Goal: Transaction & Acquisition: Purchase product/service

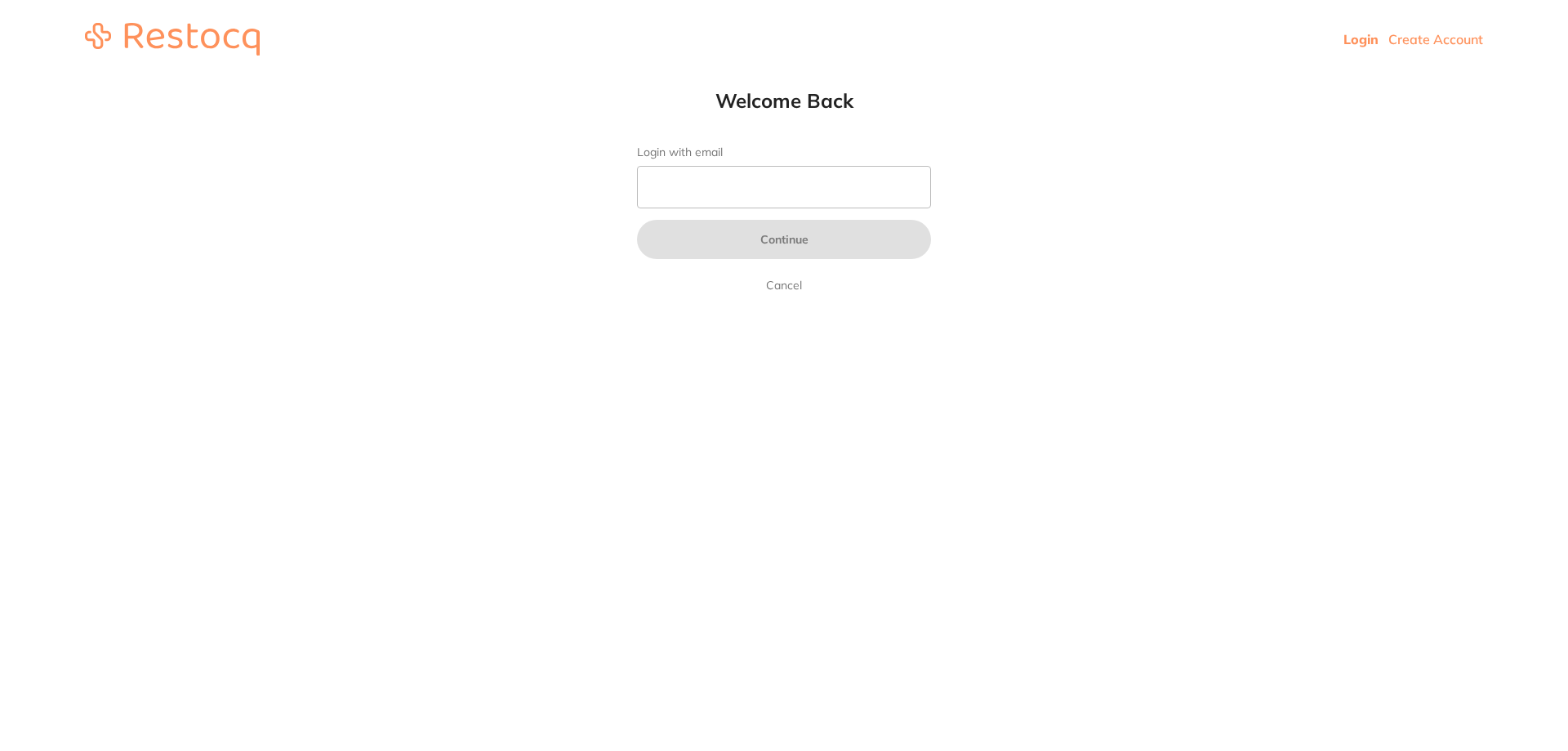
type input "b@[DOMAIN_NAME]"
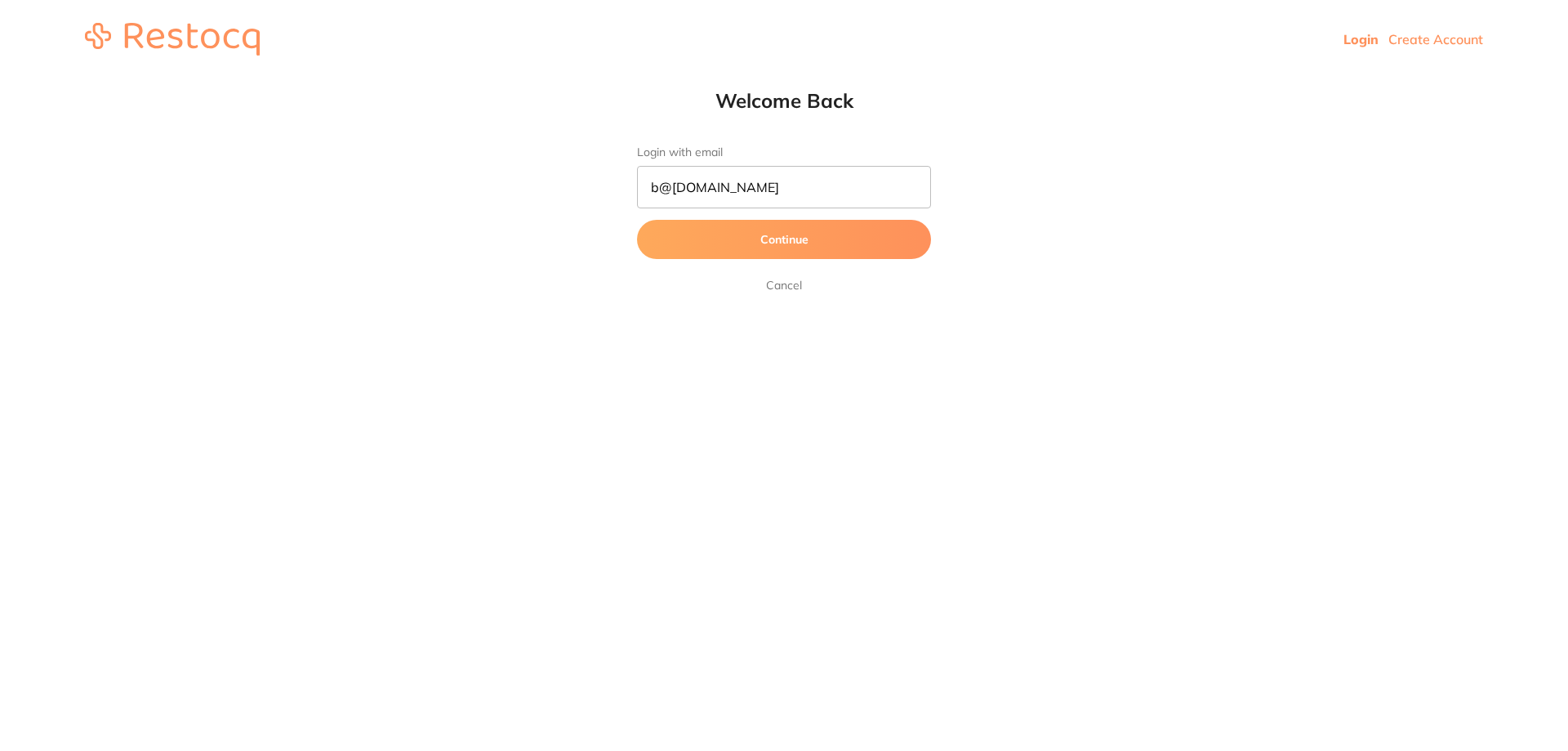
click at [785, 235] on button "Continue" at bounding box center [784, 239] width 294 height 39
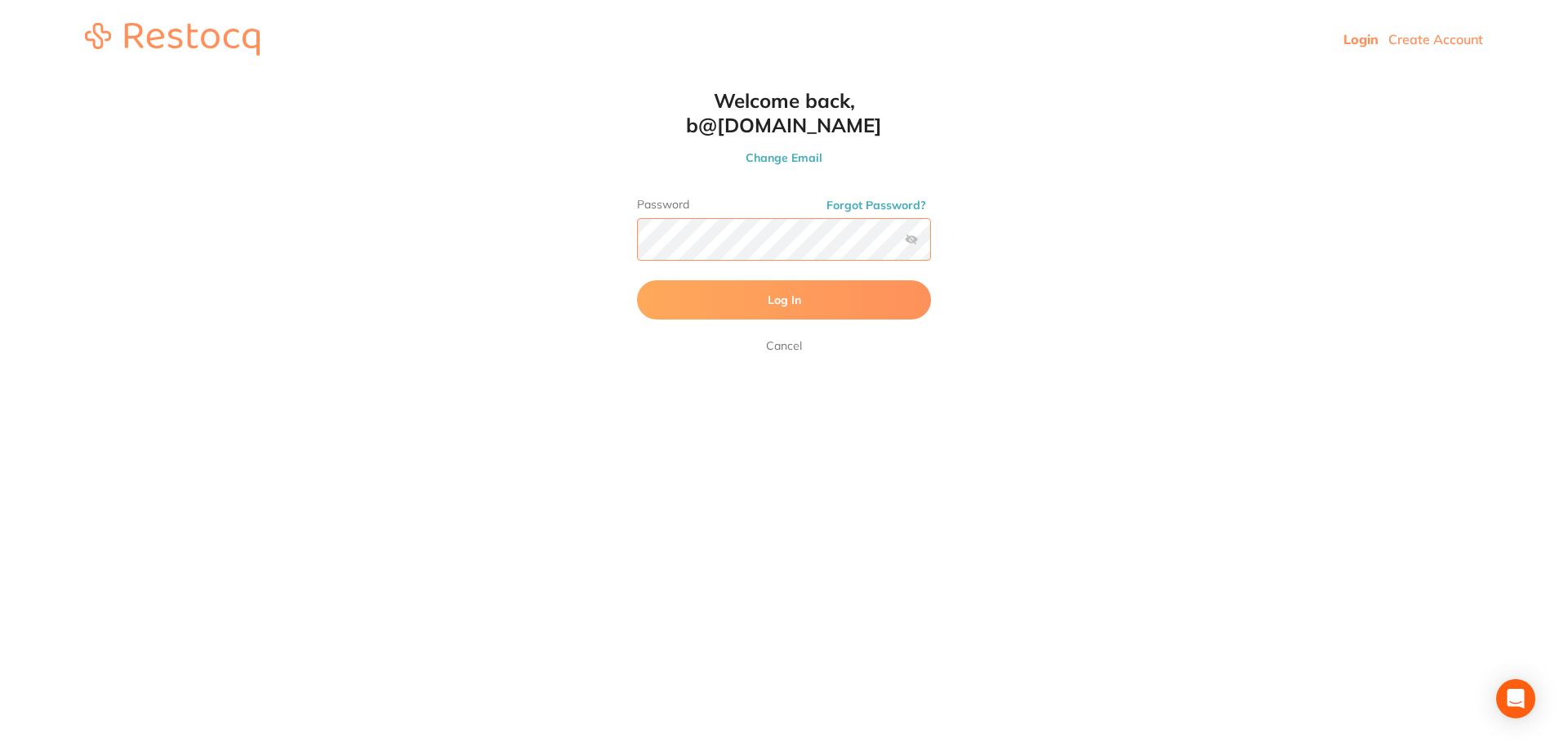
click at [637, 280] on button "Log In" at bounding box center [784, 299] width 294 height 39
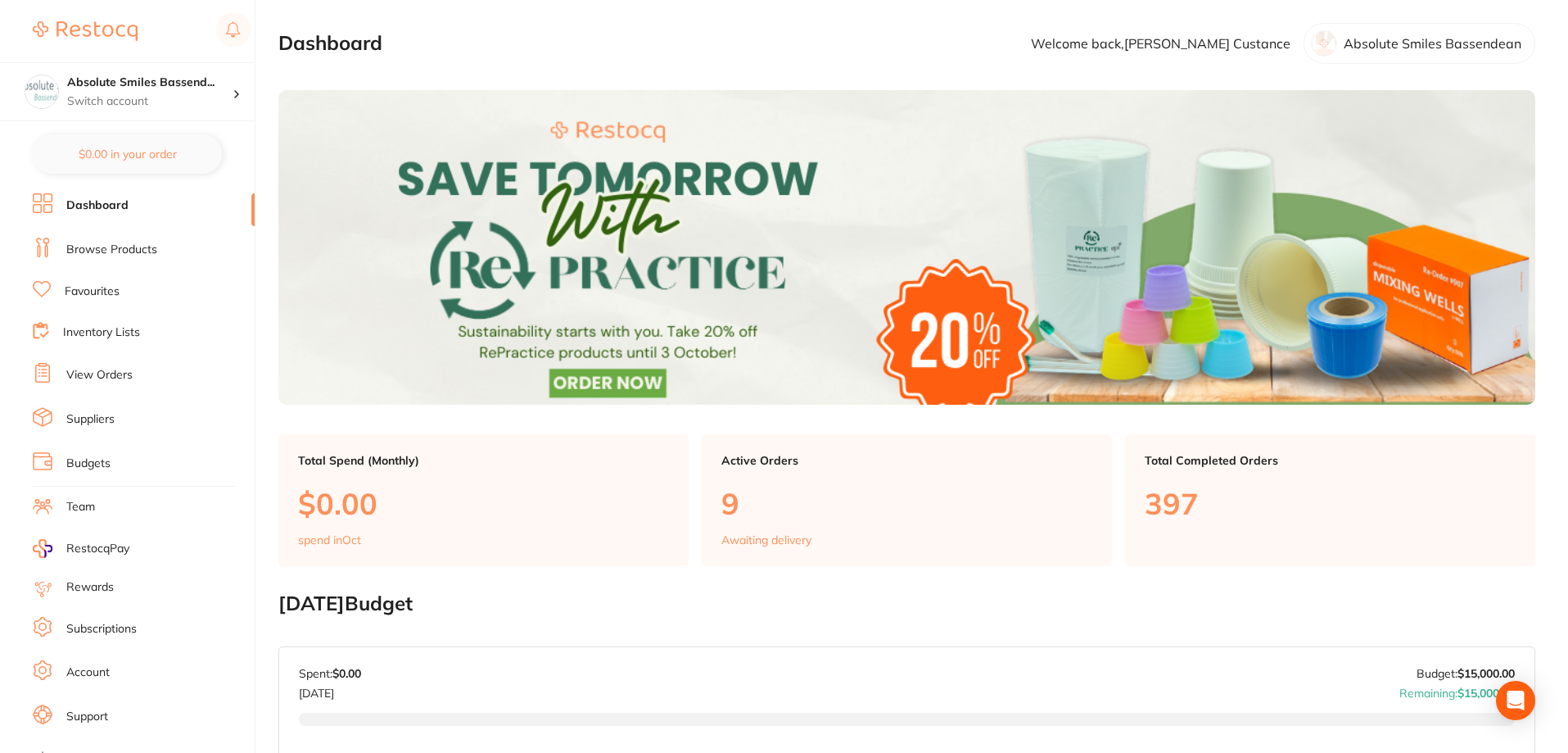
drag, startPoint x: 110, startPoint y: 366, endPoint x: 131, endPoint y: 397, distance: 37.4
click at [110, 365] on li "View Orders" at bounding box center [143, 375] width 222 height 25
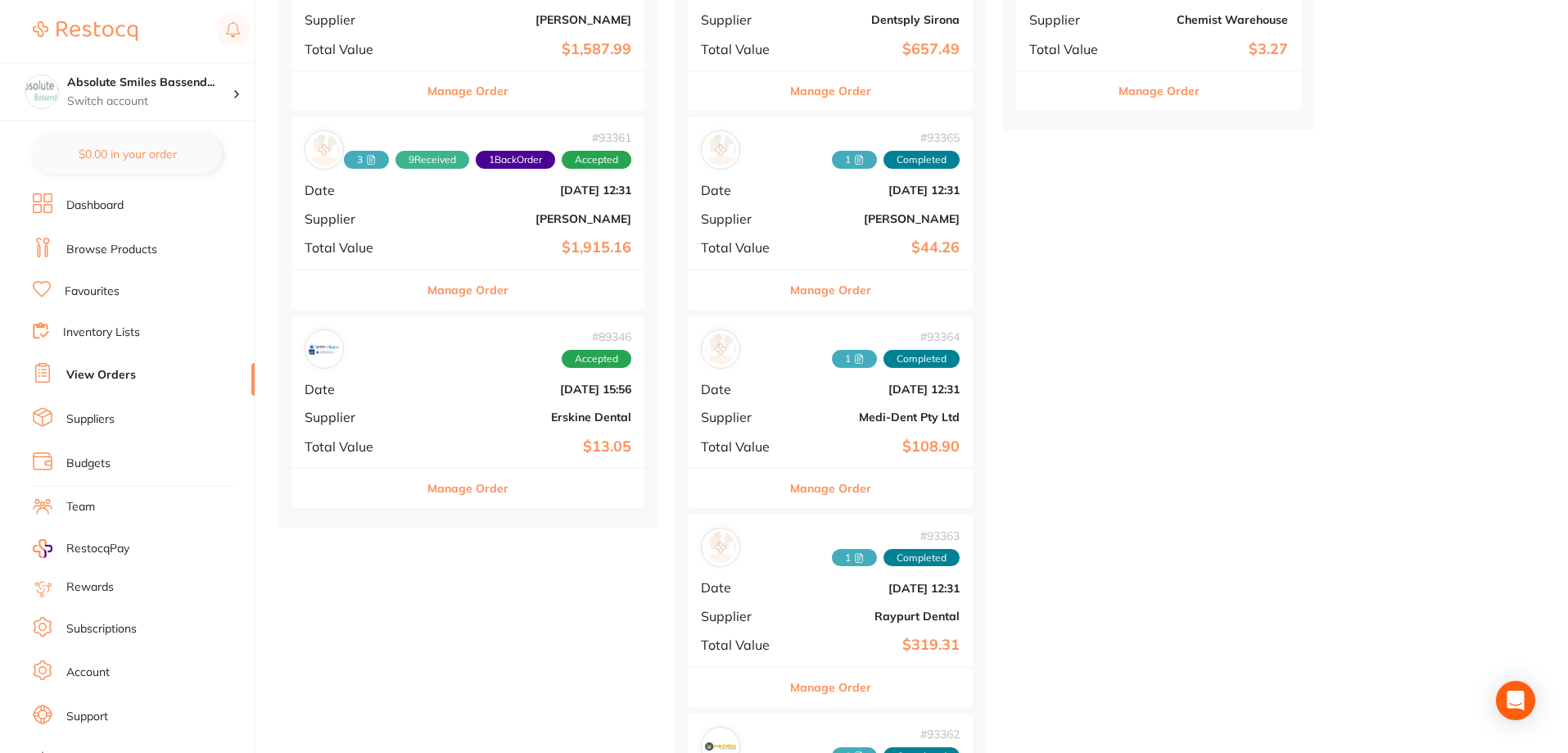
scroll to position [1475, 0]
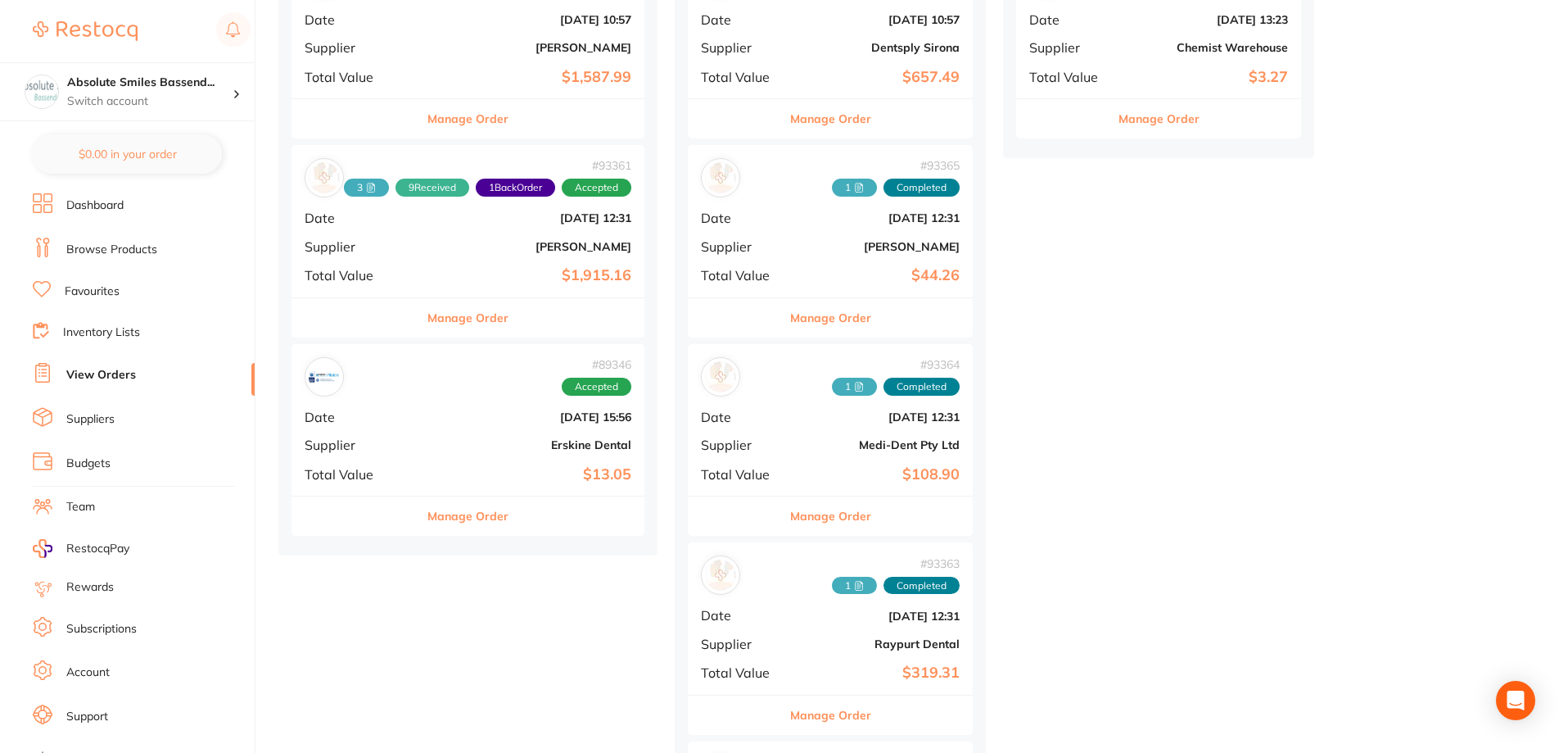
click at [447, 428] on div "# 89346 Accepted Date Aug 6 2025, 15:56 Supplier Erskine Dental Total Value $13…" at bounding box center [468, 420] width 353 height 152
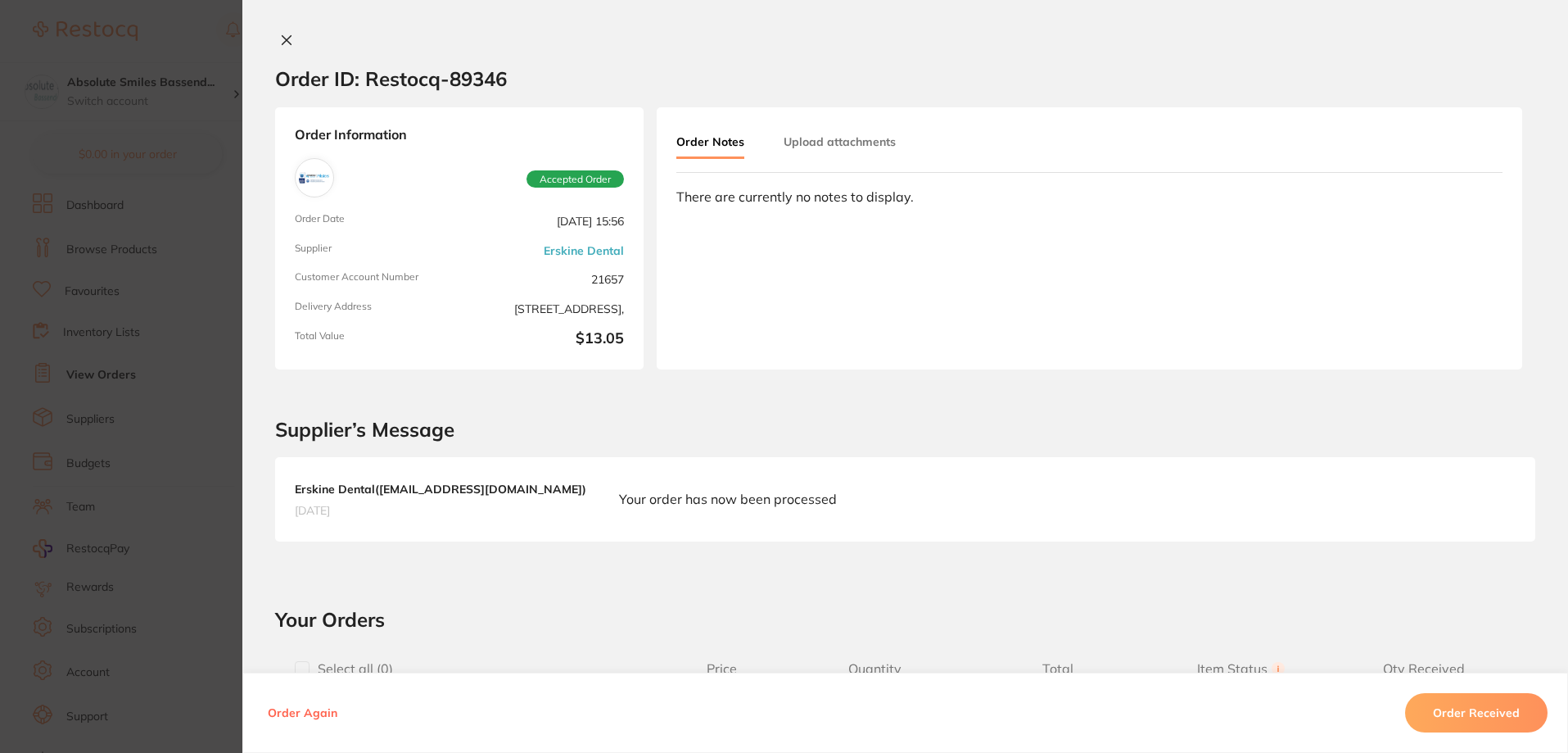
click at [573, 244] on link "Erskine Dental" at bounding box center [584, 251] width 80 height 13
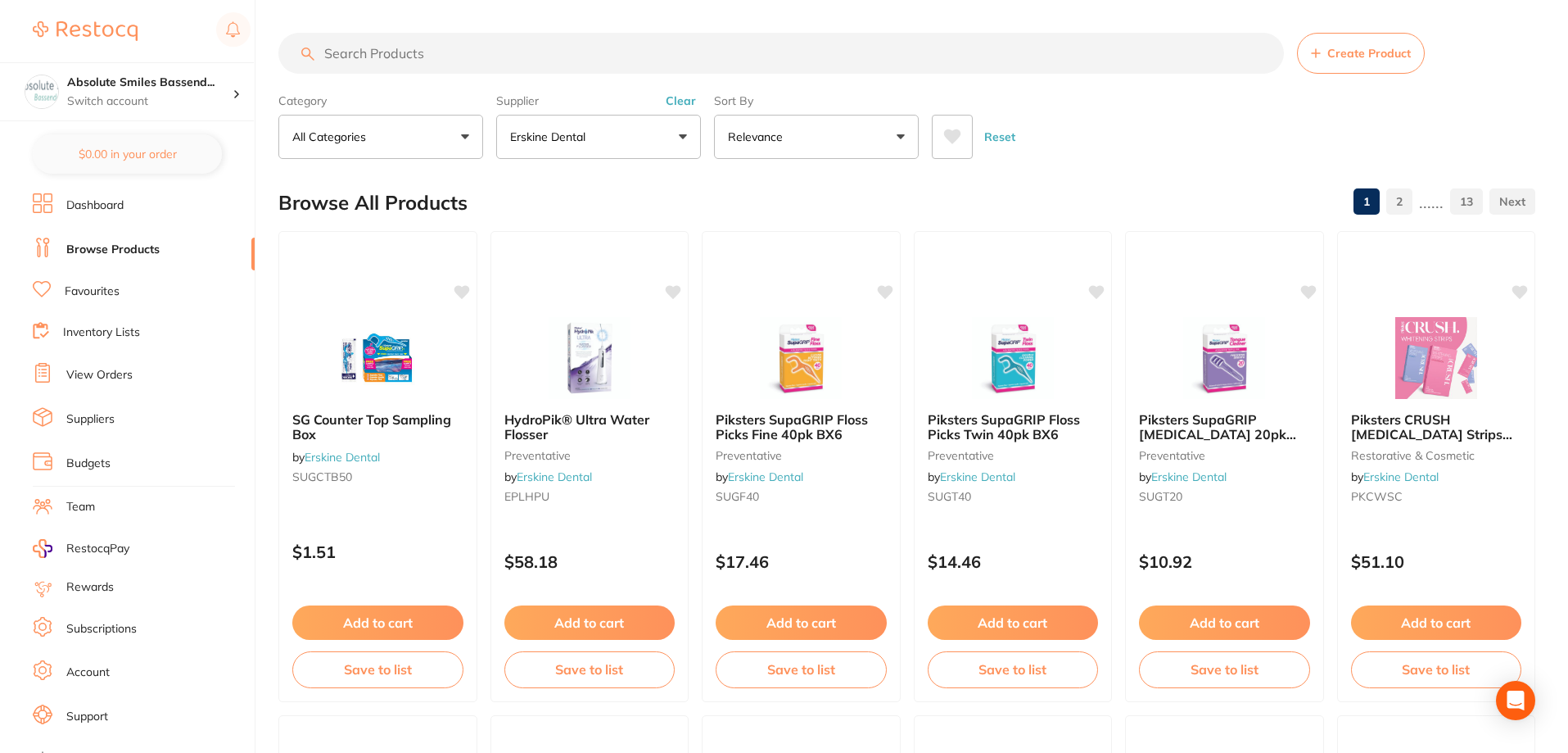
click at [97, 408] on li "Suppliers" at bounding box center [143, 419] width 222 height 25
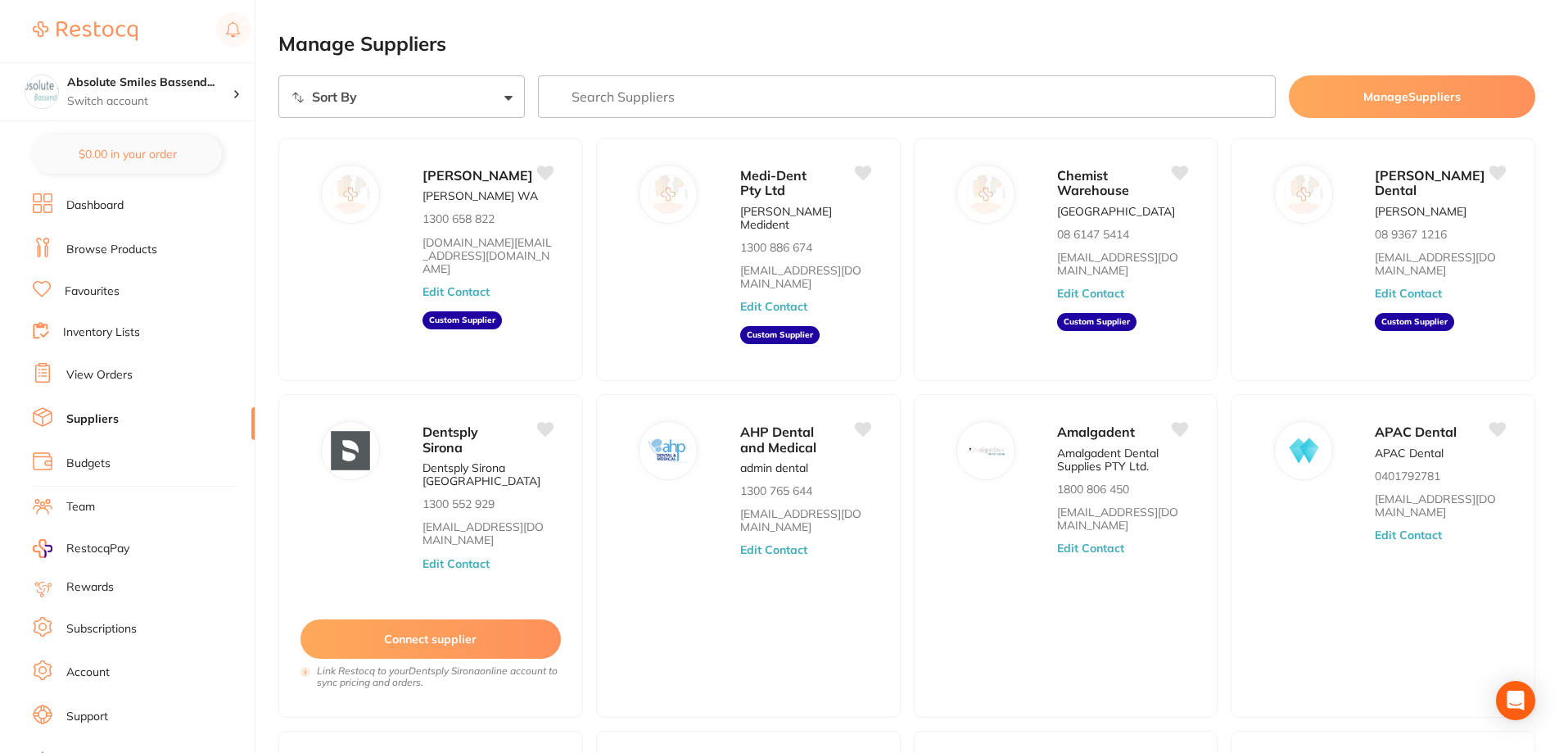
click at [674, 87] on input "search" at bounding box center [908, 96] width 739 height 43
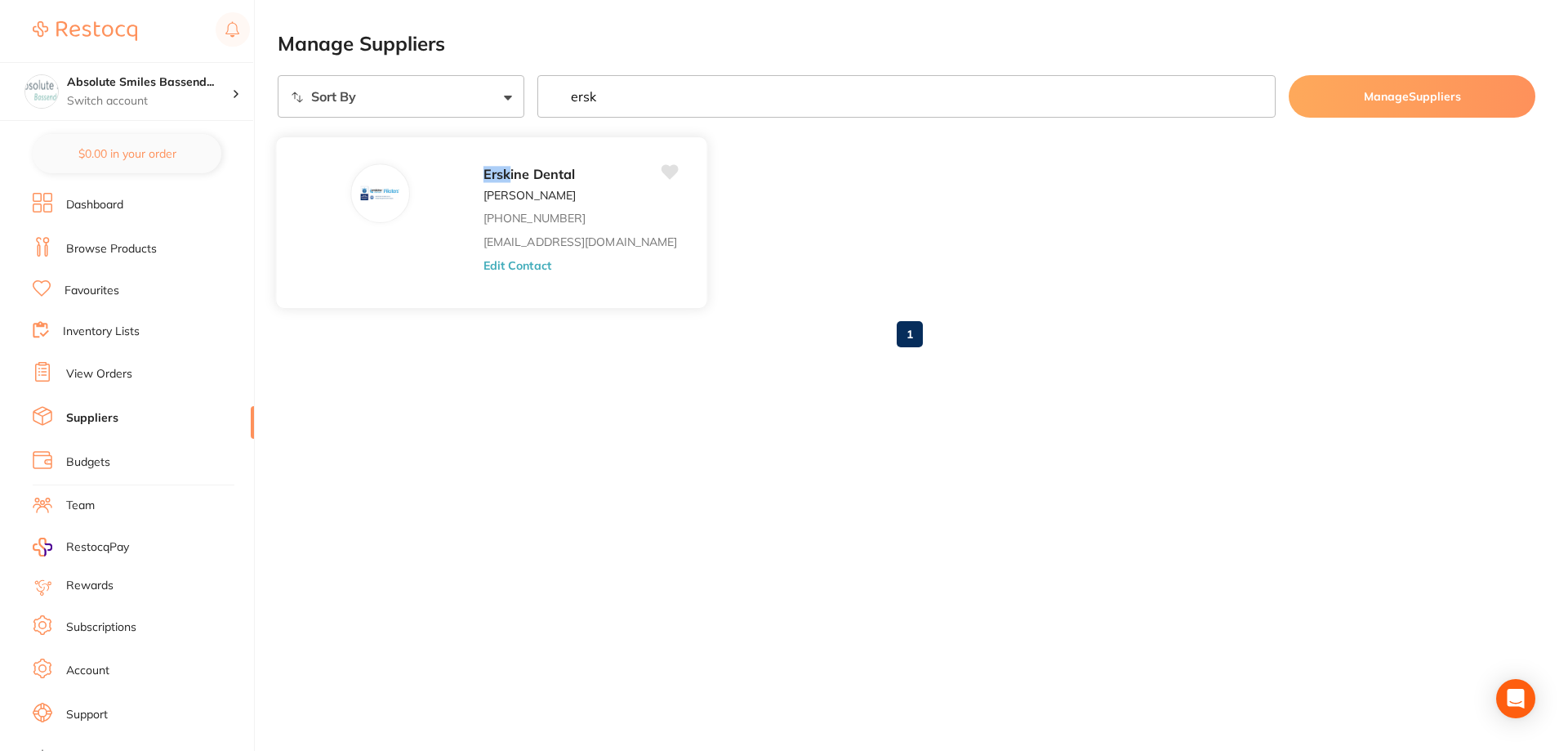
type input "ersk"
click at [484, 263] on button "Edit Contact" at bounding box center [517, 265] width 68 height 13
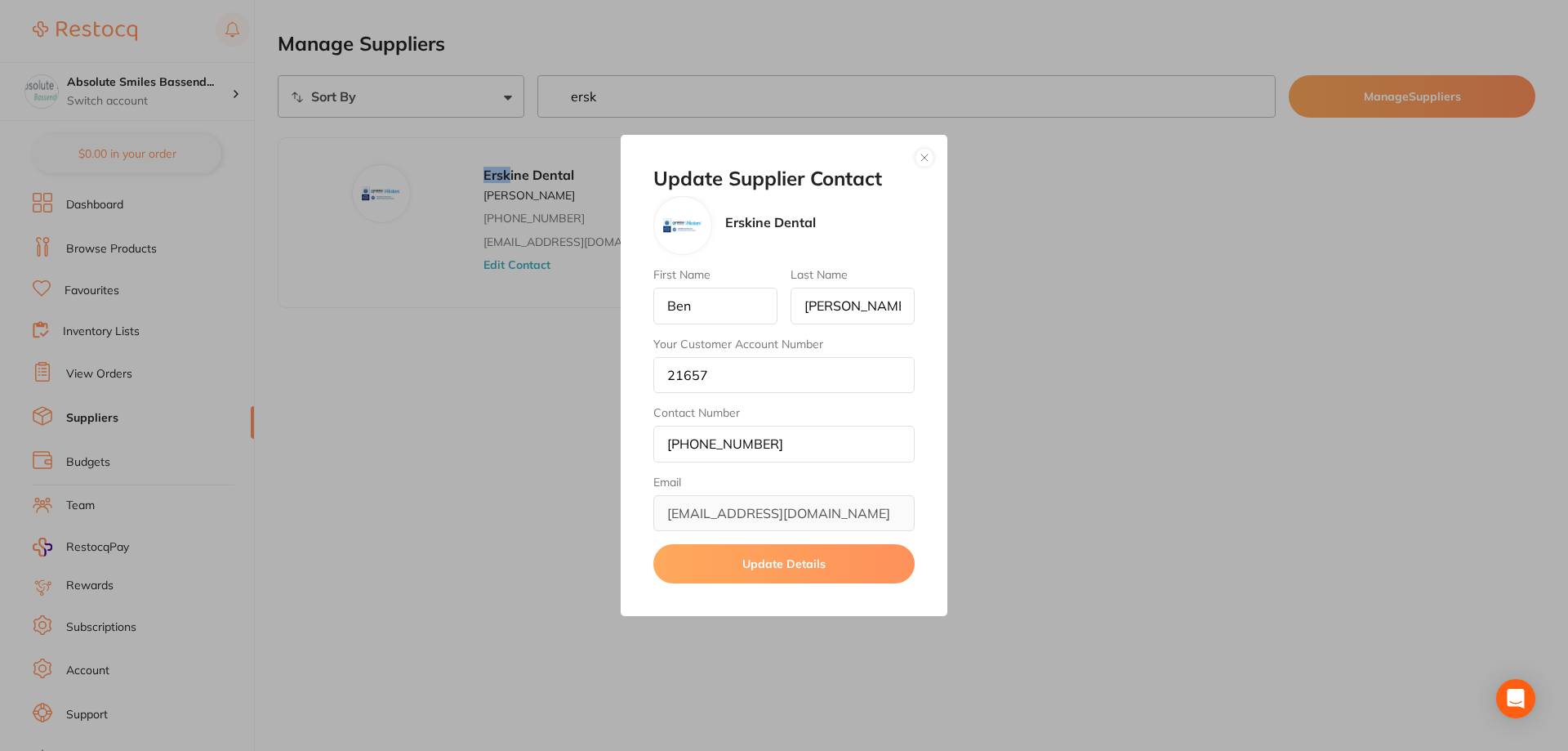
click at [925, 158] on button "button" at bounding box center [924, 158] width 20 height 20
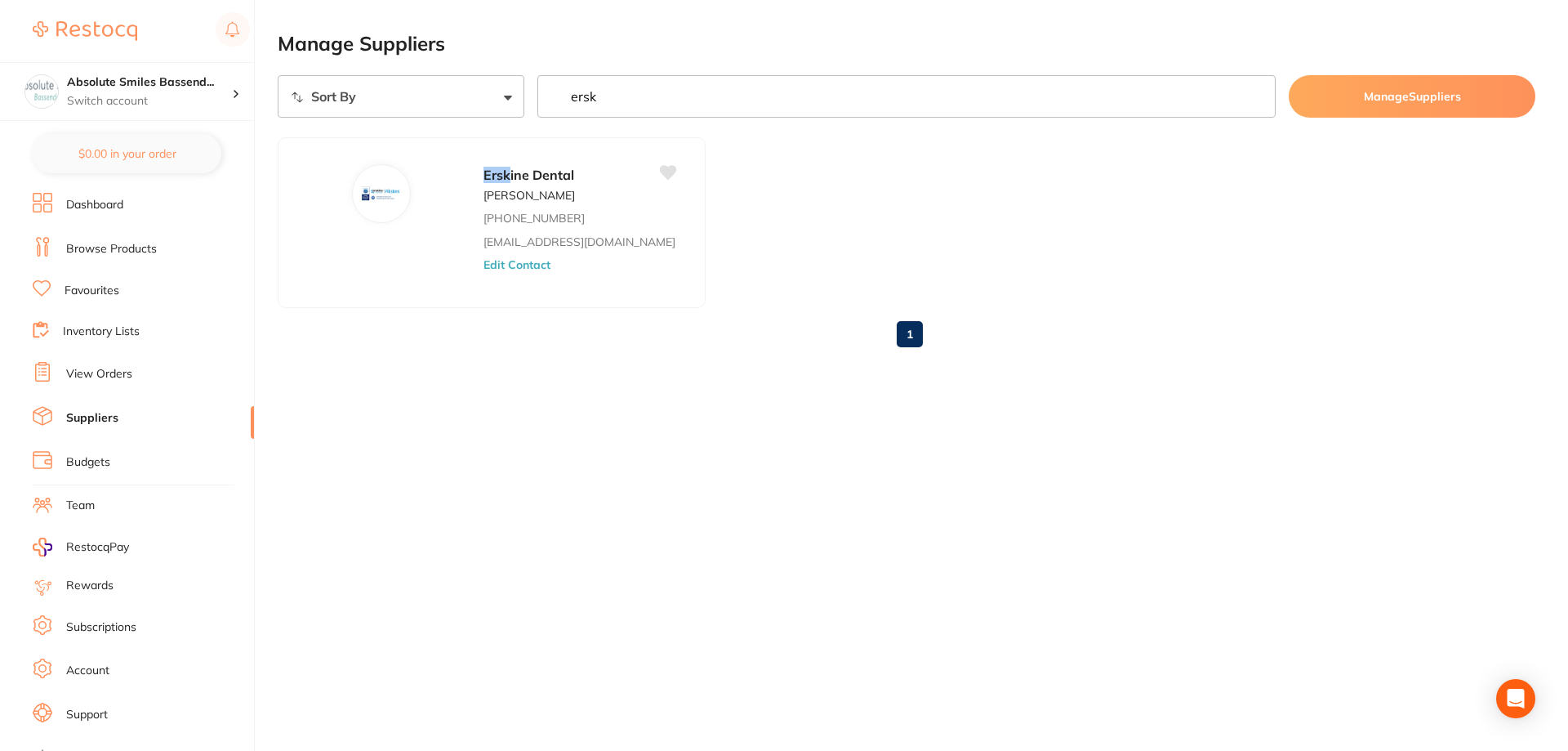
click at [120, 371] on link "View Orders" at bounding box center [99, 374] width 66 height 16
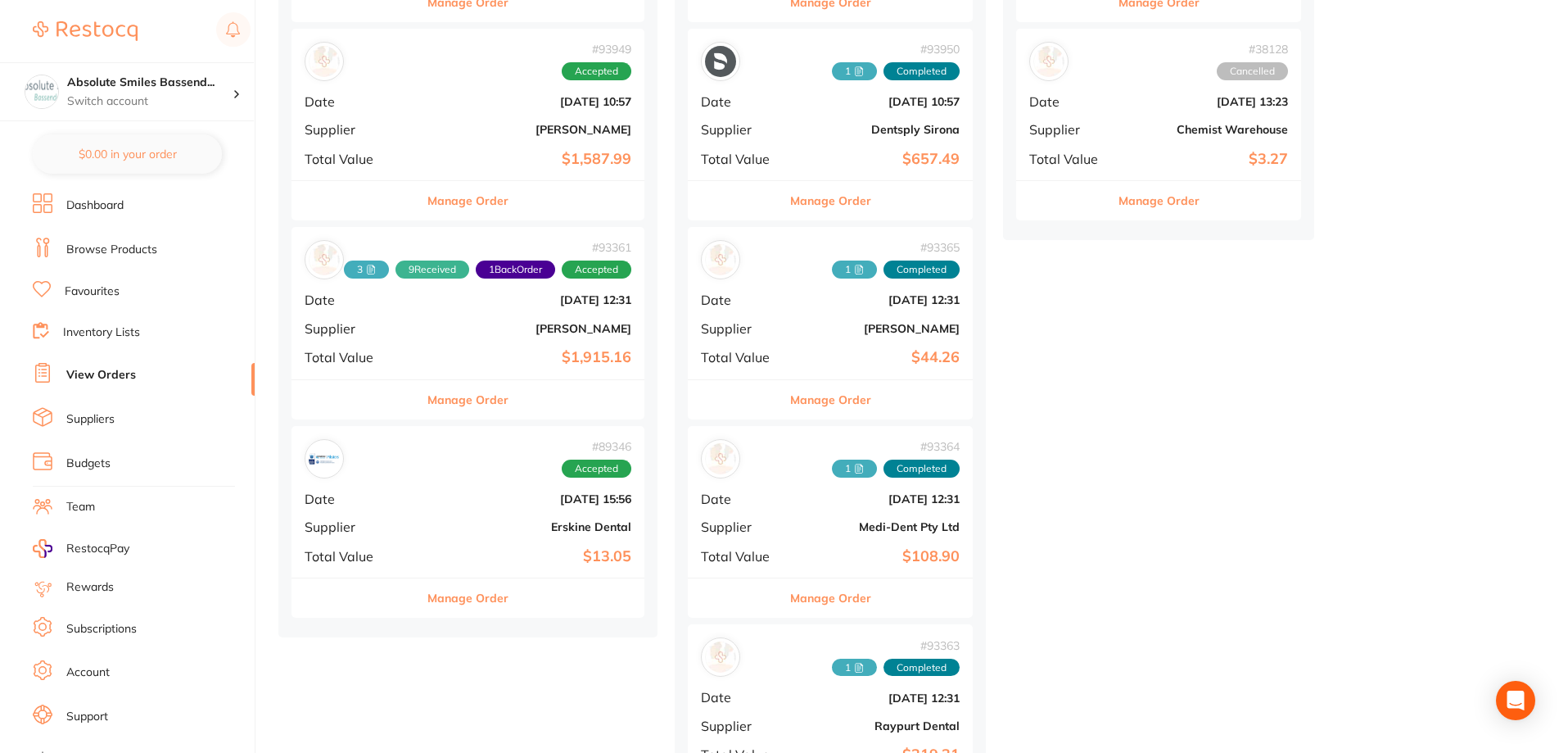
scroll to position [1557, 0]
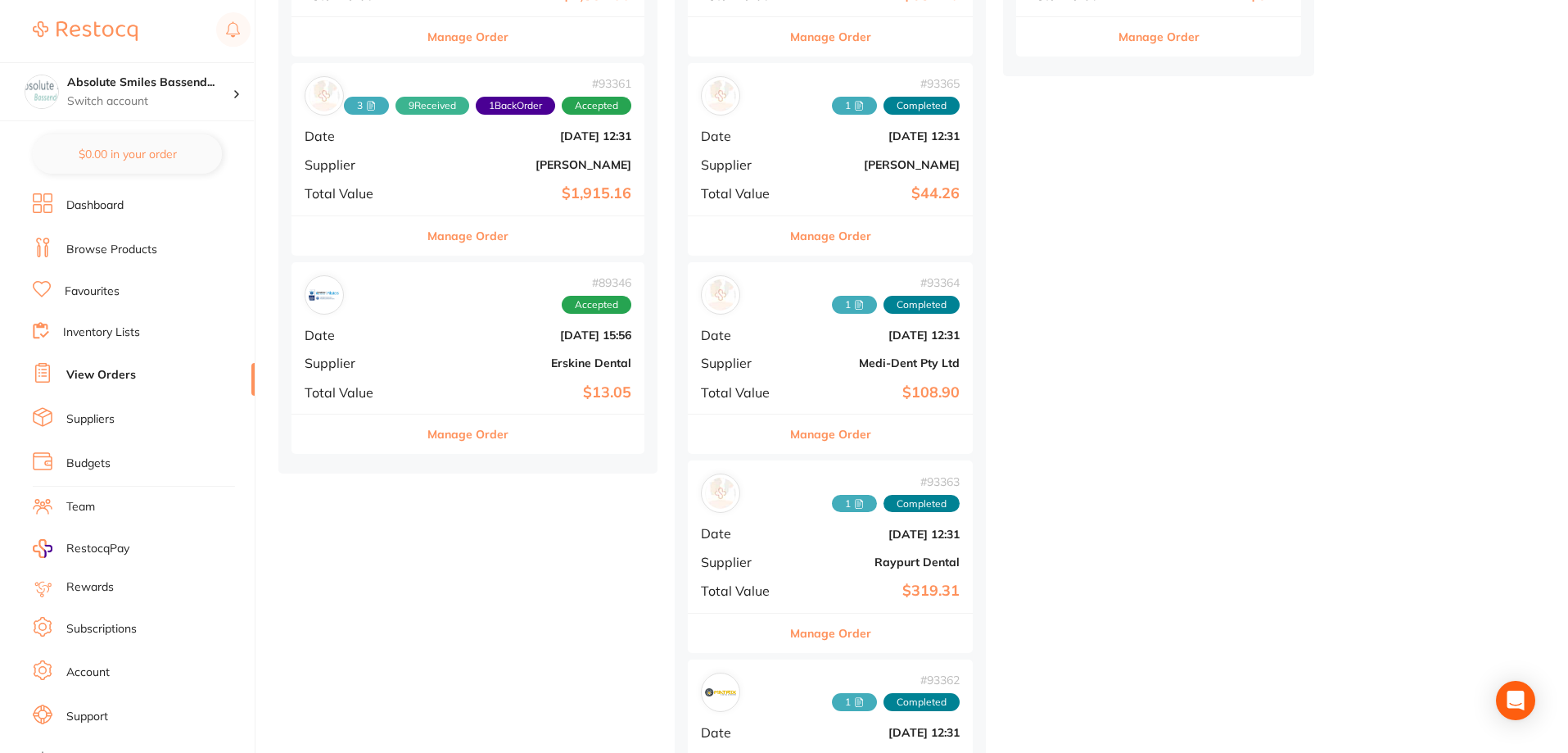
click at [452, 350] on div "# 89346 Accepted Date Aug 6 2025, 15:56 Supplier Erskine Dental Total Value $13…" at bounding box center [468, 338] width 353 height 152
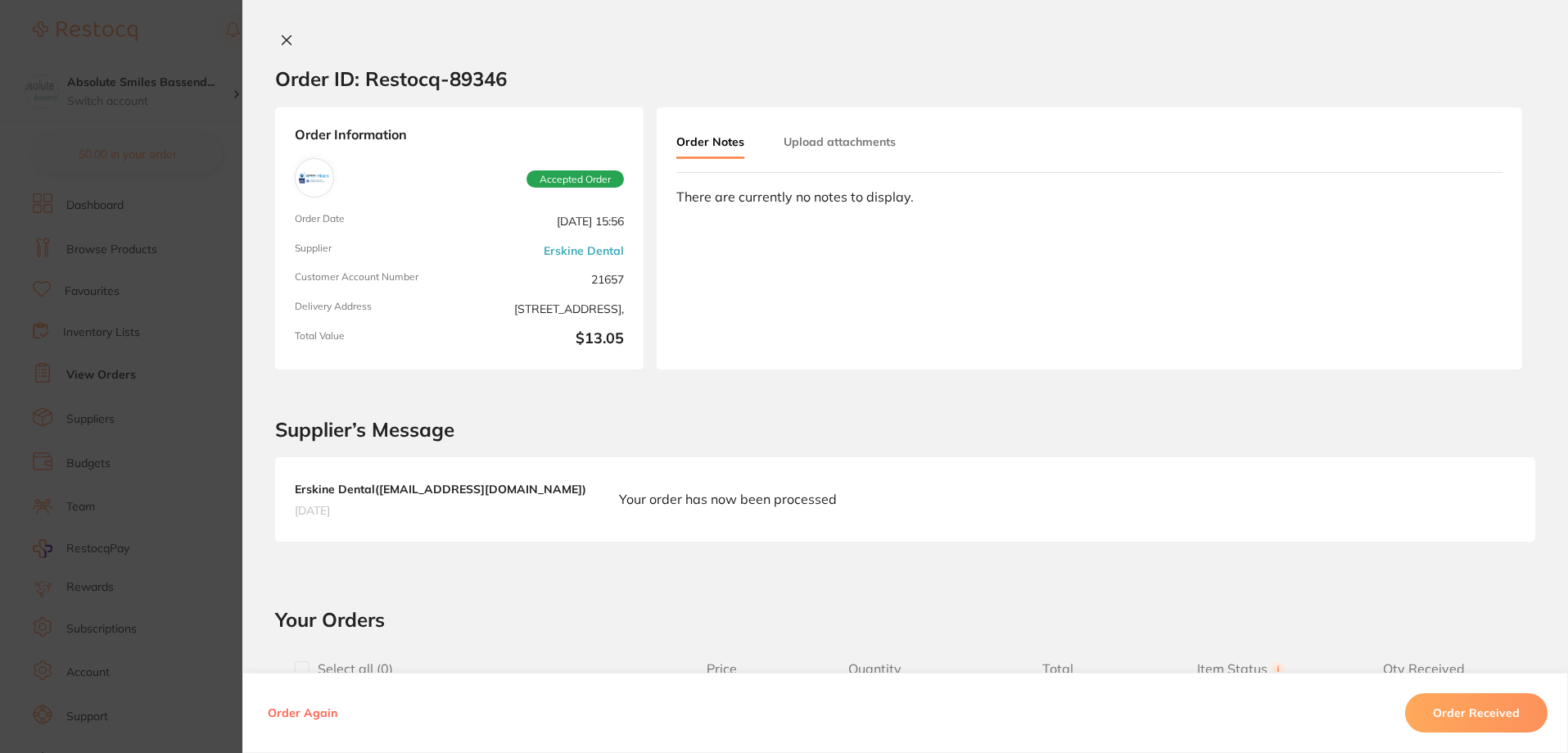
drag, startPoint x: 287, startPoint y: 37, endPoint x: 300, endPoint y: 427, distance: 390.2
click at [288, 37] on icon at bounding box center [286, 40] width 13 height 13
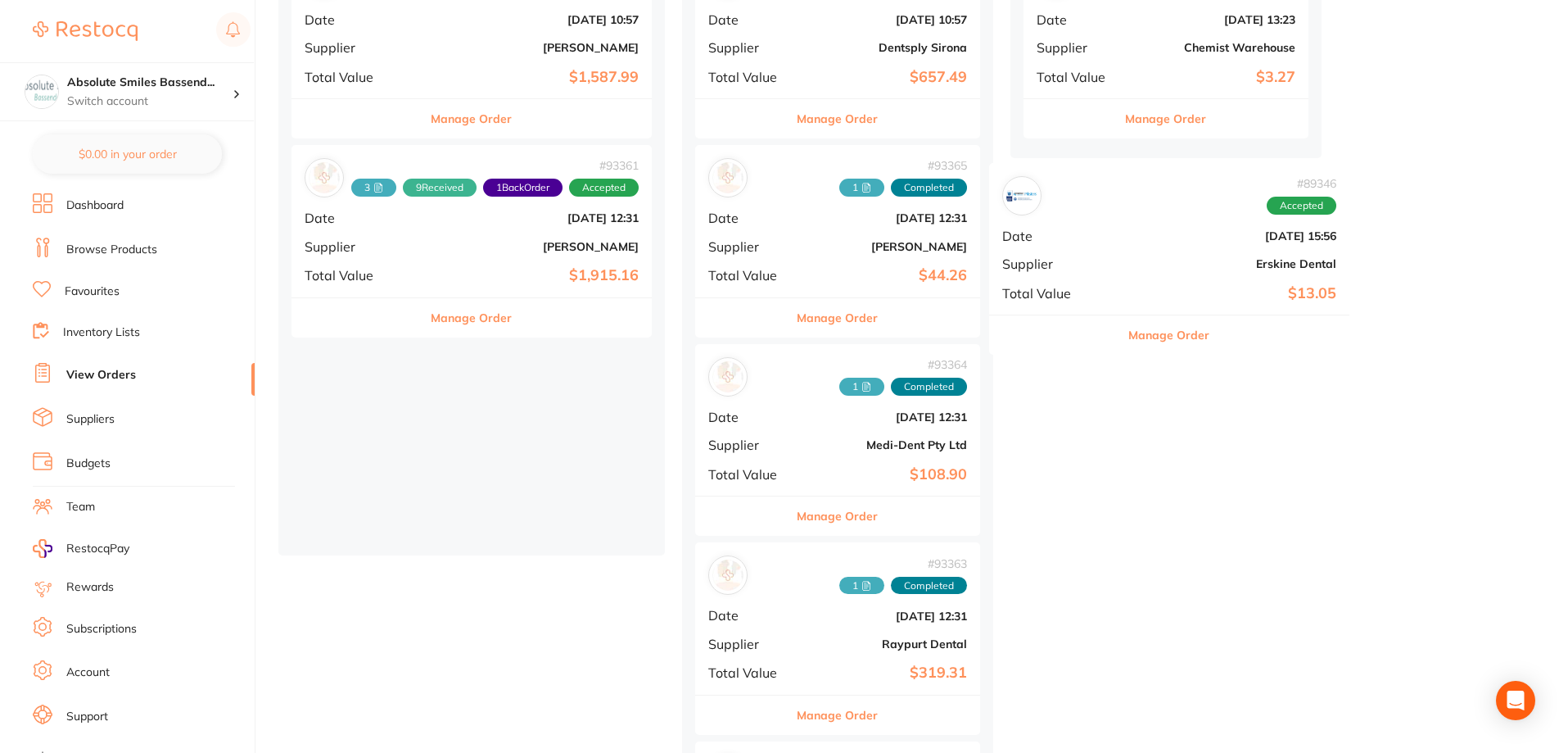
drag, startPoint x: 466, startPoint y: 387, endPoint x: 1169, endPoint y: 205, distance: 726.2
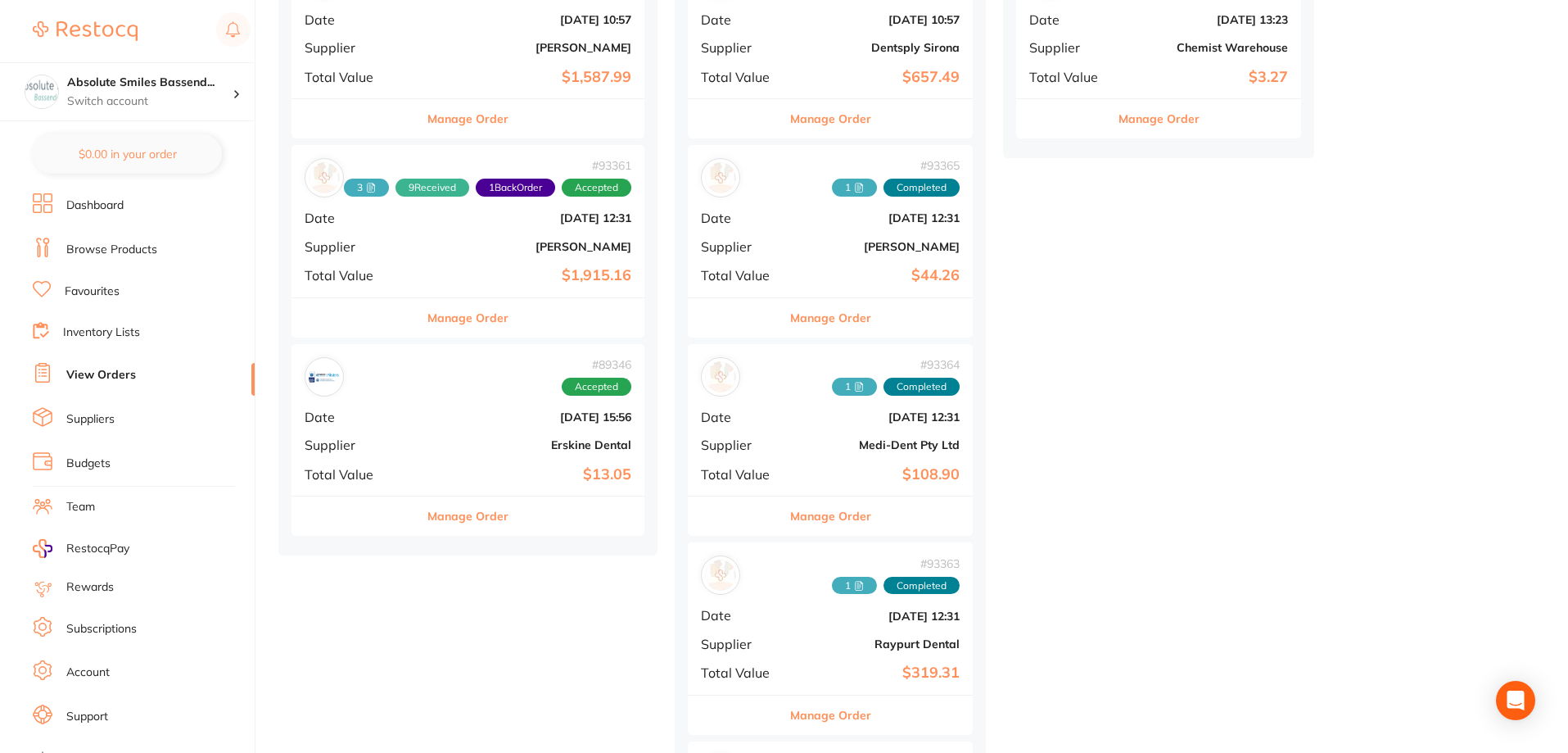
click at [482, 449] on b "Erskine Dental" at bounding box center [527, 445] width 209 height 13
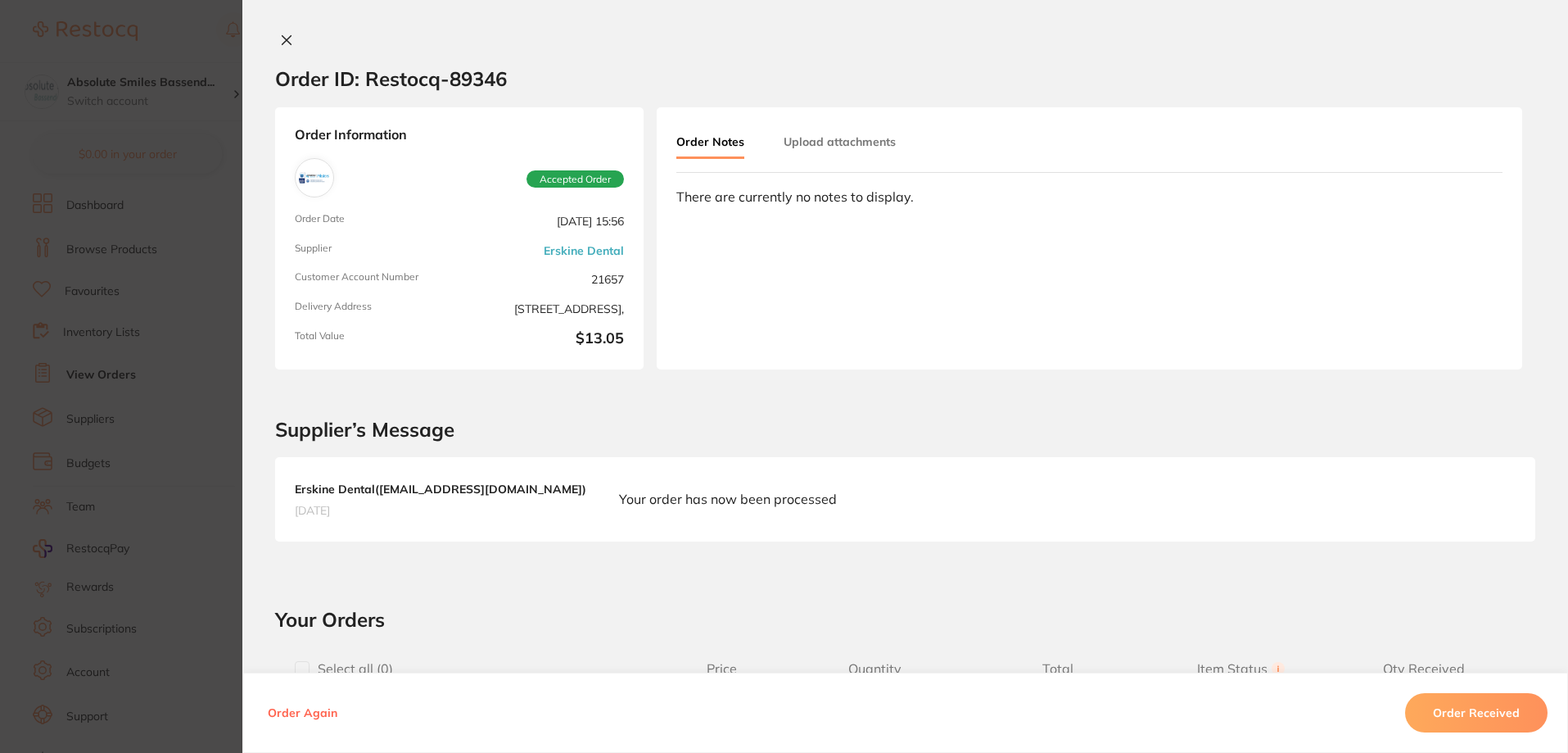
click at [281, 35] on icon at bounding box center [286, 40] width 13 height 13
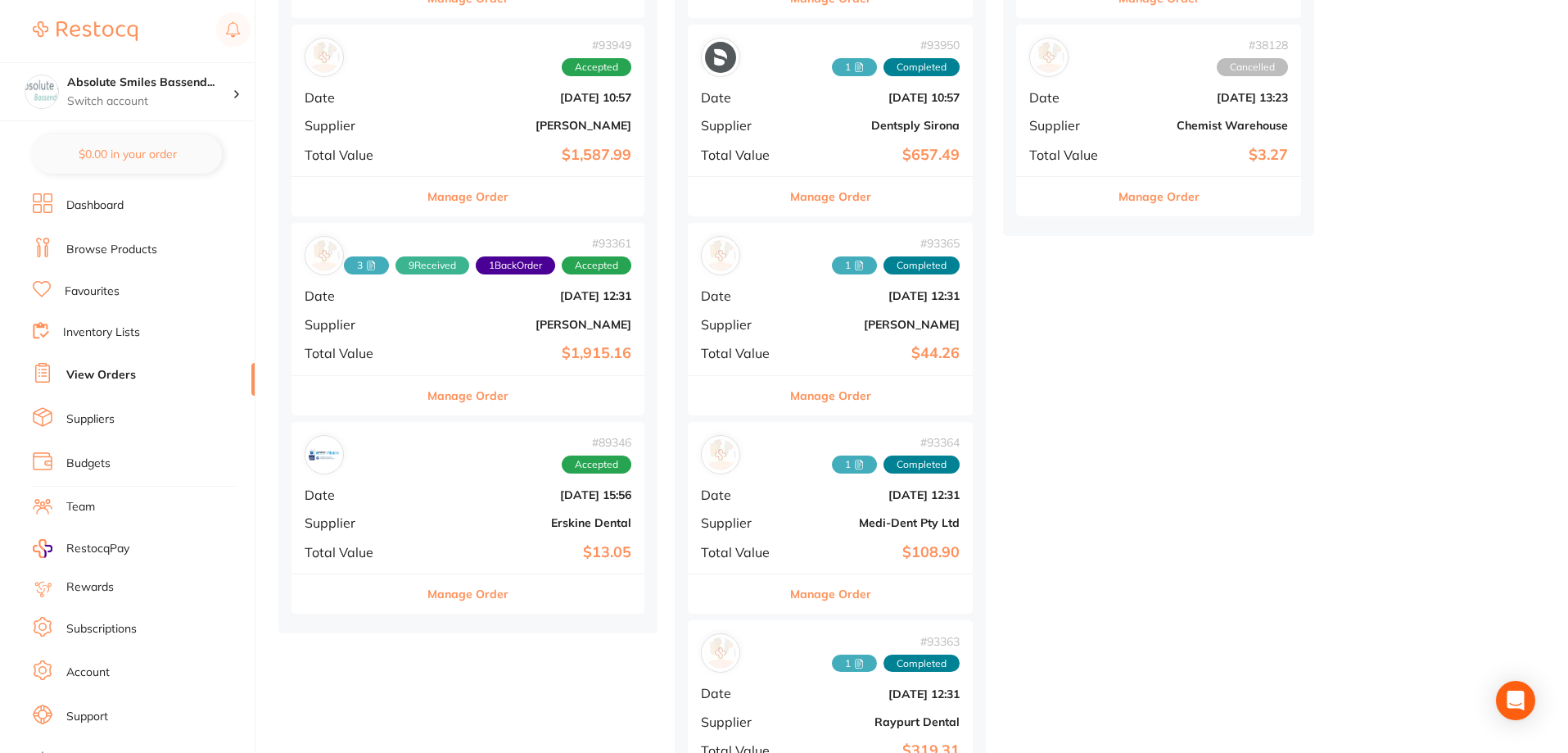
scroll to position [1392, 0]
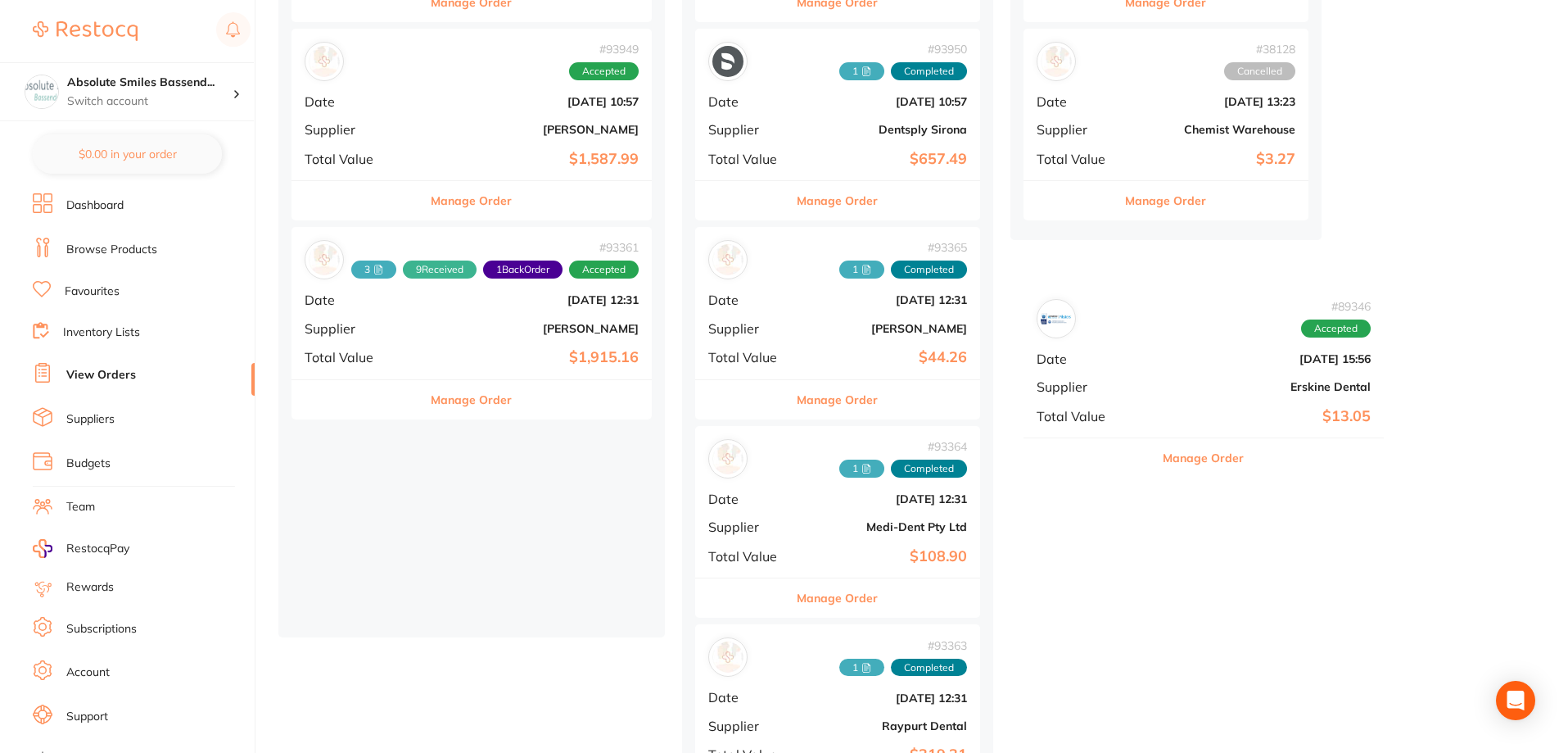
drag, startPoint x: 498, startPoint y: 522, endPoint x: 1241, endPoint y: 382, distance: 756.1
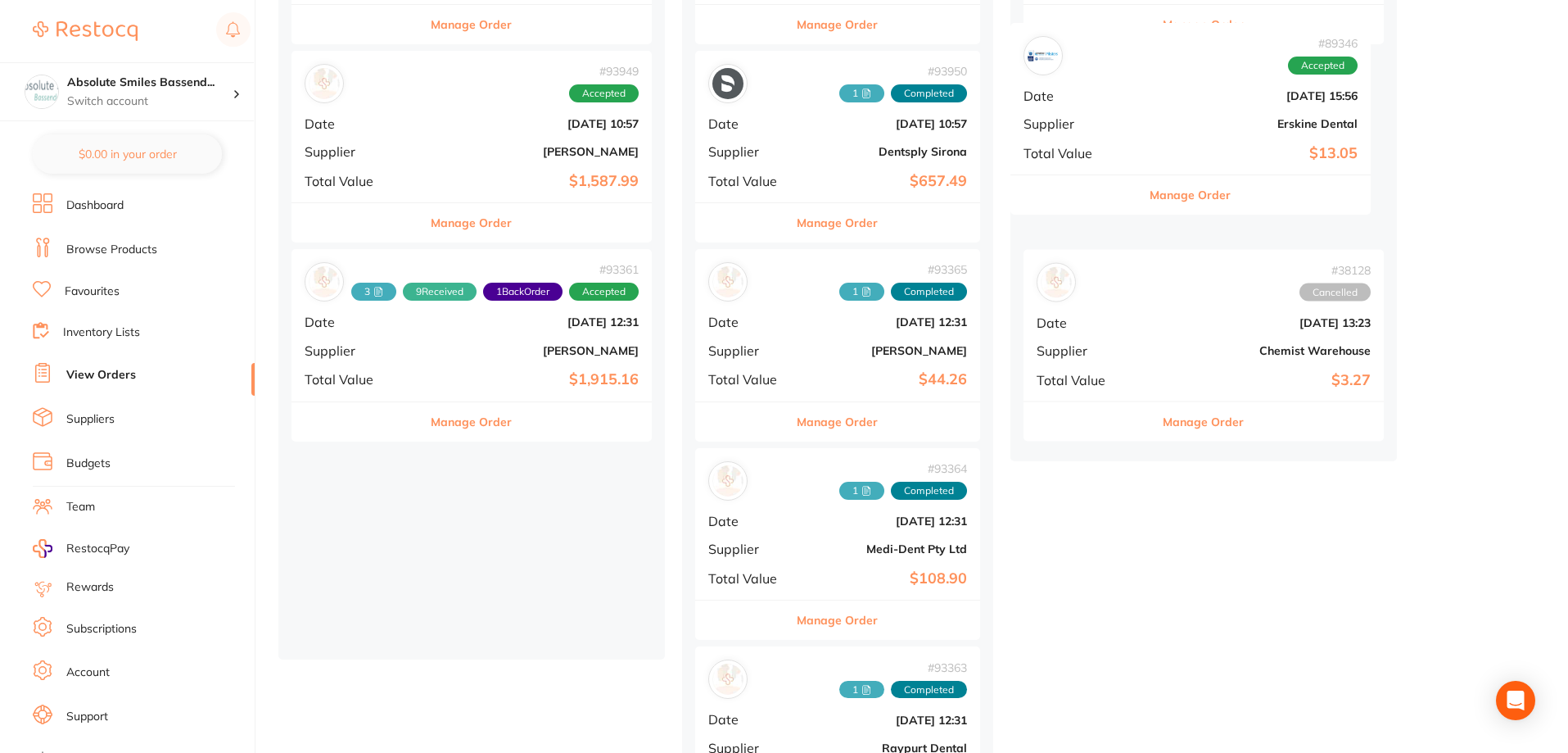
scroll to position [1333, 0]
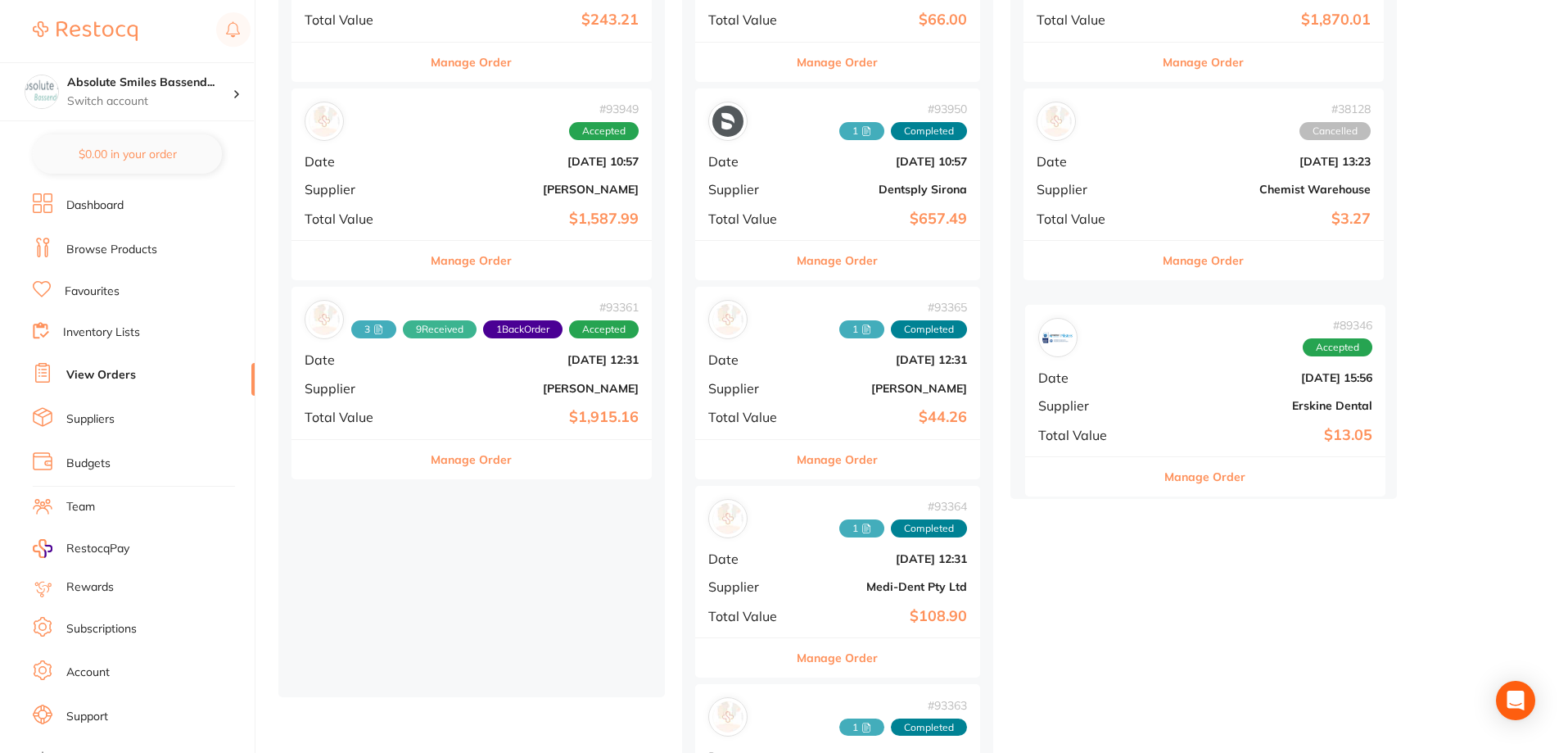
drag, startPoint x: 574, startPoint y: 522, endPoint x: 1317, endPoint y: 372, distance: 758.0
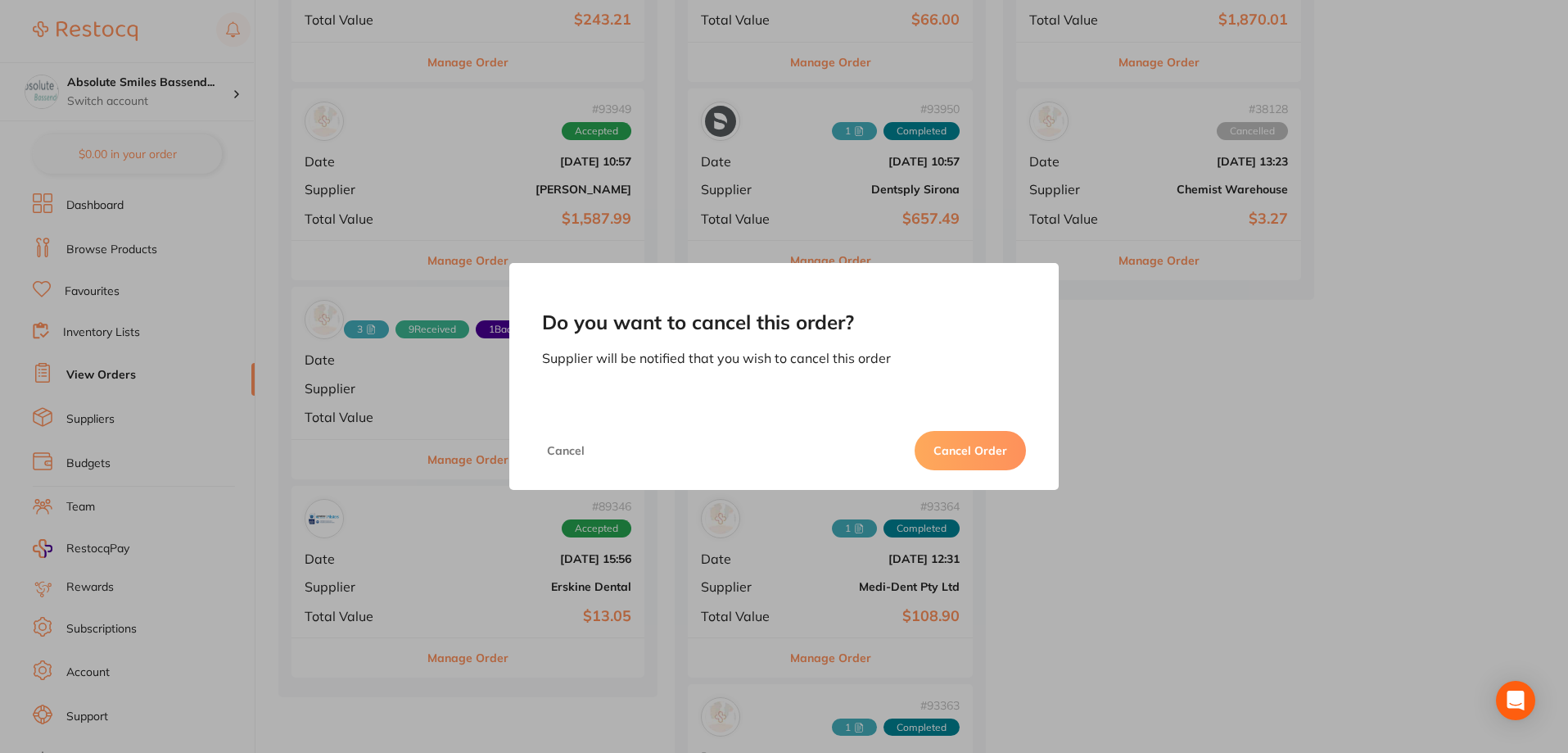
click at [1007, 451] on button "Cancel Order" at bounding box center [971, 450] width 112 height 39
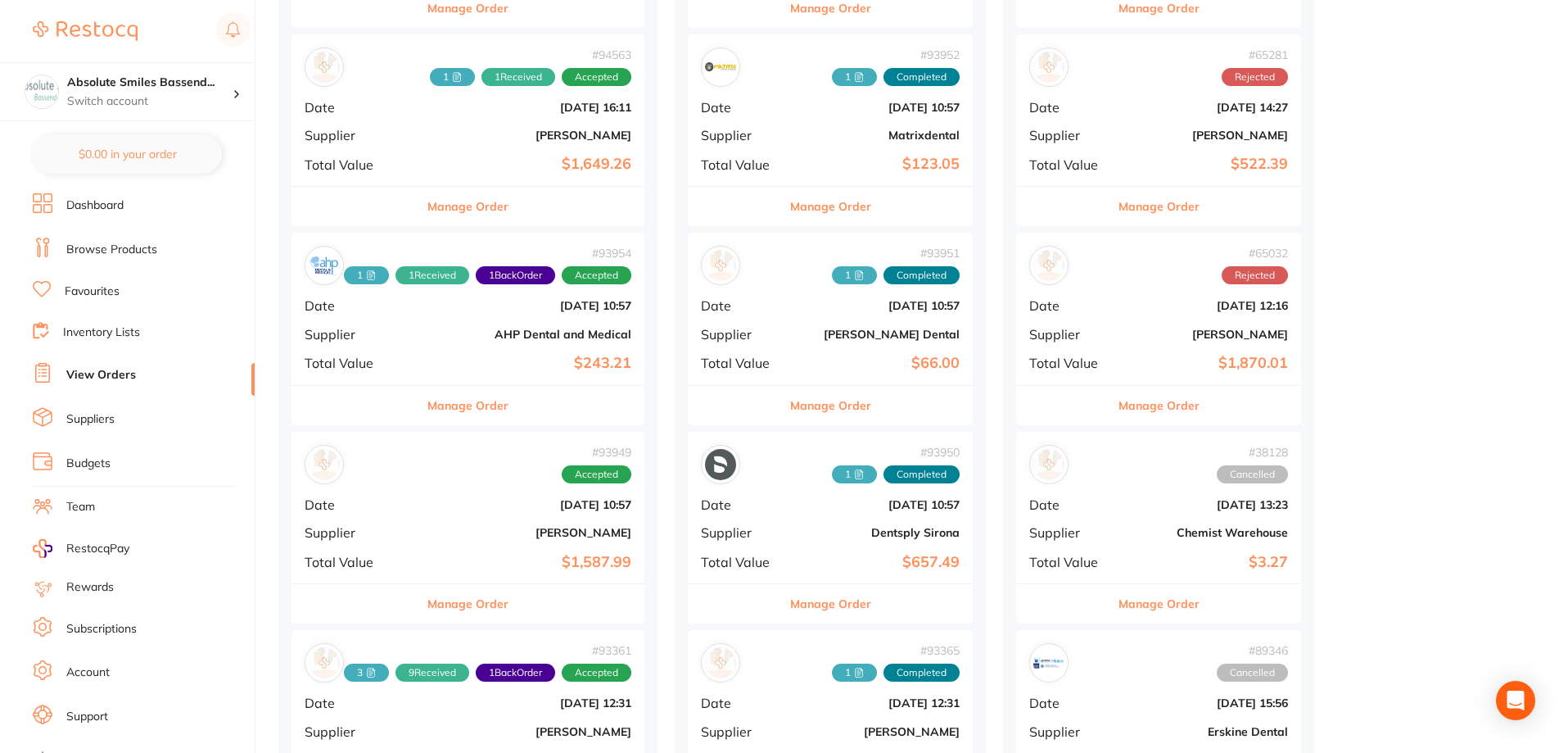
scroll to position [983, 0]
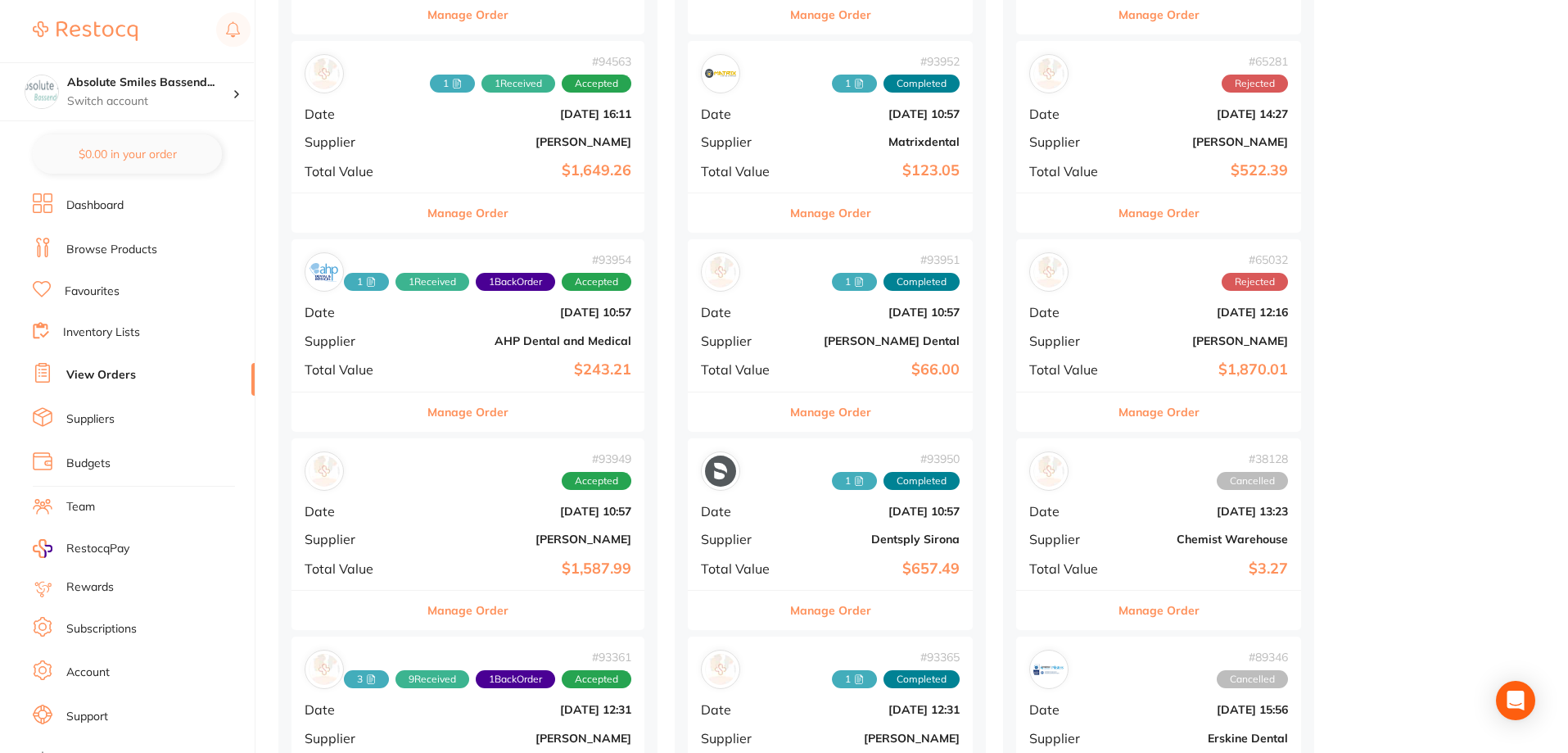
click at [431, 365] on b "$243.21" at bounding box center [527, 370] width 209 height 17
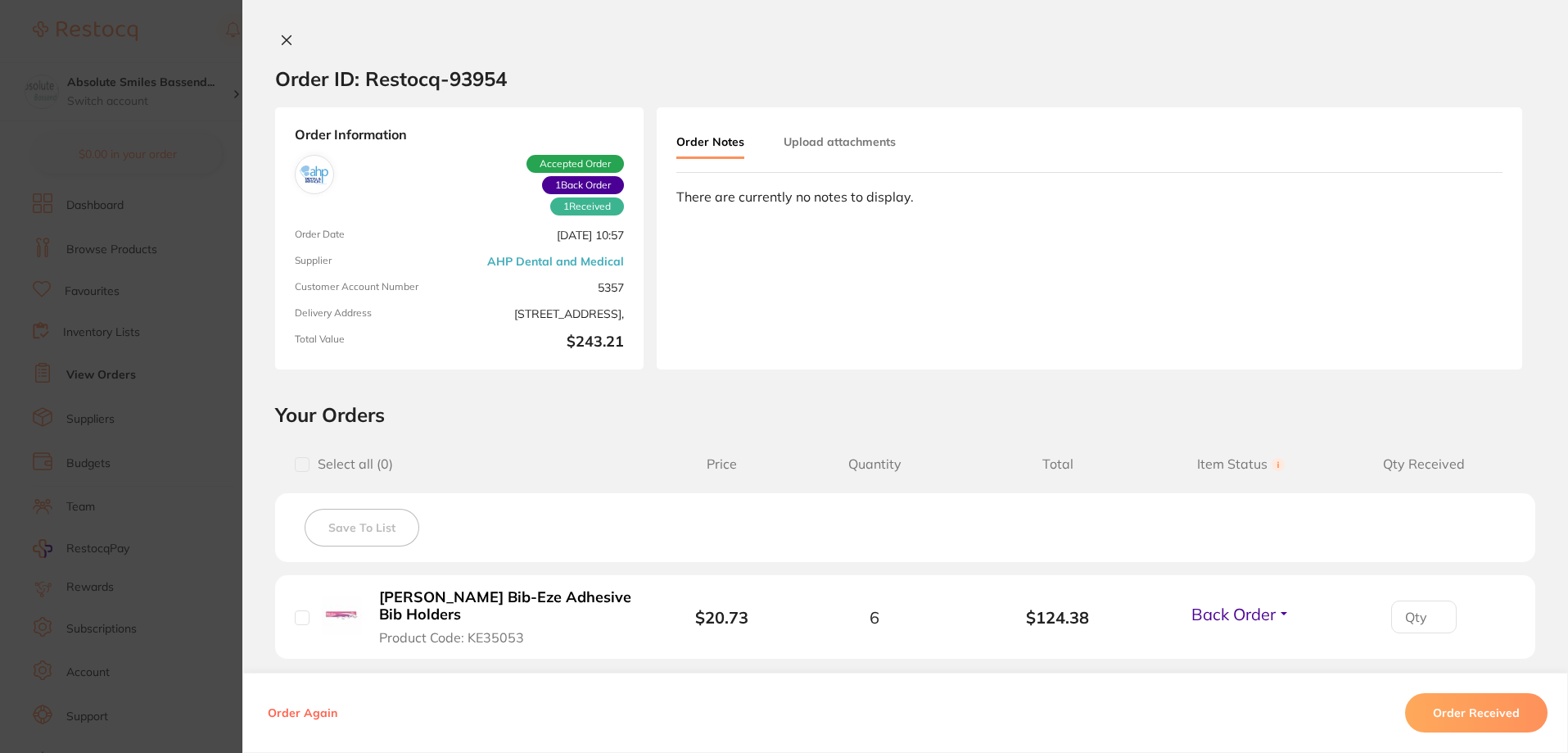
click at [285, 34] on icon at bounding box center [286, 40] width 13 height 13
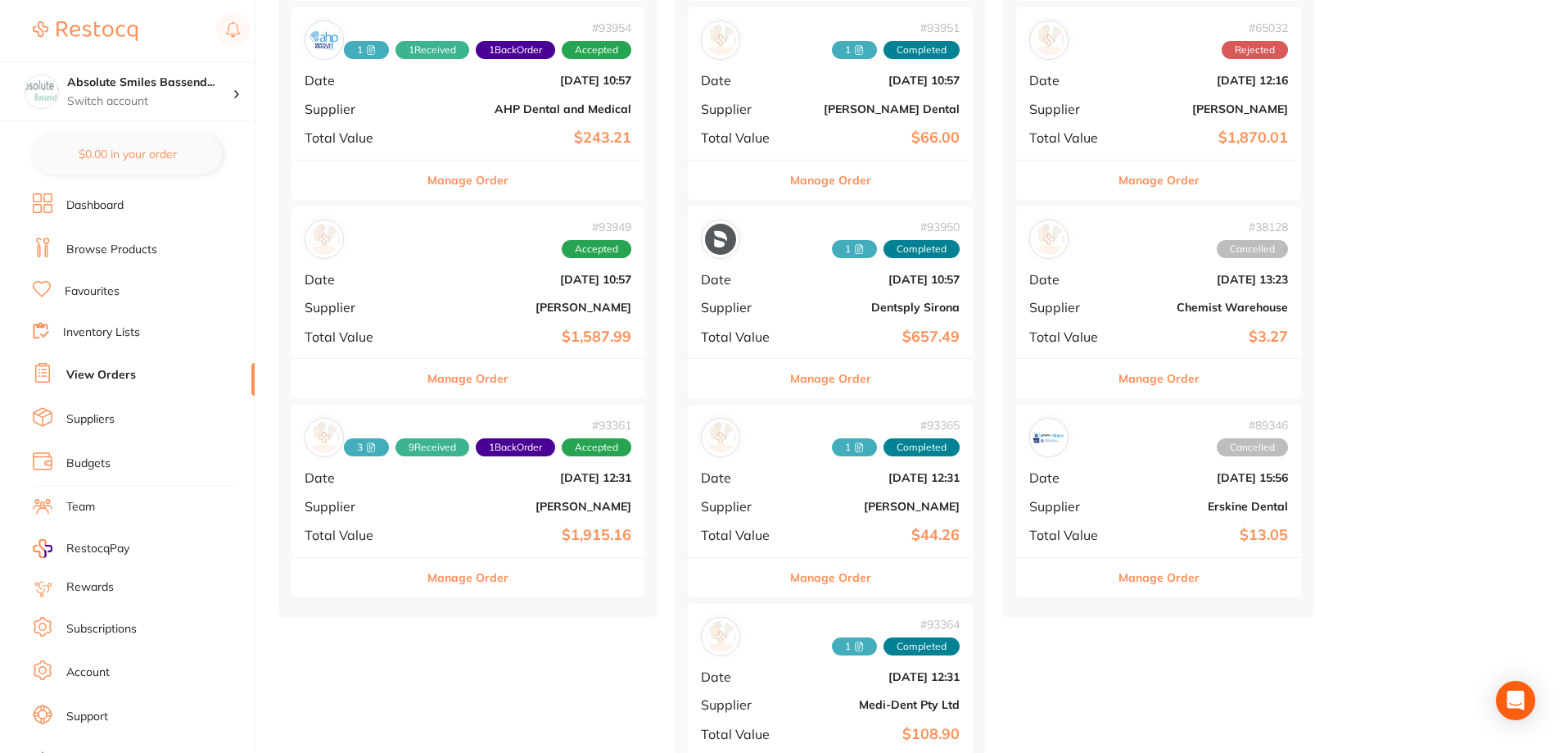
scroll to position [1229, 0]
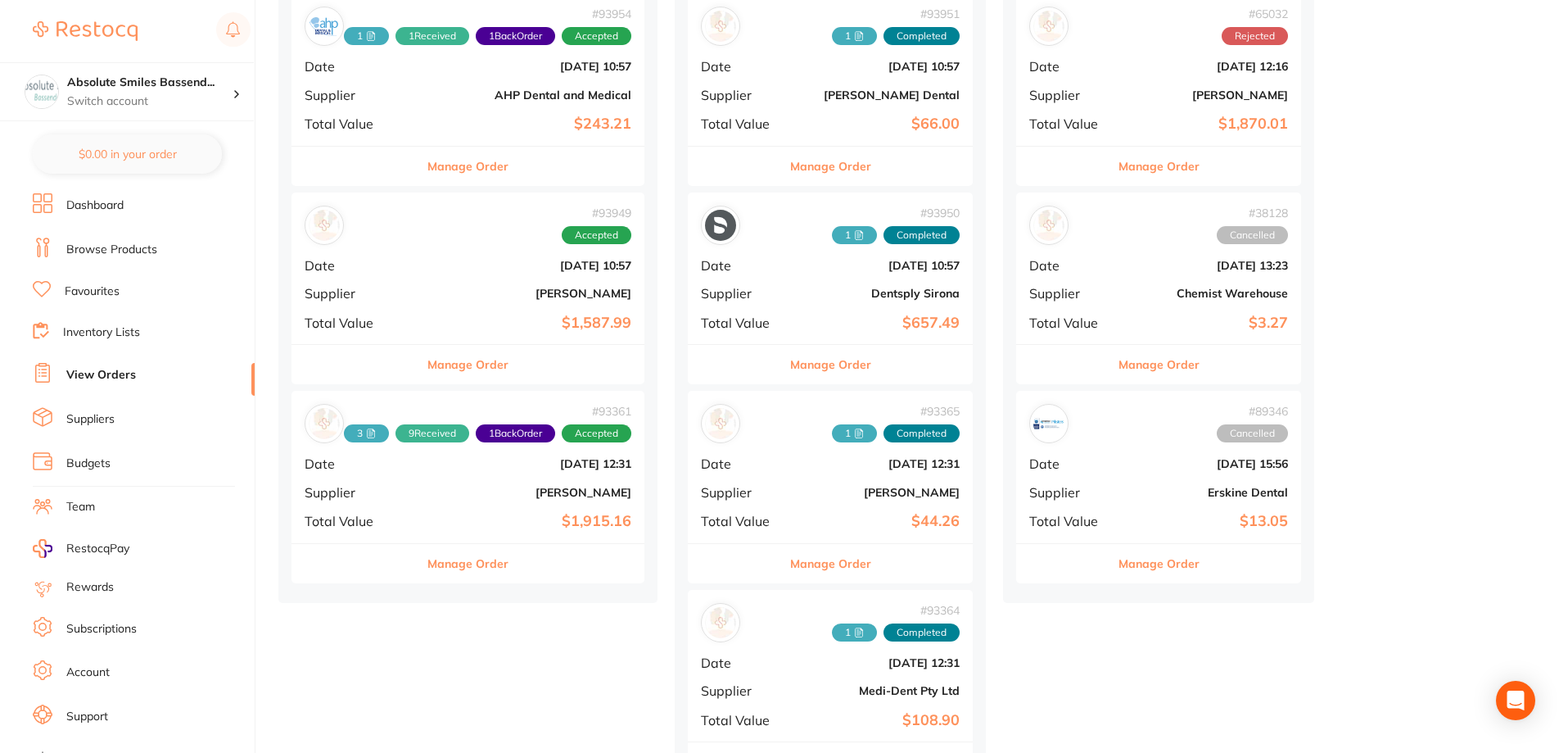
click at [463, 285] on div "# 93949 Accepted Date Sept 17 2025, 10:57 Supplier Henry Schein Halas Total Val…" at bounding box center [468, 268] width 353 height 152
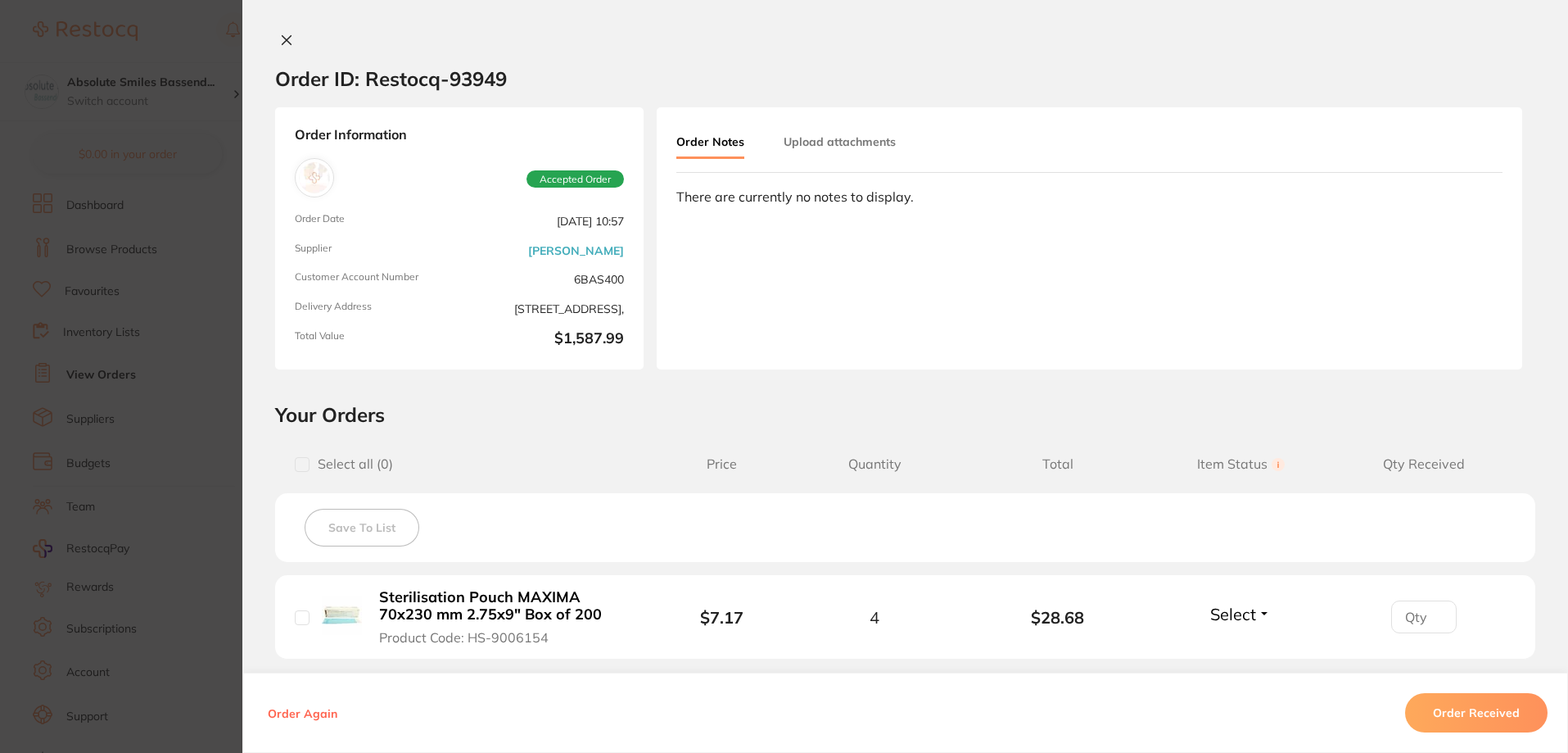
drag, startPoint x: 291, startPoint y: 42, endPoint x: 346, endPoint y: 182, distance: 150.4
click at [288, 37] on button at bounding box center [286, 41] width 23 height 17
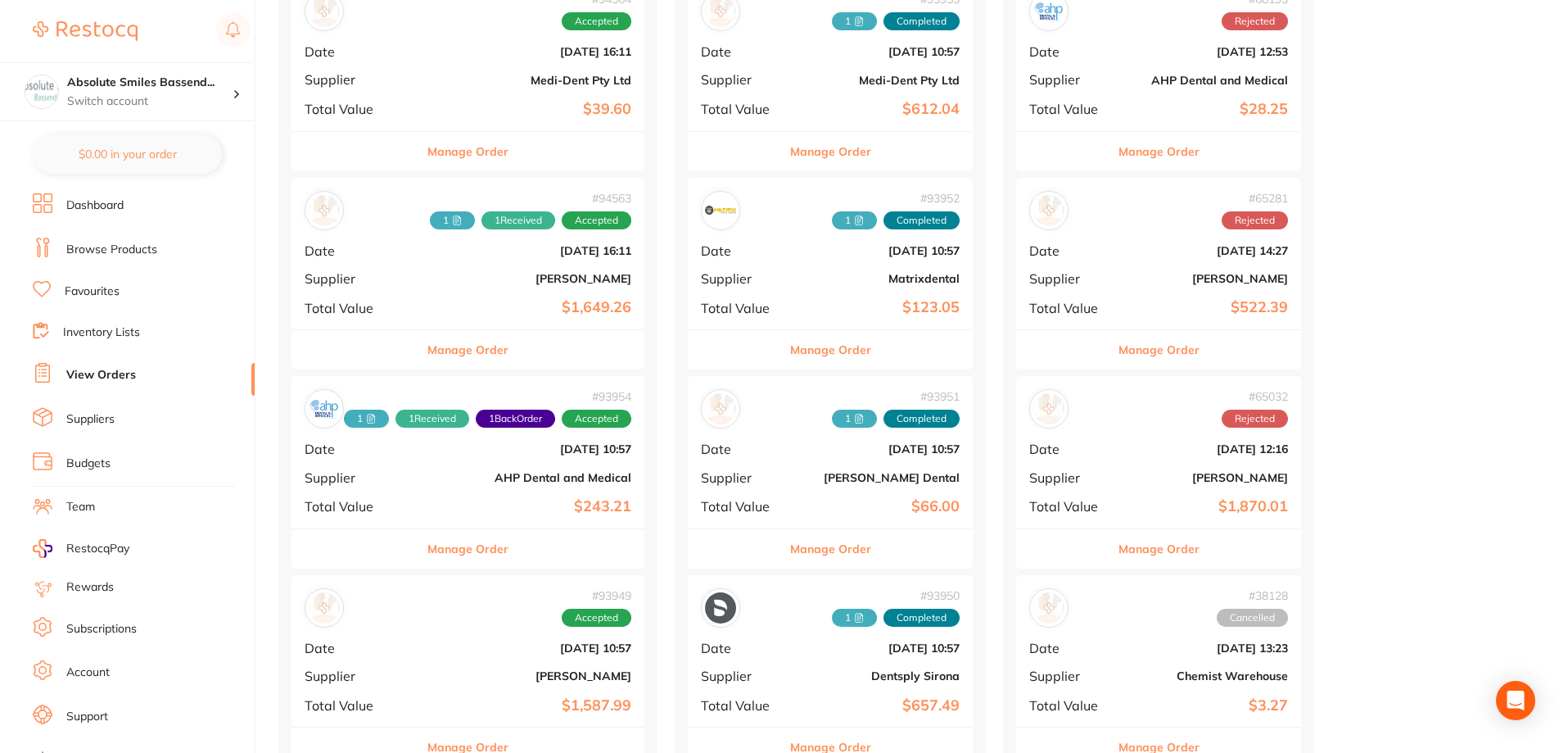
scroll to position [819, 0]
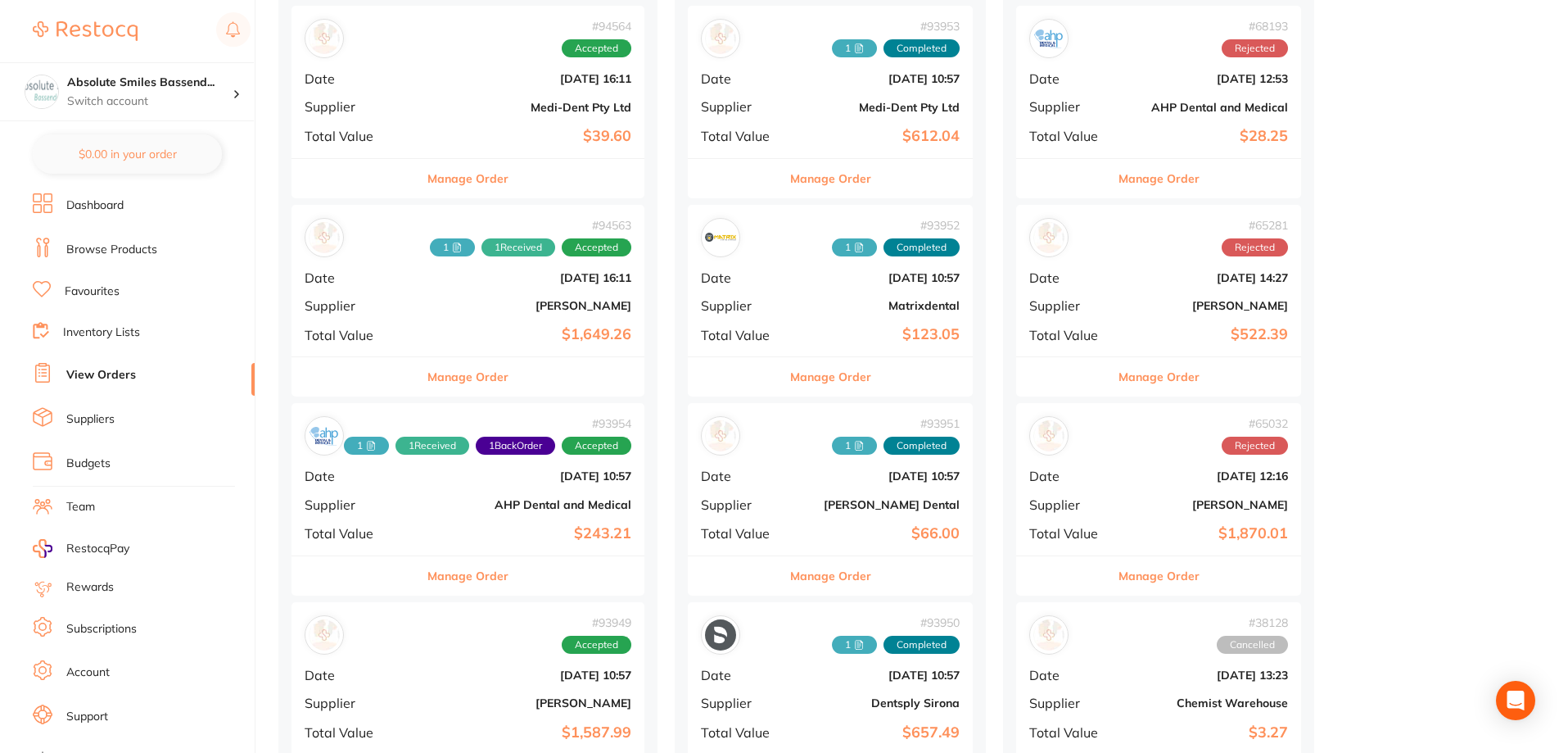
click at [456, 497] on div "# 93954 1 1 Received 1 Back Order Accepted Date Sept 17 2025, 10:57 Supplier AH…" at bounding box center [468, 479] width 353 height 152
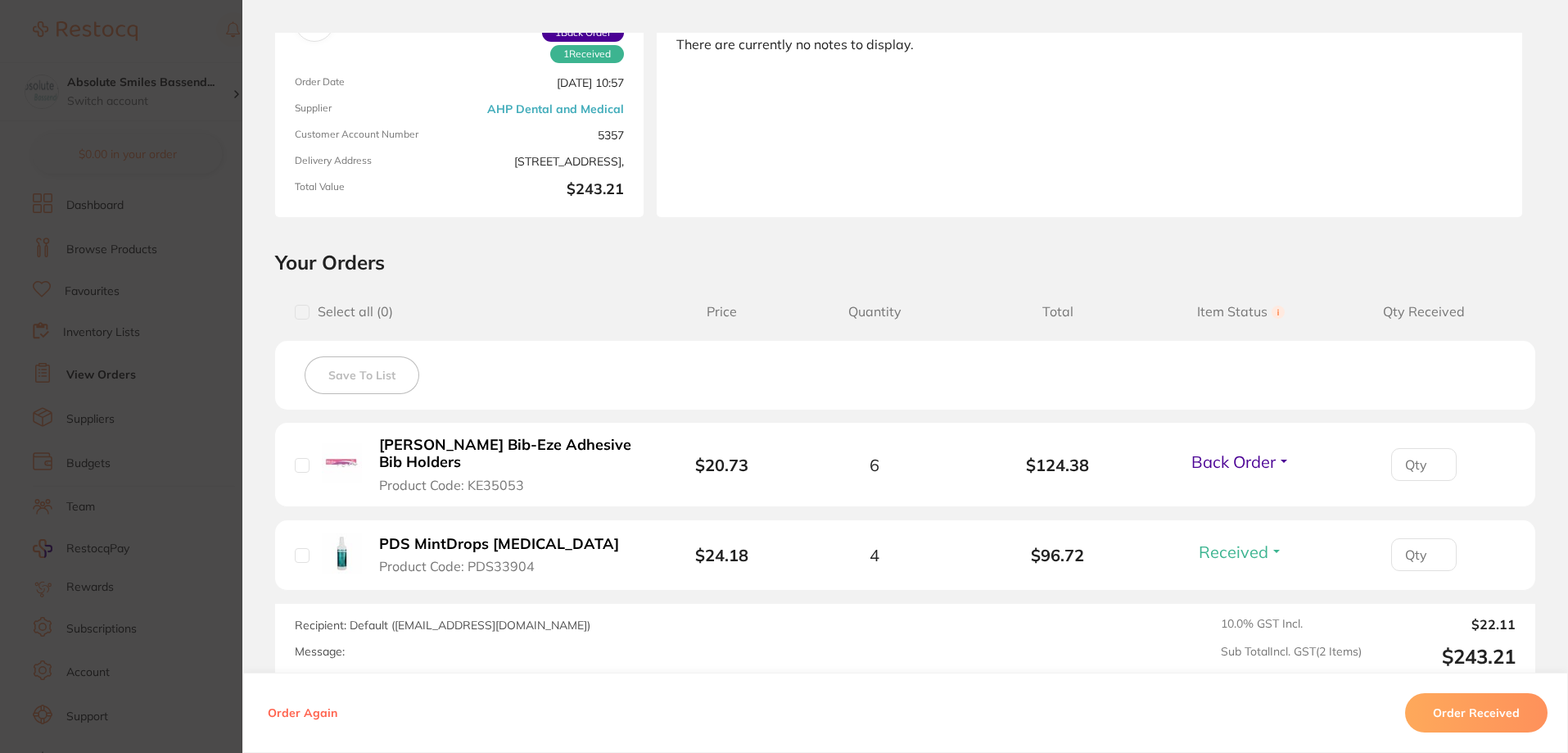
scroll to position [163, 0]
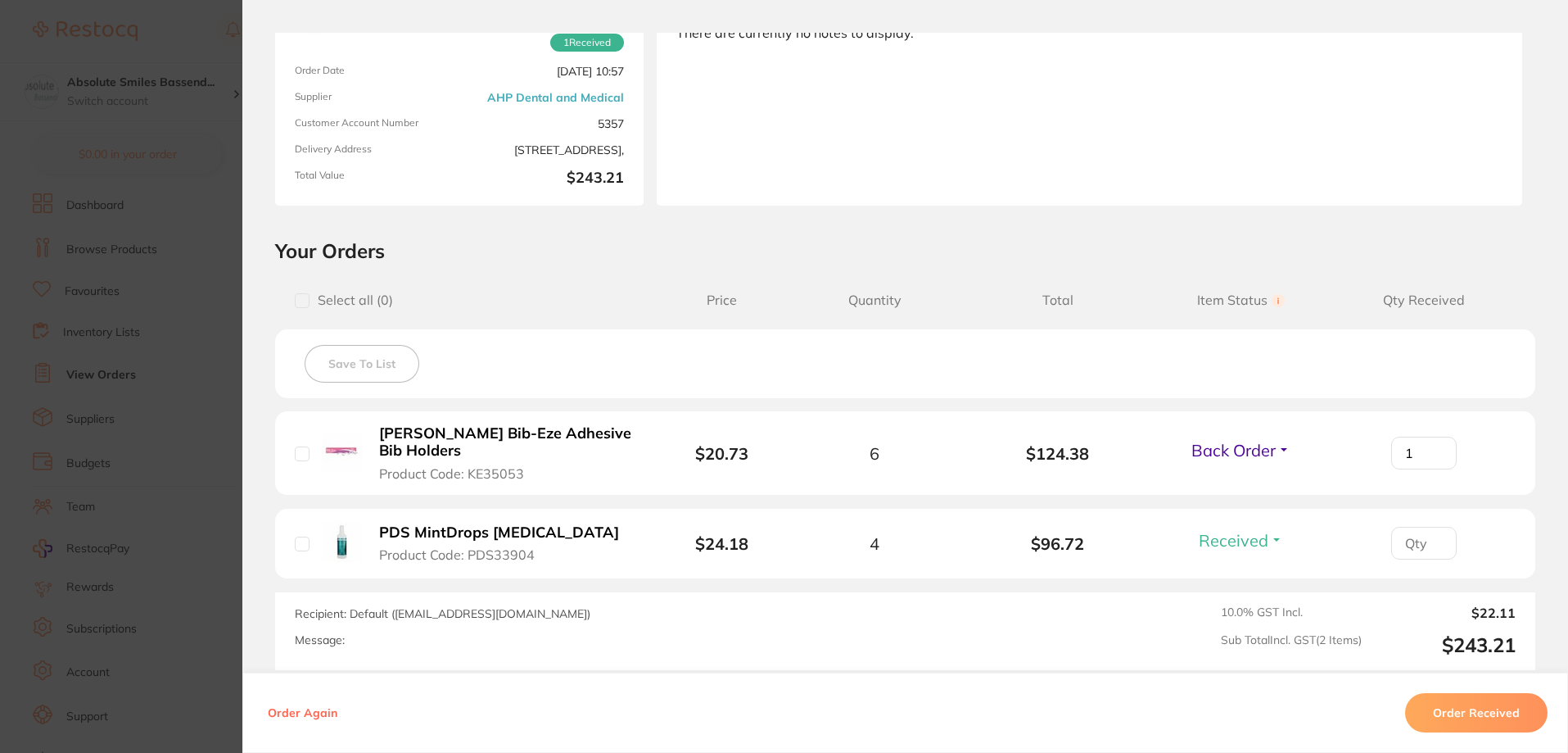
click at [1430, 442] on input "1" at bounding box center [1425, 453] width 65 height 33
click at [1431, 441] on input "2" at bounding box center [1425, 453] width 65 height 33
click at [1431, 441] on input "3" at bounding box center [1425, 453] width 65 height 33
click at [1431, 440] on input "4" at bounding box center [1425, 453] width 65 height 33
type input "5"
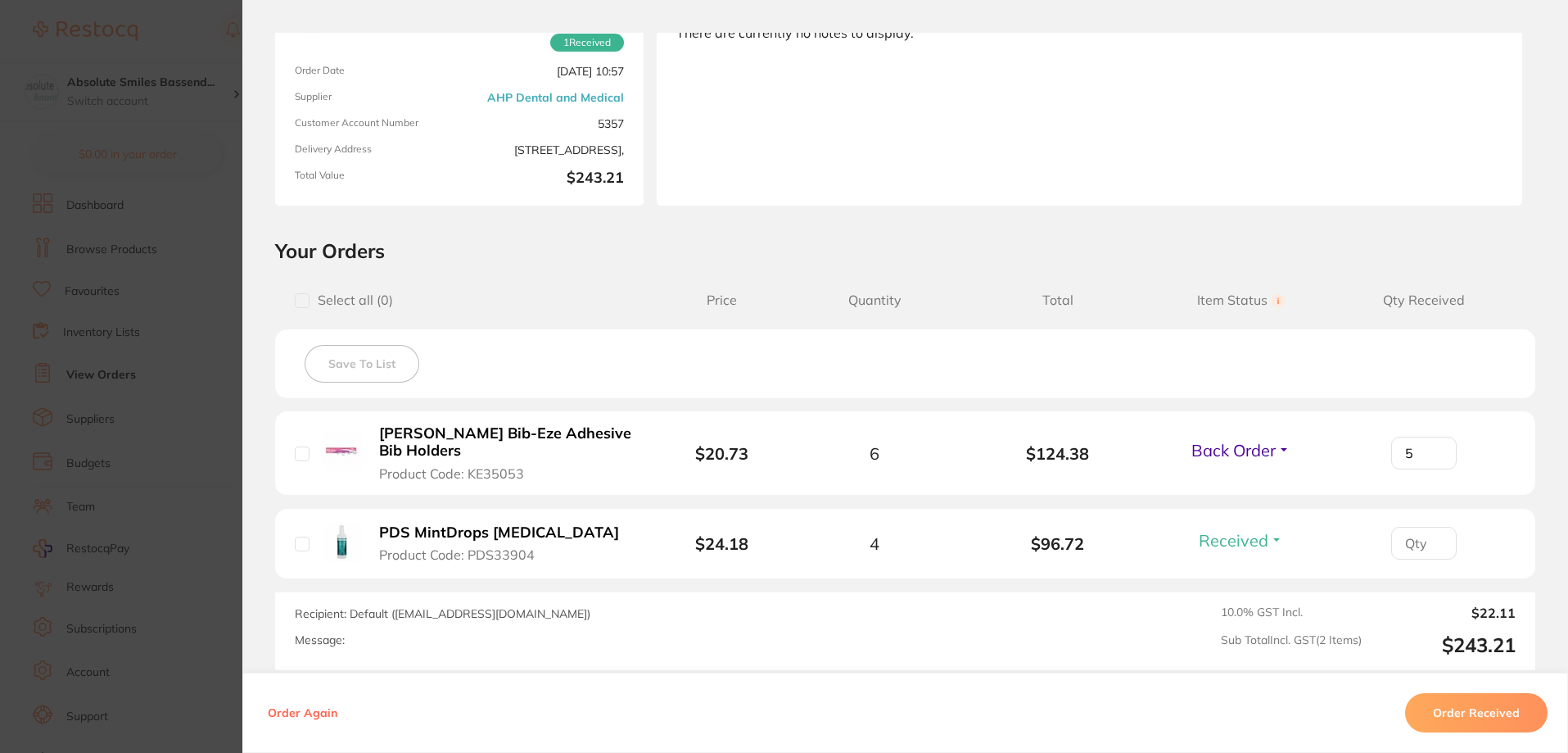
click at [1431, 440] on input "5" at bounding box center [1425, 453] width 65 height 33
click at [1317, 372] on div "Save To List" at bounding box center [905, 364] width 1260 height 69
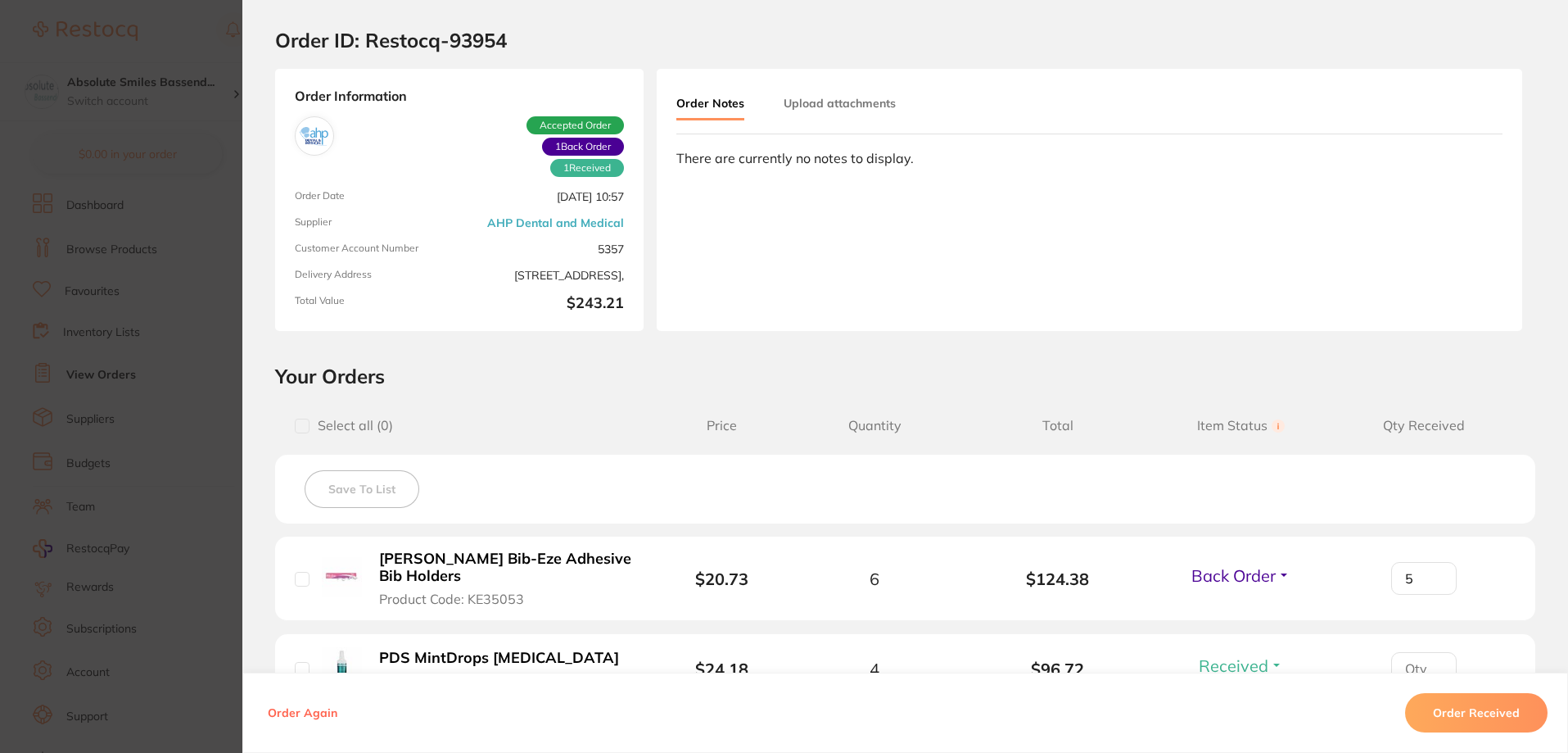
scroll to position [0, 0]
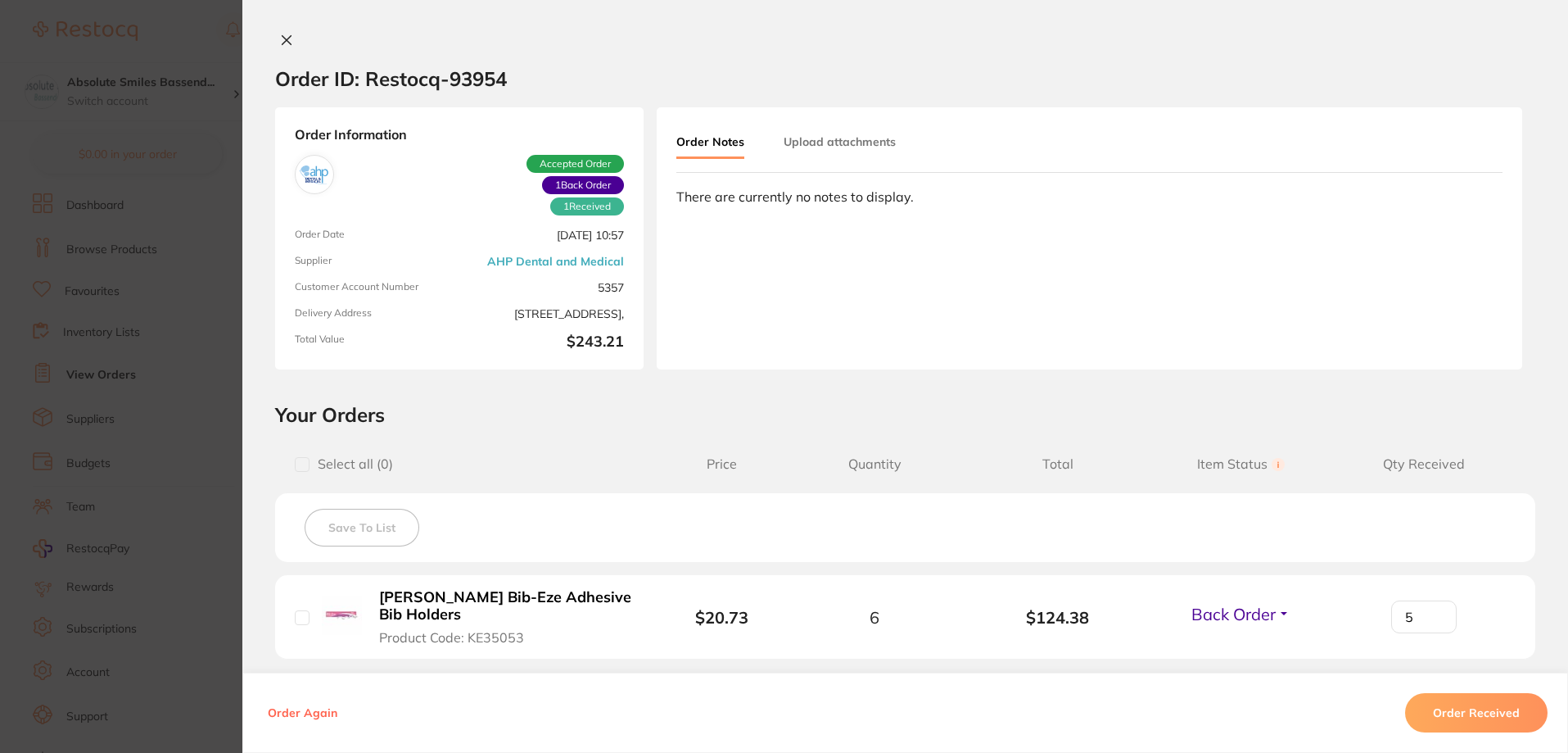
click at [275, 37] on button at bounding box center [286, 41] width 23 height 17
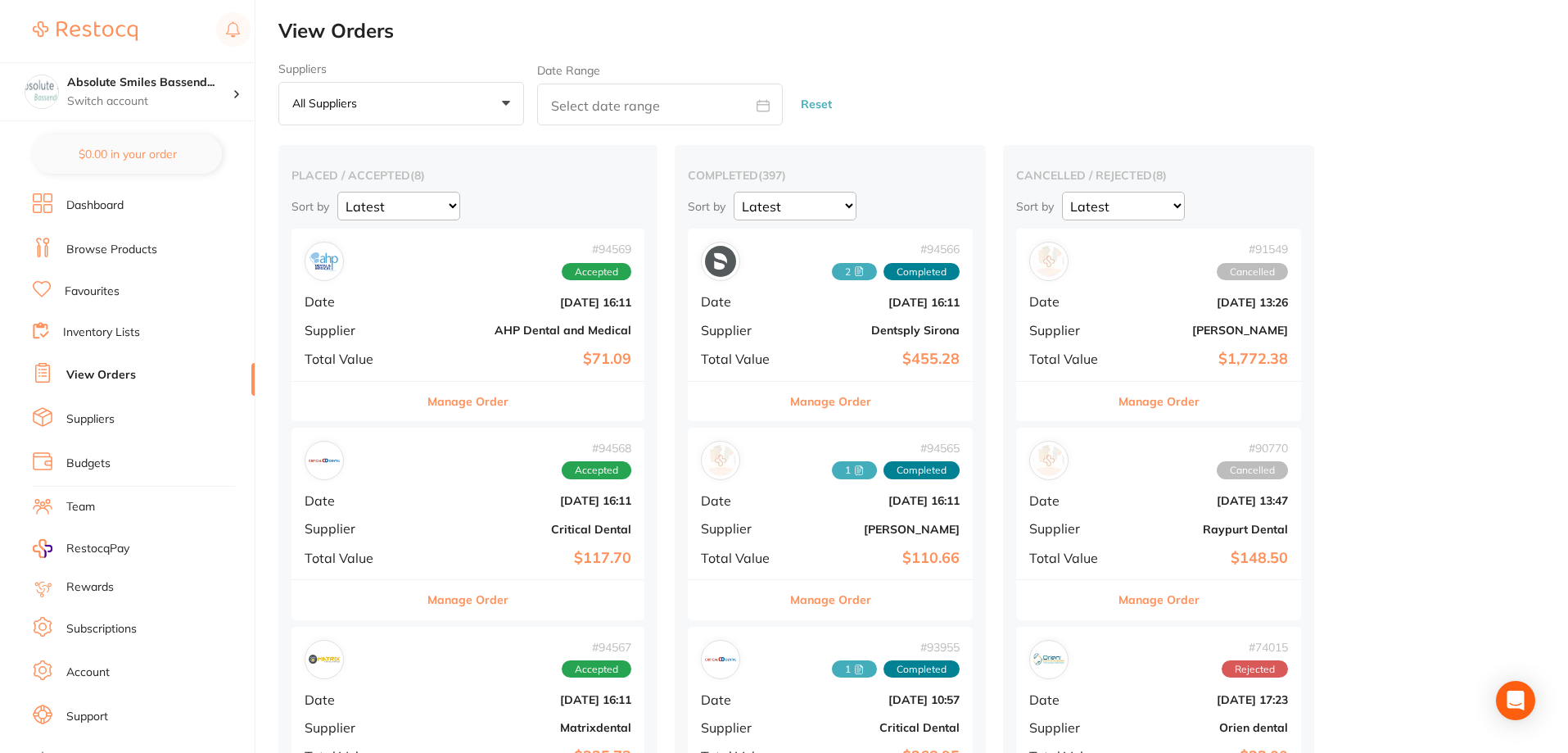
click at [96, 300] on li "Favourites" at bounding box center [143, 291] width 222 height 21
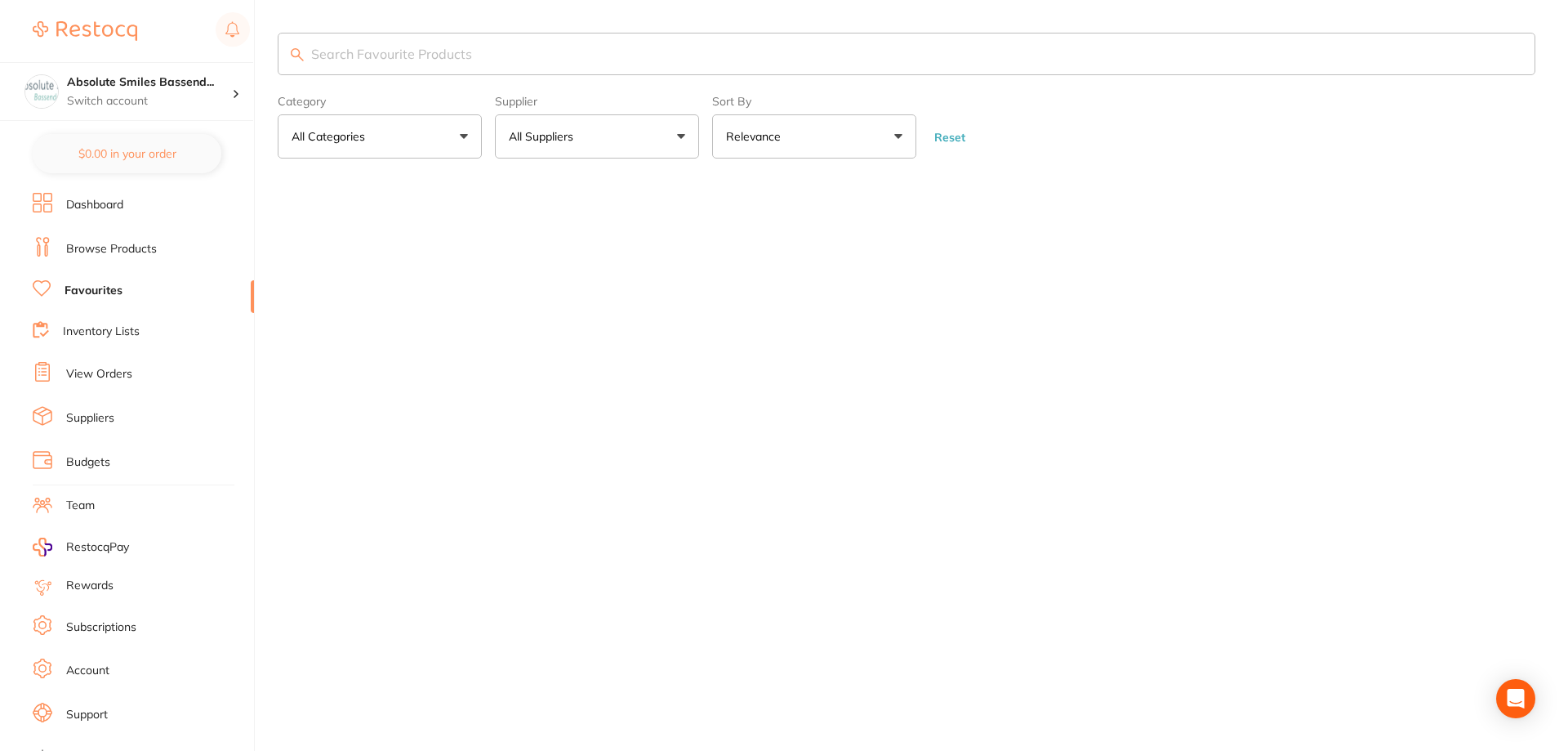
click at [368, 53] on input "search" at bounding box center [906, 53] width 1257 height 43
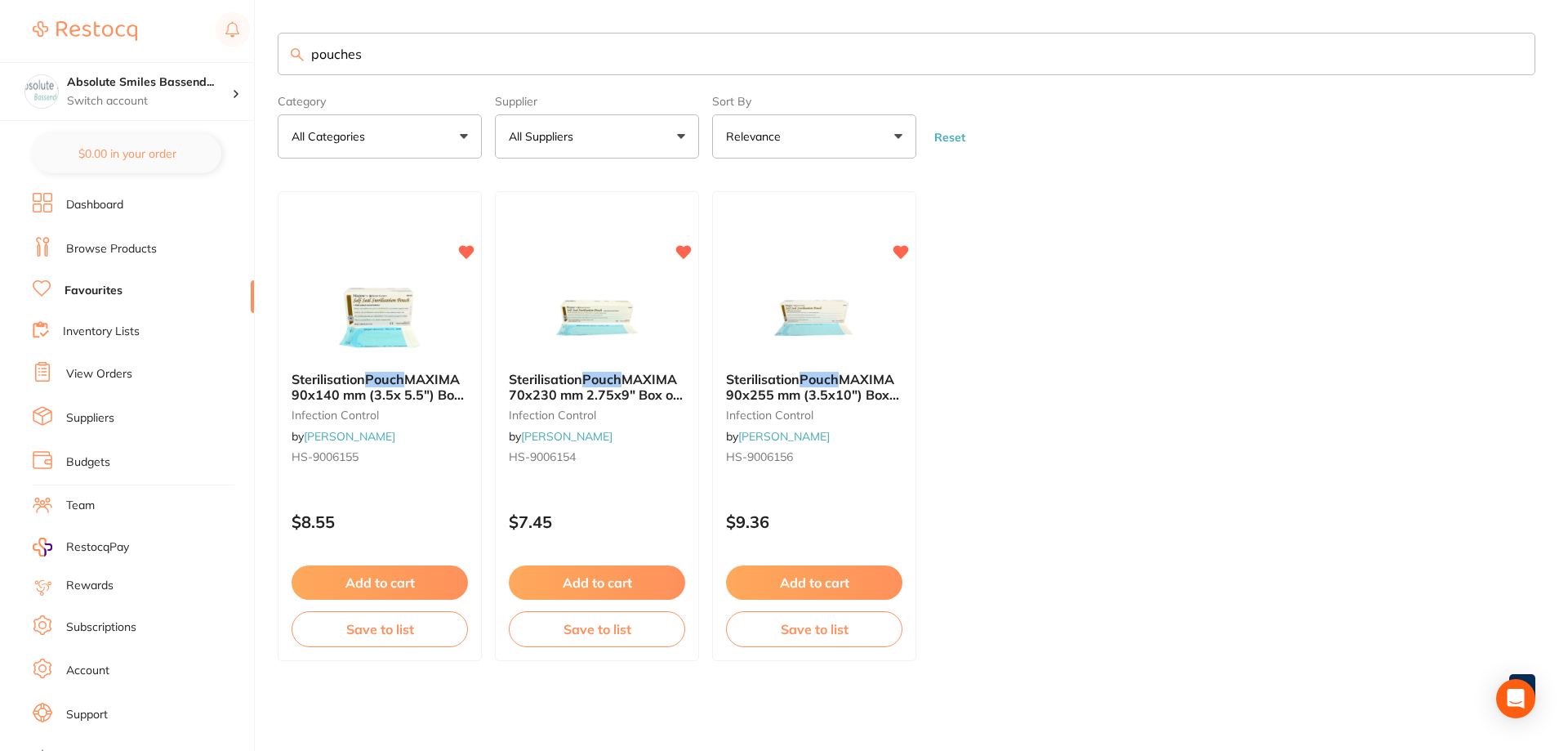
type input "pouches"
click at [387, 478] on div "Sterilisation Pouch MAXIMA 90x140 mm (3.5x 5.5") Box 200 infection control by H…" at bounding box center [380, 420] width 203 height 123
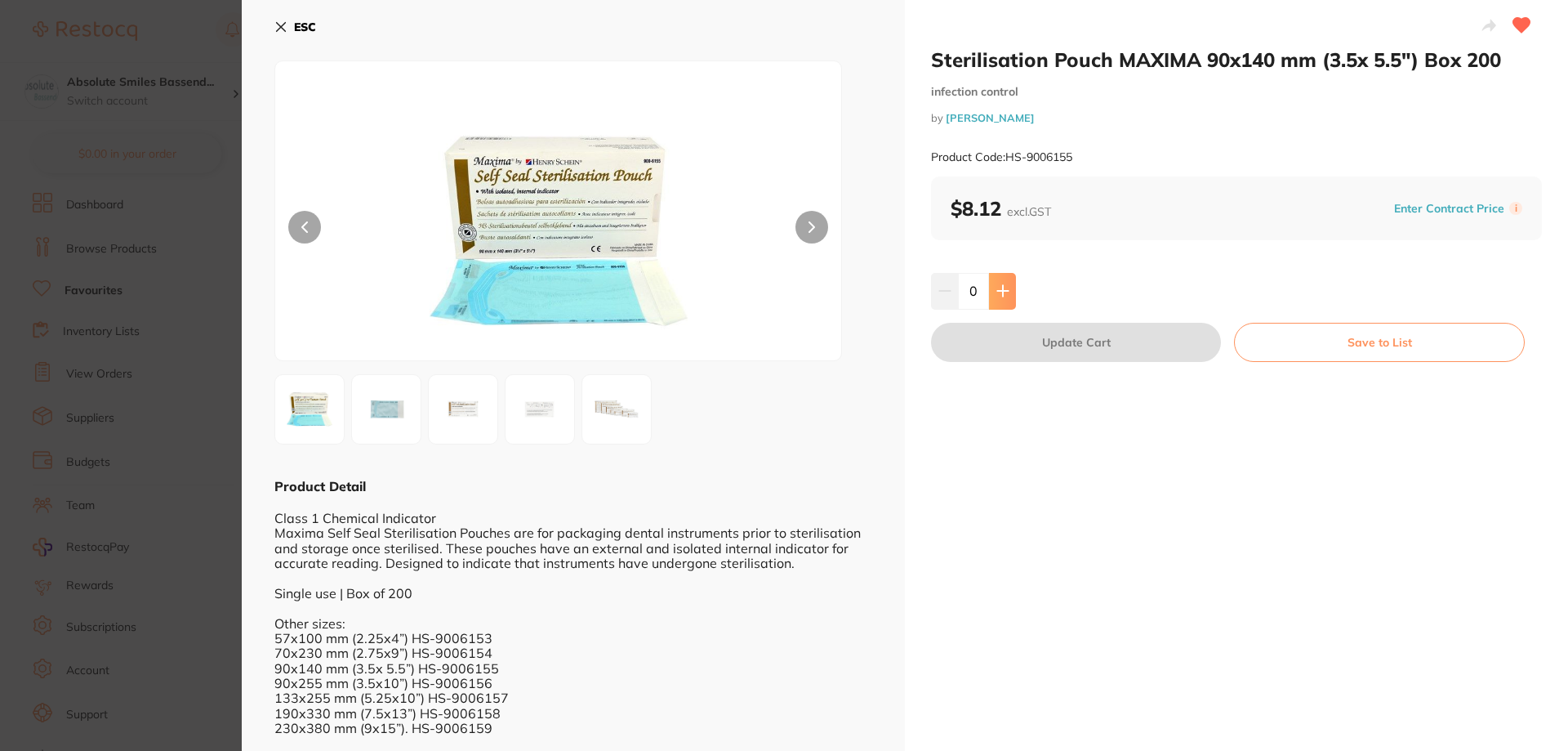
click at [1009, 298] on button at bounding box center [1002, 291] width 27 height 36
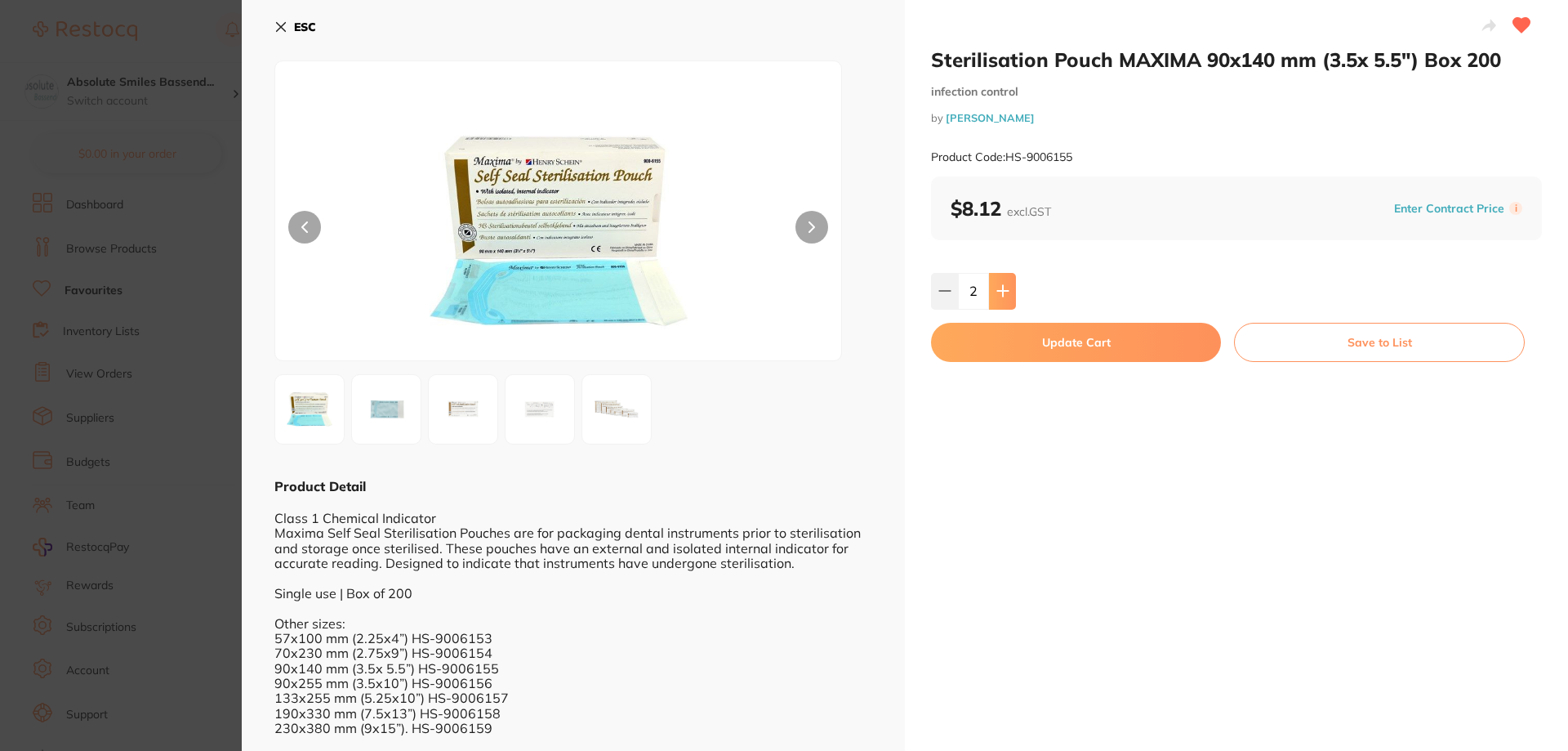
click at [1009, 298] on button at bounding box center [1002, 291] width 27 height 36
type input "6"
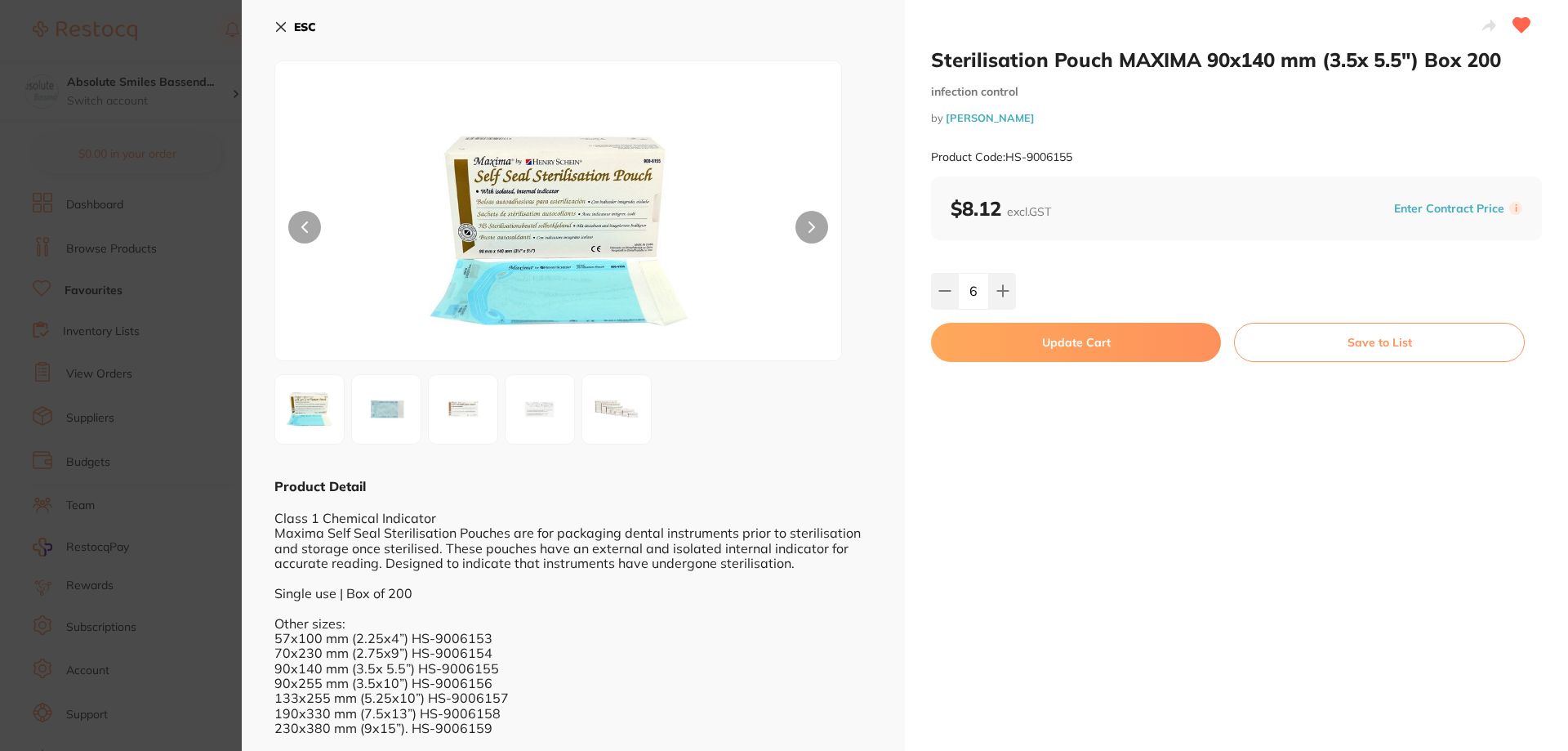
click at [1004, 334] on button "Update Cart" at bounding box center [1076, 342] width 290 height 39
checkbox input "false"
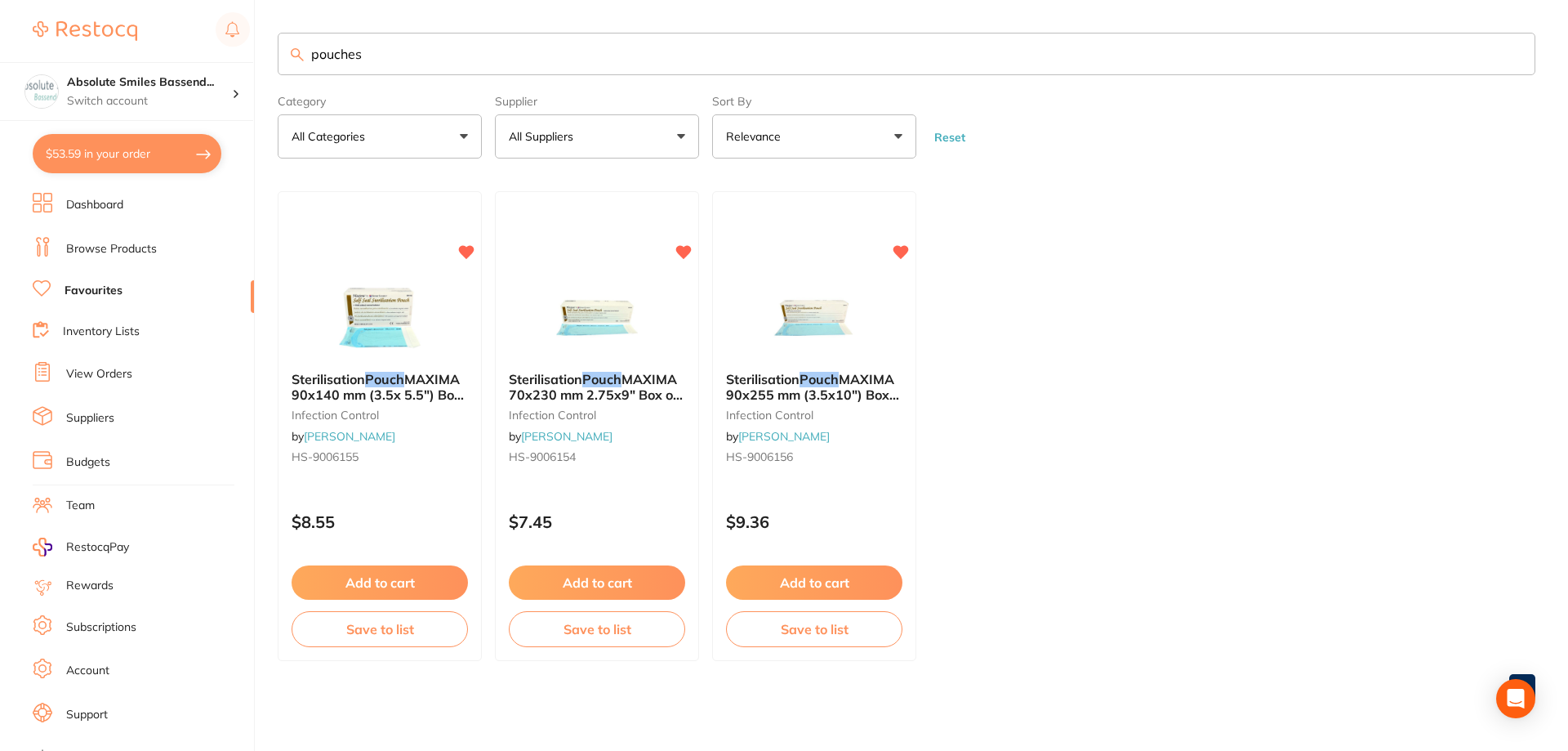
click at [607, 582] on button "Add to cart" at bounding box center [597, 583] width 177 height 34
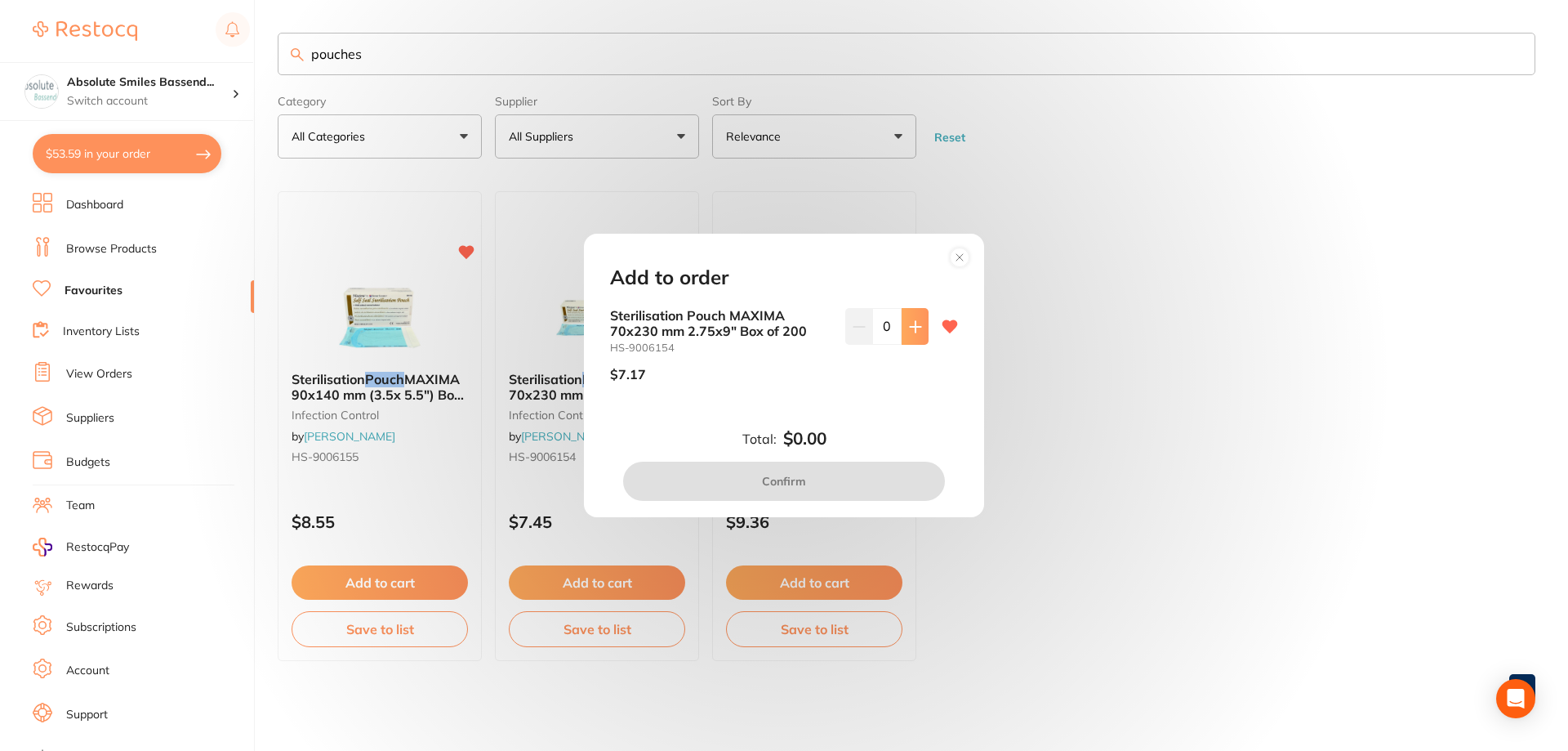
click at [919, 325] on button at bounding box center [915, 326] width 27 height 36
click at [919, 324] on button at bounding box center [915, 326] width 27 height 36
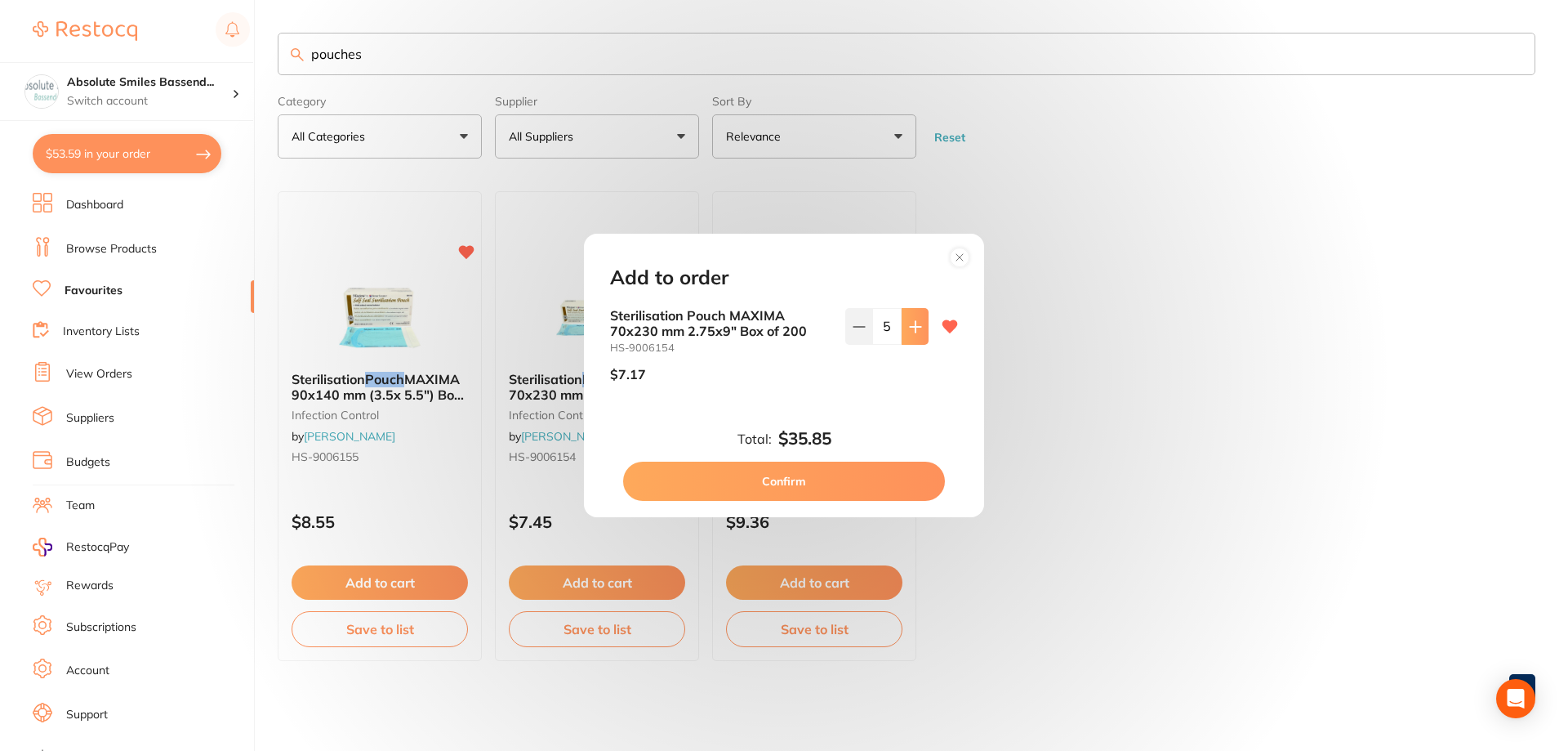
click at [918, 324] on button at bounding box center [915, 326] width 27 height 36
type input "6"
click at [763, 481] on button "Confirm" at bounding box center [783, 481] width 321 height 39
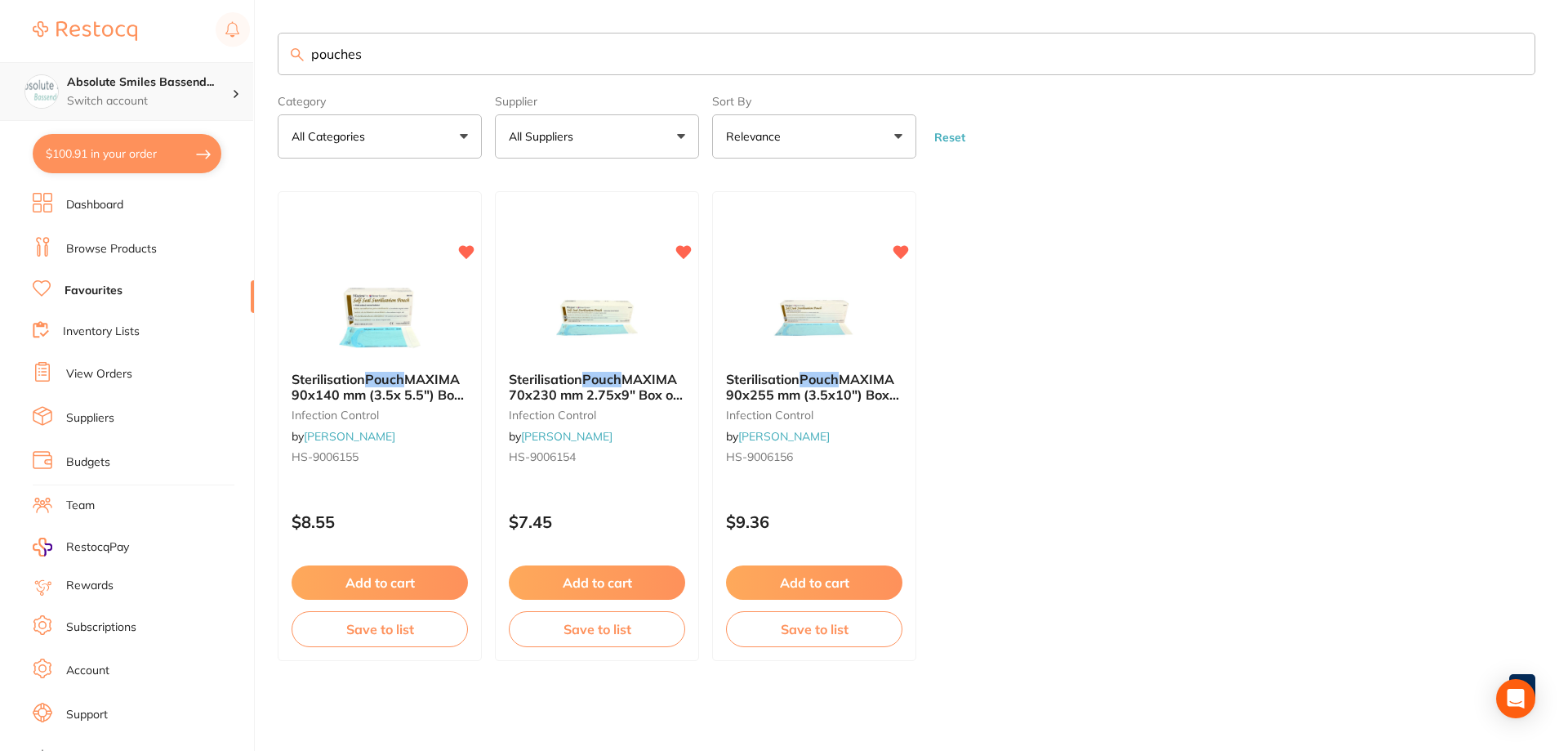
scroll to position [1, 0]
drag, startPoint x: 437, startPoint y: 59, endPoint x: 194, endPoint y: 70, distance: 243.2
click at [194, 70] on div "$100.91 Absolute Smiles Bassend... Switch account Absolute Smiles Bassendean $1…" at bounding box center [784, 375] width 1568 height 751
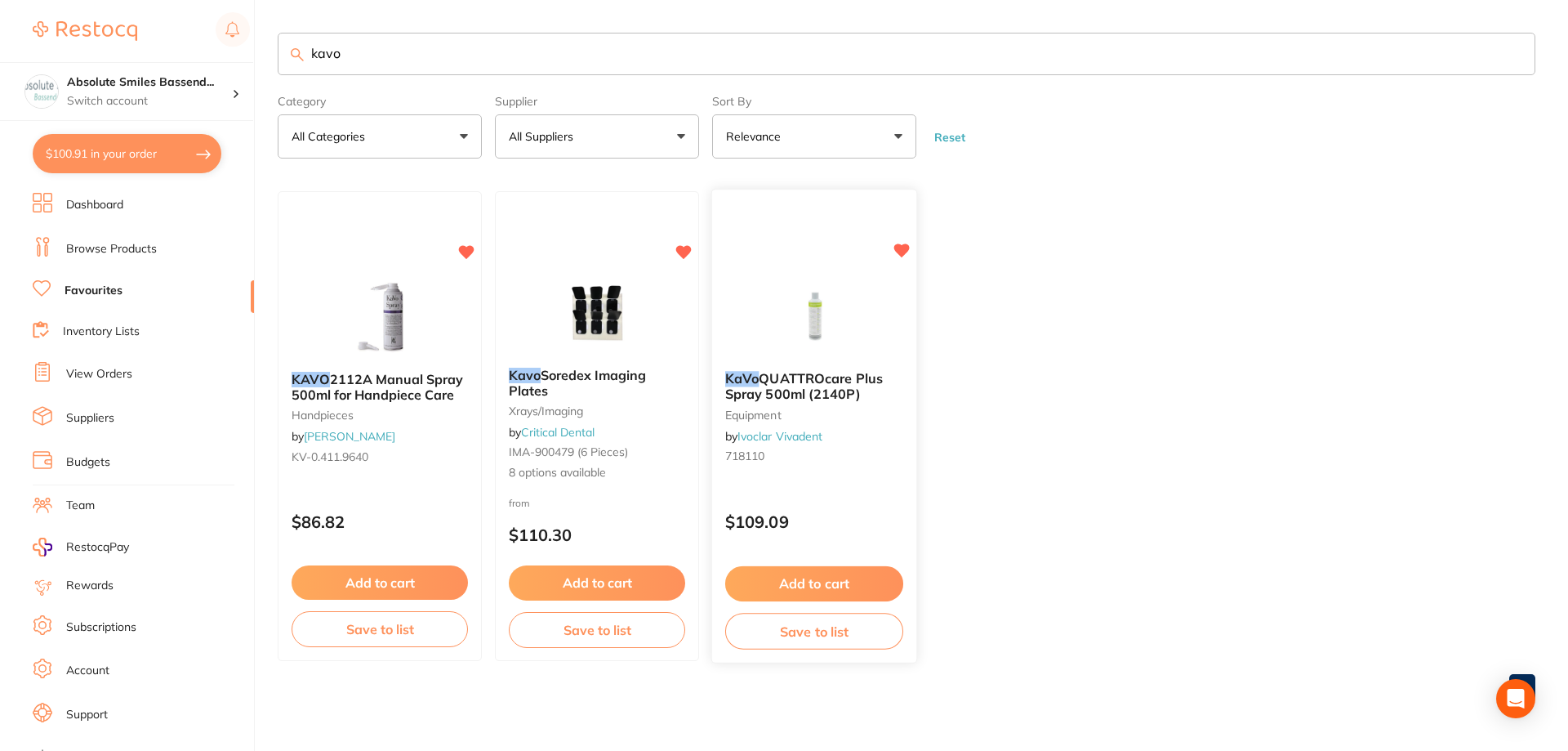
type input "kavo"
click at [863, 573] on button "Add to cart" at bounding box center [814, 583] width 178 height 35
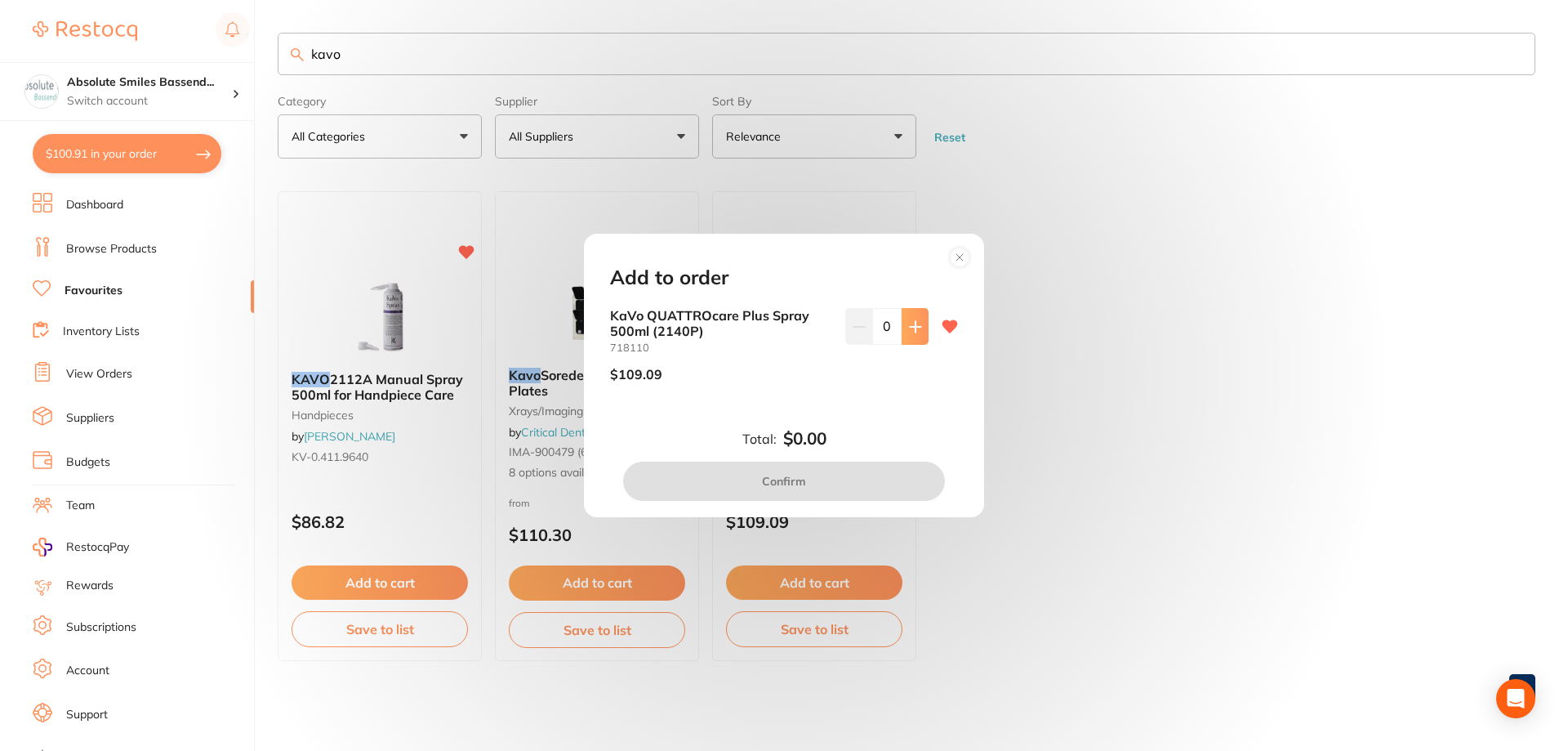
click at [914, 332] on icon at bounding box center [915, 327] width 13 height 13
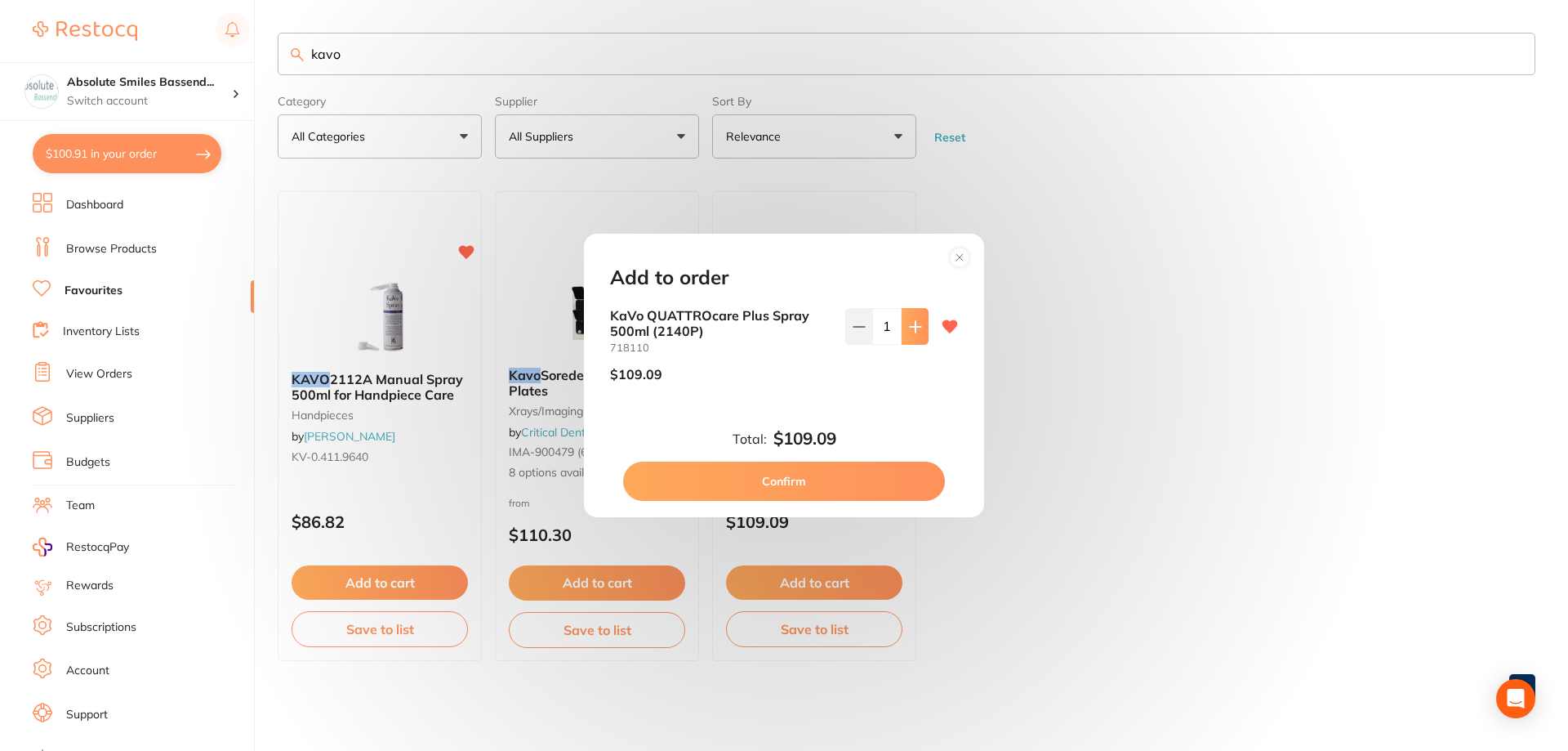
click at [914, 332] on icon at bounding box center [915, 327] width 13 height 13
type input "2"
click at [878, 470] on button "Confirm" at bounding box center [783, 481] width 321 height 39
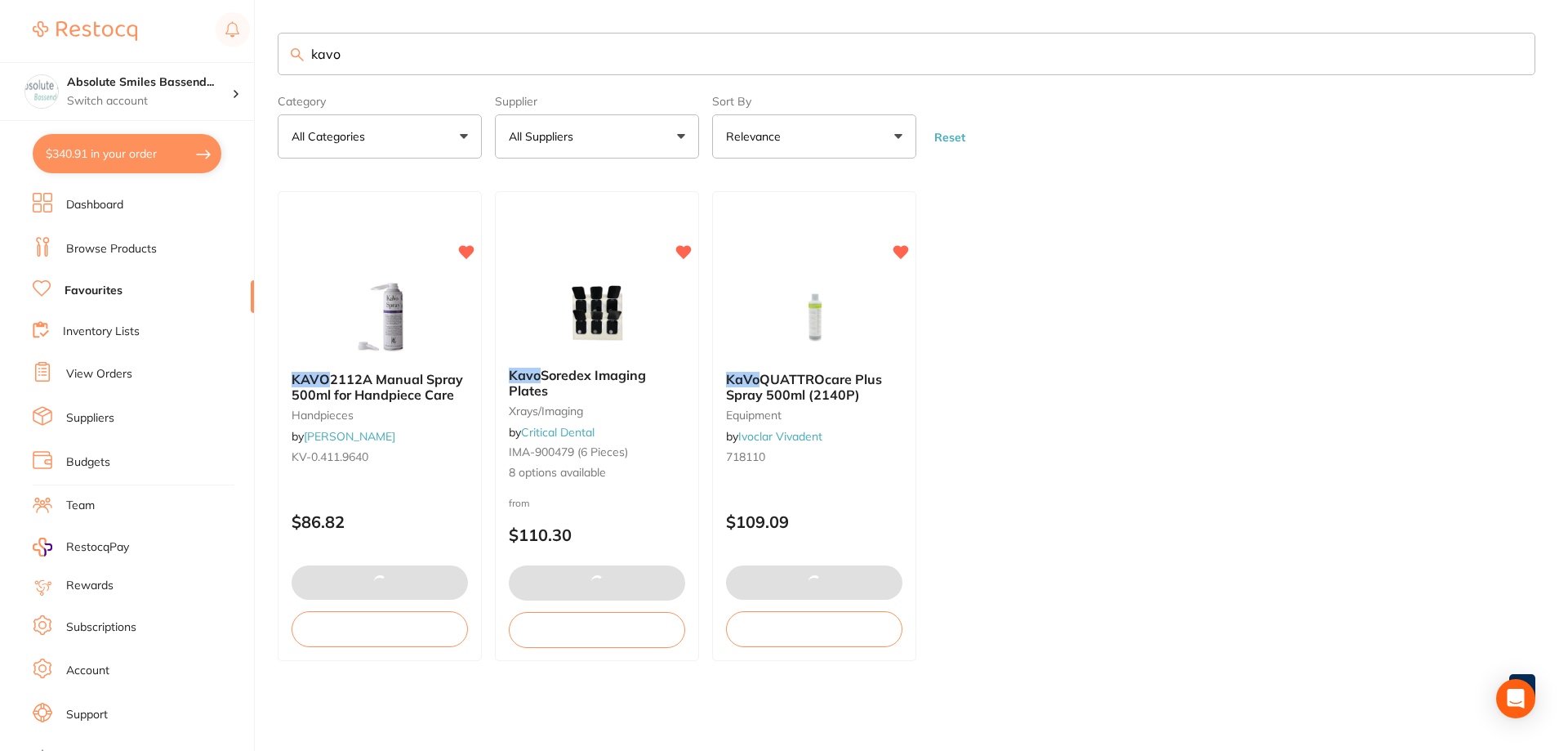
click at [452, 55] on input "kavo" at bounding box center [906, 53] width 1257 height 43
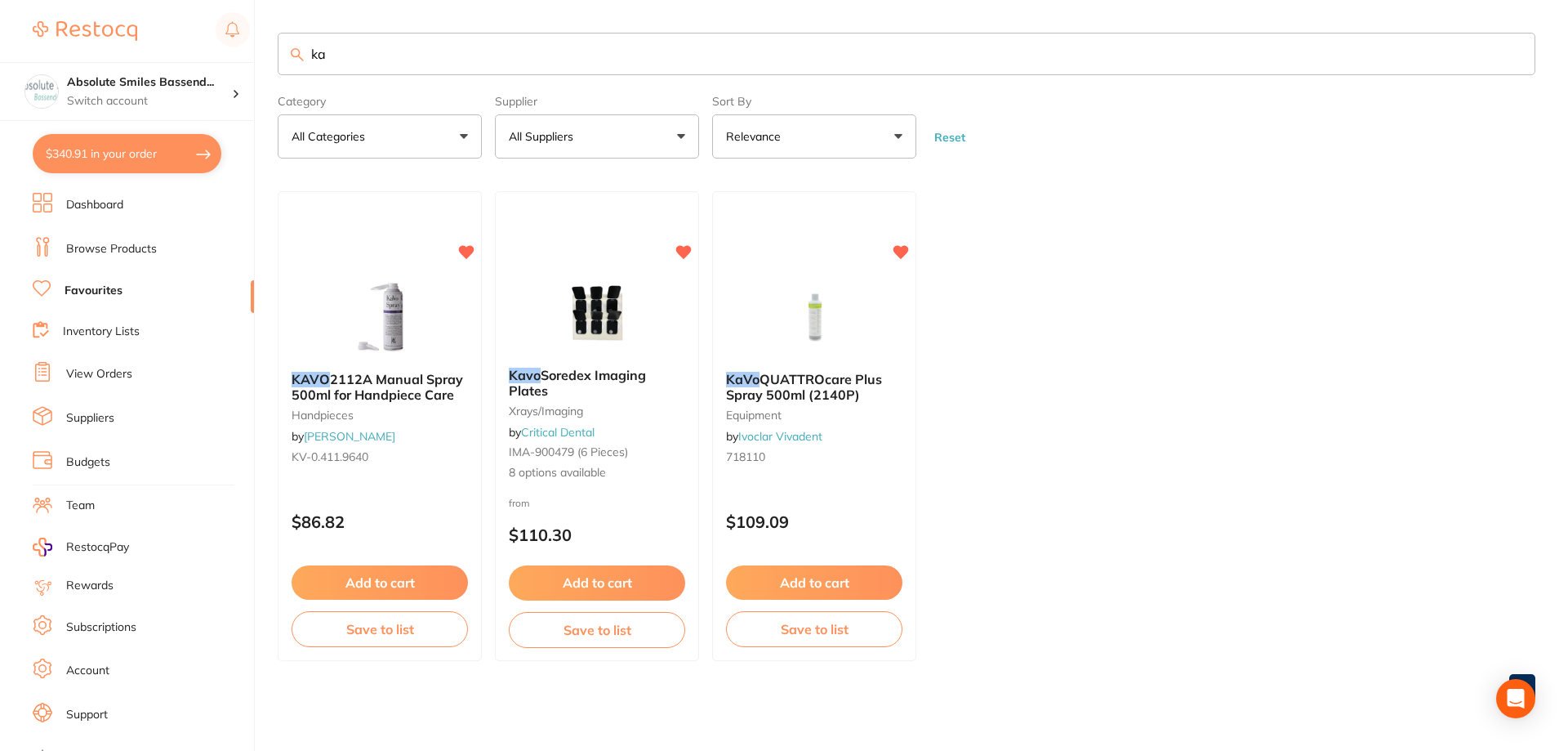
type input "k"
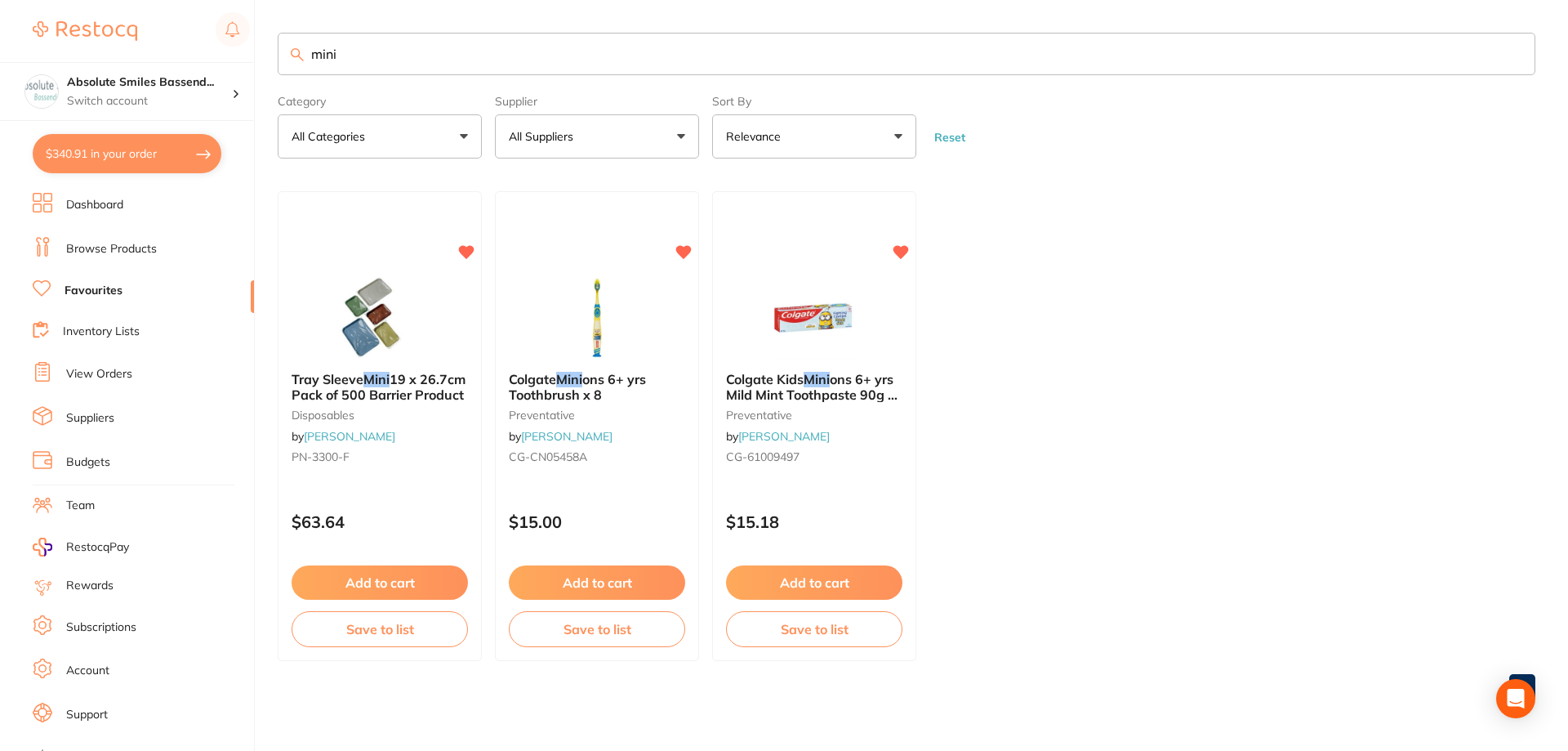
type input "mini"
click at [413, 583] on button "Add to cart" at bounding box center [379, 583] width 177 height 34
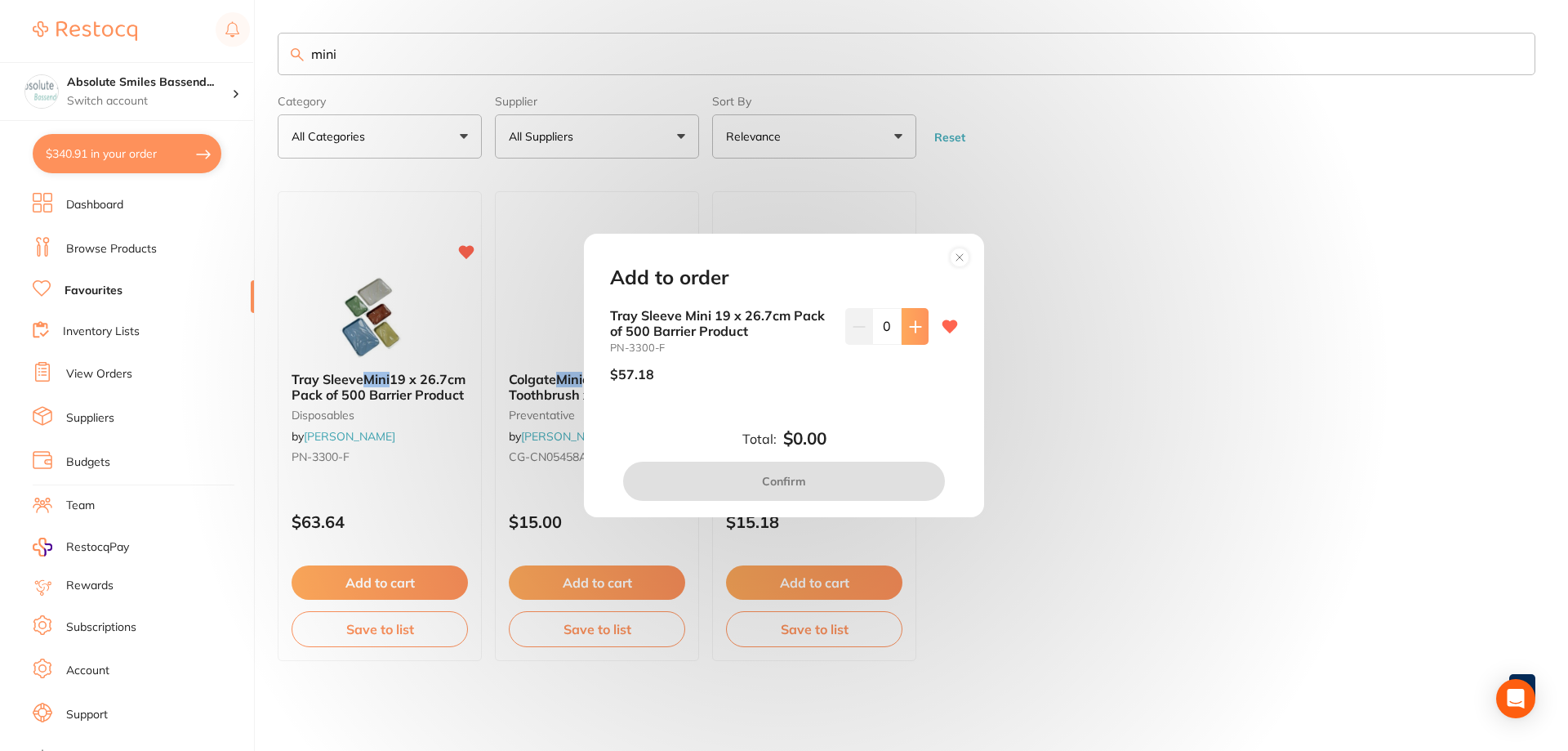
click at [922, 328] on button at bounding box center [915, 326] width 27 height 36
type input "2"
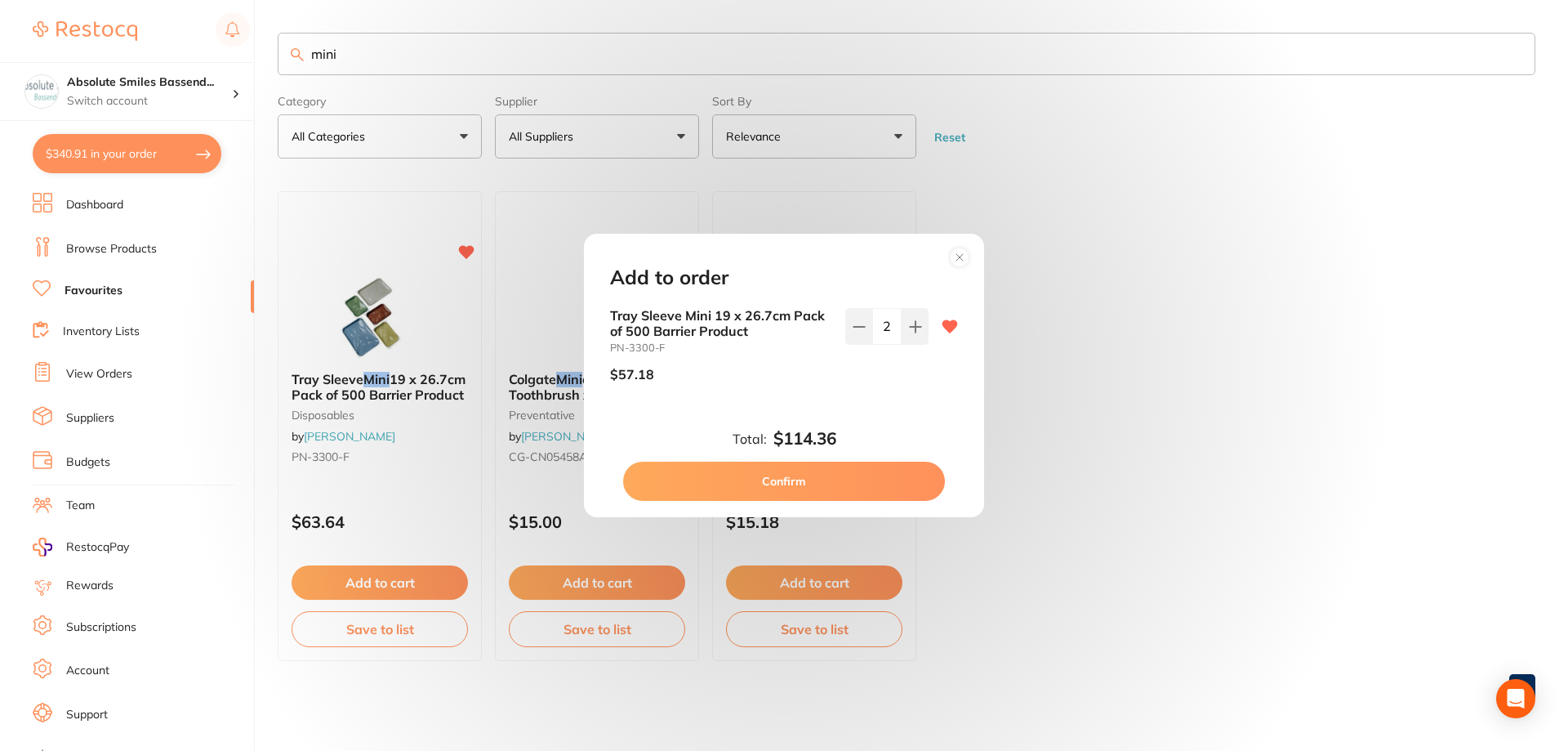
click at [815, 481] on button "Confirm" at bounding box center [783, 481] width 321 height 39
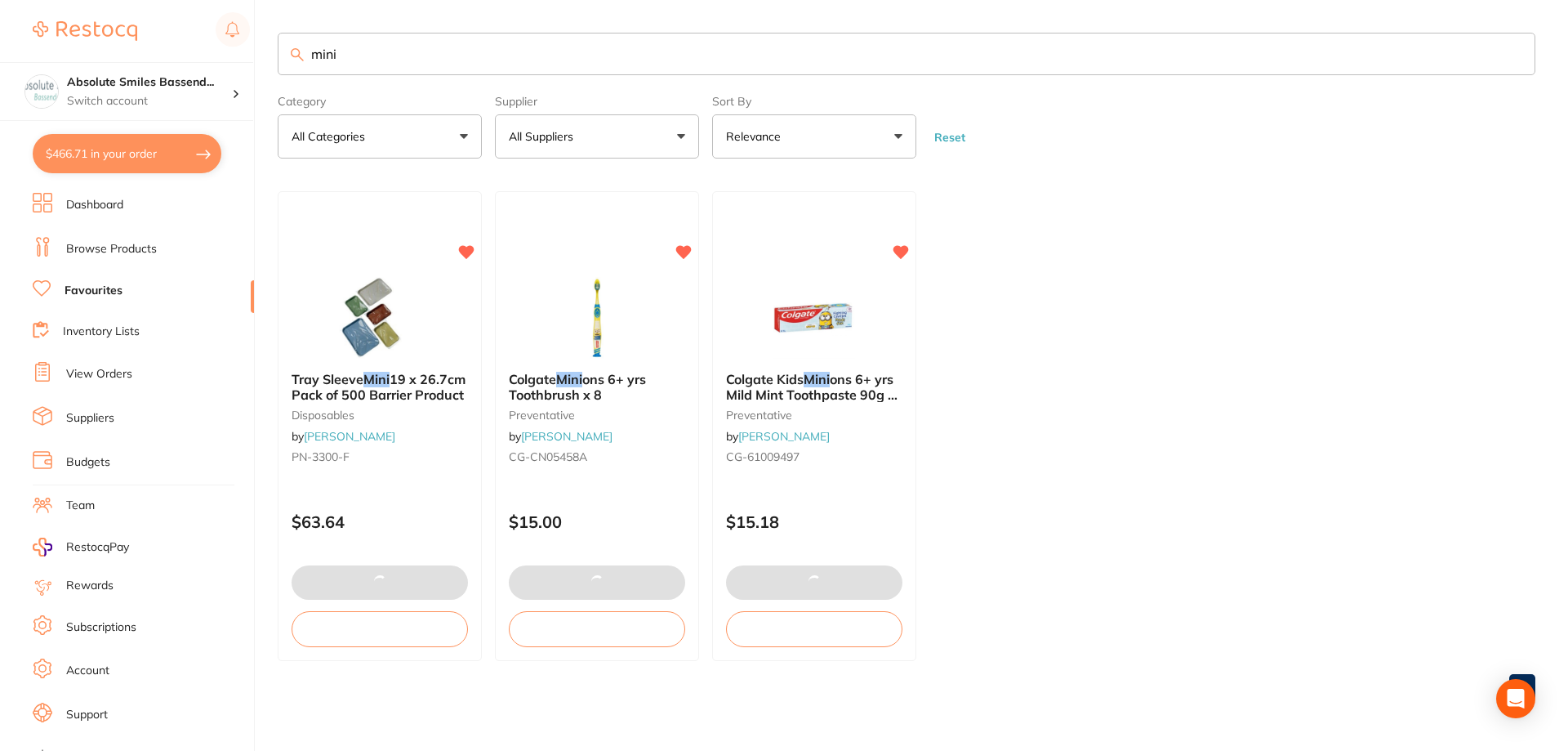
click at [473, 68] on input "mini" at bounding box center [906, 53] width 1257 height 43
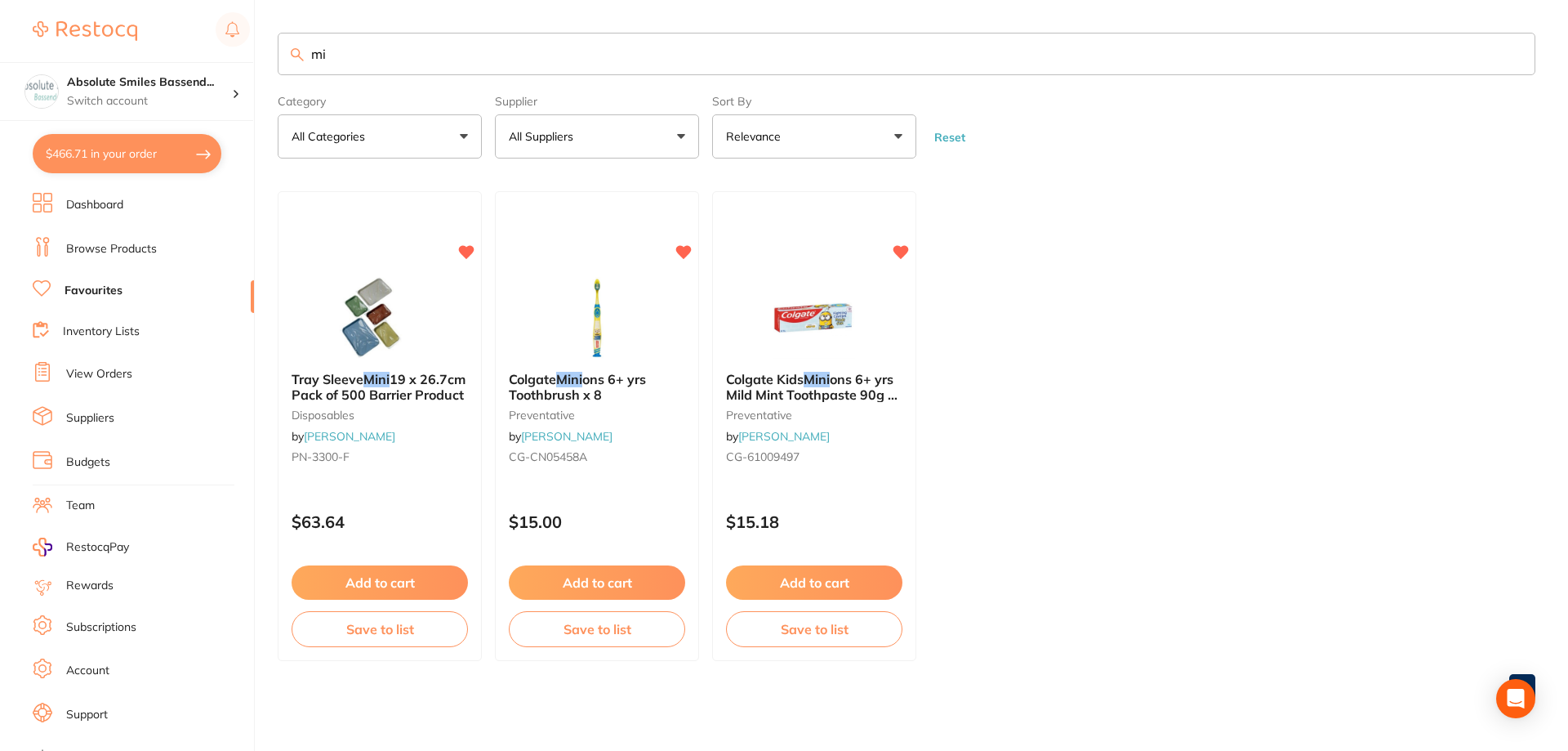
type input "m"
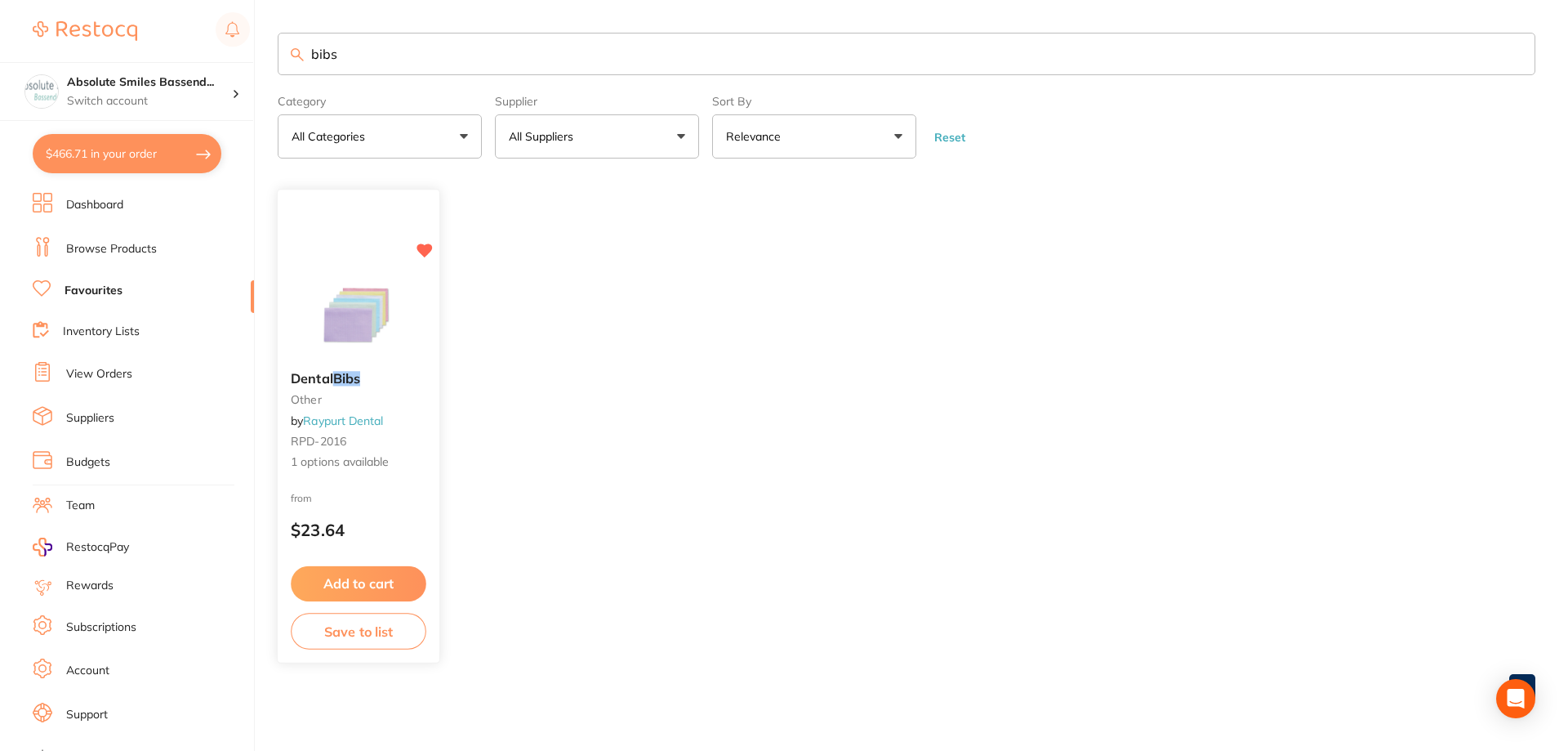
type input "bibs"
click at [403, 582] on button "Add to cart" at bounding box center [359, 583] width 136 height 35
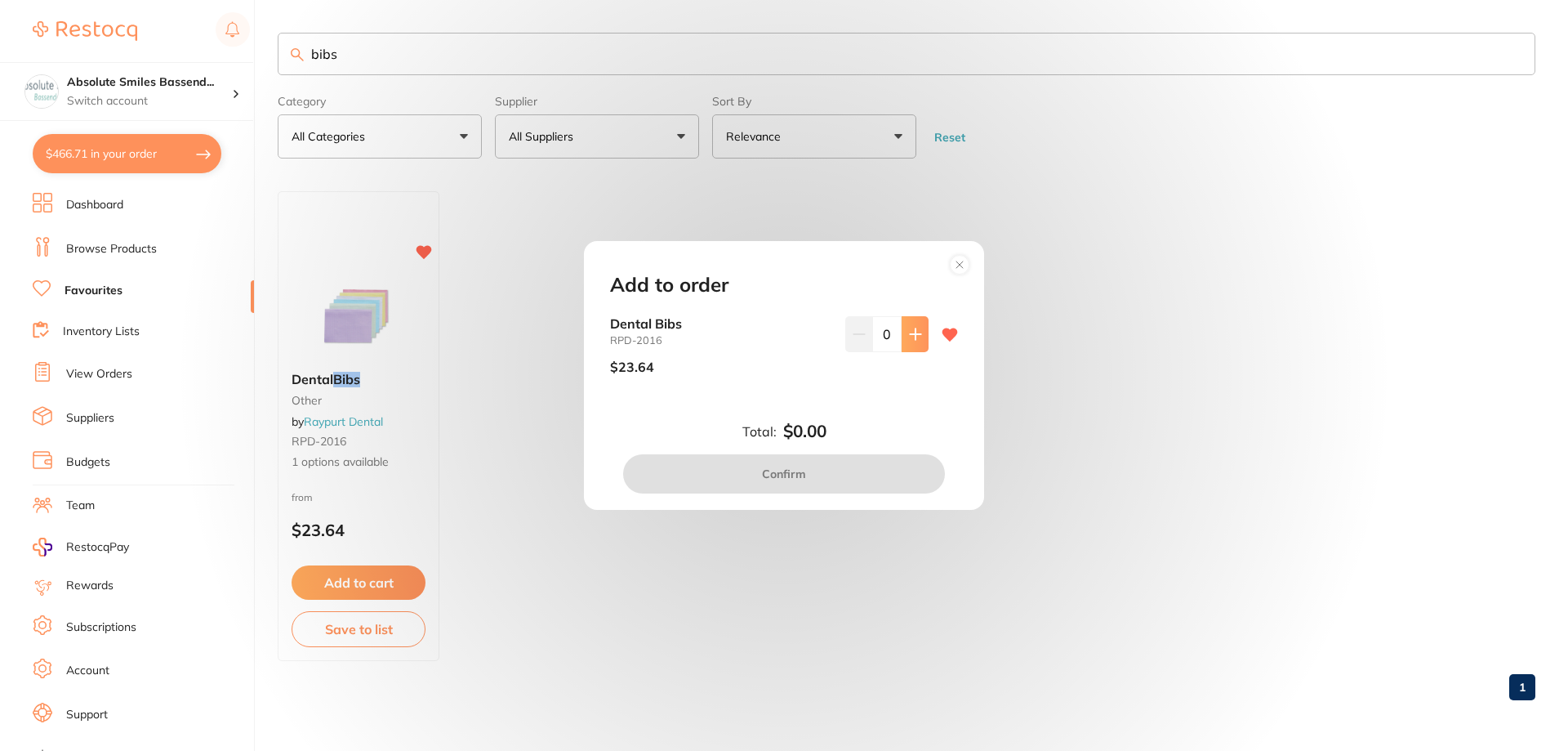
click at [914, 340] on icon at bounding box center [915, 334] width 13 height 13
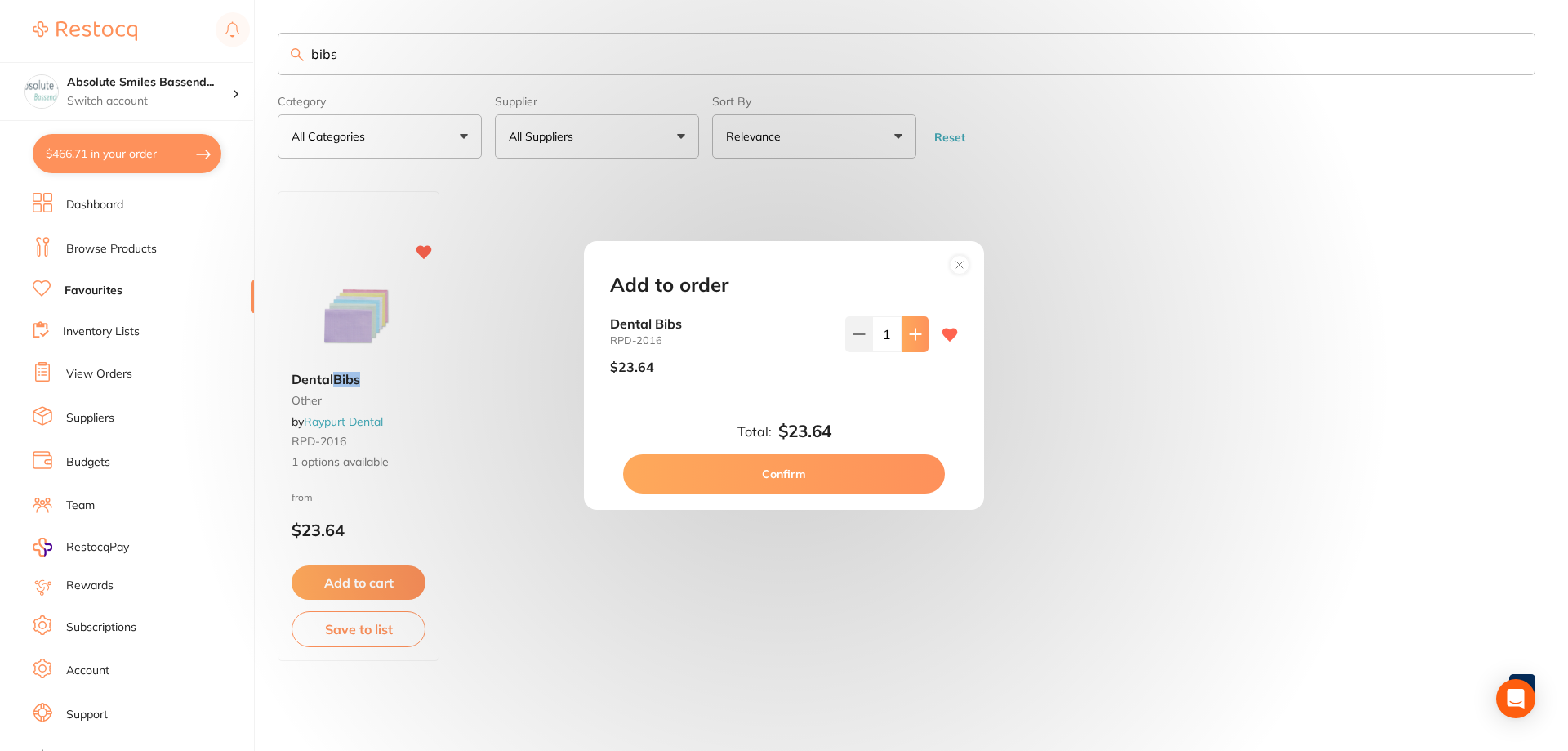
click at [914, 340] on icon at bounding box center [915, 334] width 13 height 13
type input "2"
click at [840, 477] on button "Confirm" at bounding box center [783, 474] width 321 height 39
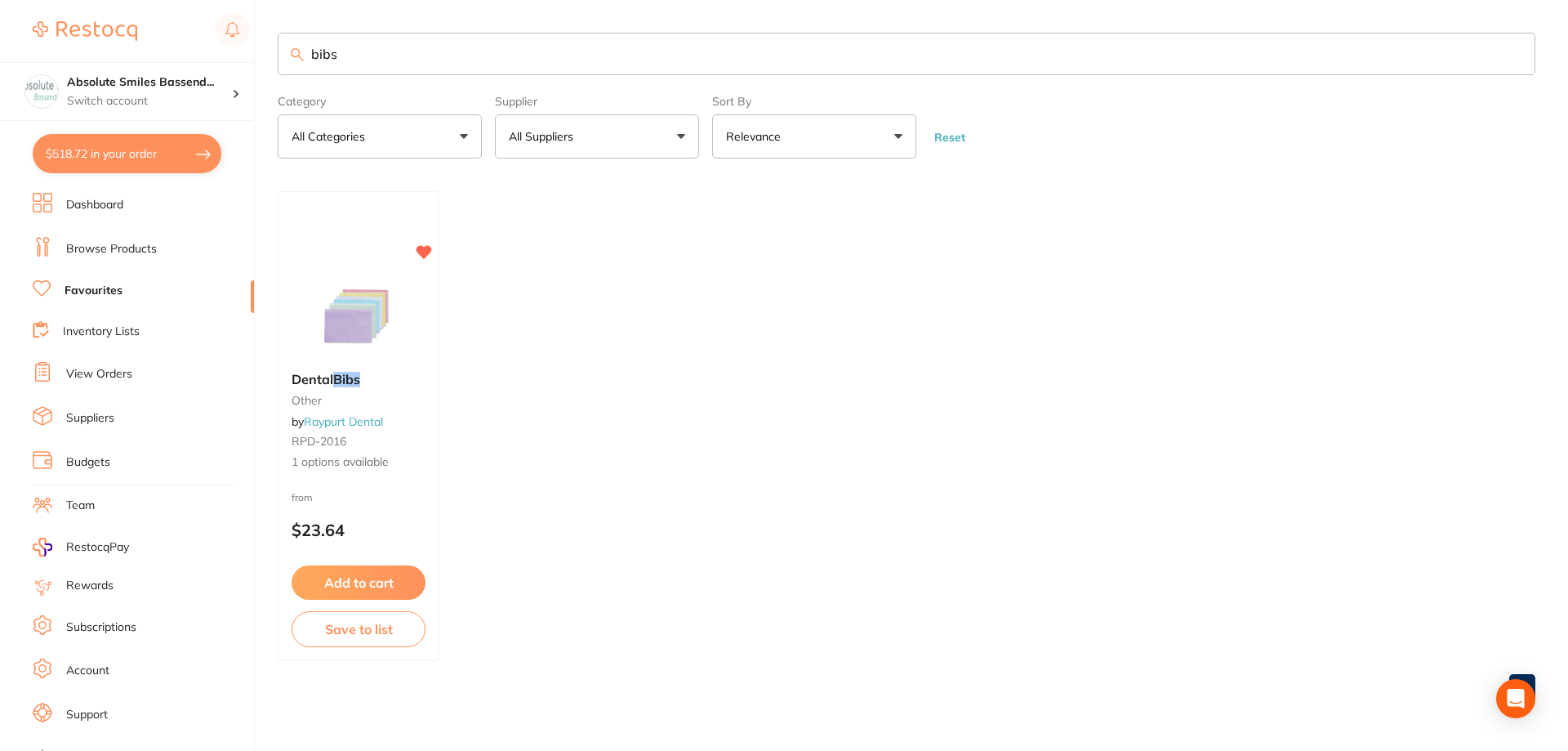
drag, startPoint x: 349, startPoint y: 46, endPoint x: 273, endPoint y: 57, distance: 76.8
click at [274, 54] on div "$518.72 Absolute Smiles Bassend... Switch account Absolute Smiles Bassendean $5…" at bounding box center [784, 375] width 1568 height 751
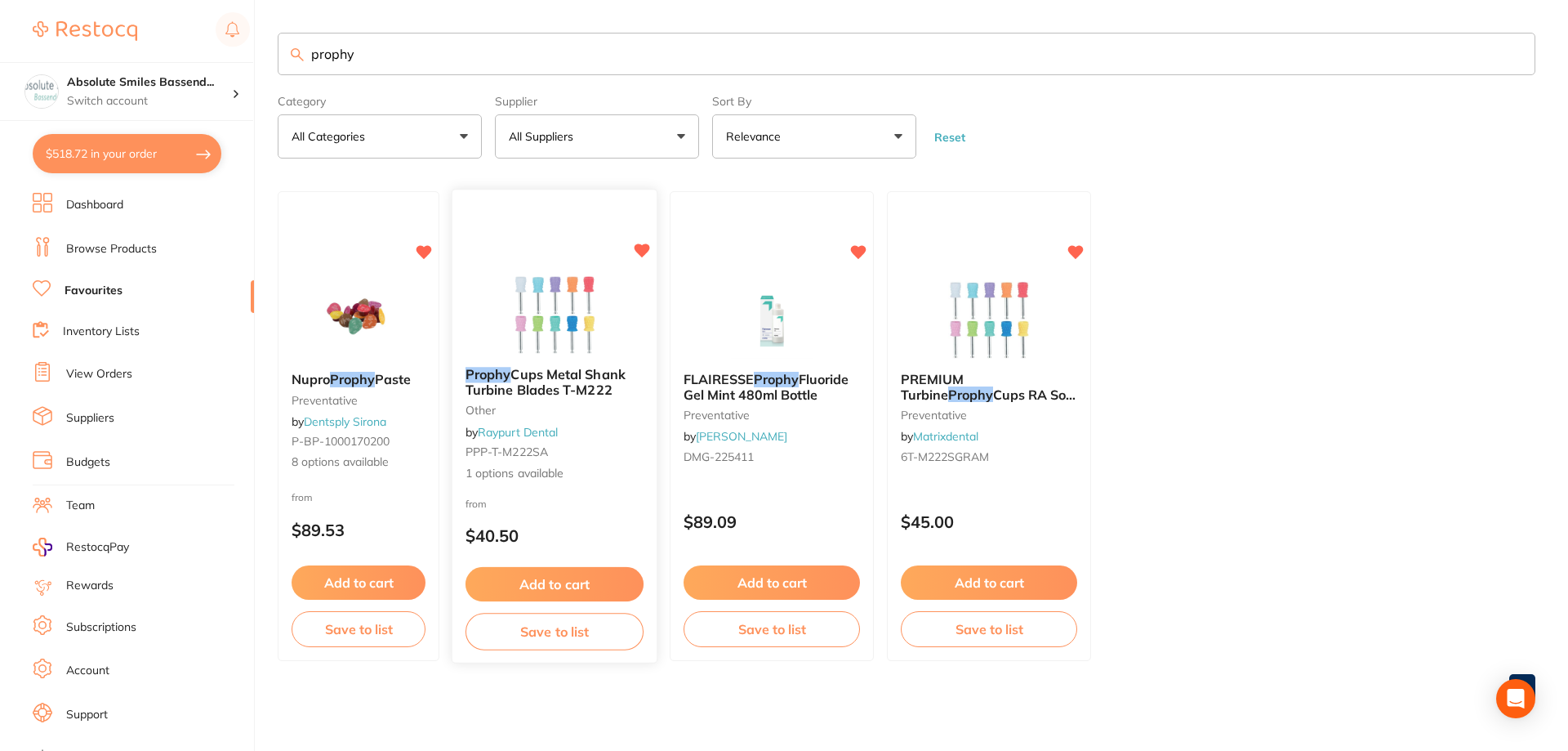
type input "prophy"
click at [573, 577] on button "Add to cart" at bounding box center [554, 584] width 178 height 35
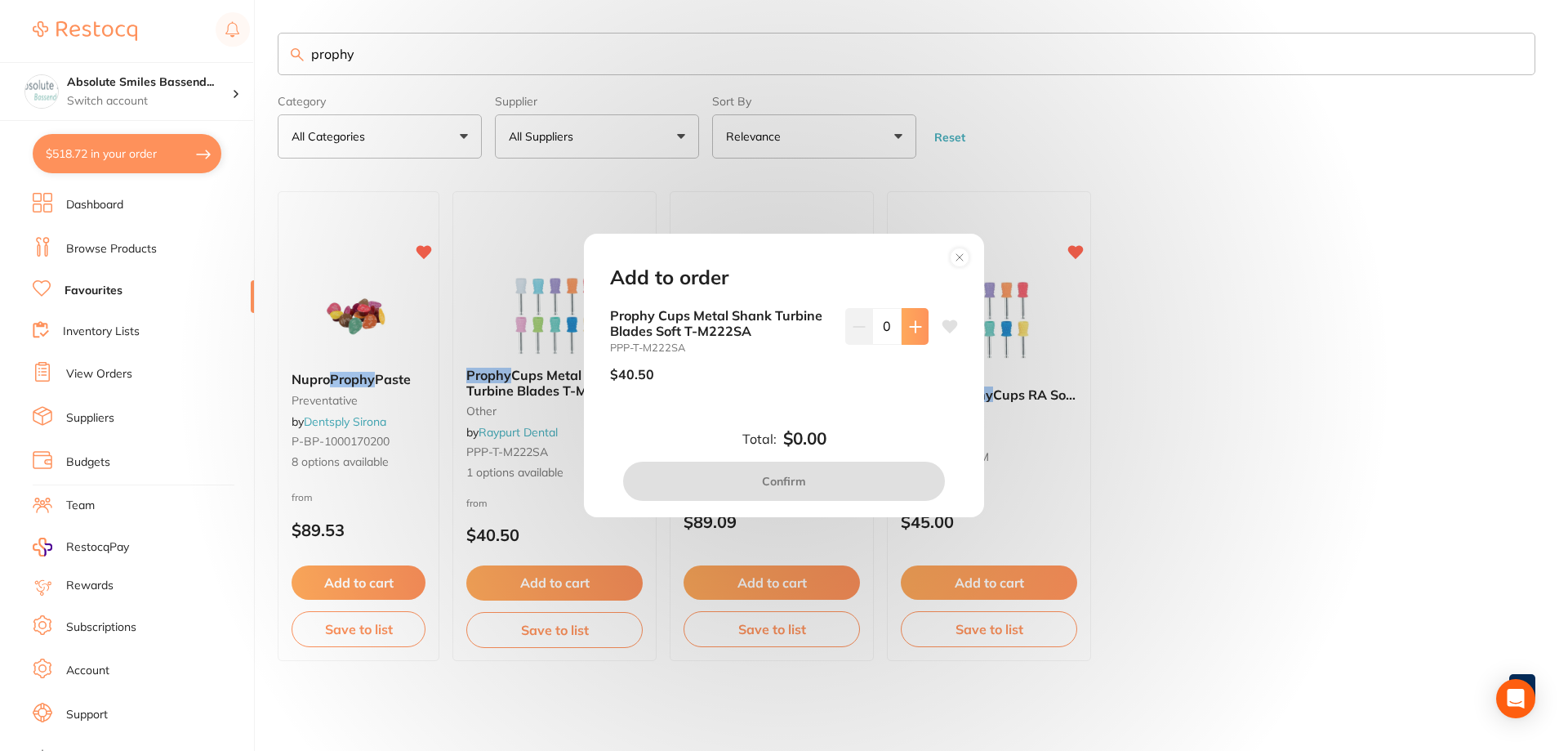
click at [910, 326] on icon at bounding box center [915, 326] width 11 height 11
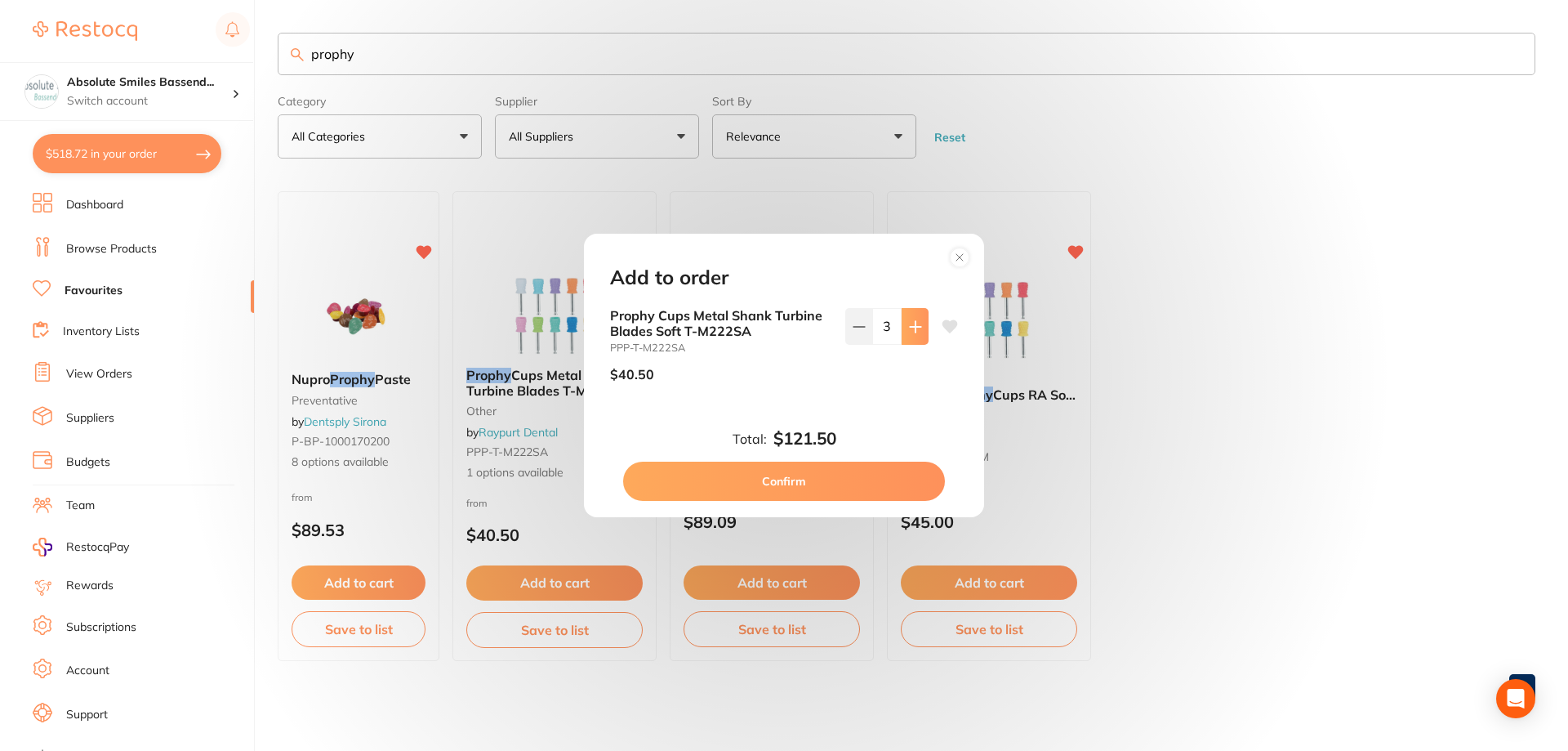
click at [910, 326] on icon at bounding box center [915, 326] width 11 height 11
type input "4"
click at [823, 474] on button "Confirm" at bounding box center [783, 481] width 321 height 39
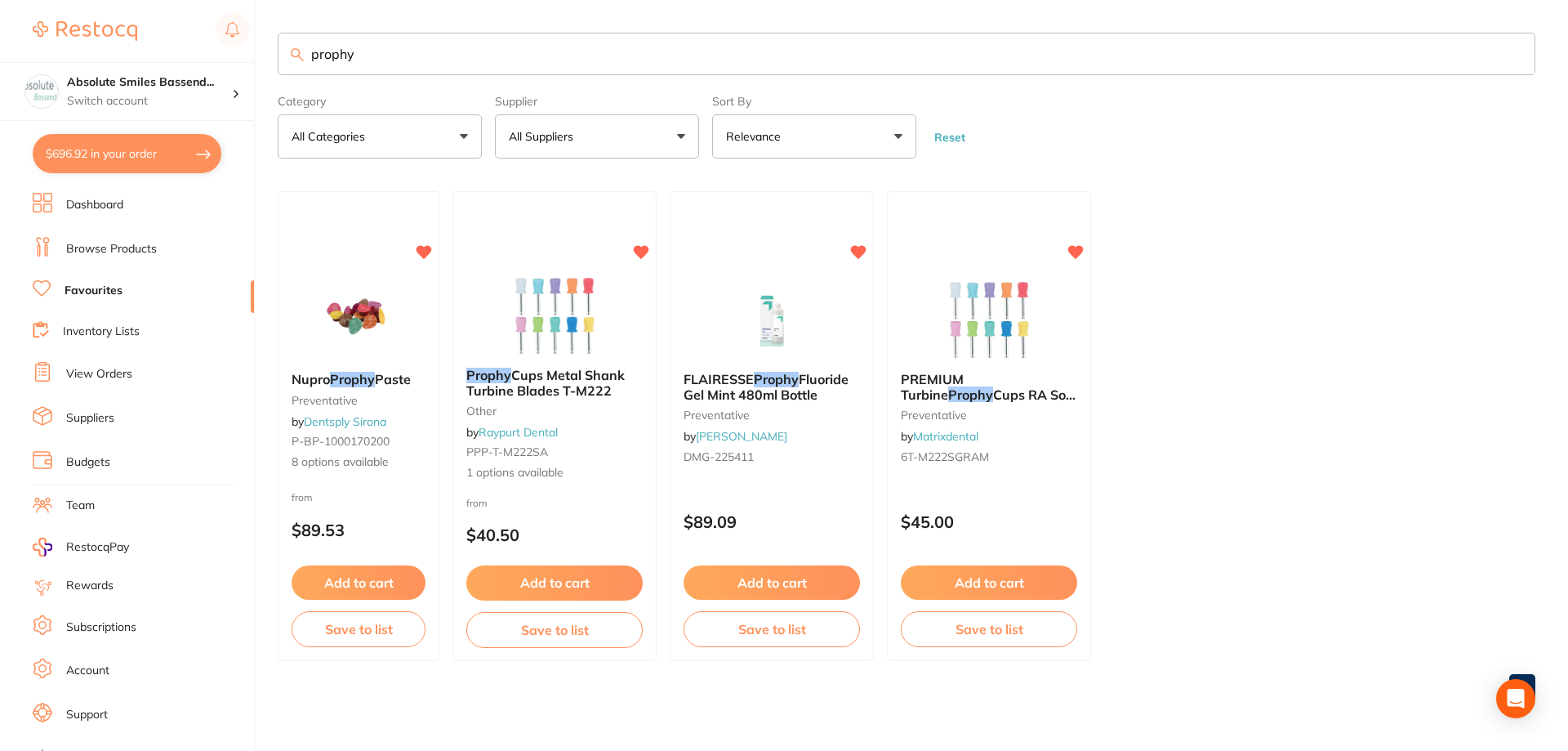
click at [438, 62] on input "prophy" at bounding box center [906, 53] width 1257 height 43
type input "p"
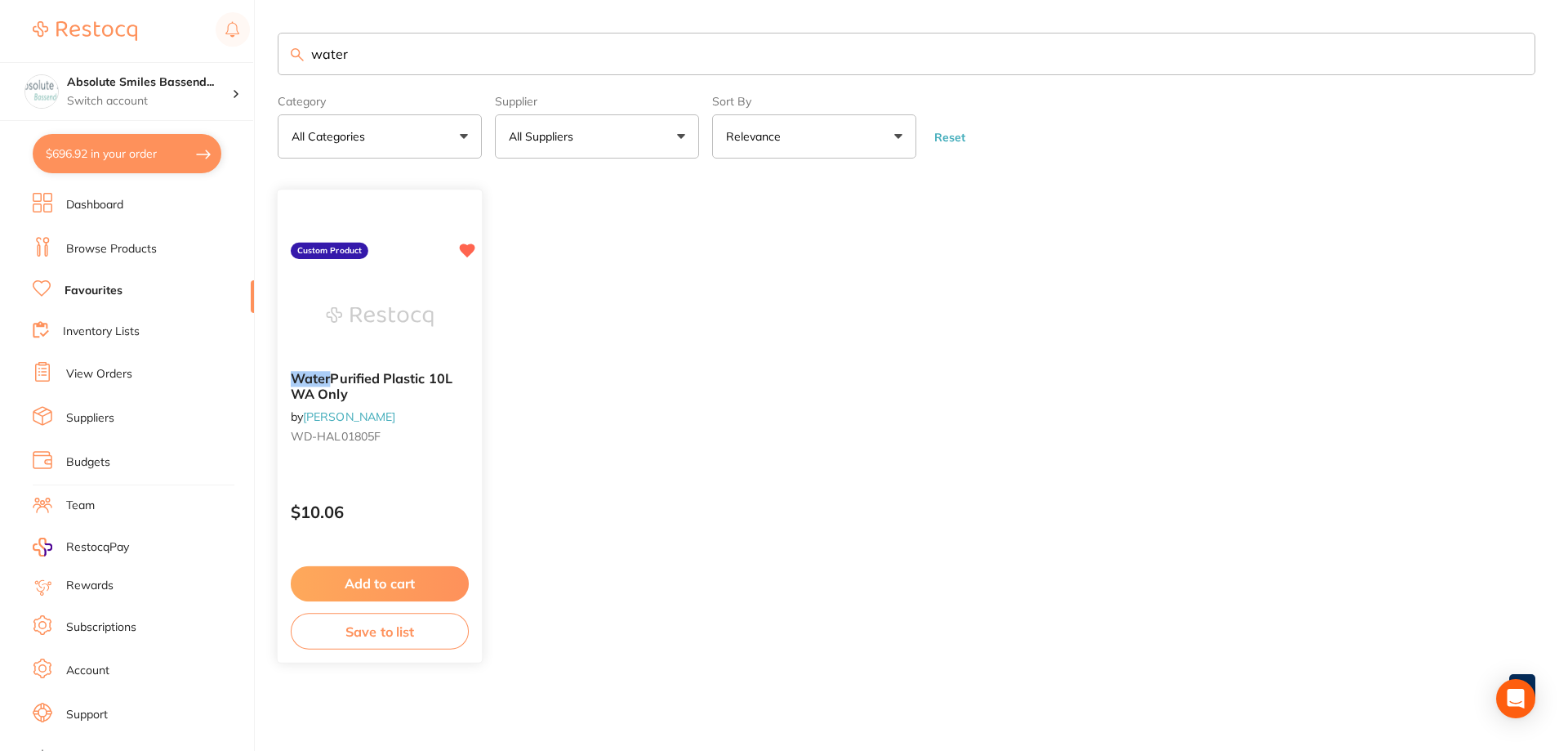
type input "water"
click at [451, 572] on button "Add to cart" at bounding box center [379, 583] width 178 height 35
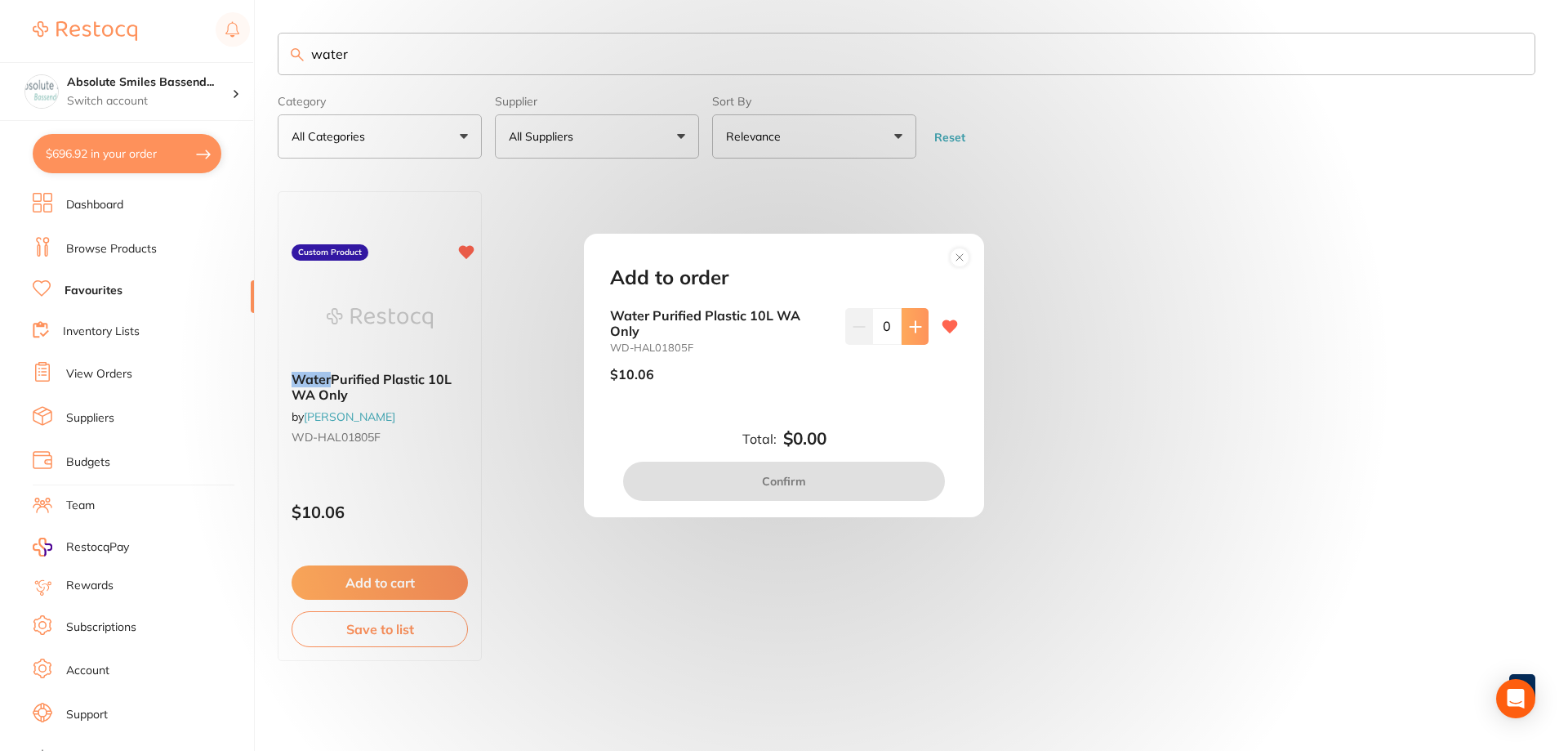
click at [923, 341] on button at bounding box center [915, 326] width 27 height 36
type input "4"
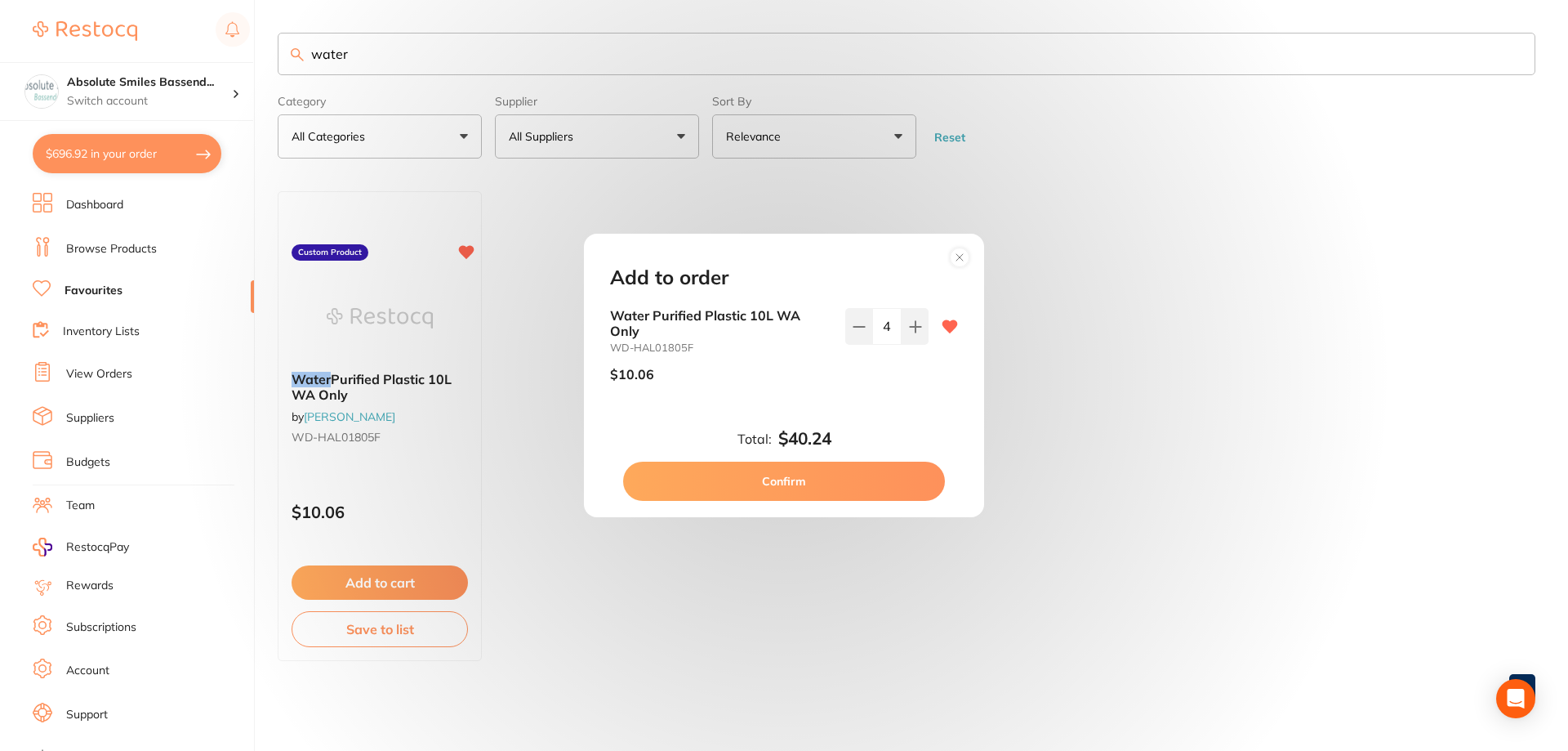
click at [784, 478] on button "Confirm" at bounding box center [783, 481] width 321 height 39
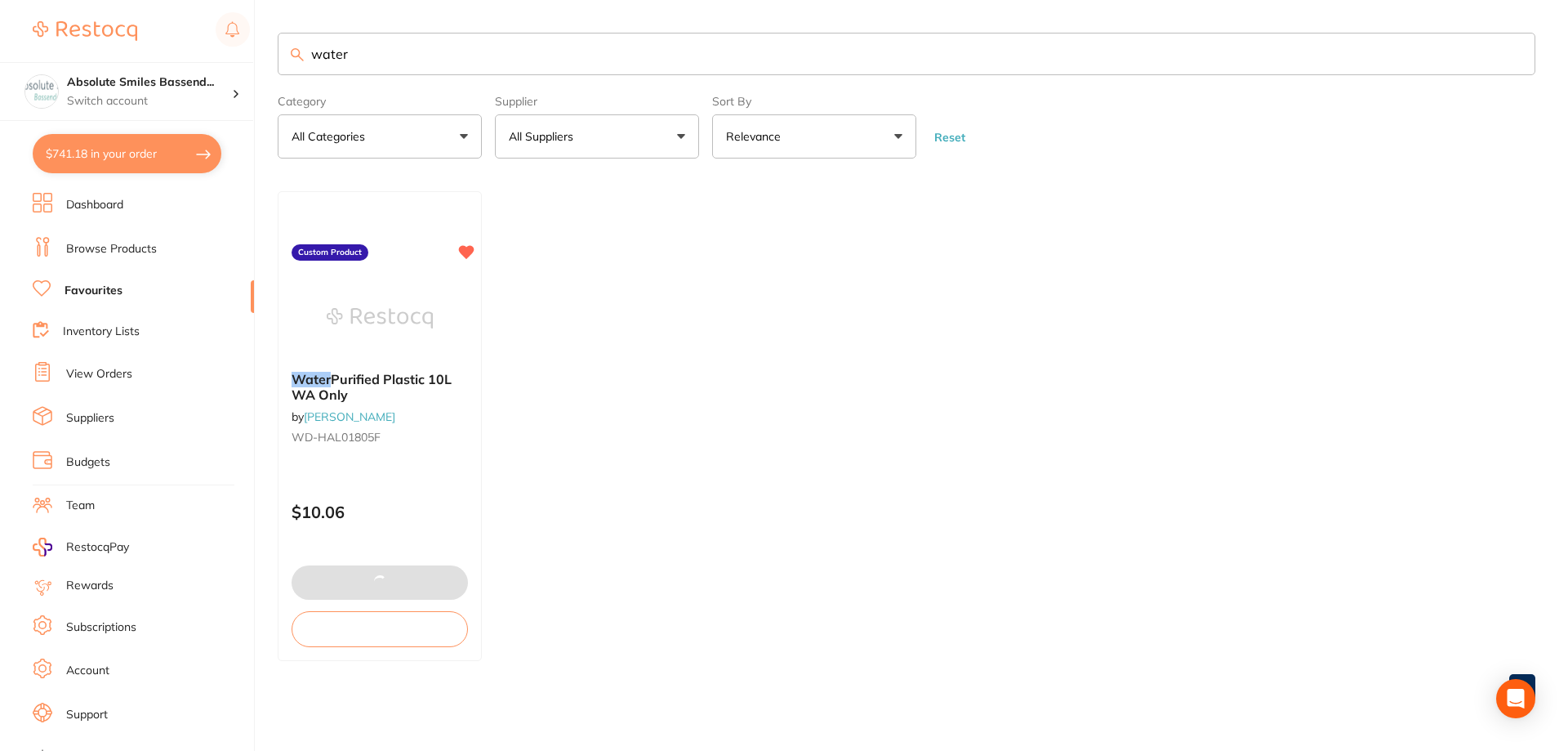
click at [428, 57] on input "water" at bounding box center [906, 53] width 1257 height 43
type input "w"
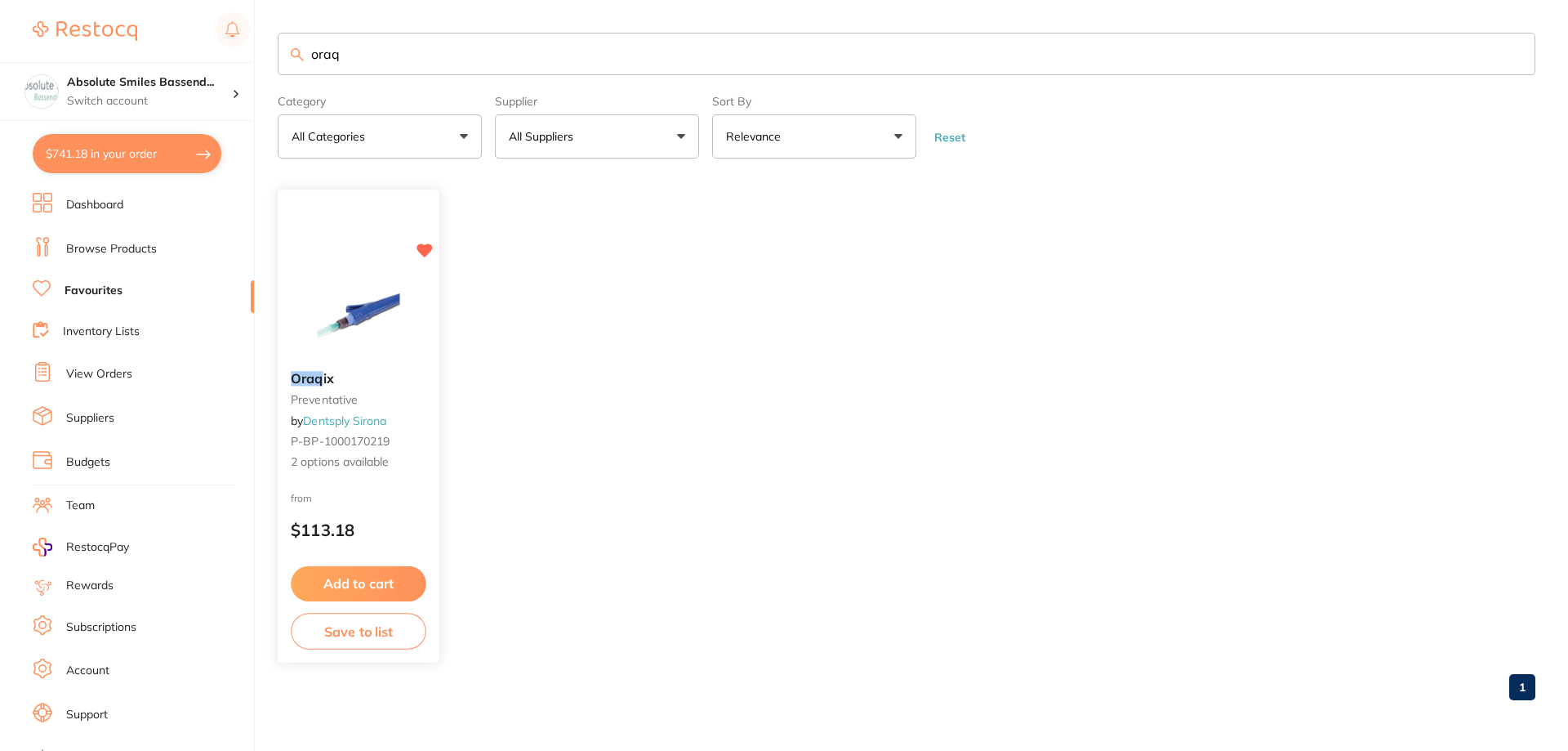
type input "oraq"
click at [396, 521] on p "$113.18" at bounding box center [359, 530] width 136 height 19
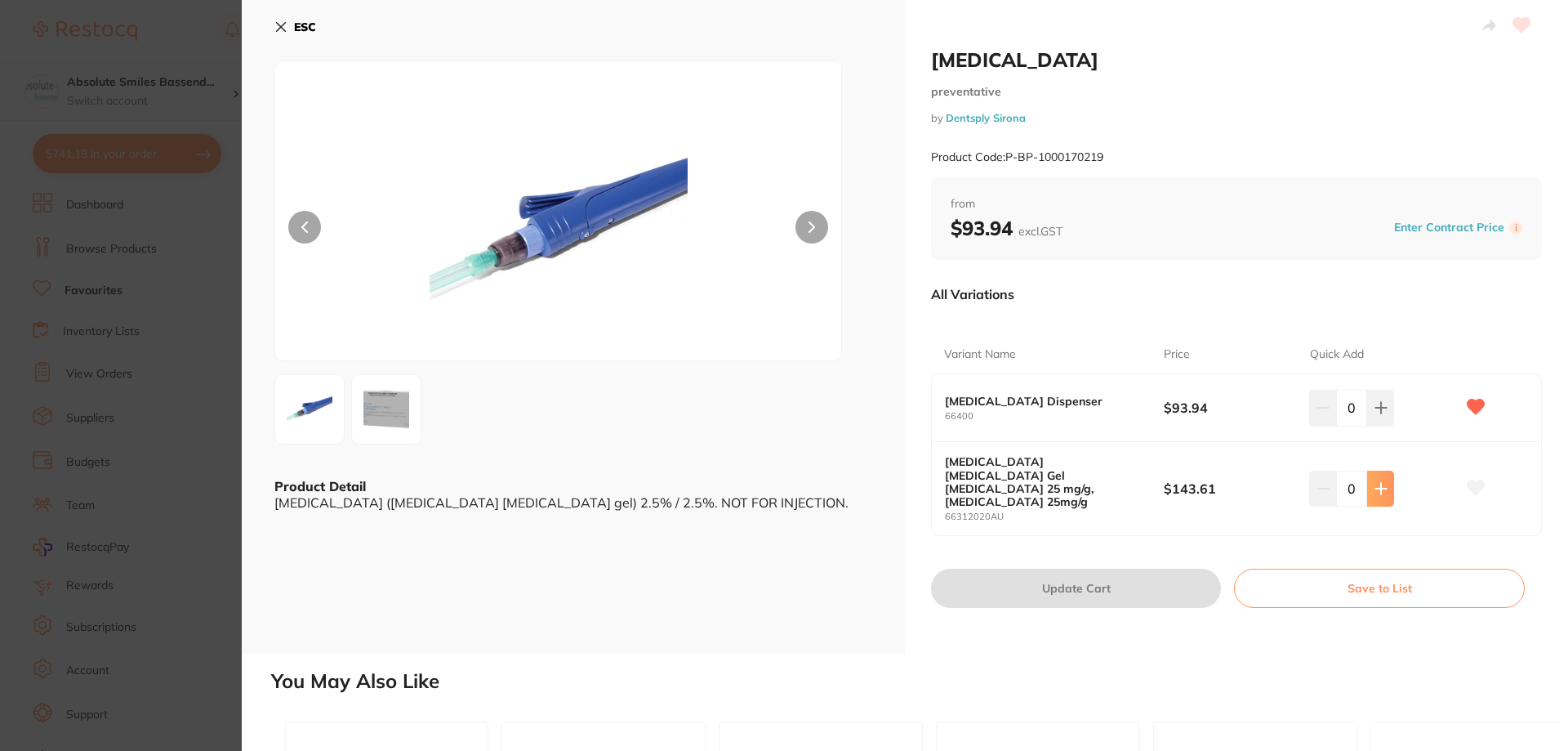
click at [1382, 483] on icon at bounding box center [1381, 488] width 11 height 11
type input "1"
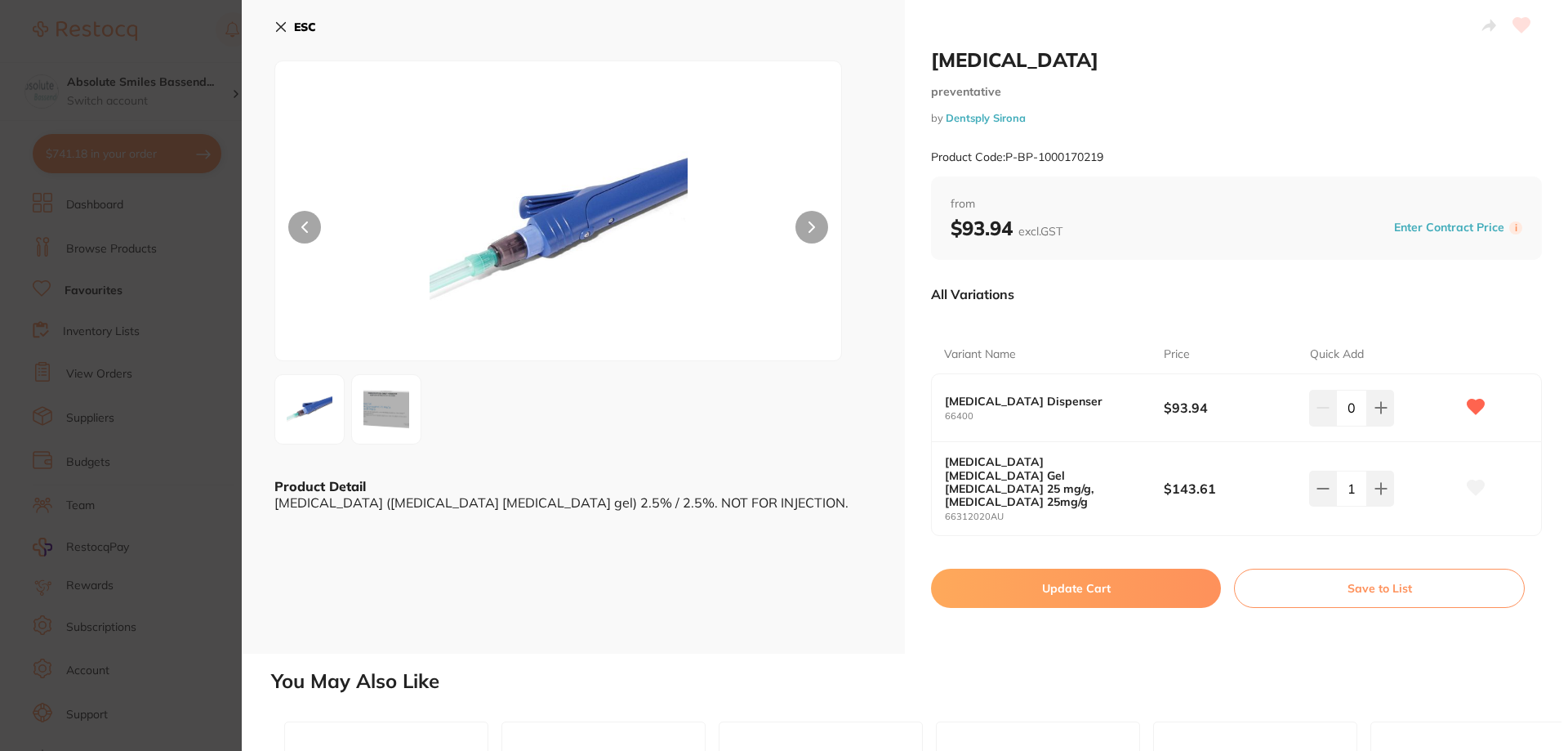
click at [396, 419] on img at bounding box center [386, 409] width 59 height 59
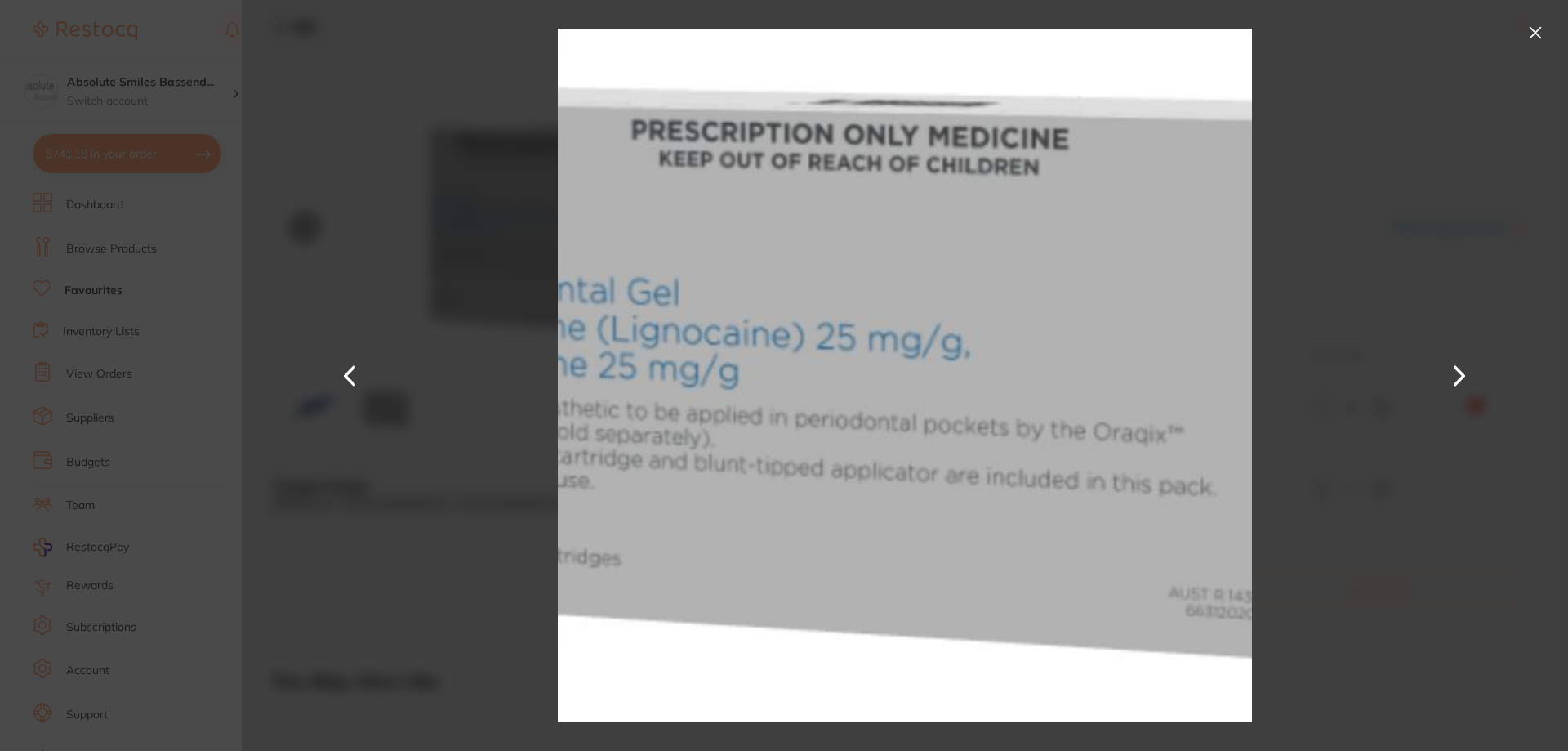
click at [1540, 29] on button at bounding box center [1535, 33] width 26 height 26
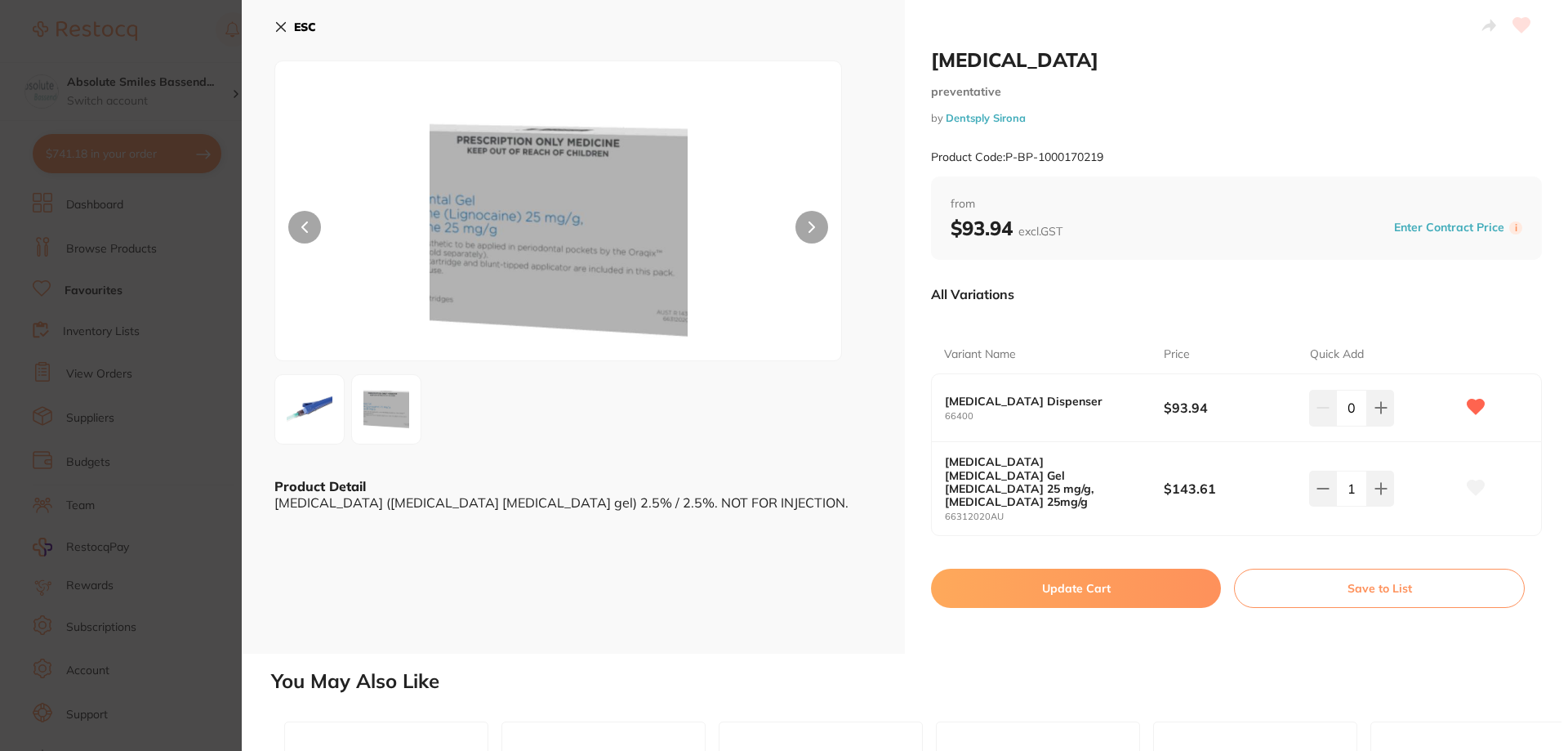
click at [1143, 569] on button "Update Cart" at bounding box center [1076, 588] width 290 height 39
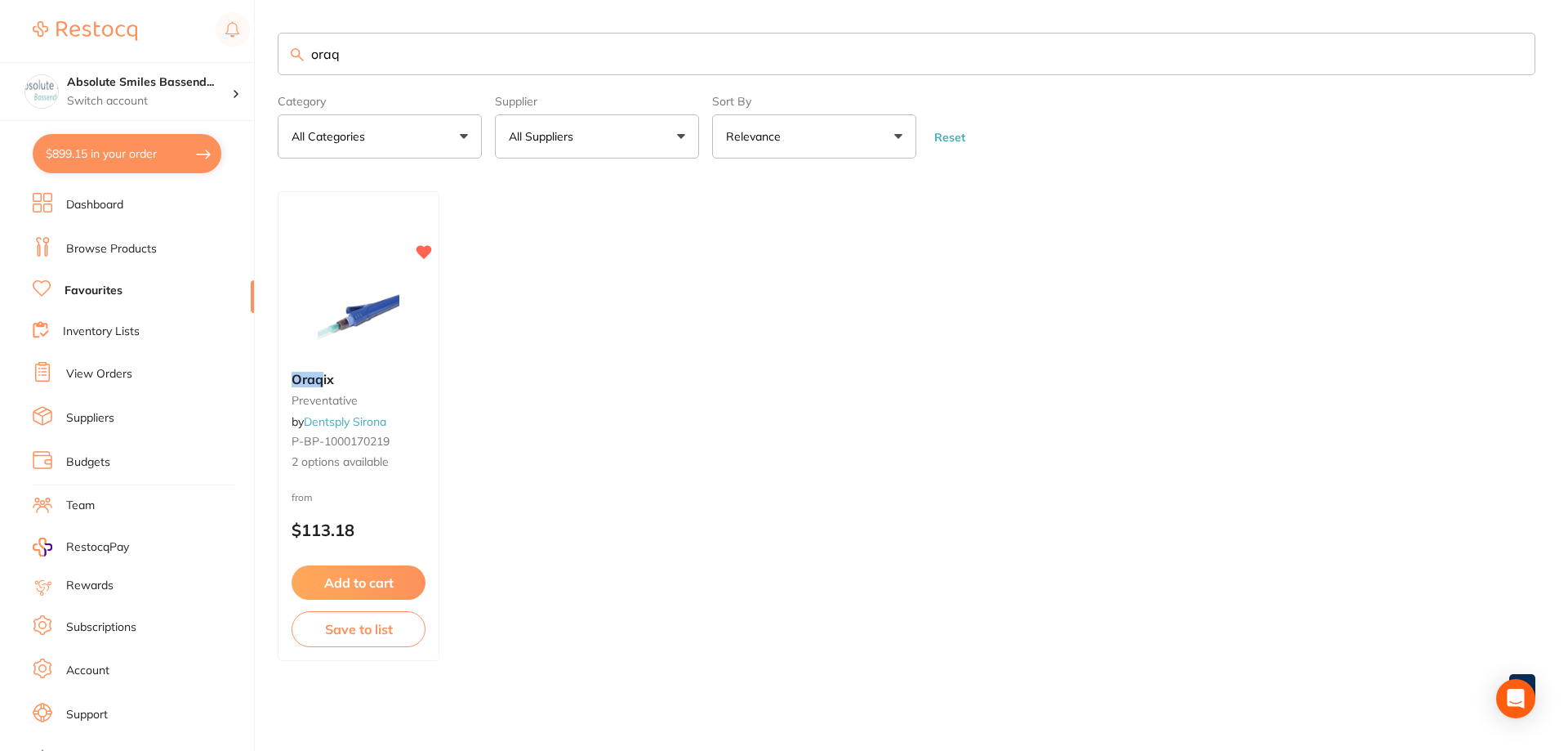
drag, startPoint x: 379, startPoint y: 57, endPoint x: 222, endPoint y: 60, distance: 157.0
click at [222, 60] on div "$899.15 Absolute Smiles Bassend... Switch account Absolute Smiles Bassendean $8…" at bounding box center [784, 375] width 1568 height 751
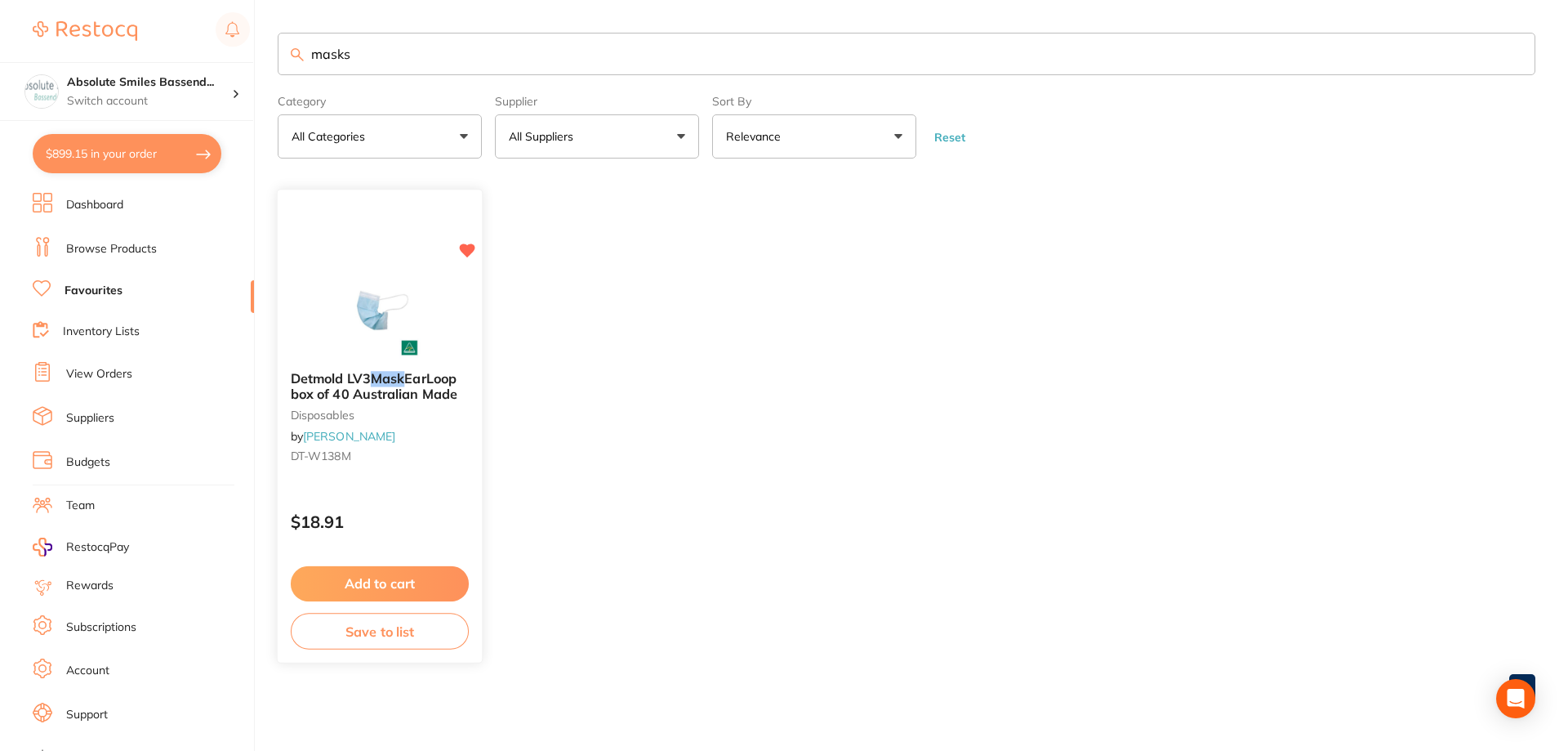
type input "masks"
click at [455, 587] on button "Add to cart" at bounding box center [379, 583] width 177 height 34
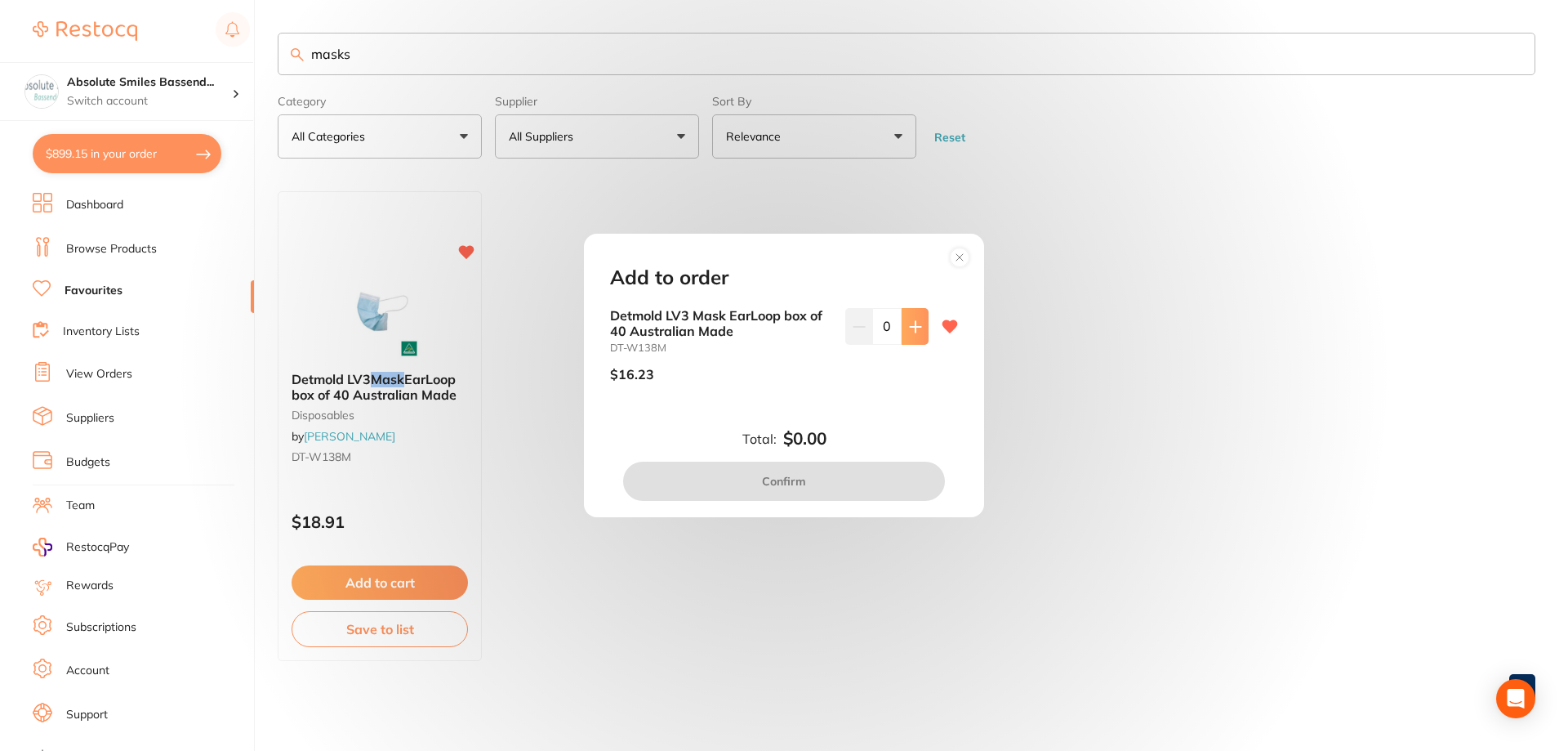
click at [909, 323] on icon at bounding box center [915, 327] width 13 height 13
click at [909, 323] on icon at bounding box center [915, 327] width 13 height 13
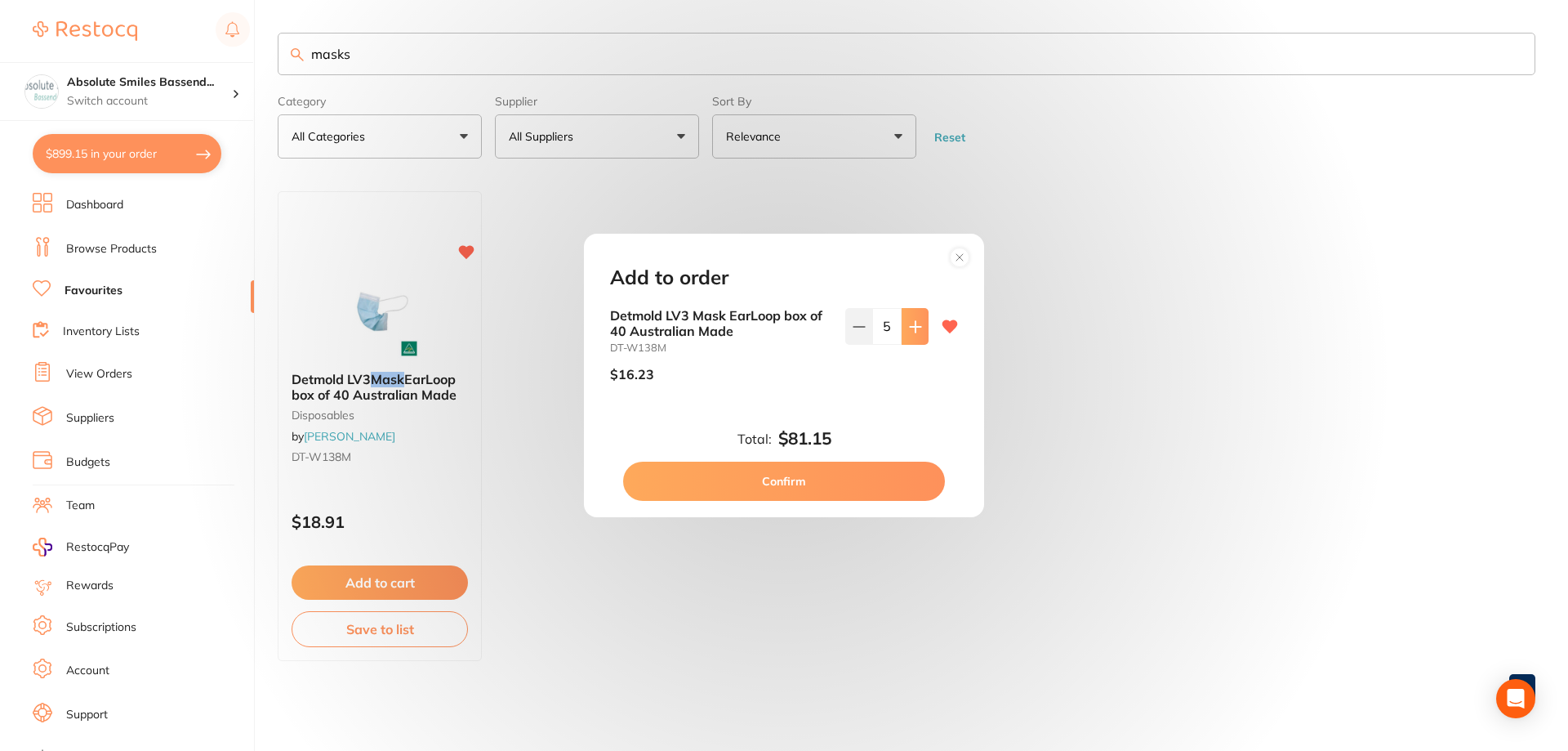
click at [909, 323] on icon at bounding box center [915, 327] width 13 height 13
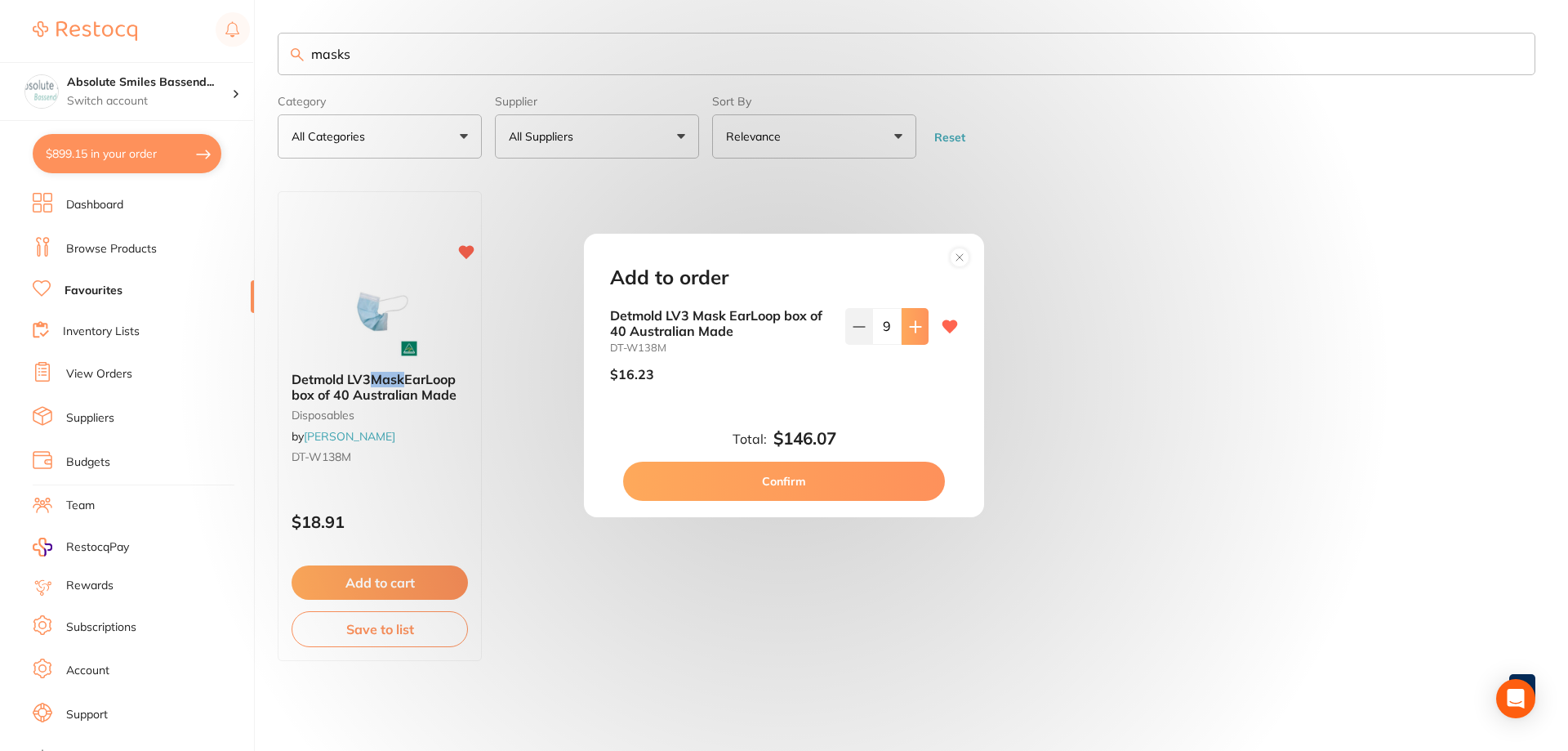
type input "10"
click at [827, 470] on button "Confirm" at bounding box center [783, 481] width 321 height 39
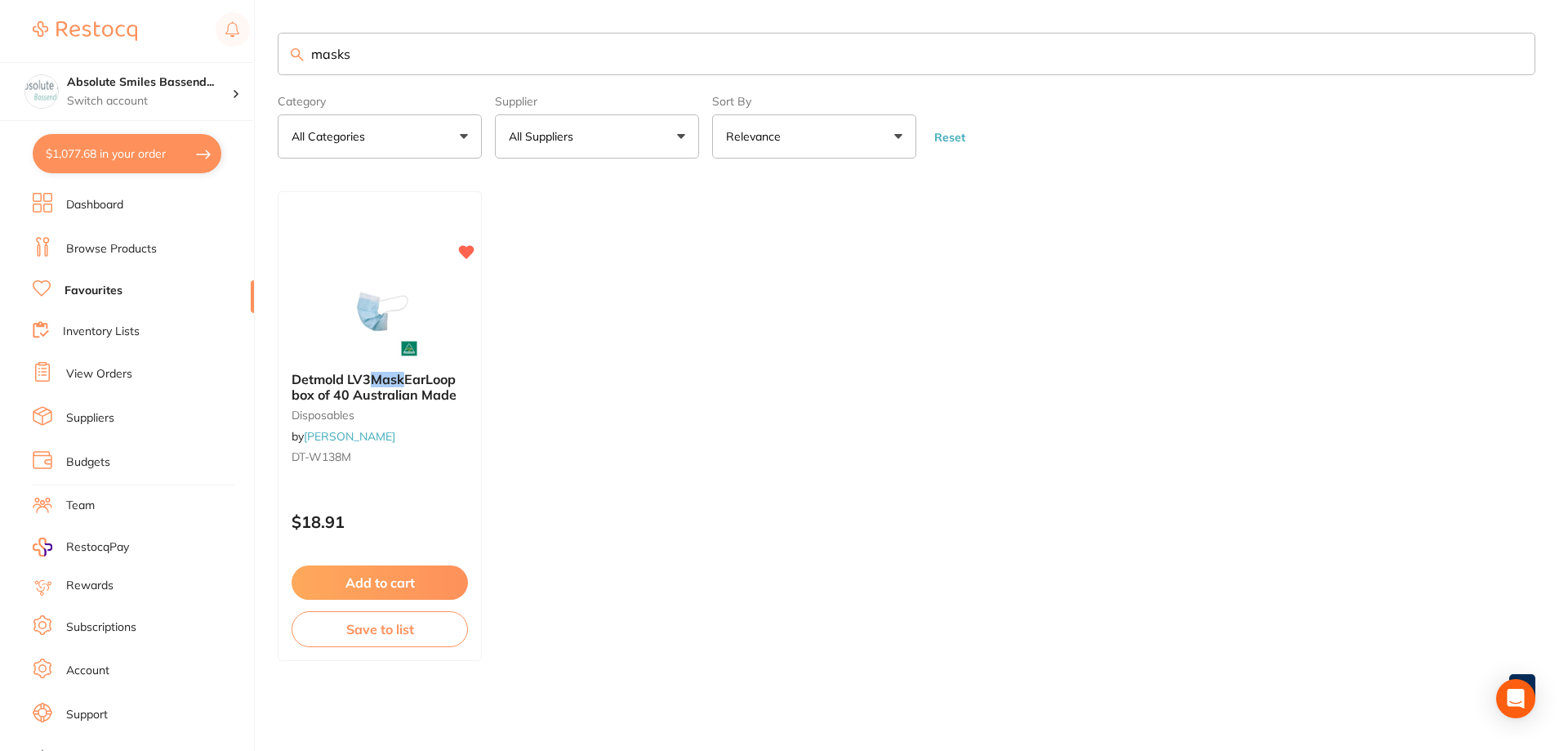
drag, startPoint x: 369, startPoint y: 59, endPoint x: 295, endPoint y: 58, distance: 74.0
click at [295, 58] on div "masks" at bounding box center [906, 53] width 1257 height 43
type input "small gloves"
click at [434, 581] on button "Add to cart" at bounding box center [379, 583] width 178 height 35
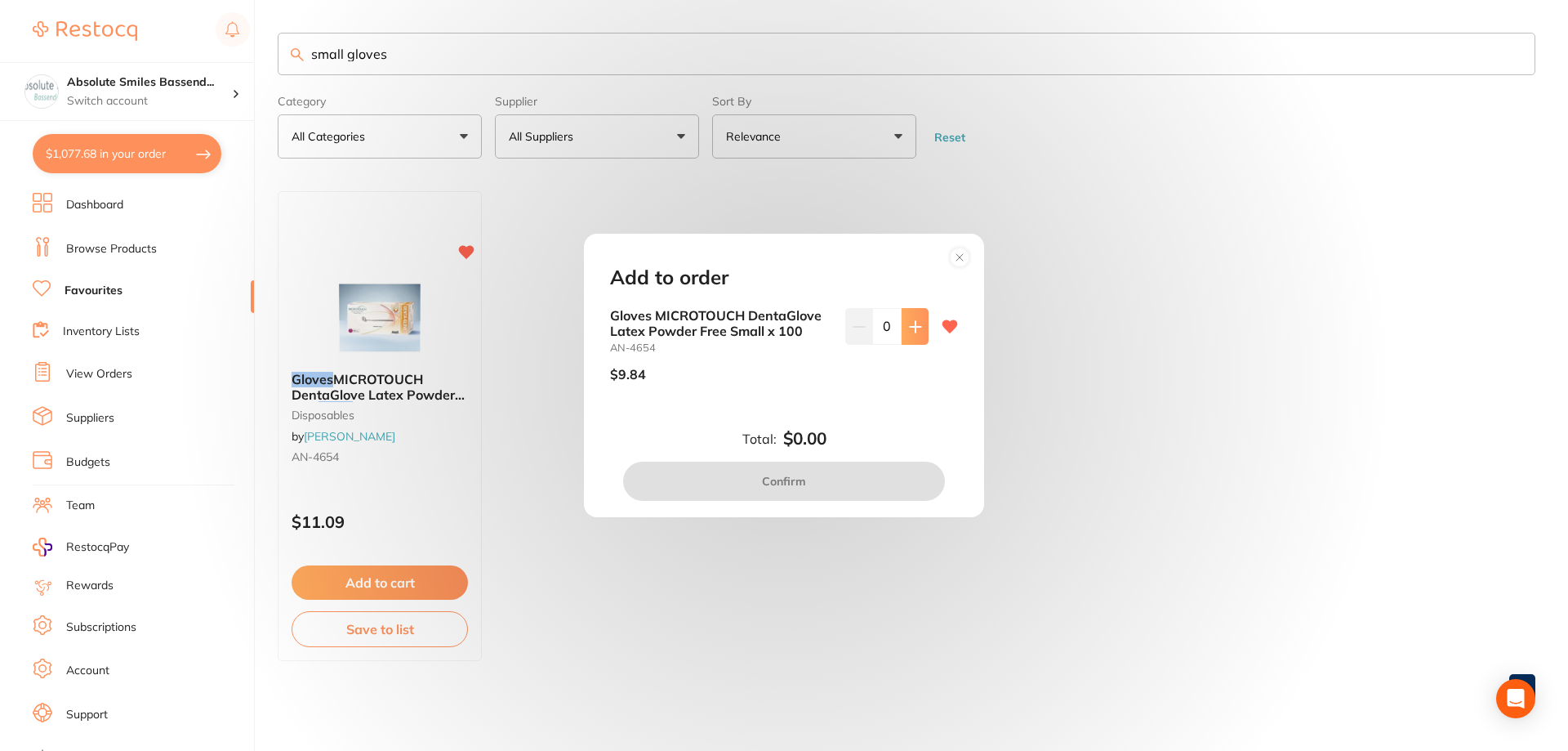
click at [909, 325] on icon at bounding box center [915, 327] width 13 height 13
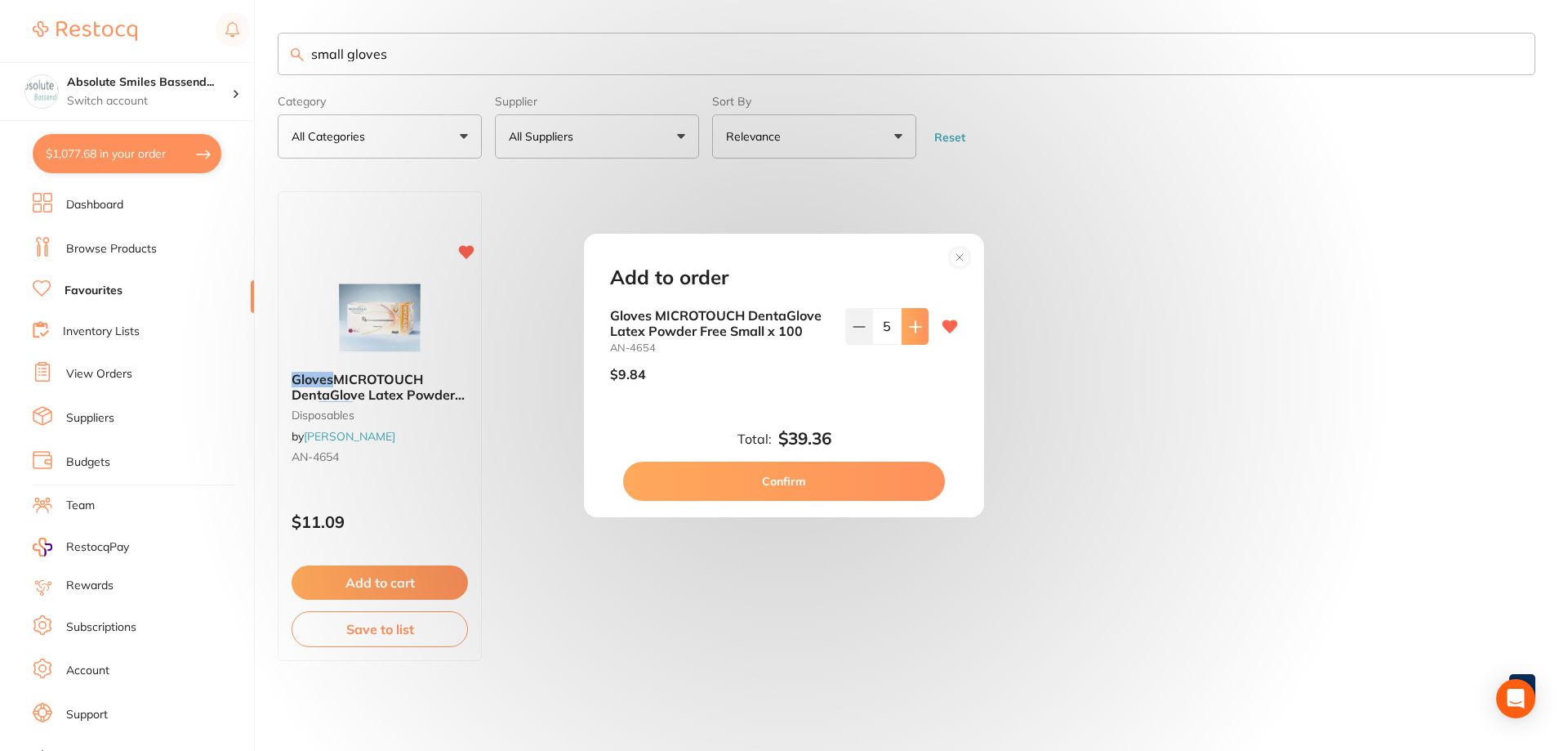
click at [909, 325] on icon at bounding box center [915, 327] width 13 height 13
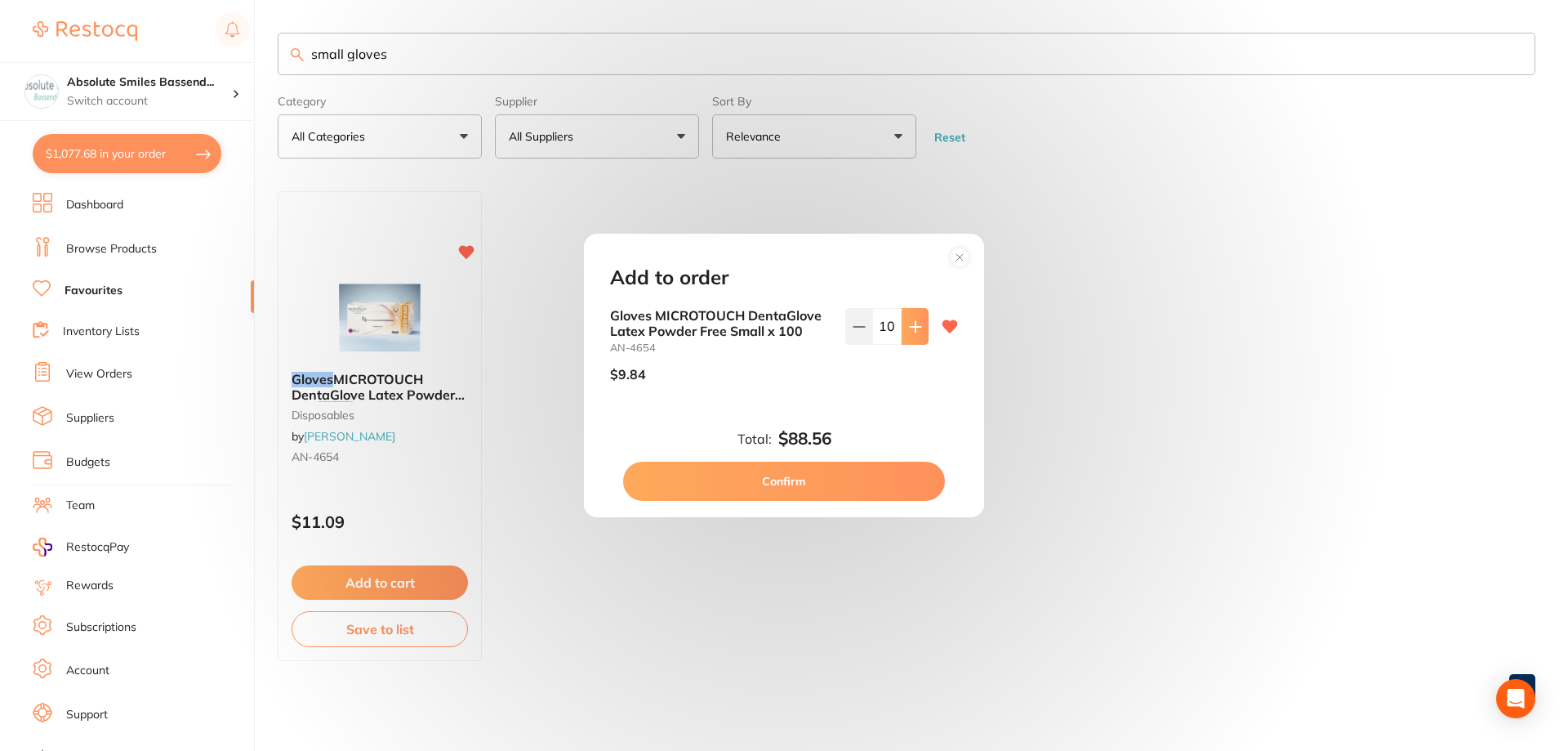
click at [909, 325] on icon at bounding box center [915, 327] width 13 height 13
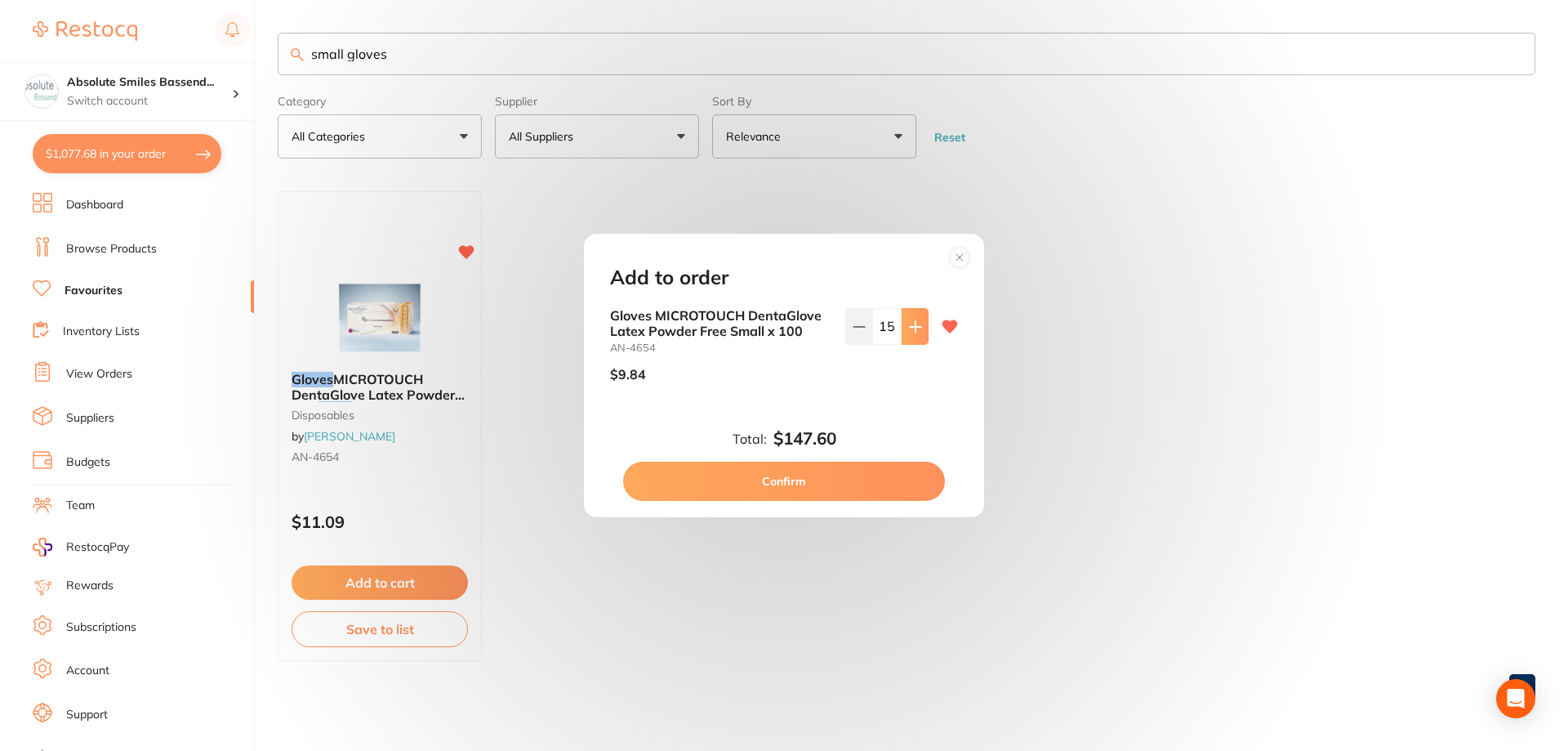
click at [909, 325] on icon at bounding box center [915, 327] width 13 height 13
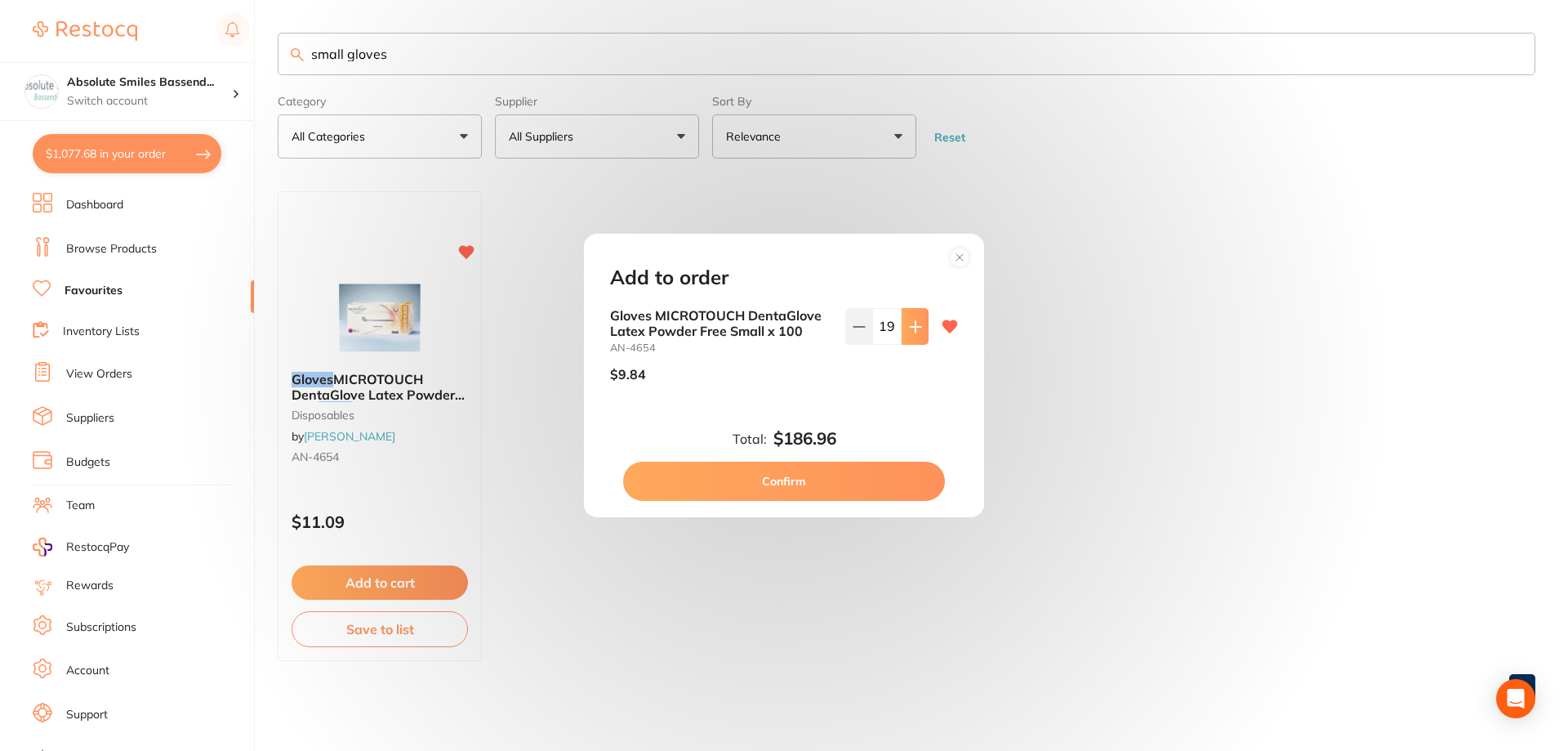
type input "20"
click at [791, 480] on button "Confirm" at bounding box center [783, 481] width 321 height 39
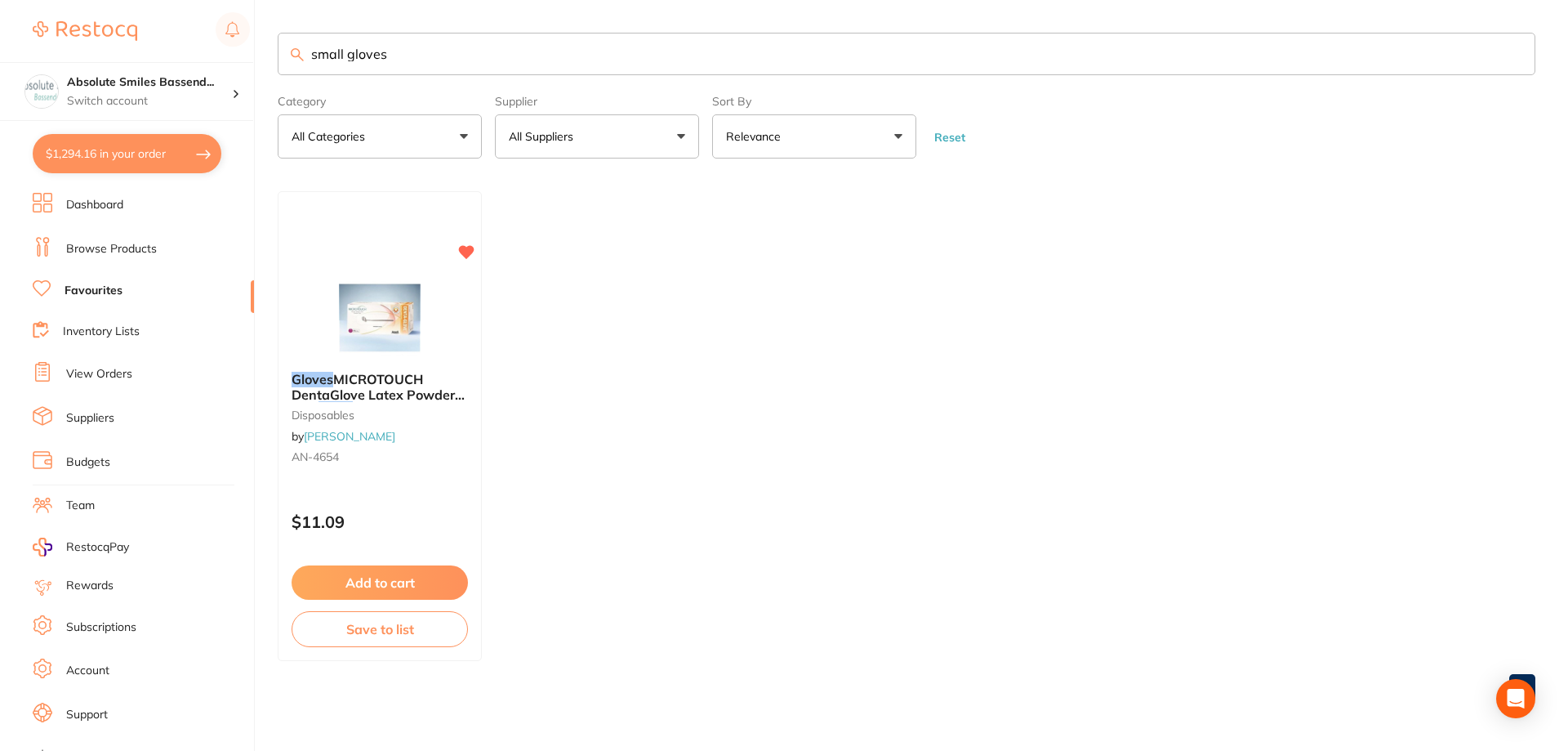
click at [397, 53] on input "small gloves" at bounding box center [906, 53] width 1257 height 43
type input "petite gloves"
click at [458, 438] on div "Gloves MICROTOUCH DentaGlove Latex Powder Free Petite x 100 disposables by [PER…" at bounding box center [380, 421] width 205 height 125
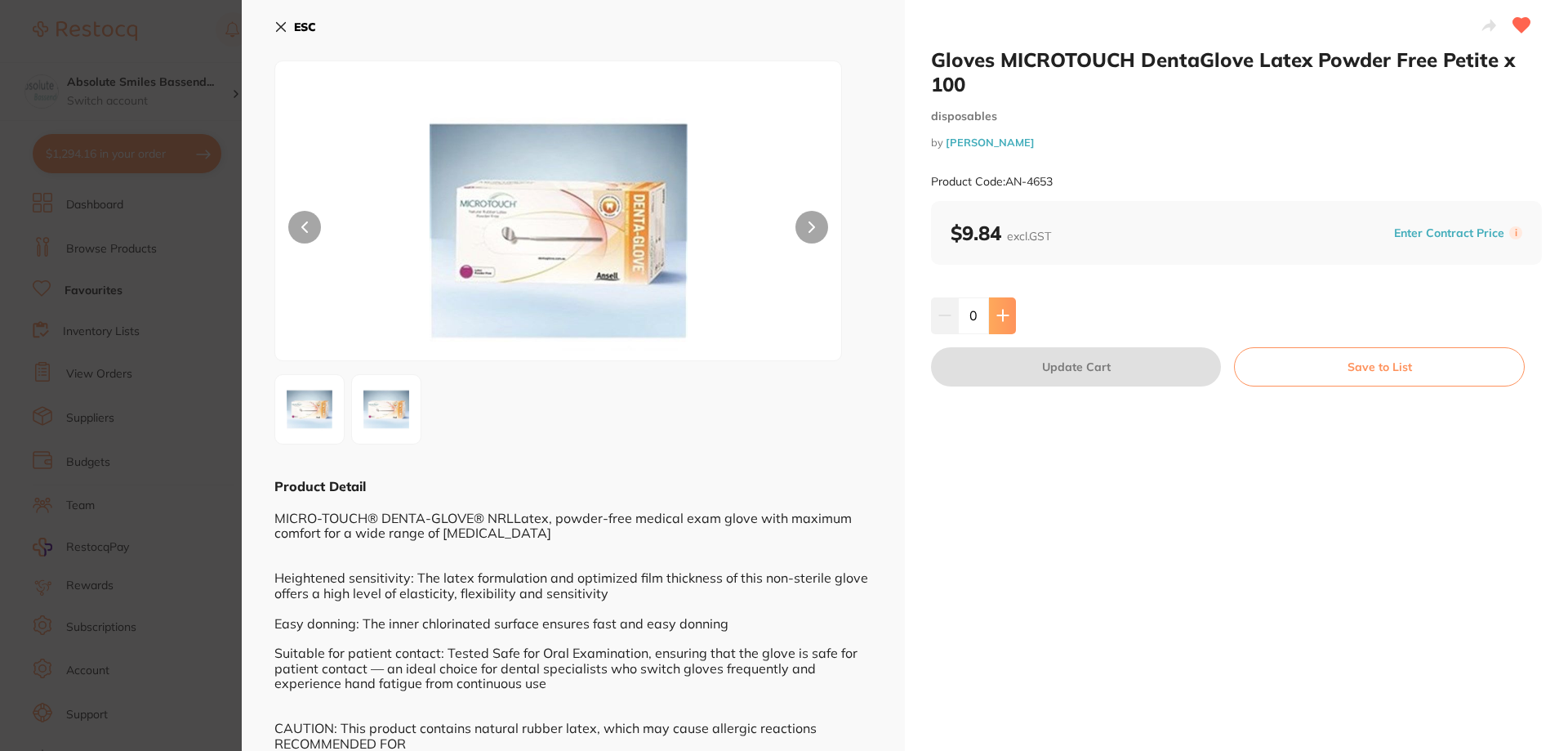
click at [1005, 314] on icon at bounding box center [1002, 315] width 13 height 13
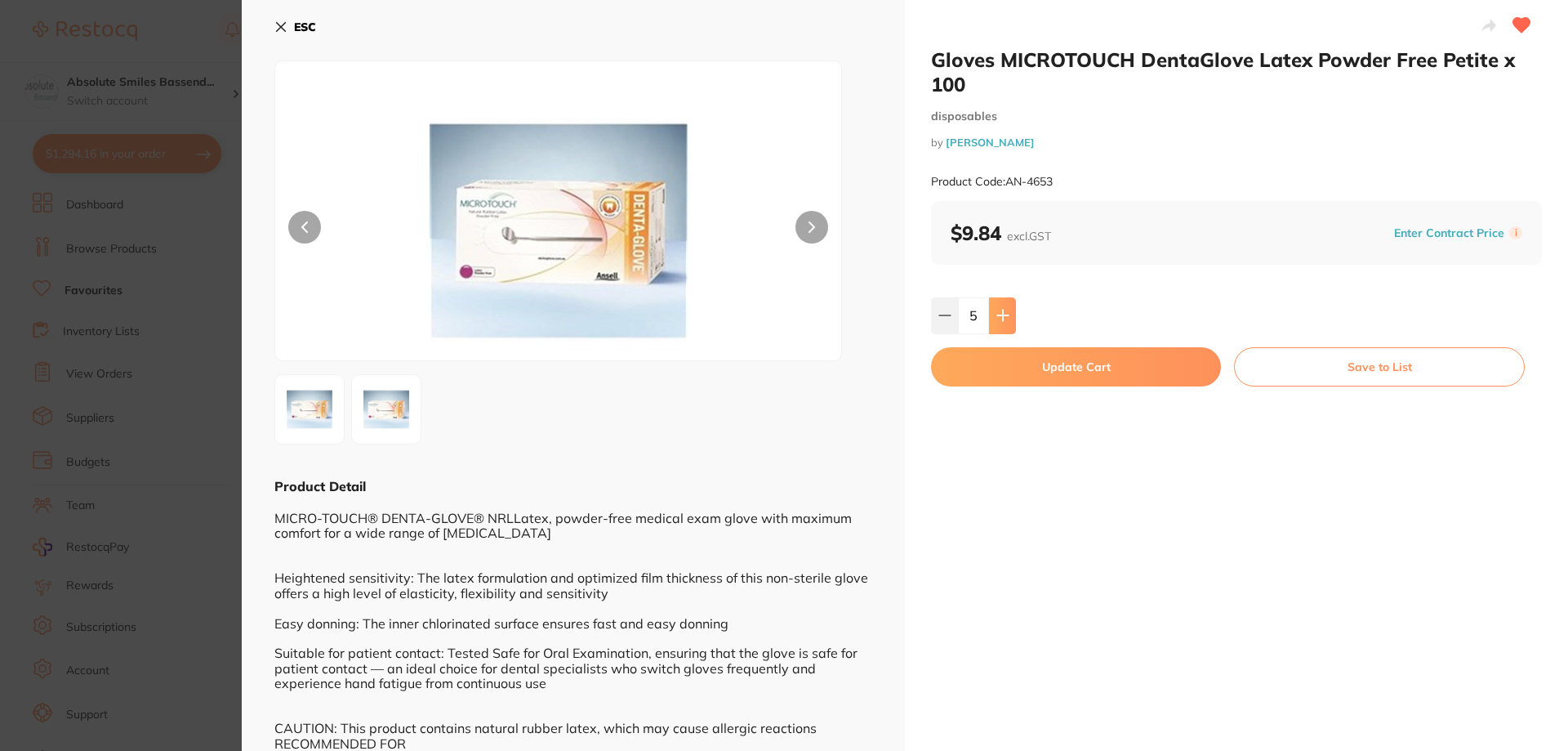
click at [1005, 314] on icon at bounding box center [1002, 315] width 13 height 13
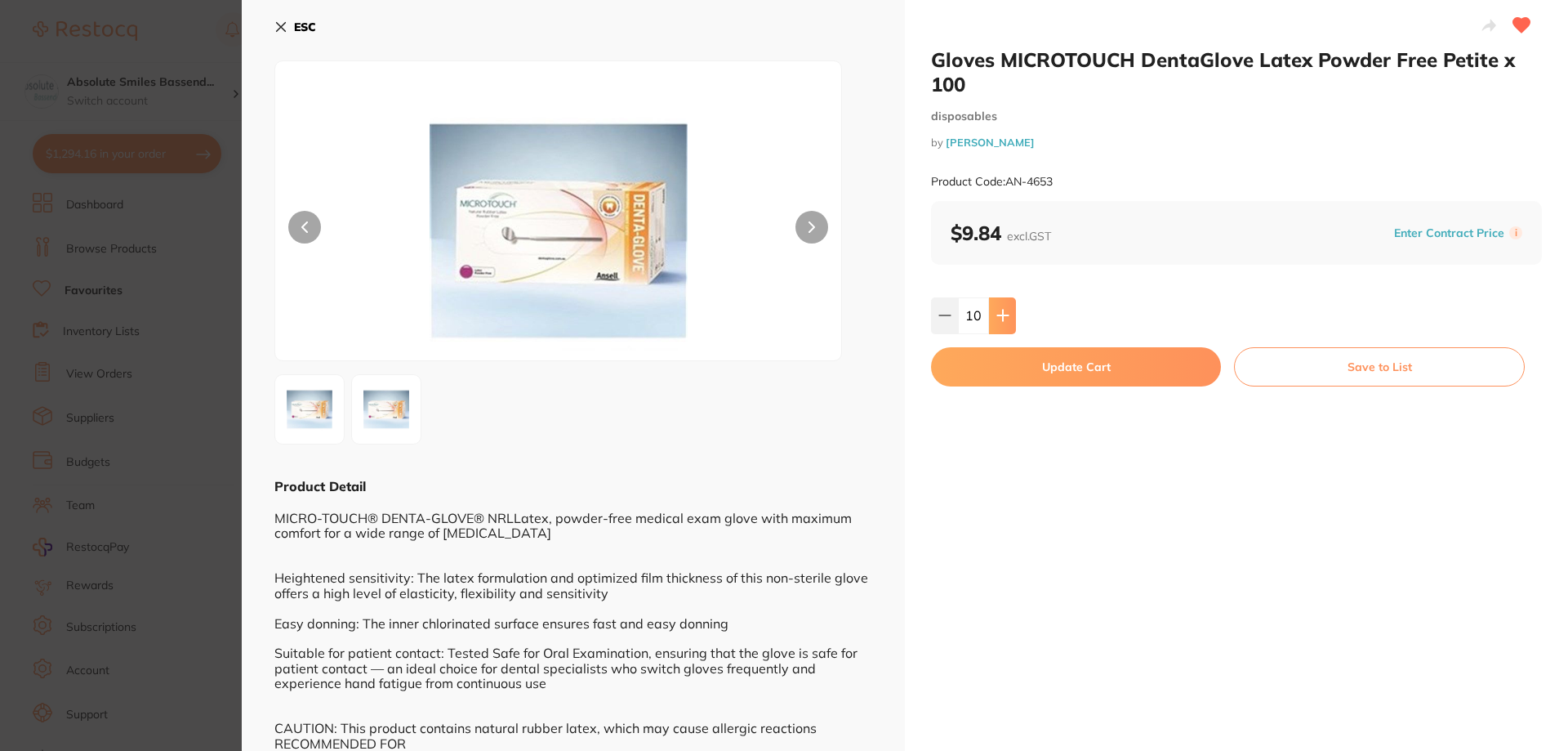
click at [1005, 314] on icon at bounding box center [1002, 315] width 13 height 13
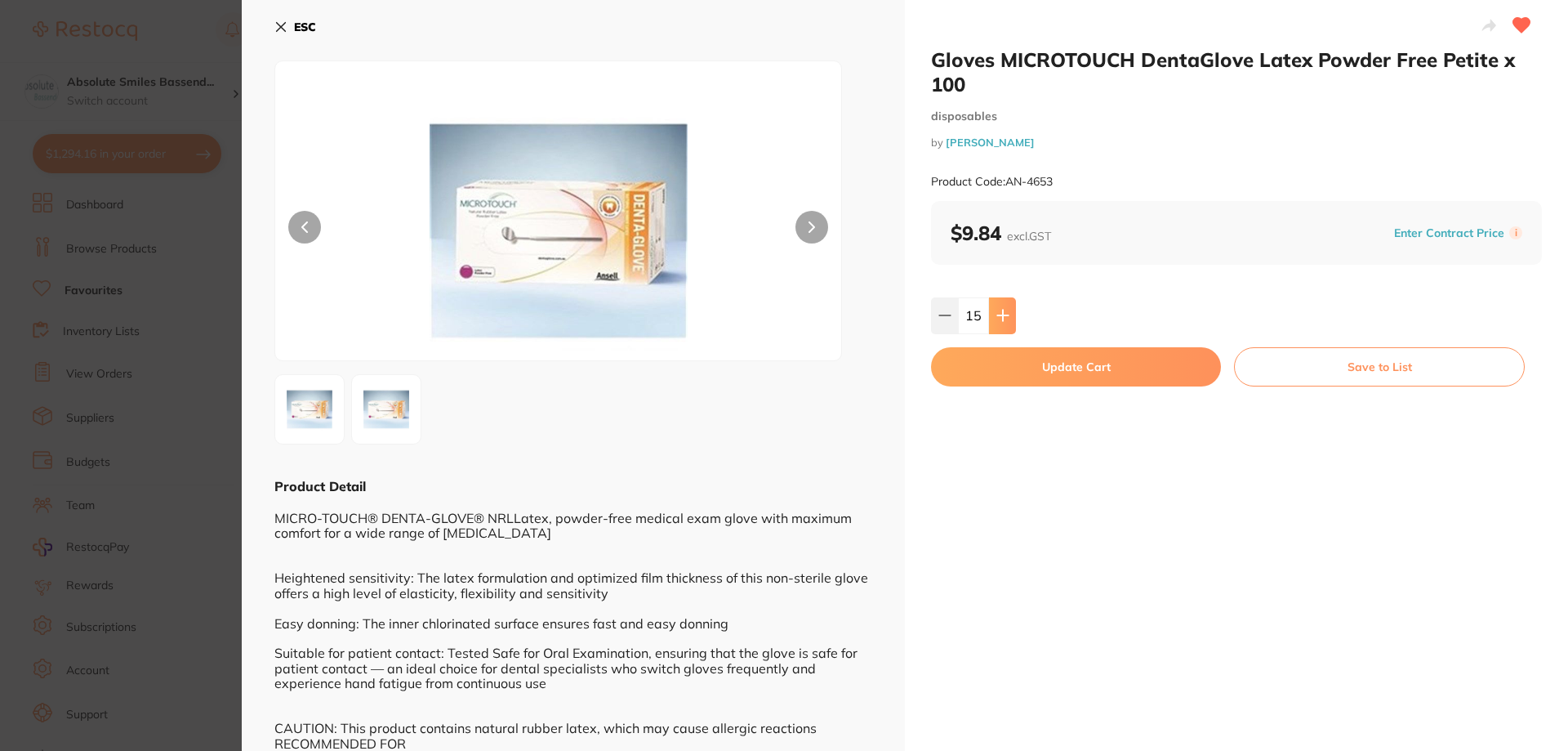
click at [1005, 314] on icon at bounding box center [1002, 315] width 13 height 13
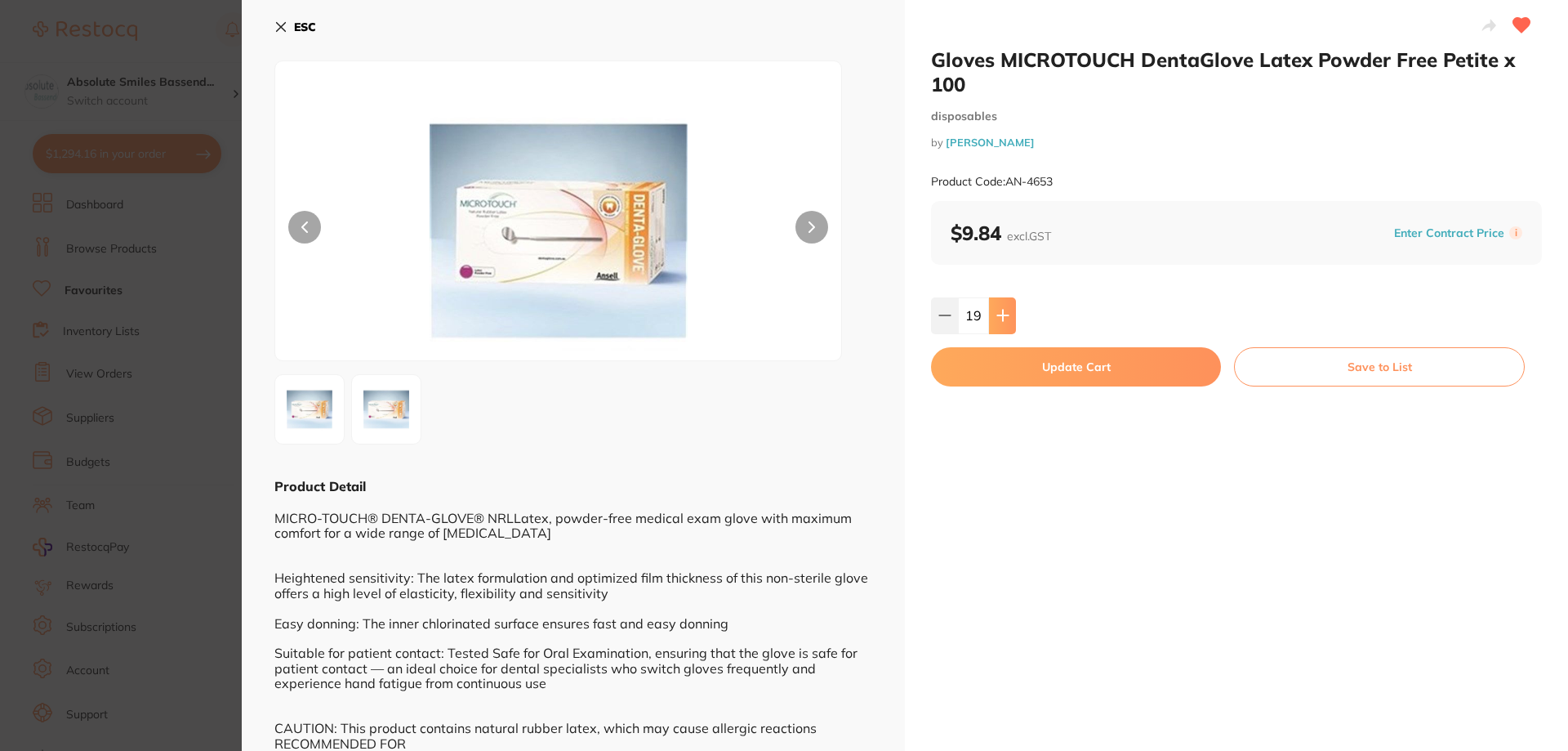
type input "20"
click at [988, 354] on button "Update Cart" at bounding box center [1076, 366] width 290 height 39
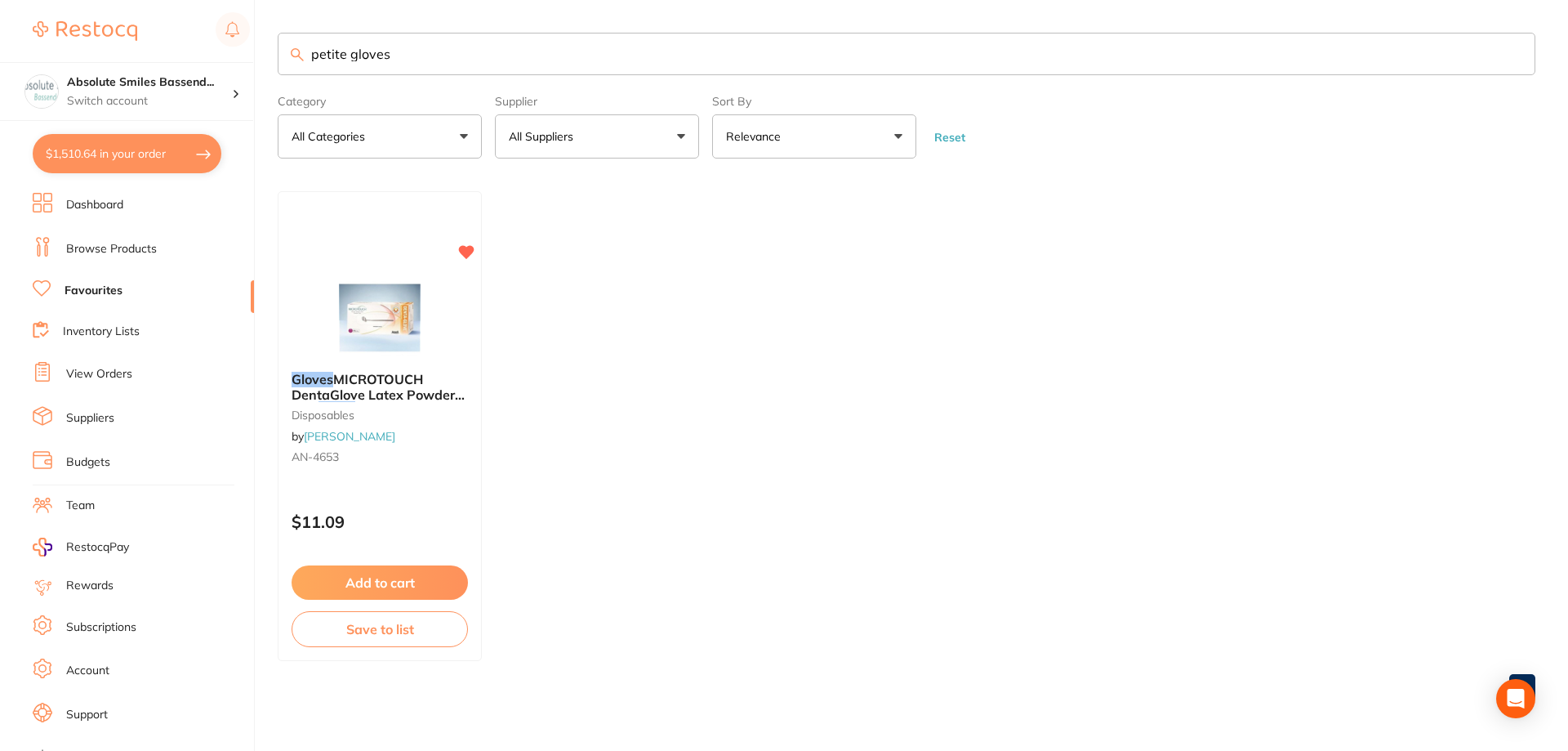
click at [392, 61] on input "petite gloves" at bounding box center [906, 53] width 1257 height 43
type input "p"
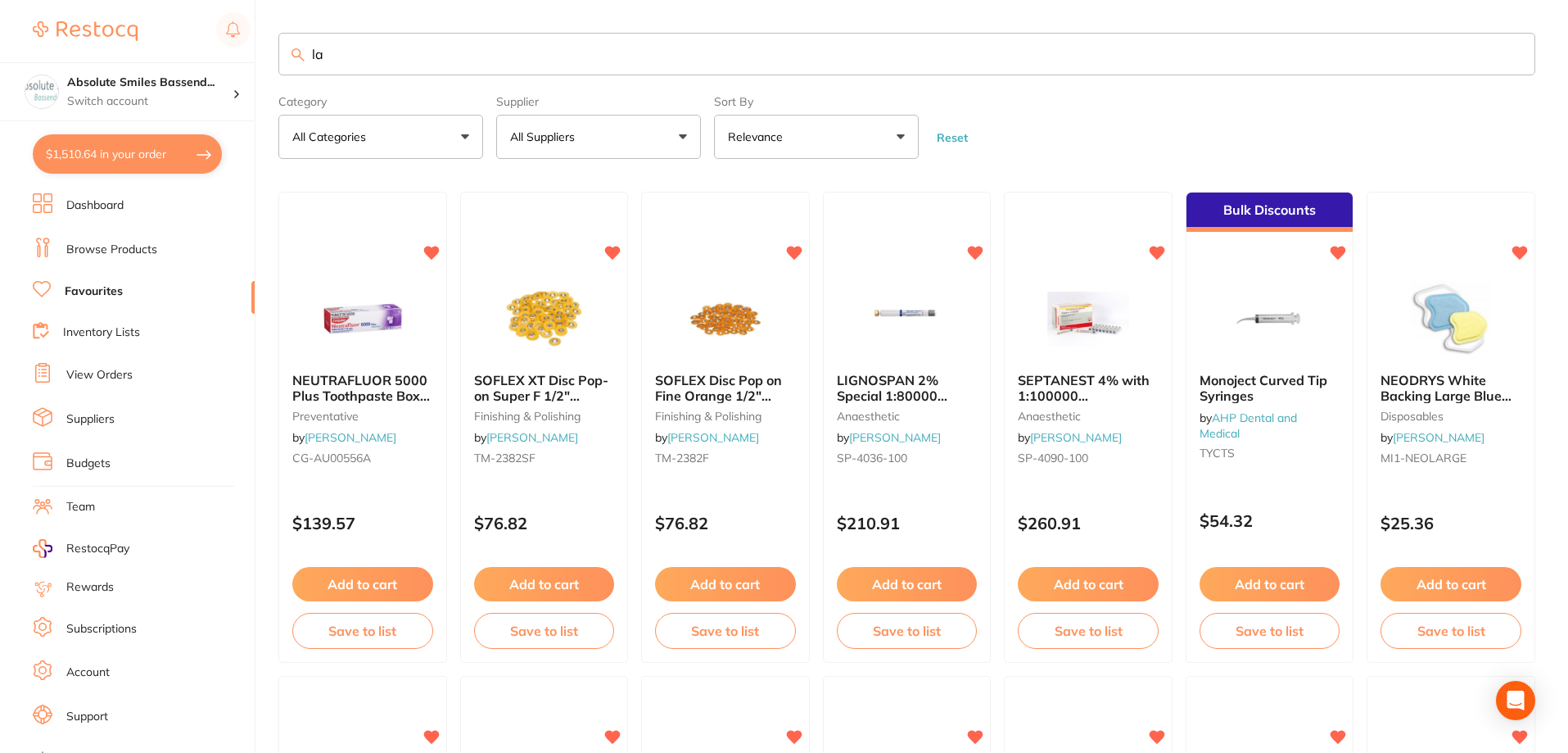
type input "l"
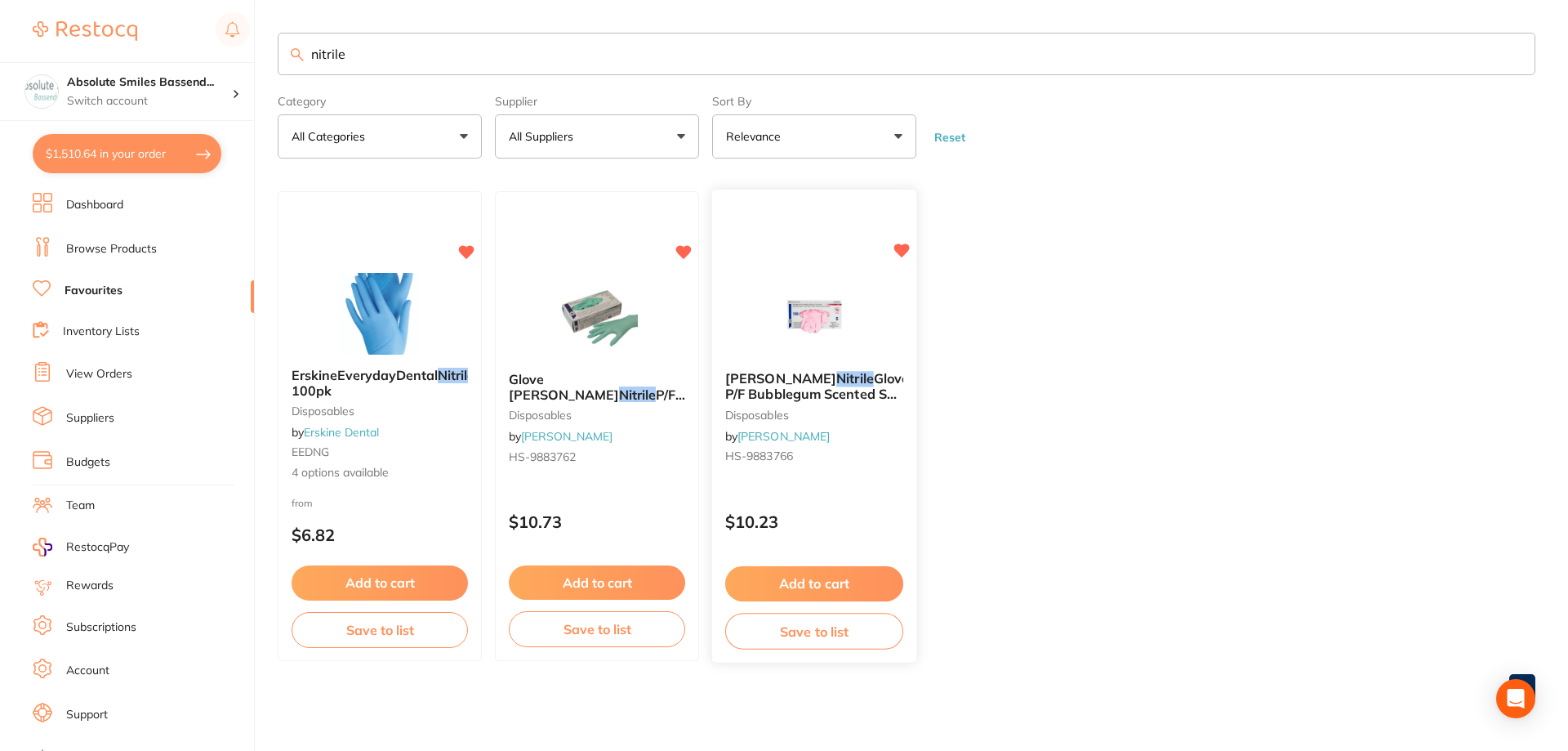
type input "nitrile"
click at [857, 582] on button "Add to cart" at bounding box center [814, 583] width 178 height 35
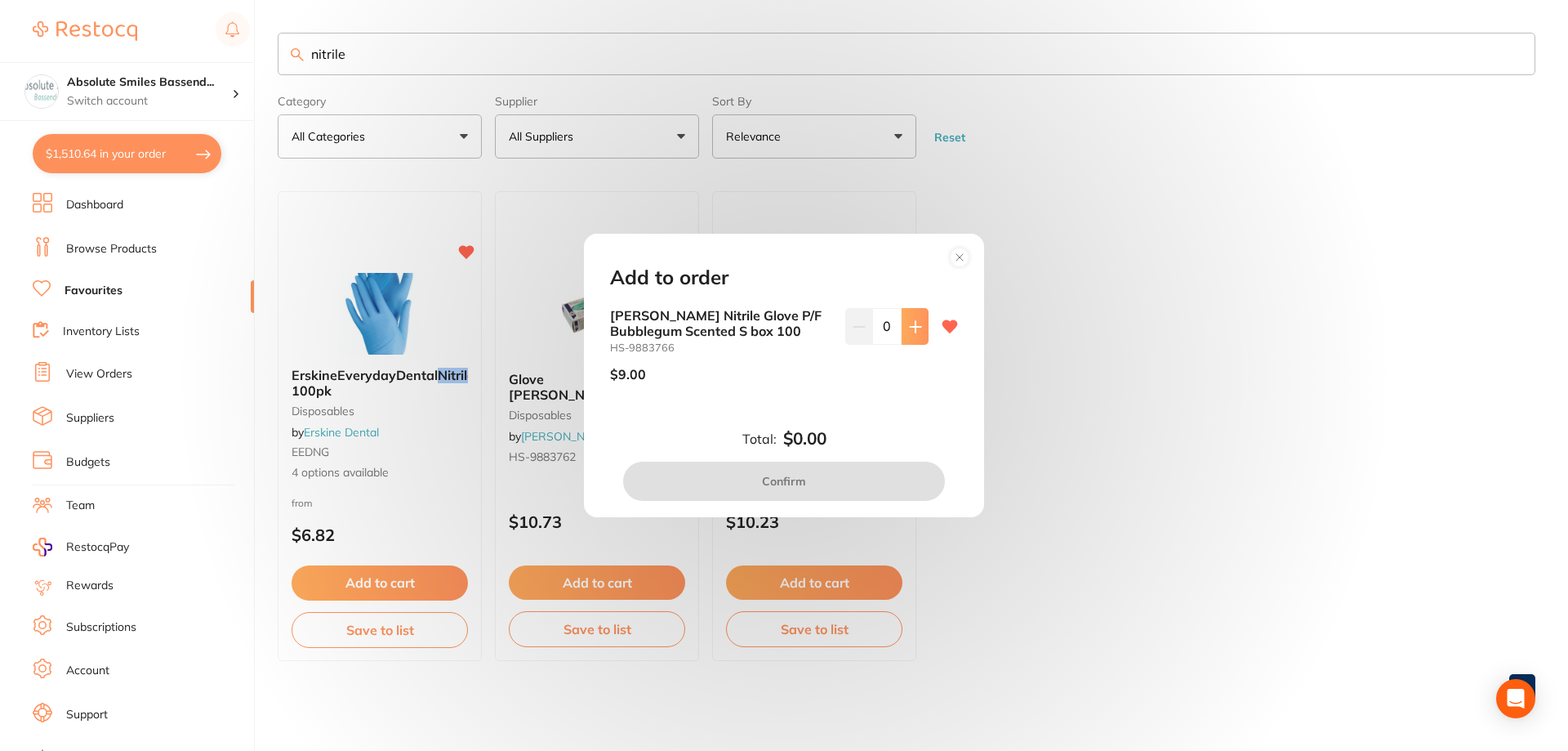
click at [918, 331] on button at bounding box center [915, 326] width 27 height 36
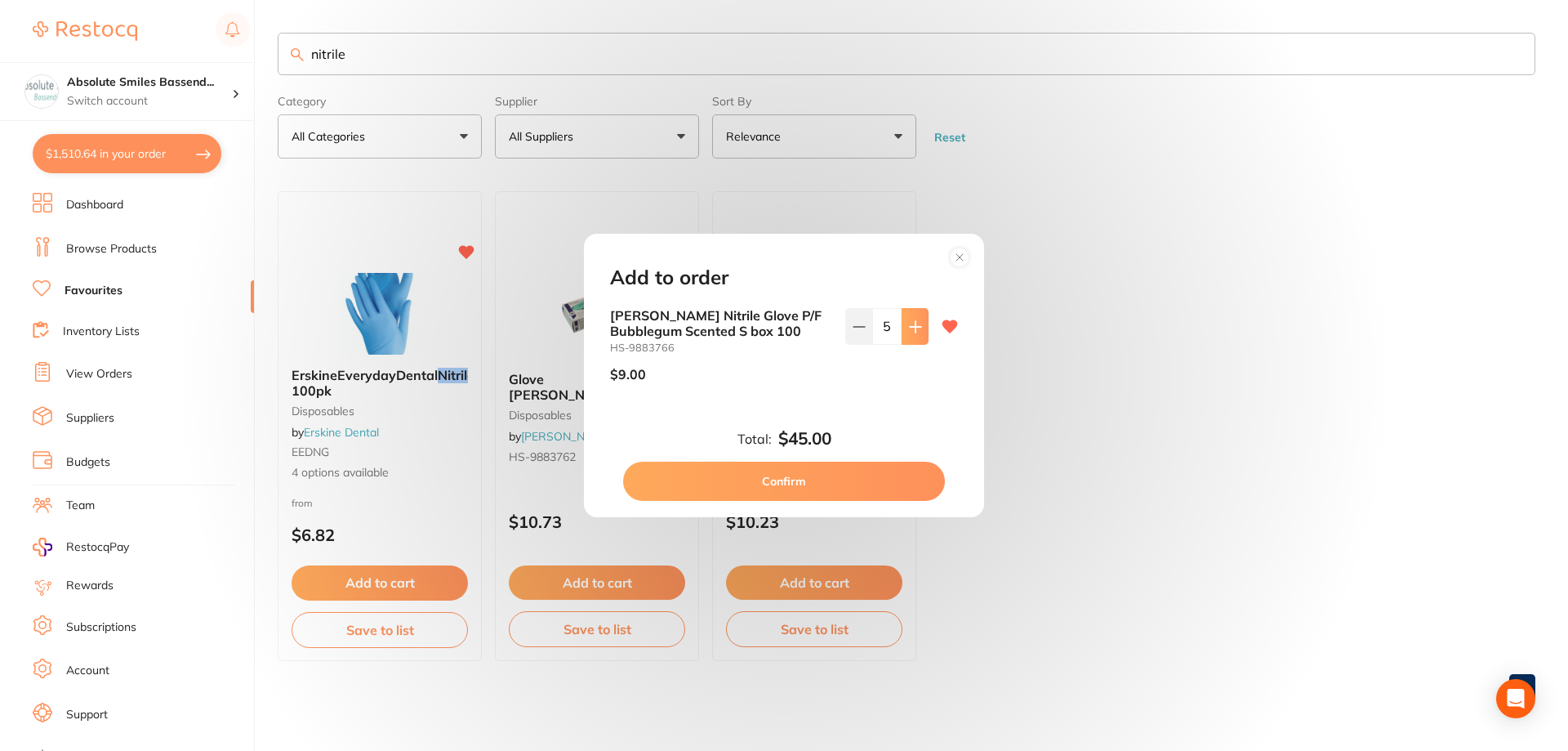
click at [918, 331] on button at bounding box center [915, 326] width 27 height 36
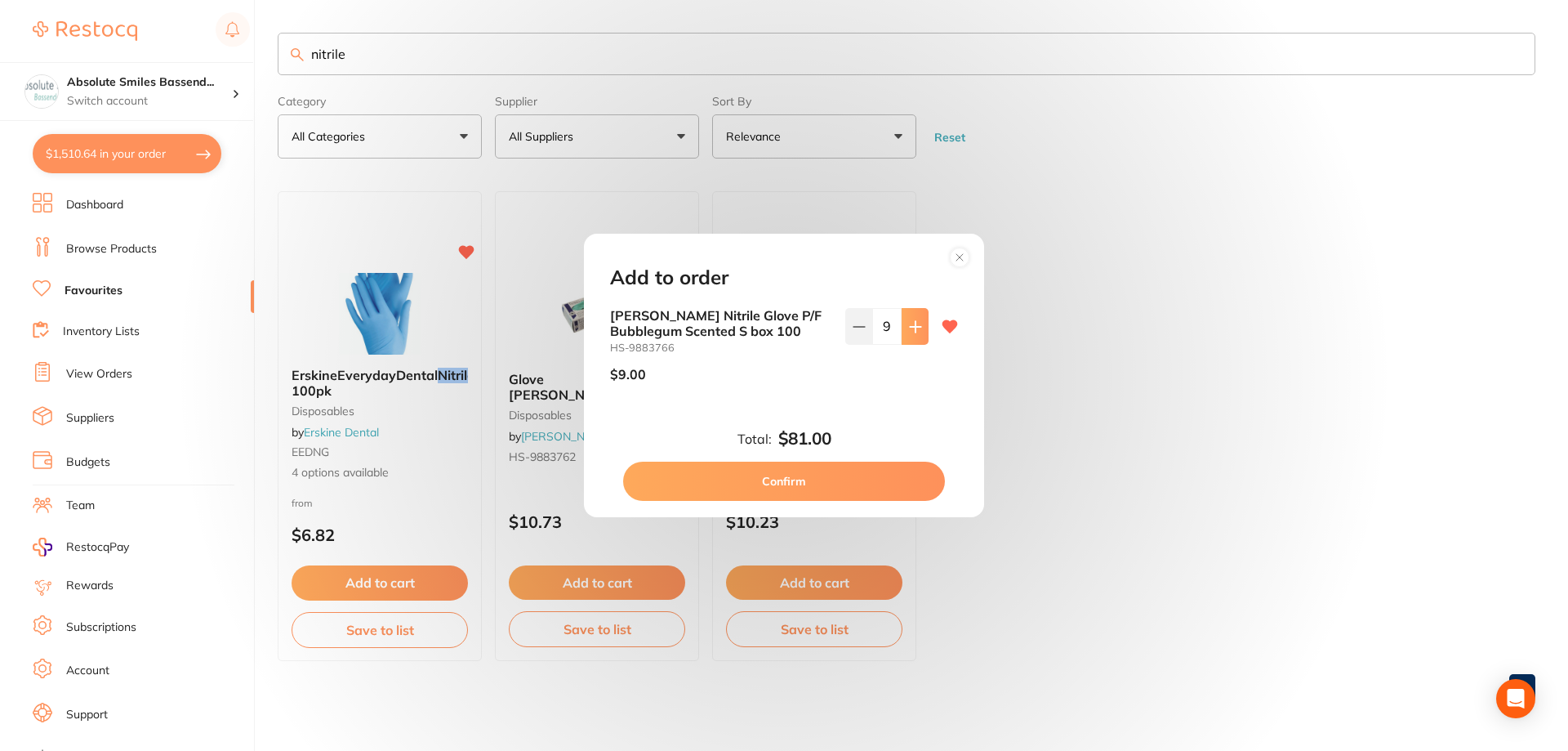
type input "10"
click at [847, 471] on button "Confirm" at bounding box center [783, 481] width 321 height 39
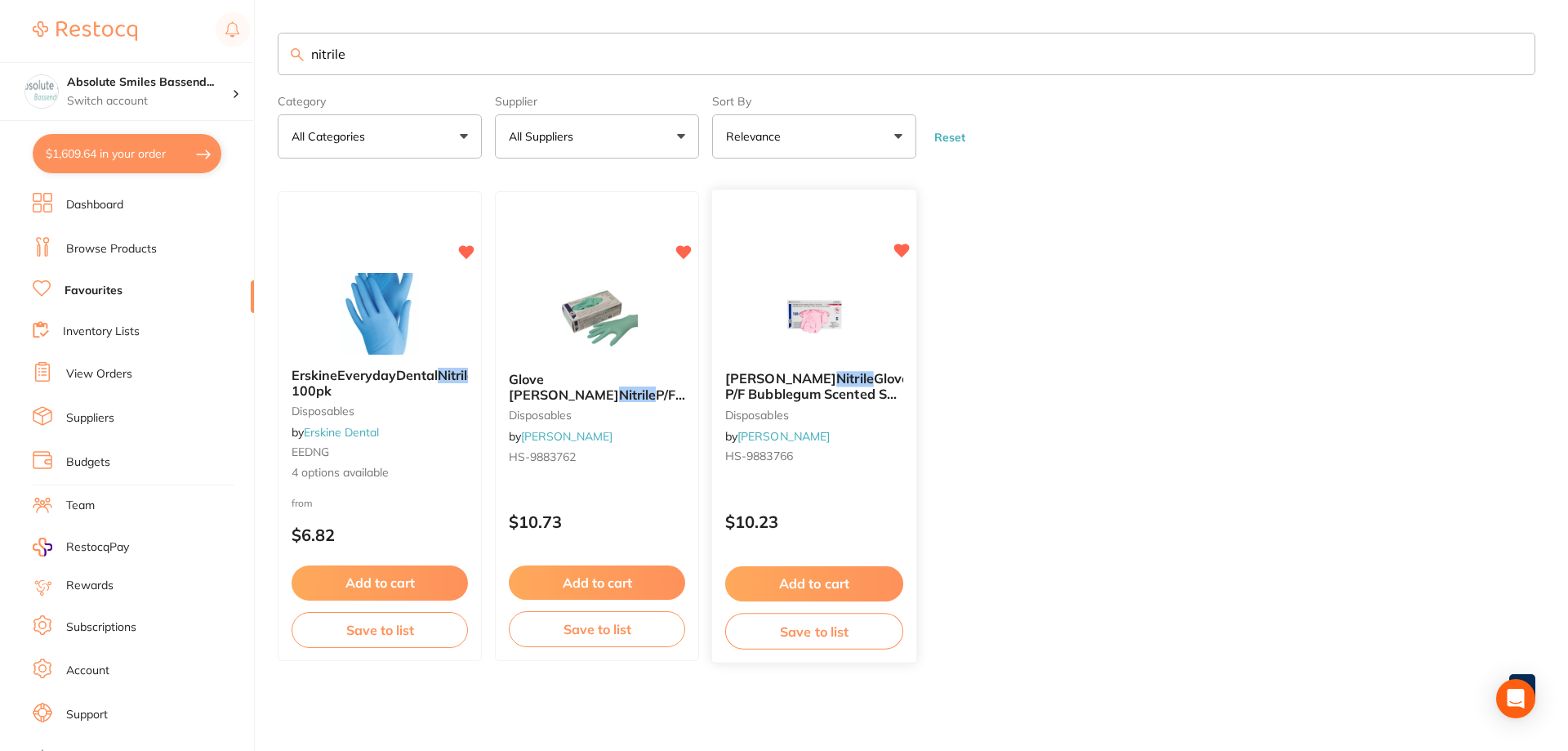
click at [784, 457] on span "HS-9883766" at bounding box center [759, 457] width 68 height 14
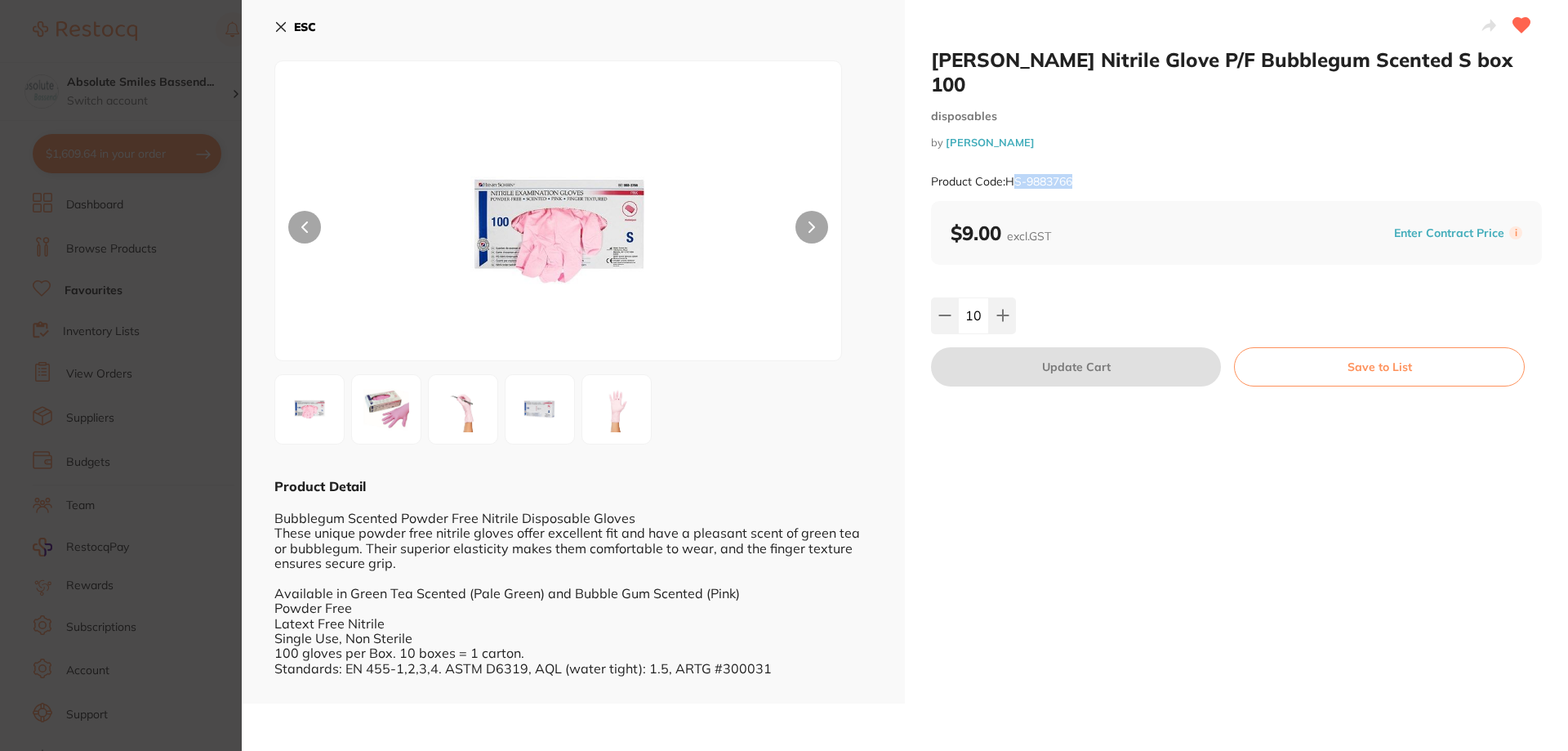
drag, startPoint x: 1075, startPoint y: 154, endPoint x: 1009, endPoint y: 159, distance: 66.2
click at [1009, 162] on div "Product Code: HS-9883766" at bounding box center [1236, 182] width 611 height 40
copy small "HS-9883766"
click at [276, 27] on icon at bounding box center [281, 27] width 13 height 13
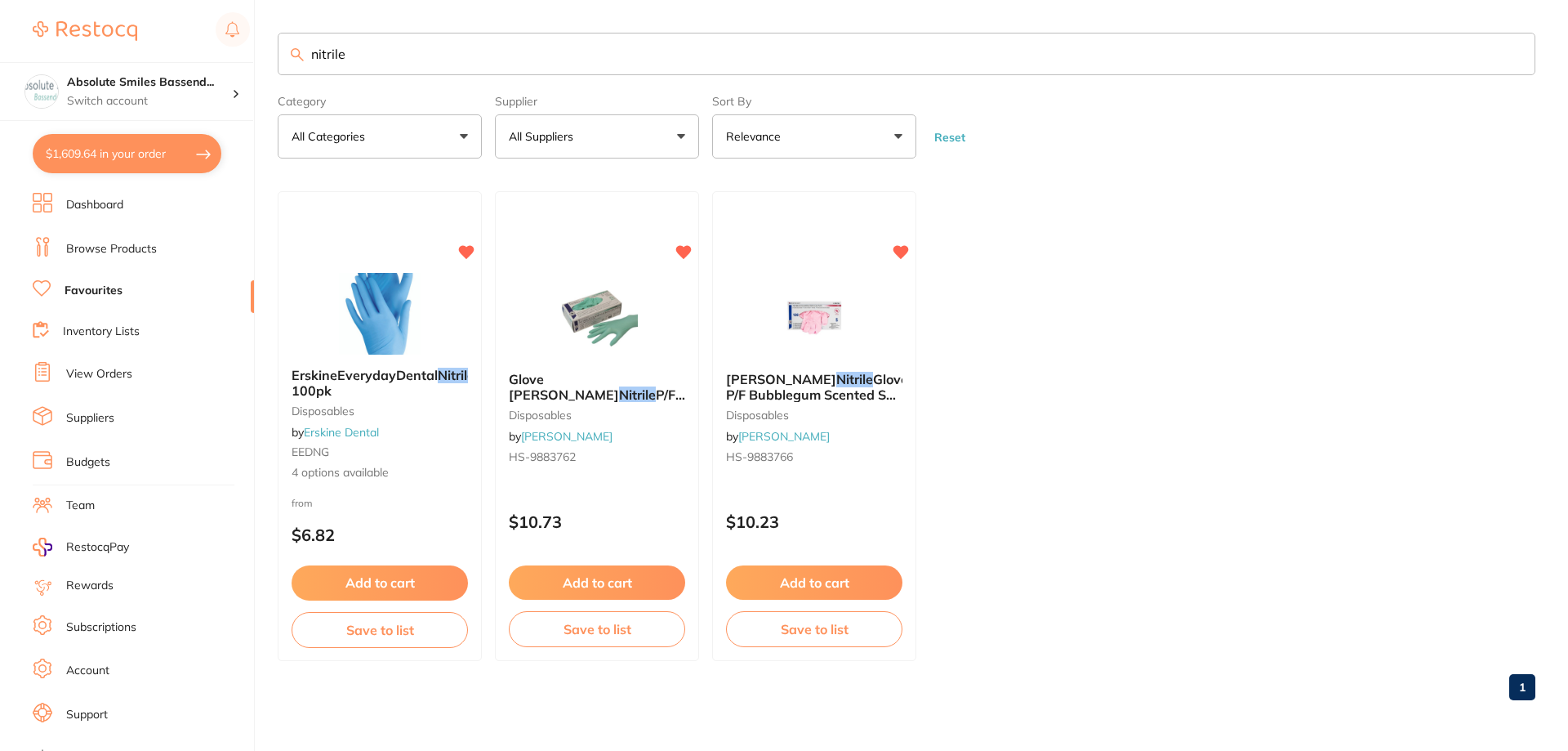
click at [132, 246] on link "Browse Products" at bounding box center [111, 249] width 91 height 16
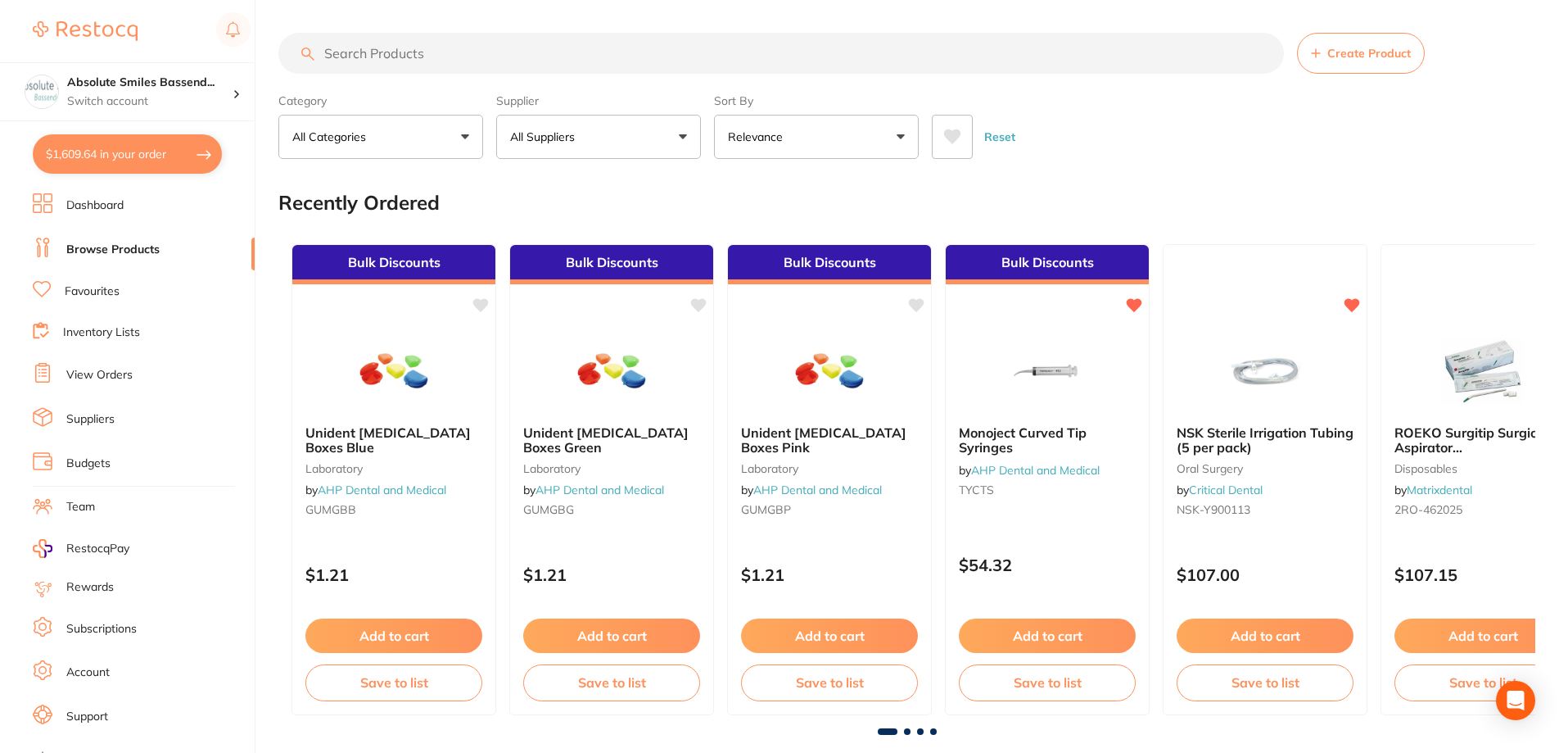
drag, startPoint x: 380, startPoint y: 53, endPoint x: 359, endPoint y: 50, distance: 21.2
click at [359, 50] on input "search" at bounding box center [782, 53] width 1006 height 41
drag, startPoint x: 359, startPoint y: 50, endPoint x: 402, endPoint y: 66, distance: 45.9
drag, startPoint x: 402, startPoint y: 66, endPoint x: 403, endPoint y: 49, distance: 17.0
paste input "HS-9883766"
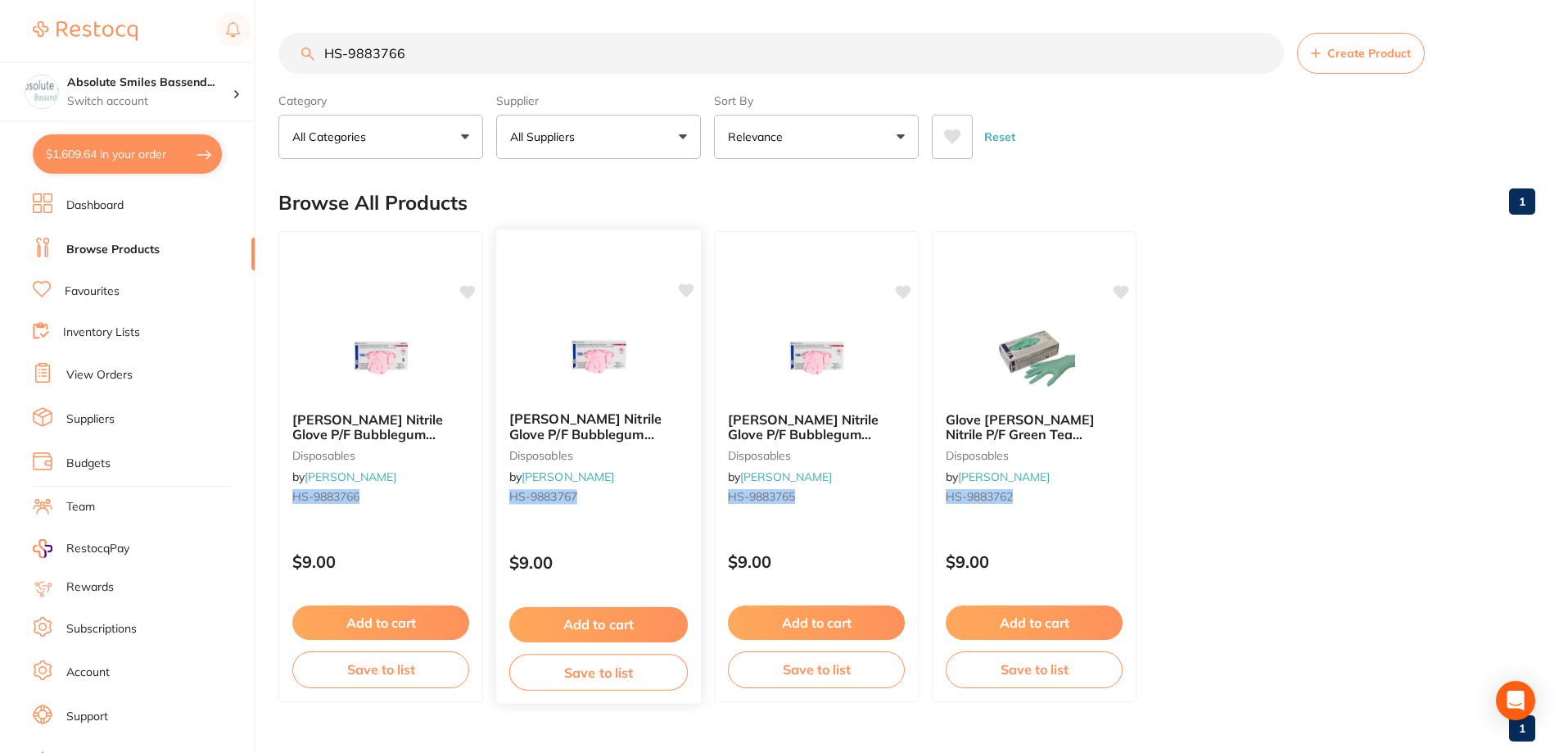
type input "HS-9883766"
click at [590, 531] on div "[PERSON_NAME] Nitrile Glove P/F Bubblegum Scented M box 100 disposables by [PER…" at bounding box center [599, 467] width 207 height 476
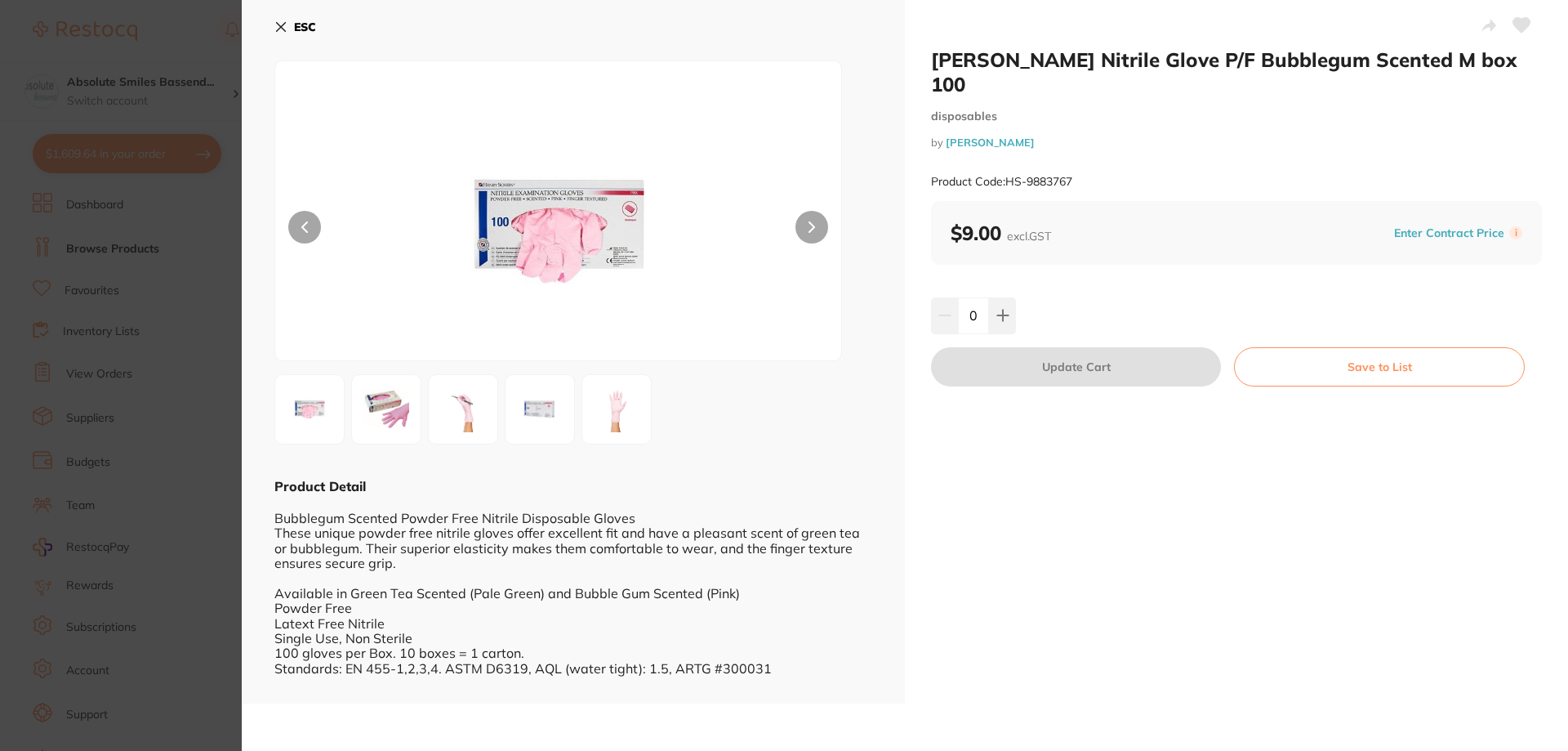
click at [297, 22] on b "ESC" at bounding box center [305, 27] width 22 height 14
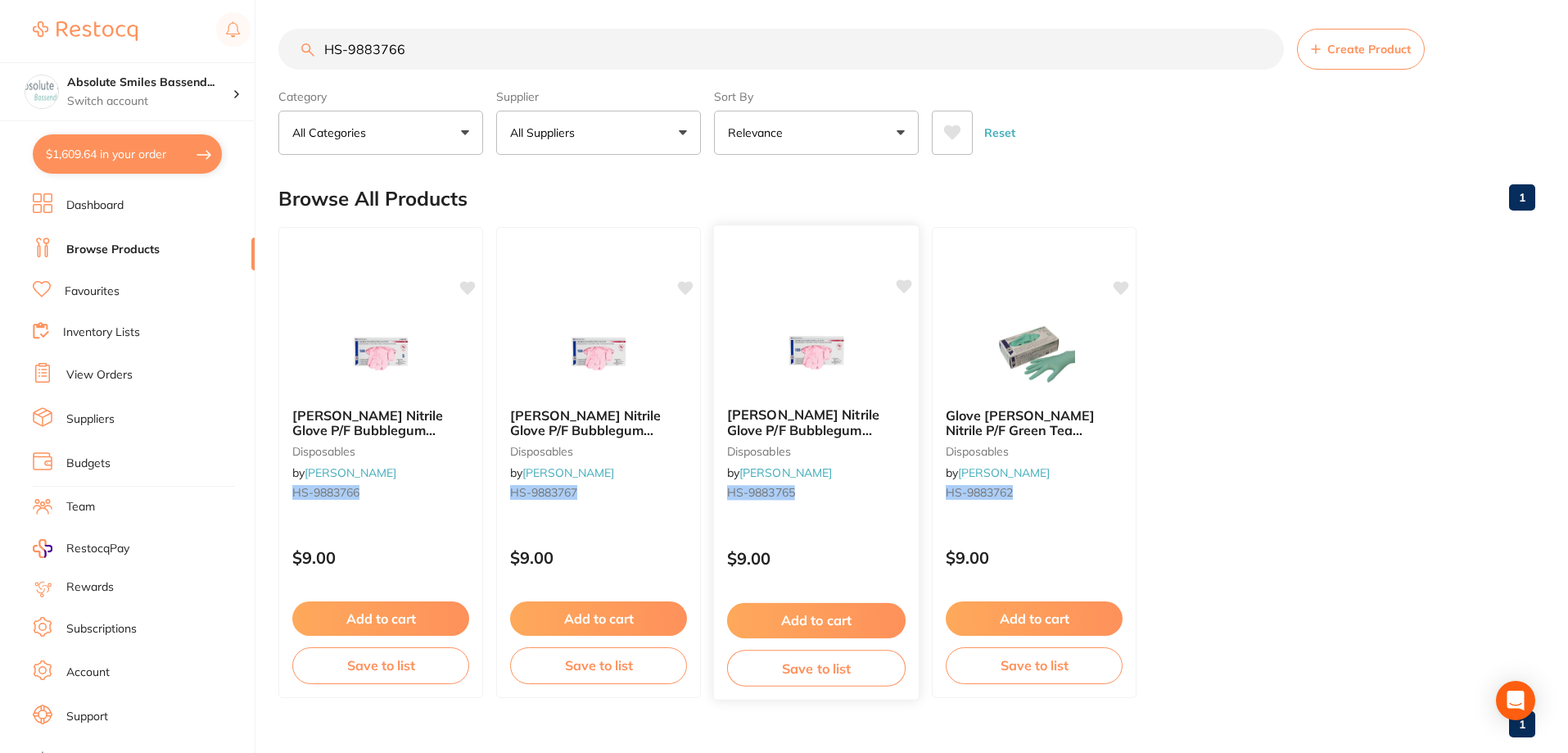
click at [853, 528] on div "[PERSON_NAME] Nitrile Glove P/F Bubblegum Scented XS box 100 disposables by [PE…" at bounding box center [817, 462] width 207 height 476
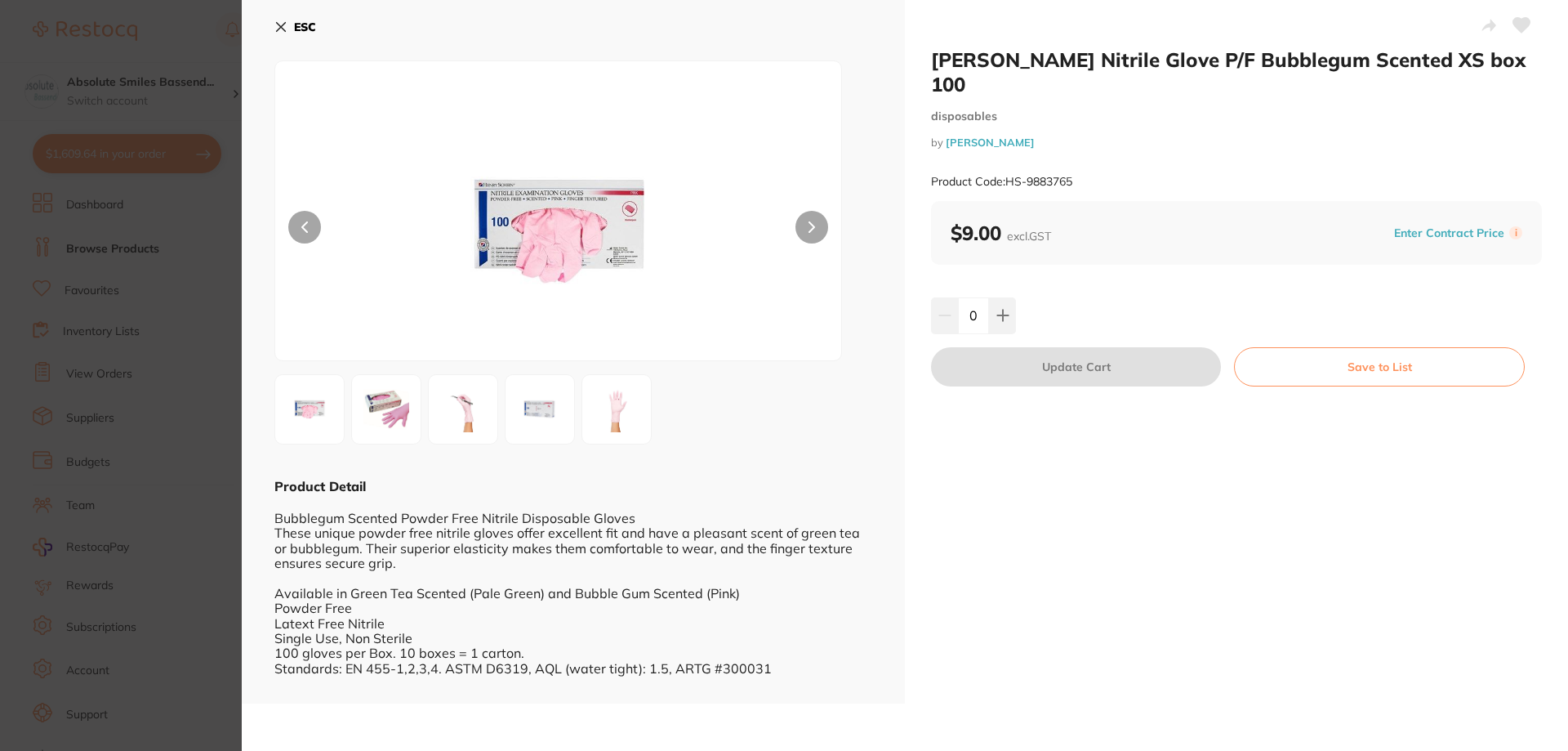
click at [1521, 29] on icon at bounding box center [1521, 25] width 17 height 14
click at [1006, 309] on icon at bounding box center [1002, 315] width 13 height 13
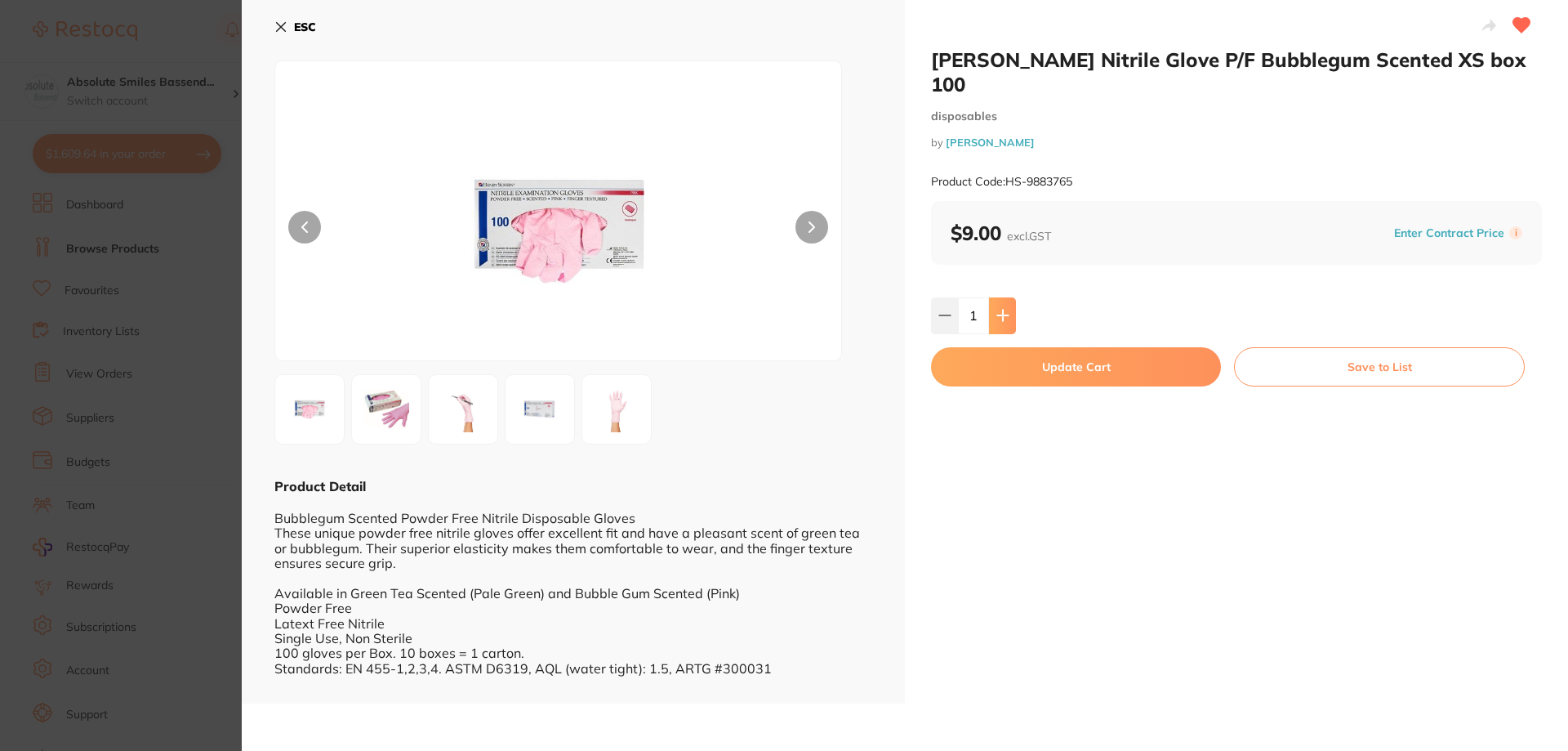
click at [1006, 309] on icon at bounding box center [1002, 315] width 13 height 13
click at [1004, 297] on button at bounding box center [1002, 315] width 27 height 36
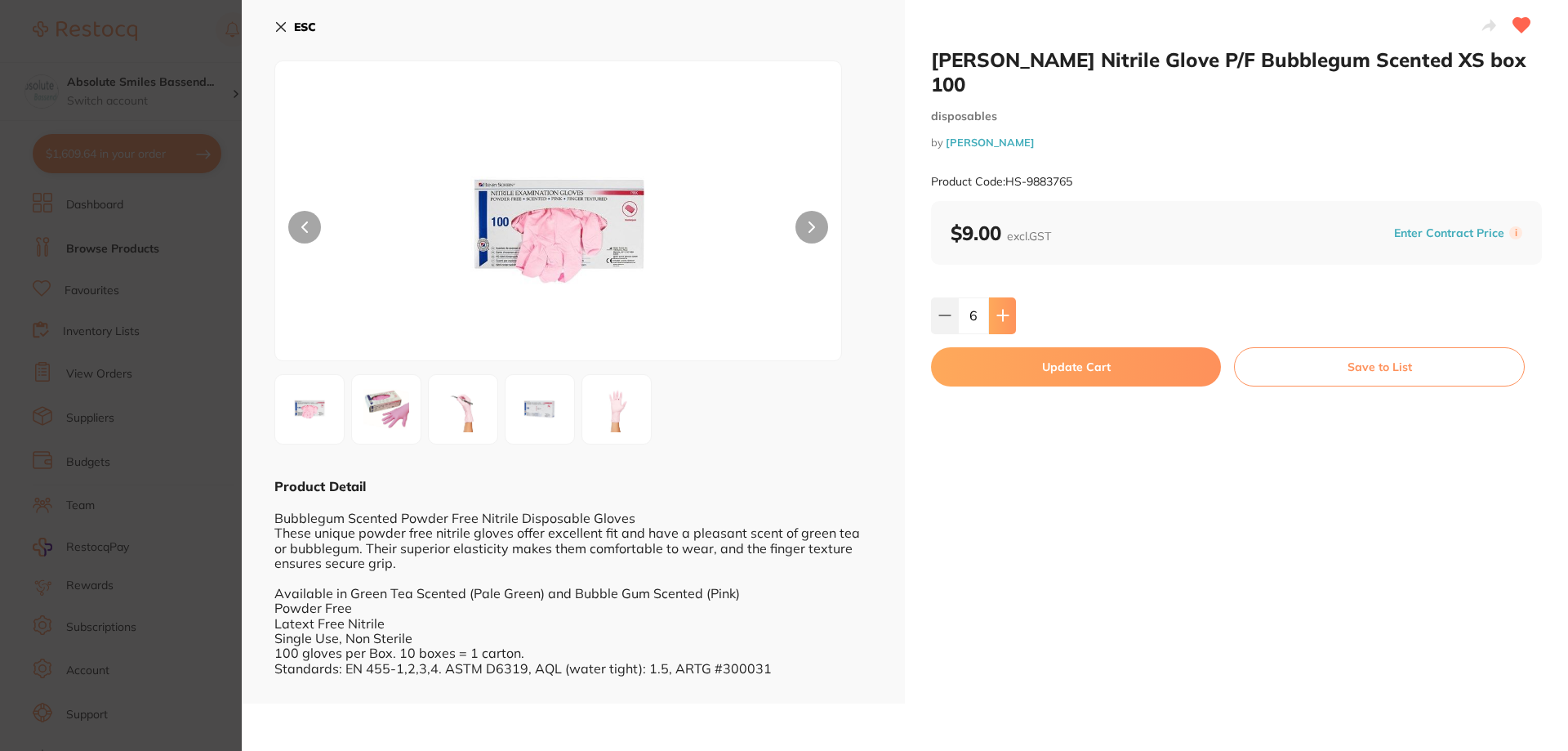
click at [1004, 297] on button at bounding box center [1002, 315] width 27 height 36
type input "10"
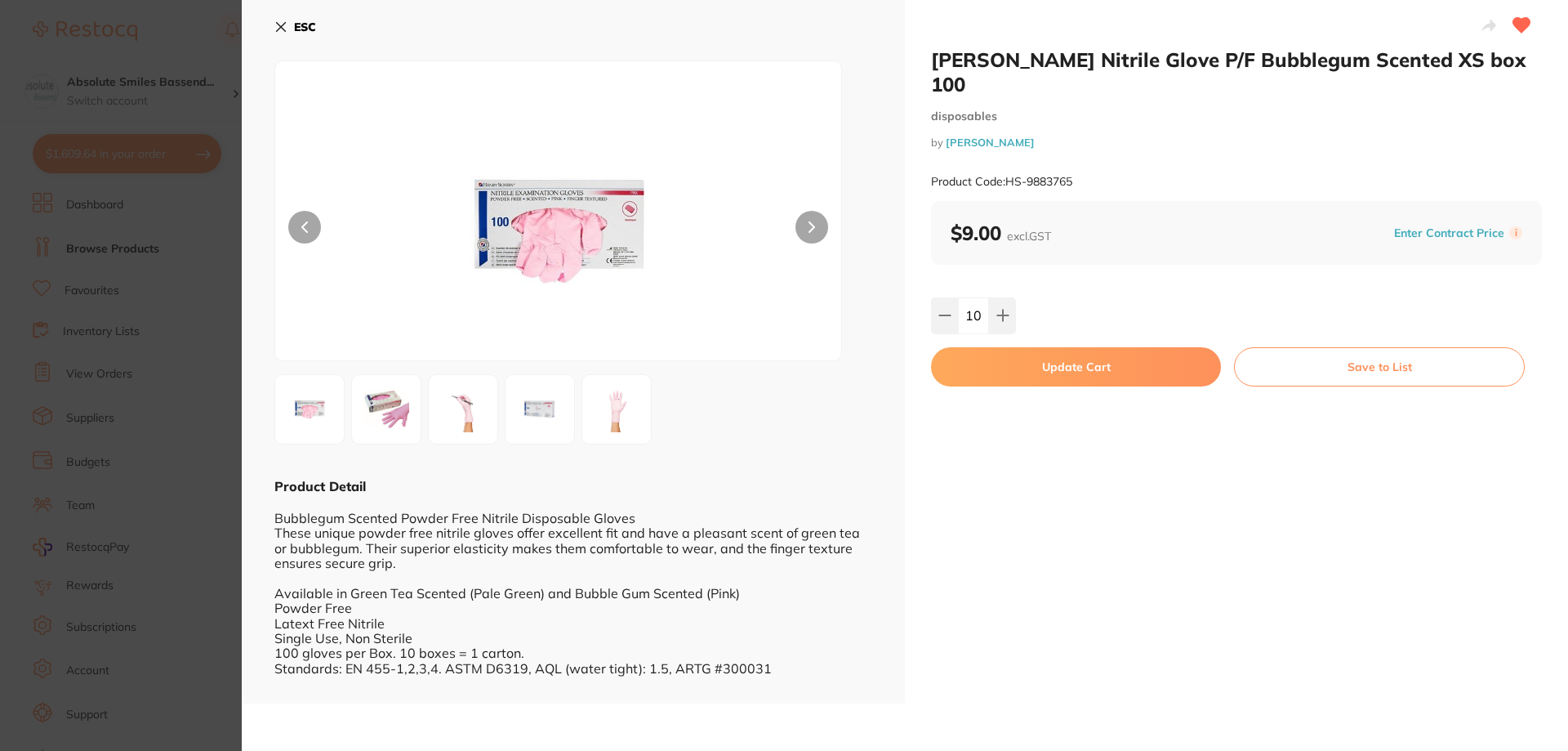
click at [1020, 347] on button "Update Cart" at bounding box center [1076, 366] width 290 height 39
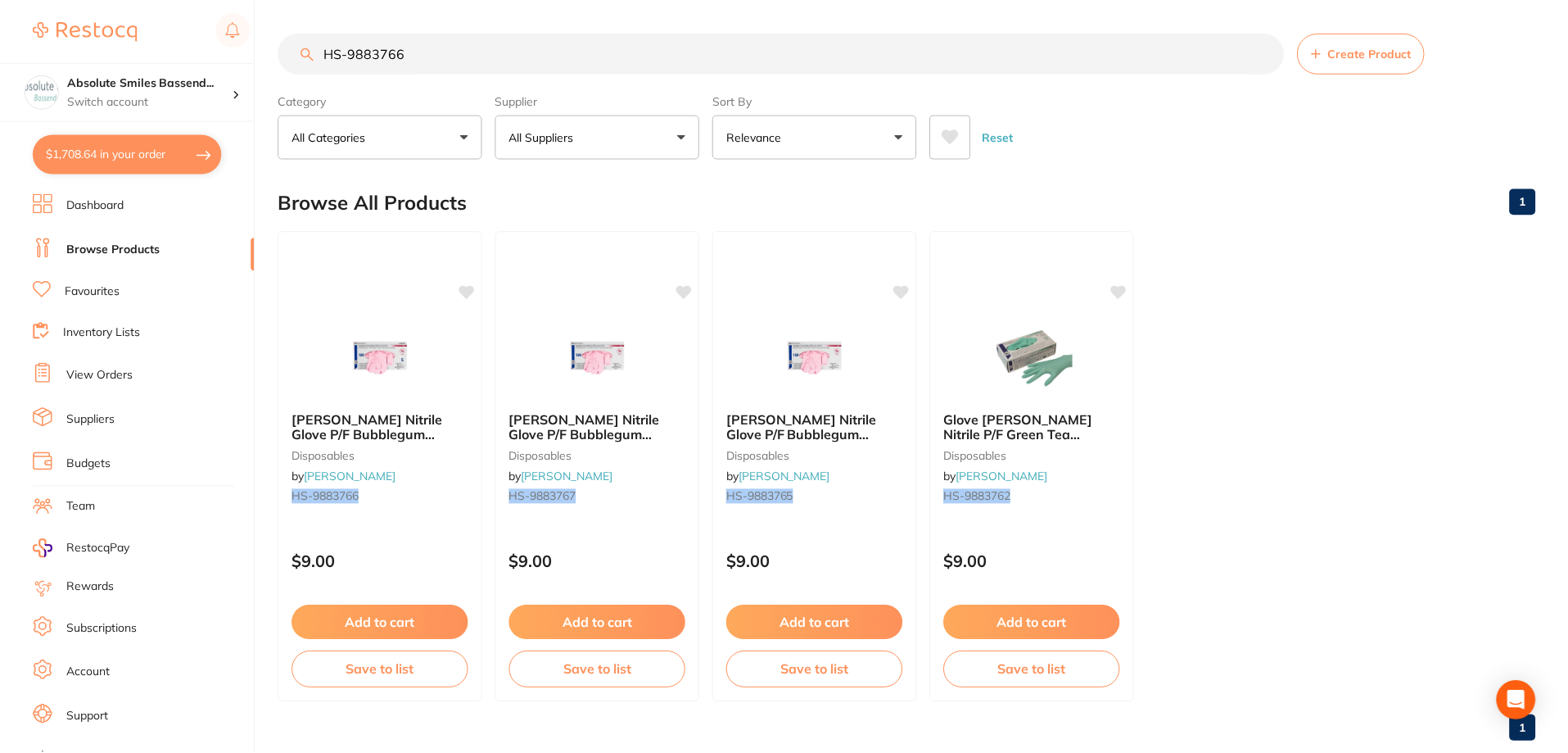
scroll to position [5, 0]
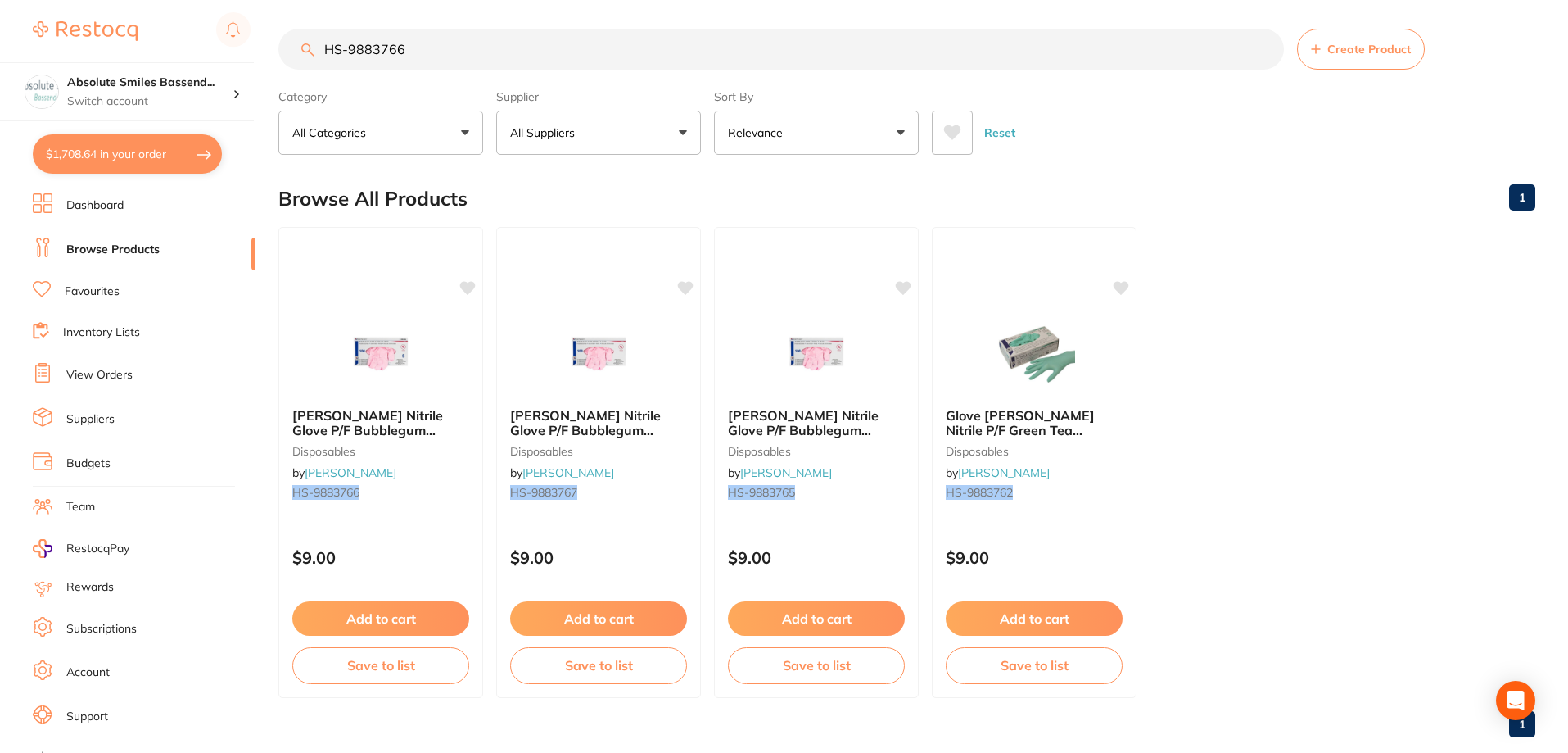
click at [101, 292] on link "Favourites" at bounding box center [92, 292] width 54 height 16
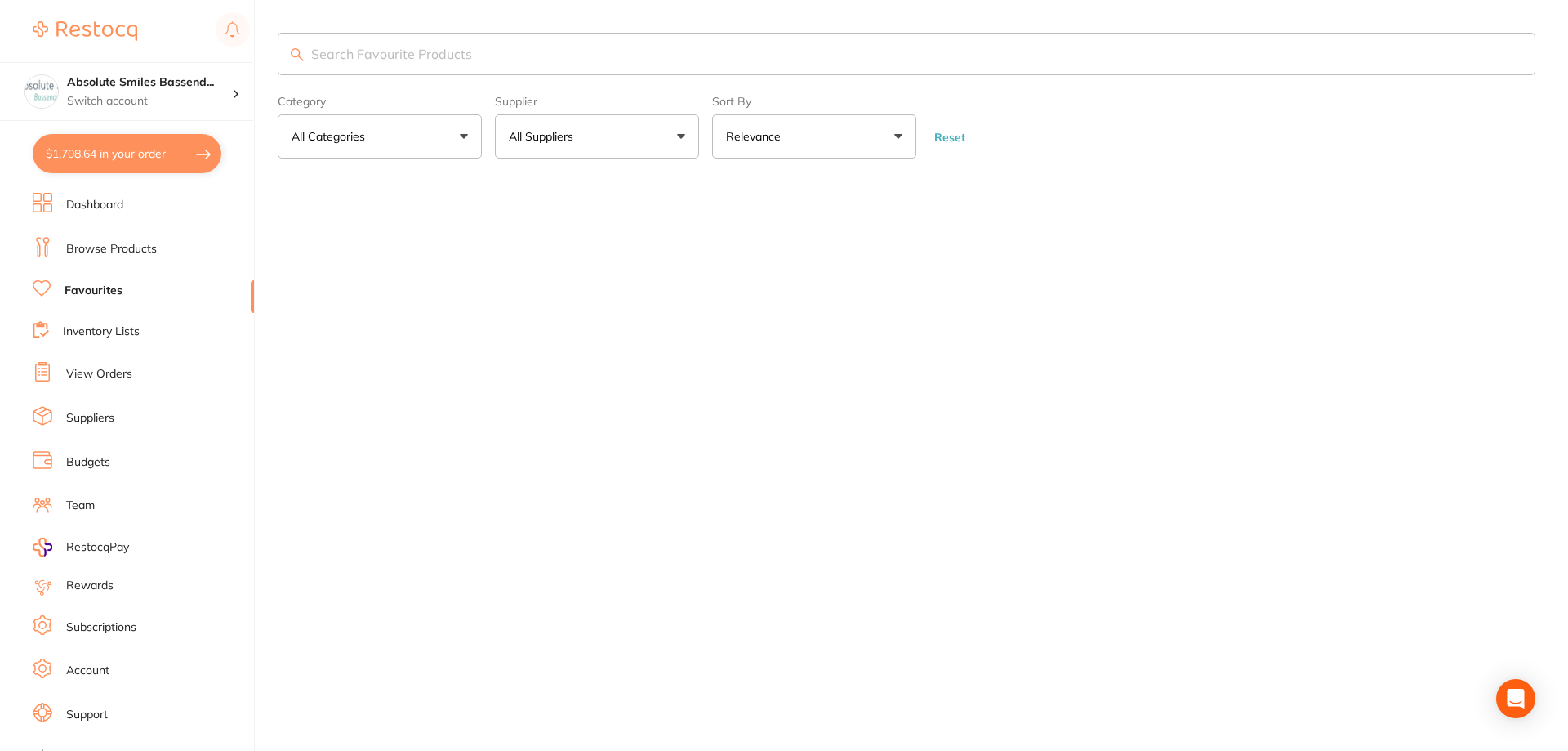
click at [424, 45] on input "search" at bounding box center [906, 53] width 1257 height 43
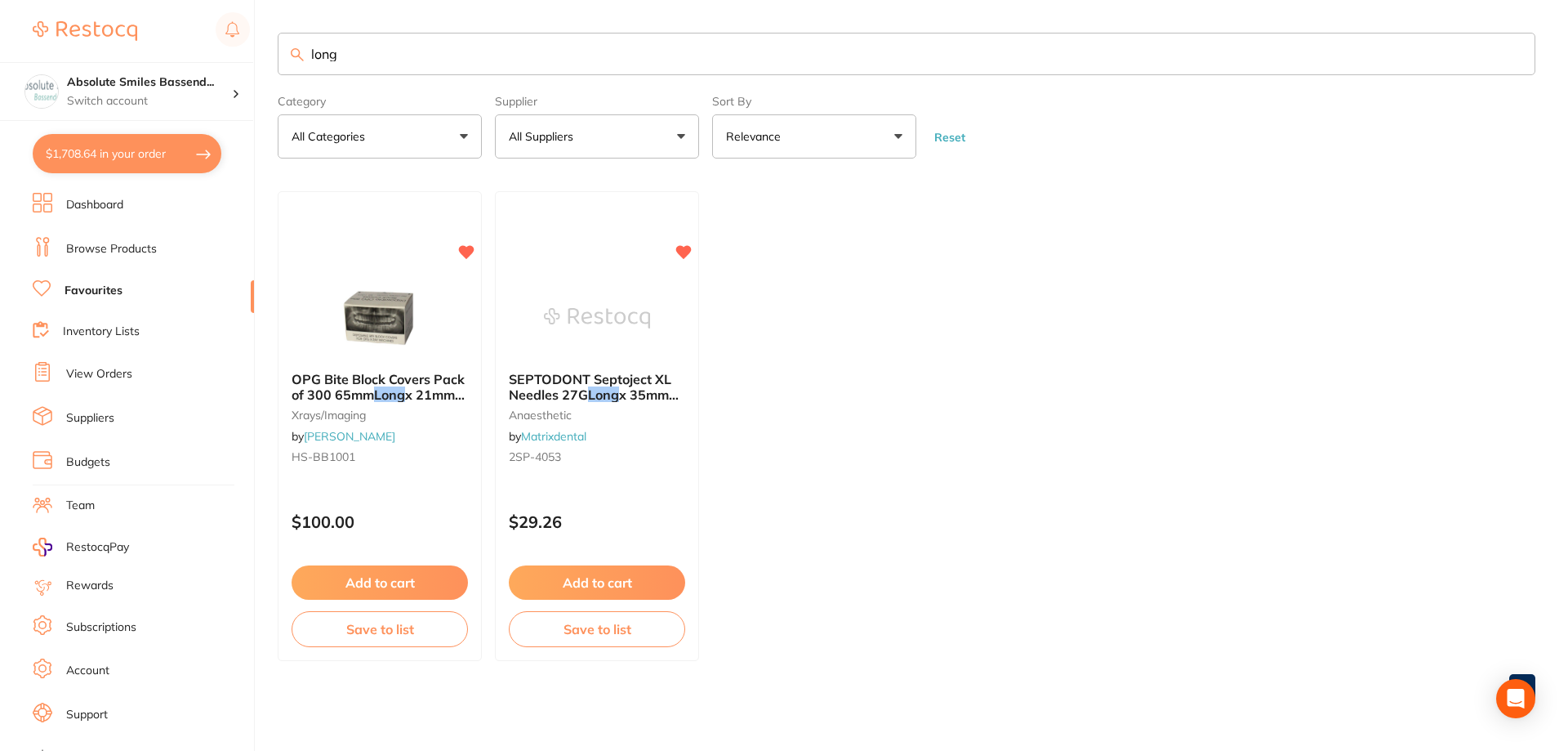
type input "long"
click at [645, 481] on div "SEPTODONT Septoject XL Needles 27G Long x 35mm (100) anaesthetic by Matrixdenta…" at bounding box center [598, 420] width 203 height 123
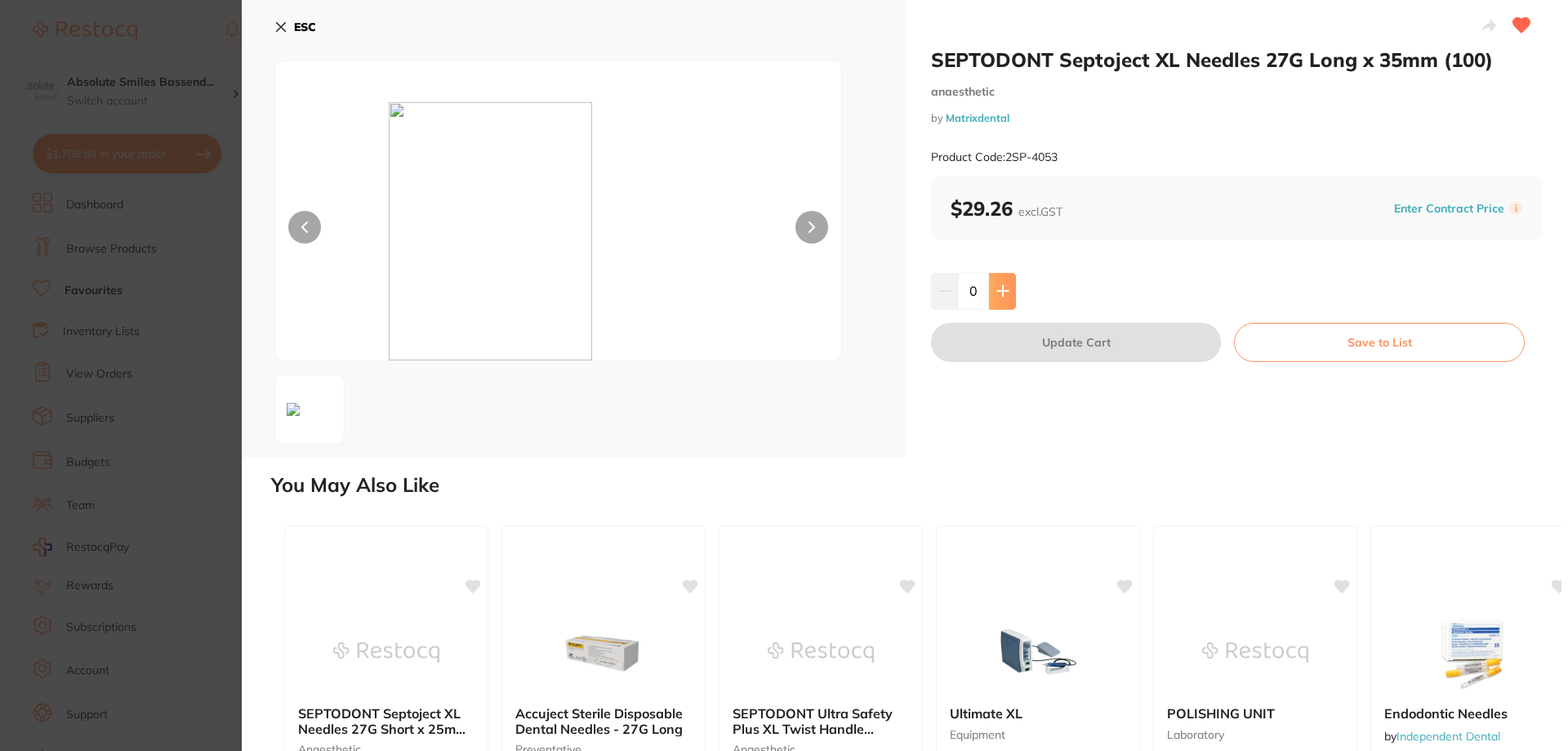
click at [1003, 288] on icon at bounding box center [1002, 291] width 13 height 13
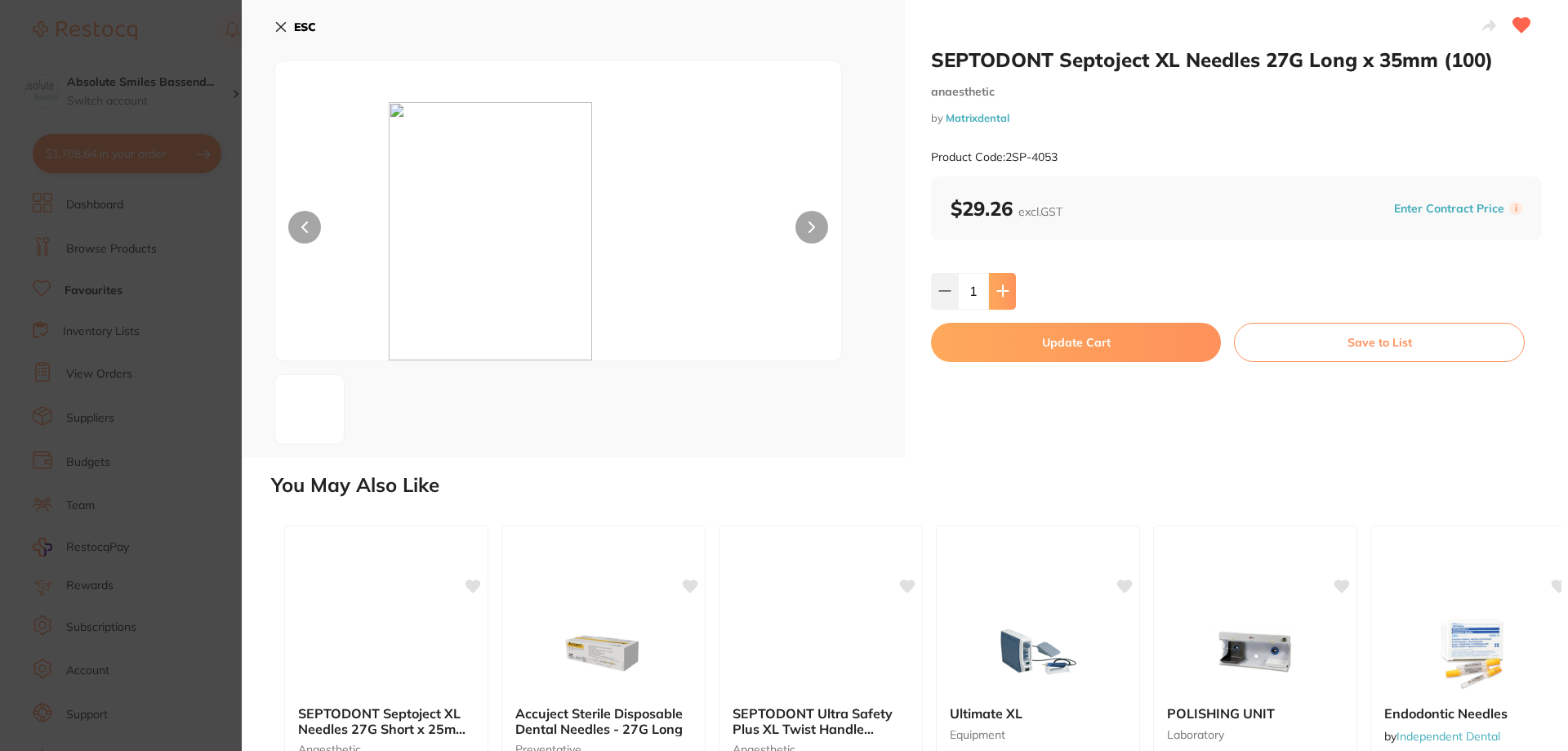
type input "2"
click at [1005, 334] on button "Update Cart" at bounding box center [1076, 342] width 290 height 39
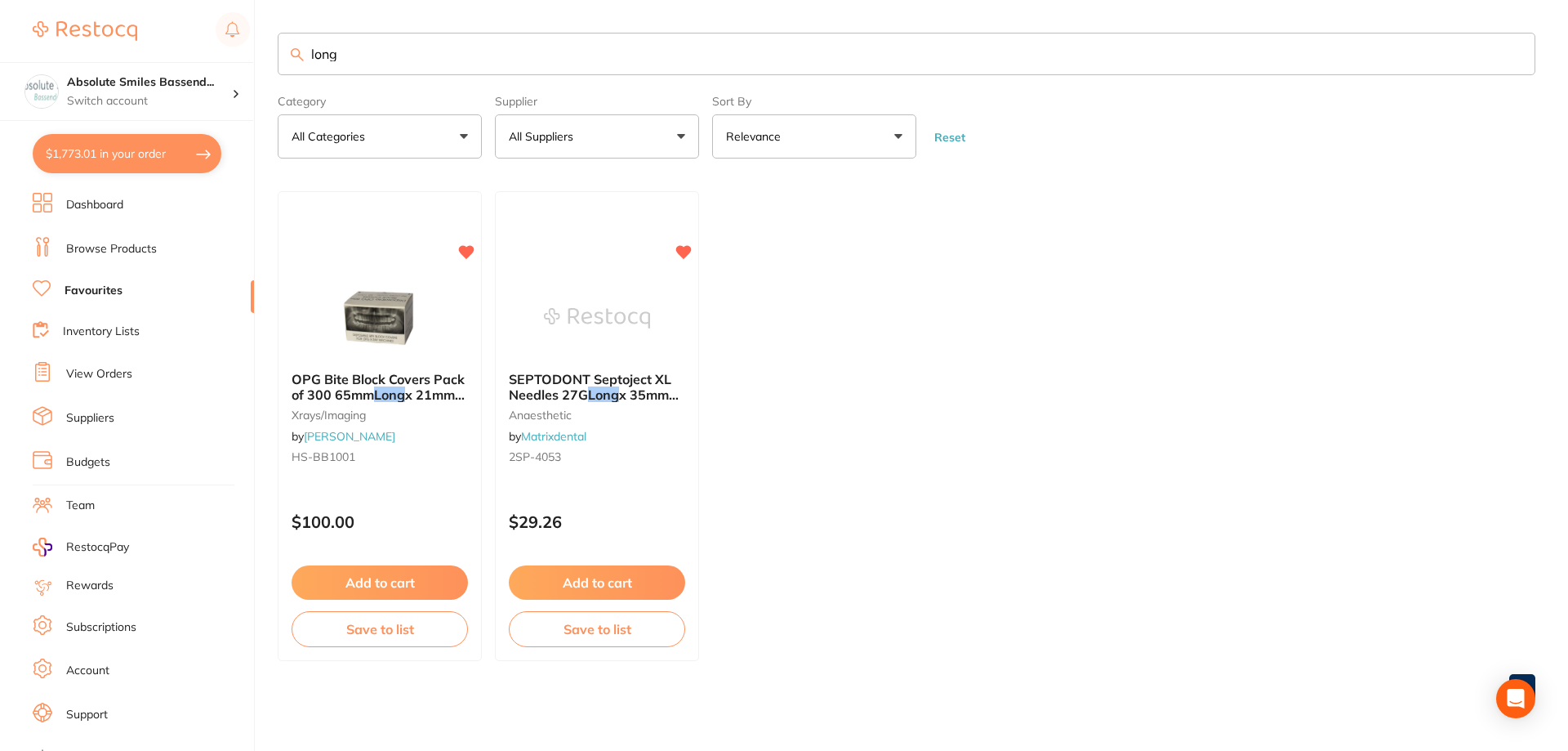
drag, startPoint x: 424, startPoint y: 59, endPoint x: 242, endPoint y: 59, distance: 182.0
click at [242, 59] on div "$1,773.01 Absolute Smiles Bassend... Switch account Absolute Smiles Bassendean …" at bounding box center [784, 375] width 1568 height 751
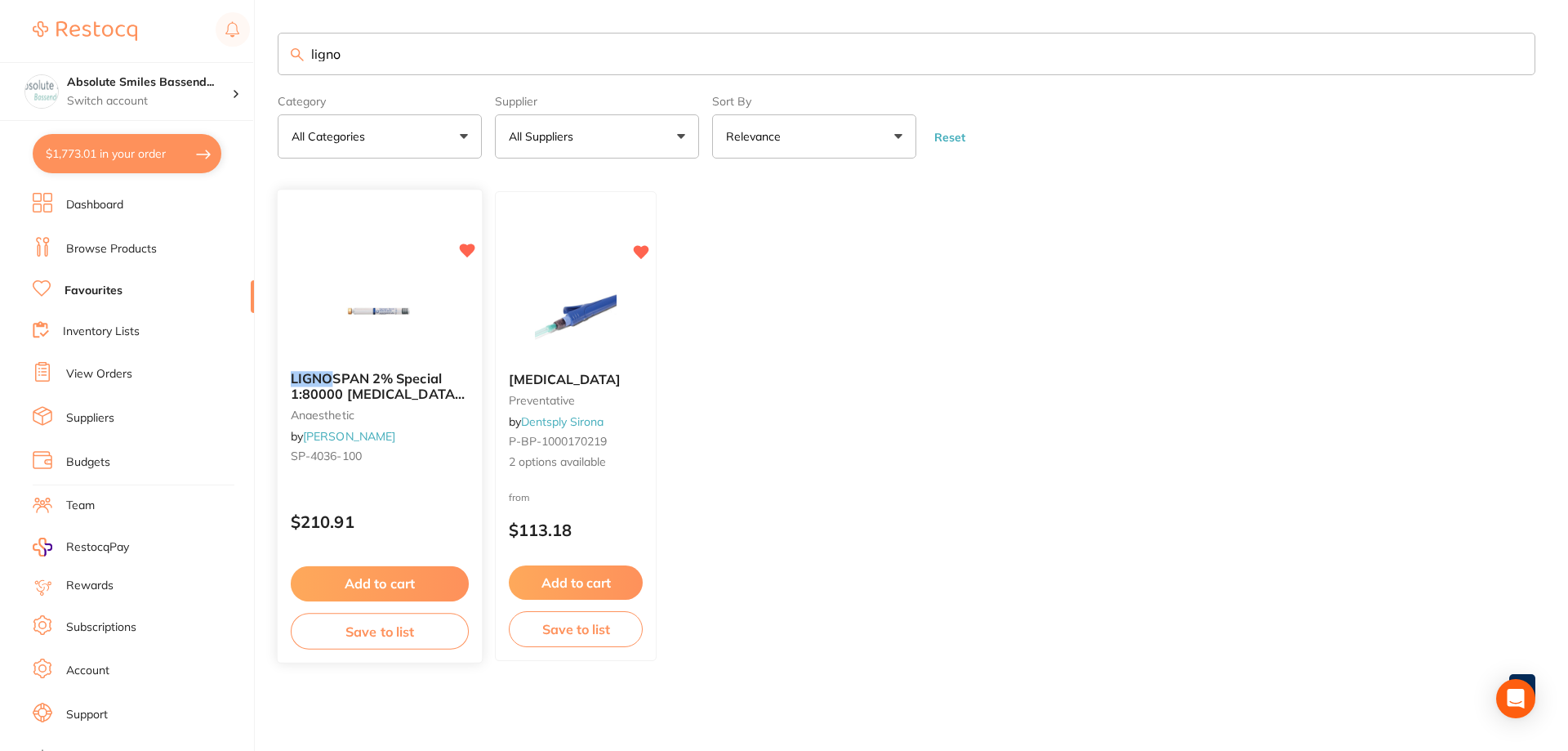
type input "ligno"
click at [404, 581] on button "Add to cart" at bounding box center [379, 583] width 177 height 34
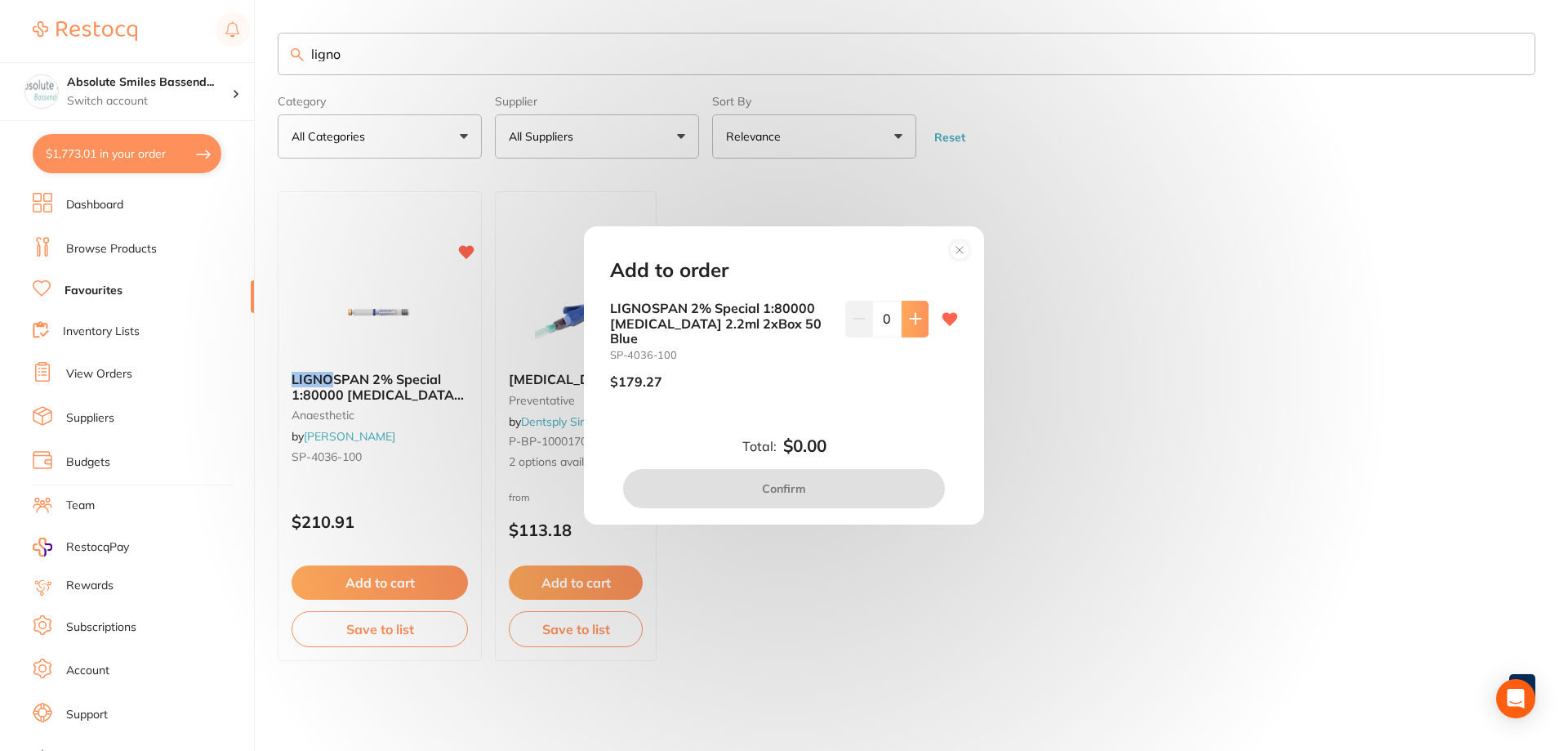
click at [908, 334] on button at bounding box center [915, 319] width 27 height 36
type input "1"
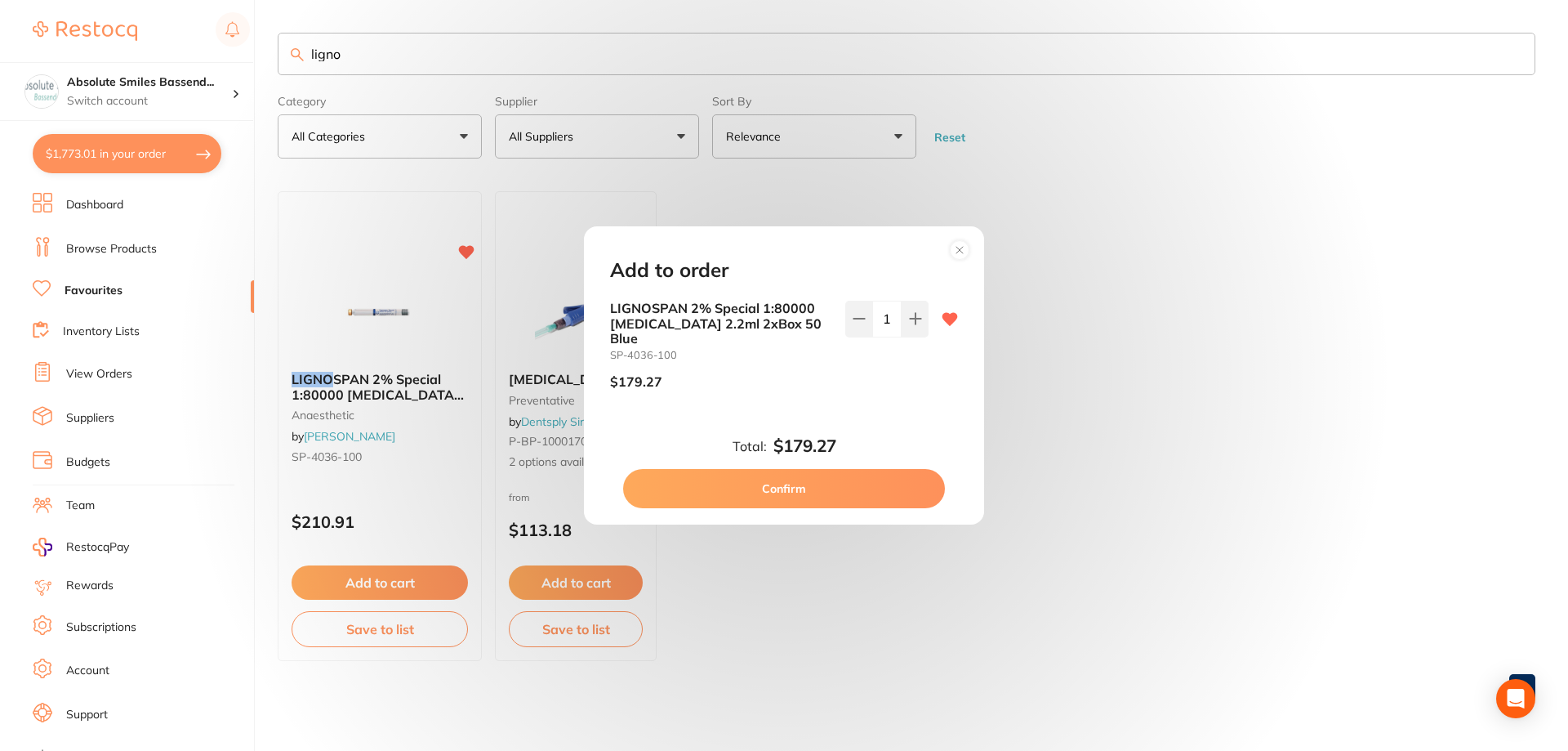
click at [820, 477] on button "Confirm" at bounding box center [783, 488] width 321 height 39
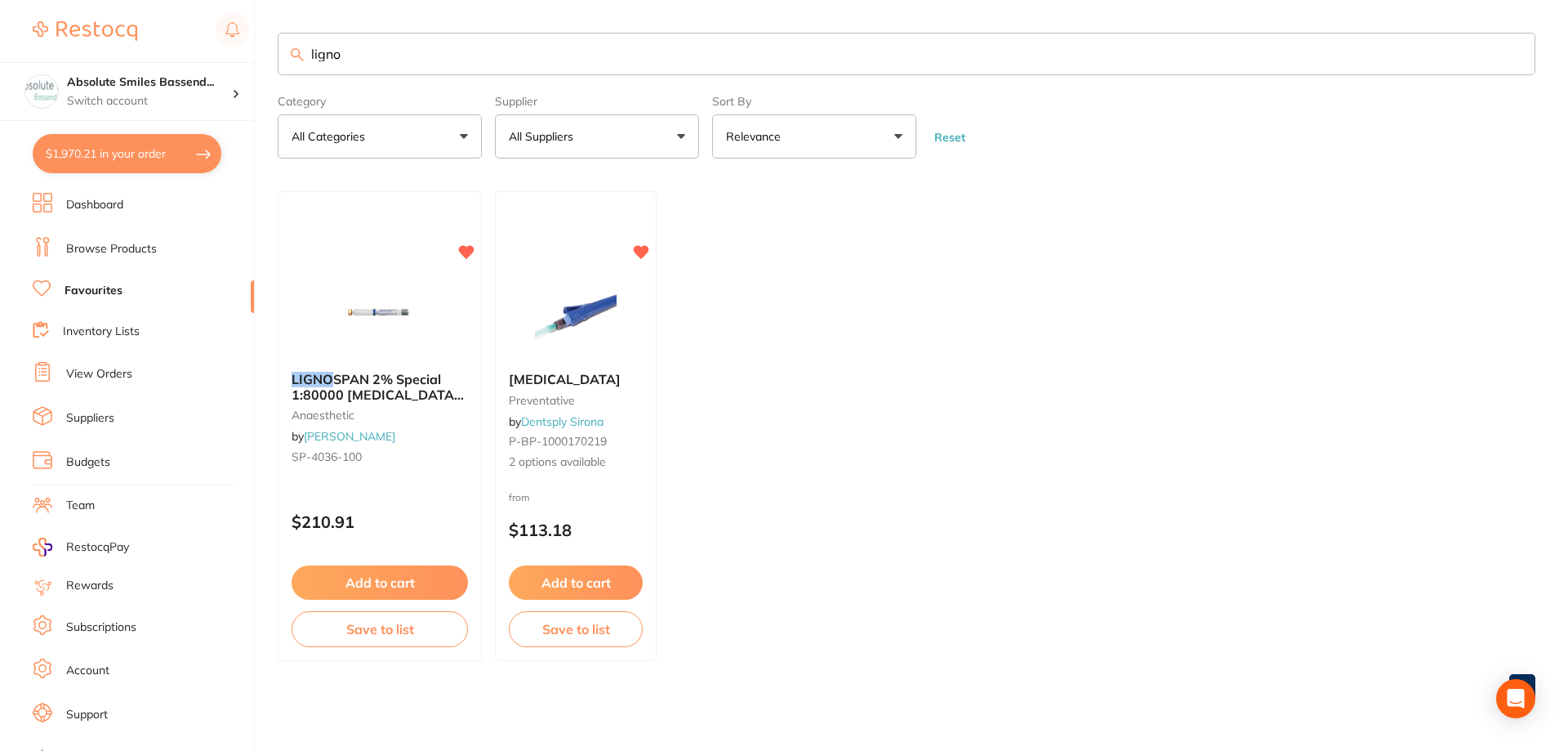
click at [410, 54] on input "ligno" at bounding box center [906, 53] width 1257 height 43
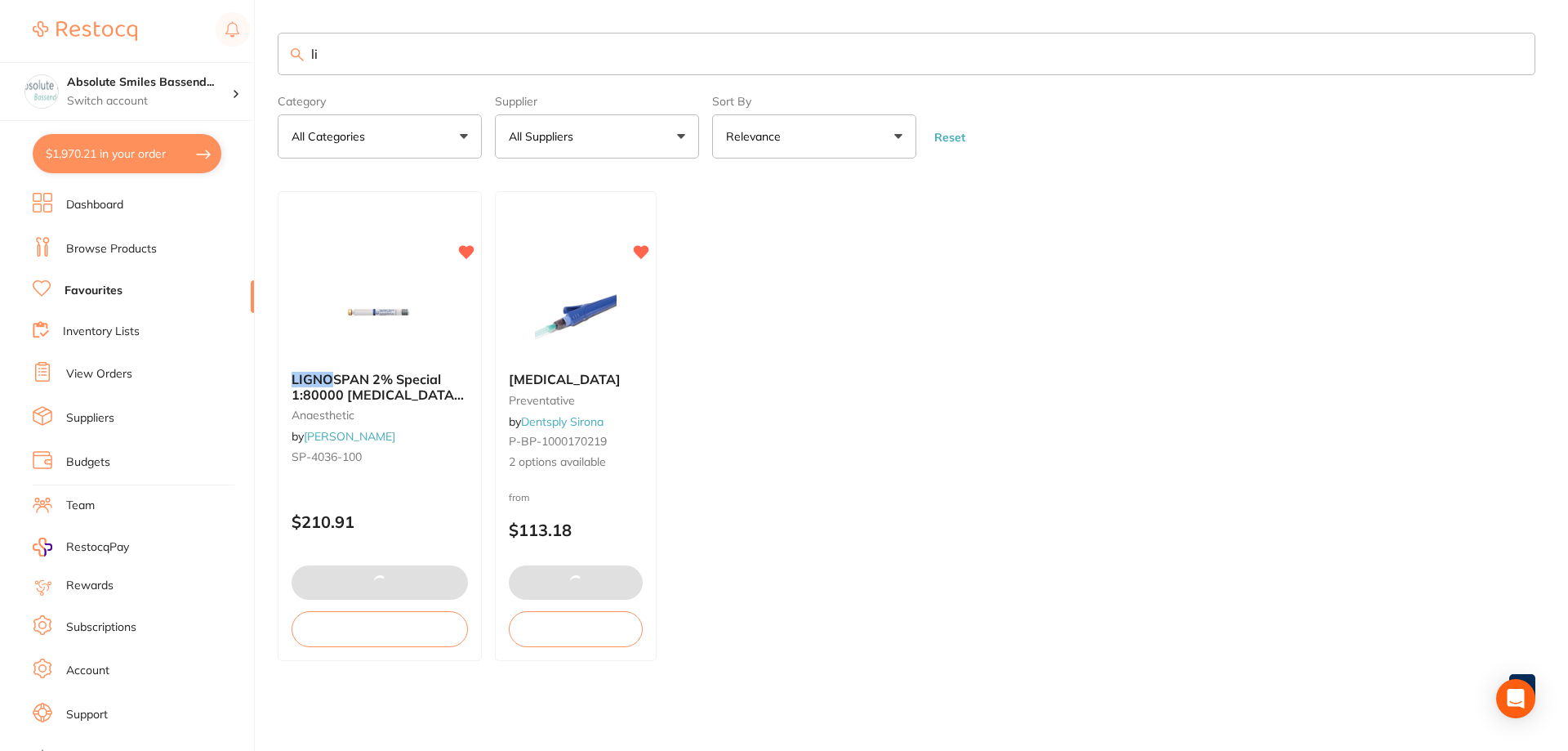
type input "l"
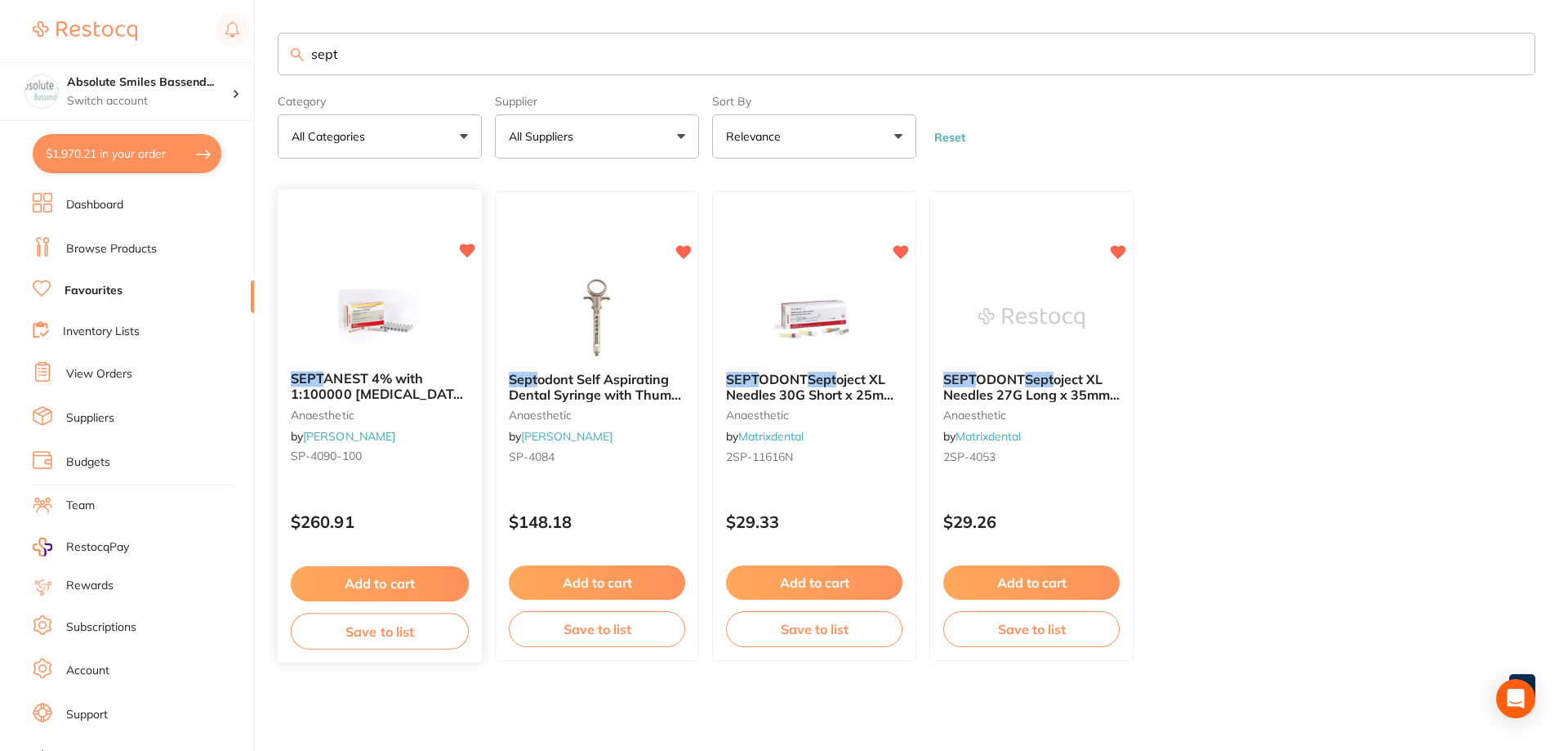
type input "sept"
click at [376, 581] on button "Add to cart" at bounding box center [379, 583] width 178 height 35
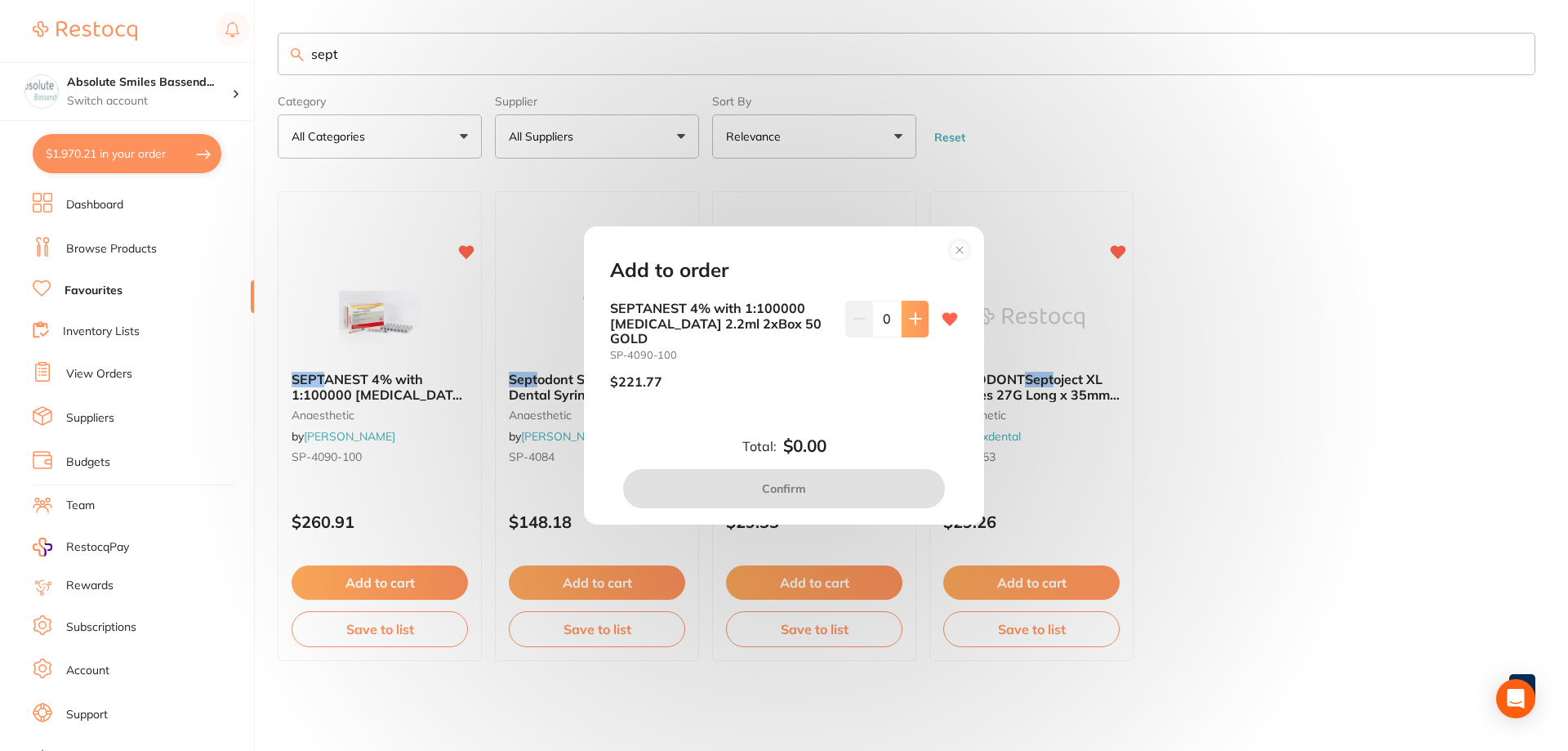
click at [909, 325] on icon at bounding box center [915, 319] width 13 height 13
type input "1"
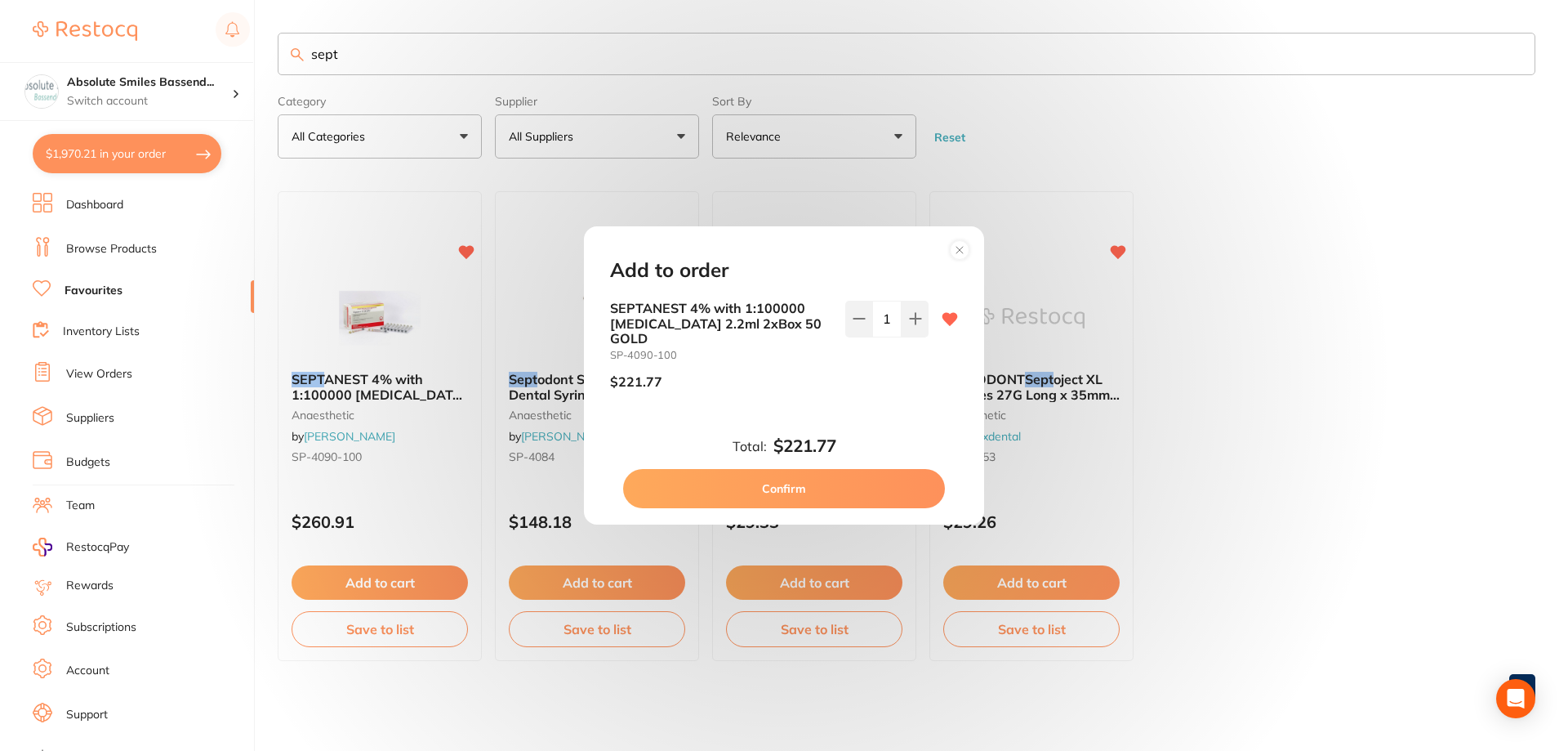
click at [833, 478] on button "Confirm" at bounding box center [783, 488] width 321 height 39
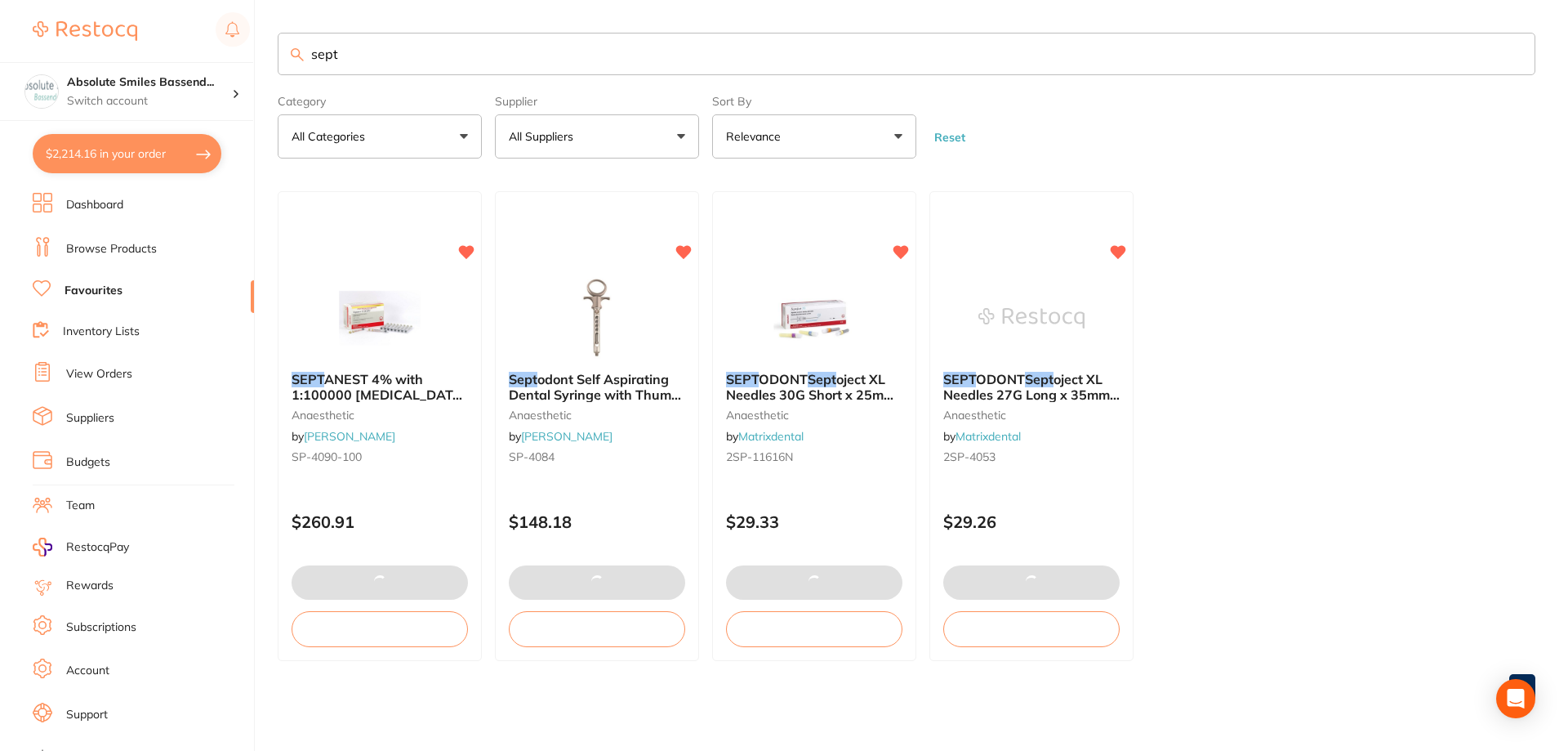
drag, startPoint x: 470, startPoint y: 43, endPoint x: 288, endPoint y: 40, distance: 182.0
click at [296, 39] on input "sept" at bounding box center [906, 53] width 1257 height 43
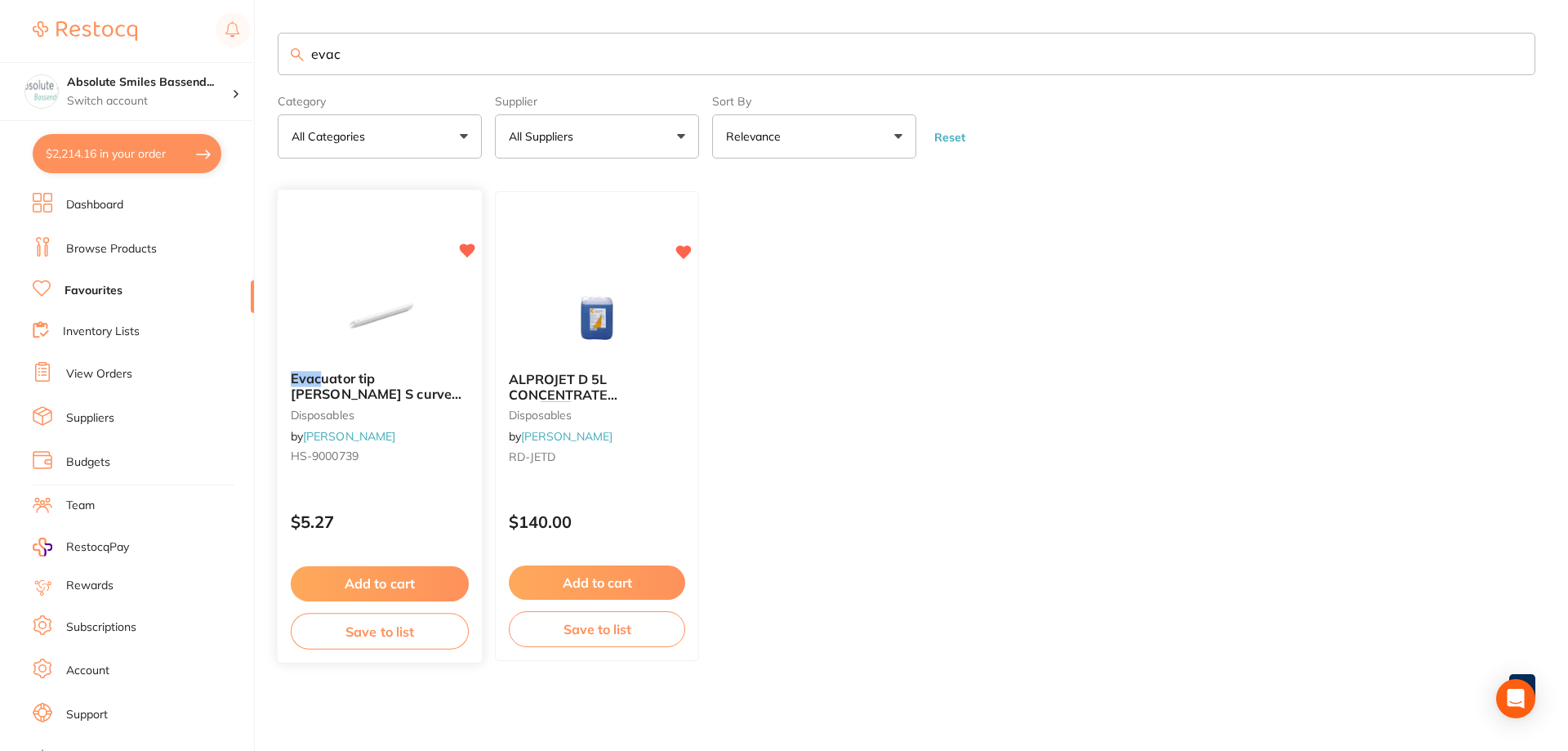
type input "evac"
click at [402, 582] on button "Add to cart" at bounding box center [379, 583] width 178 height 35
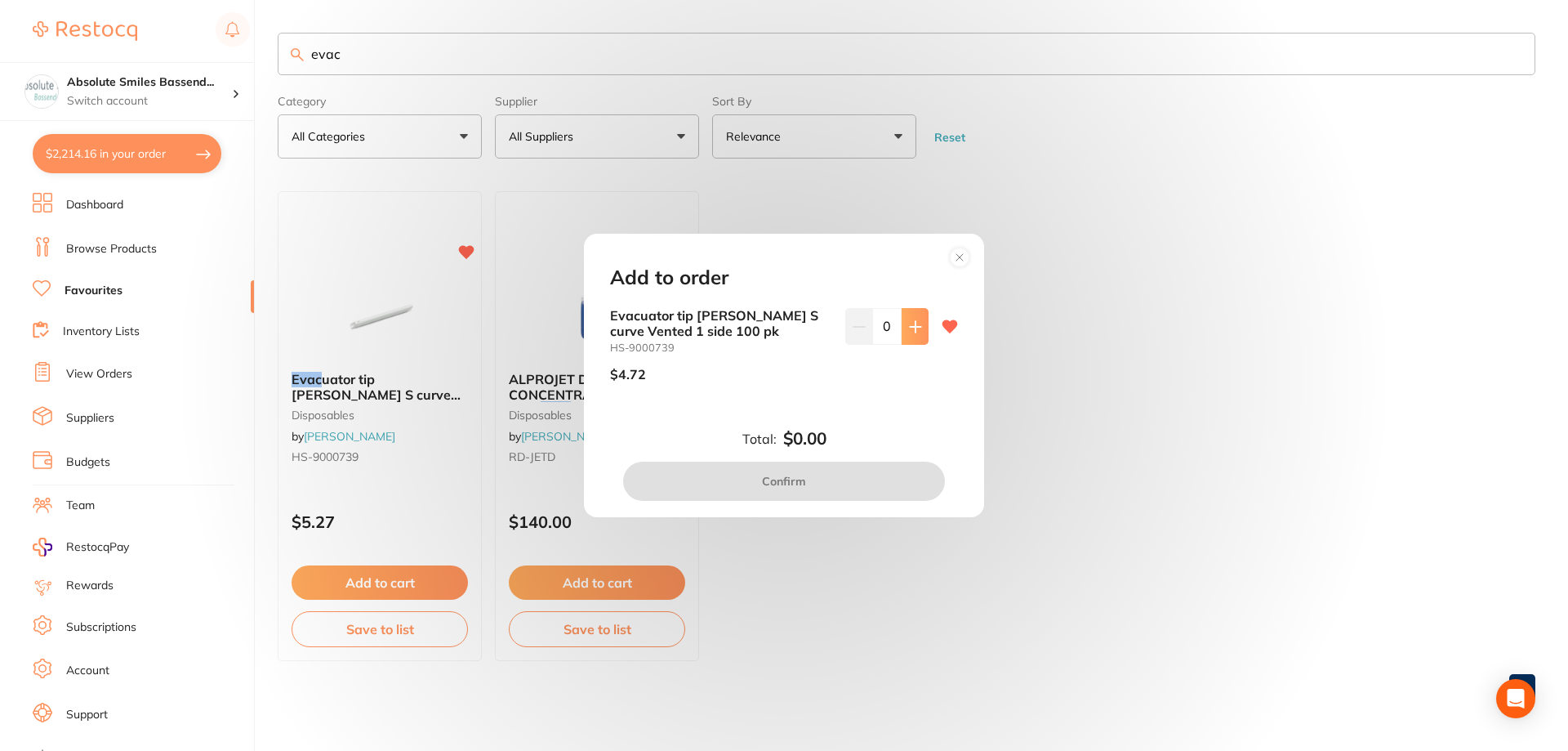
click at [904, 338] on button at bounding box center [915, 326] width 27 height 36
type input "2"
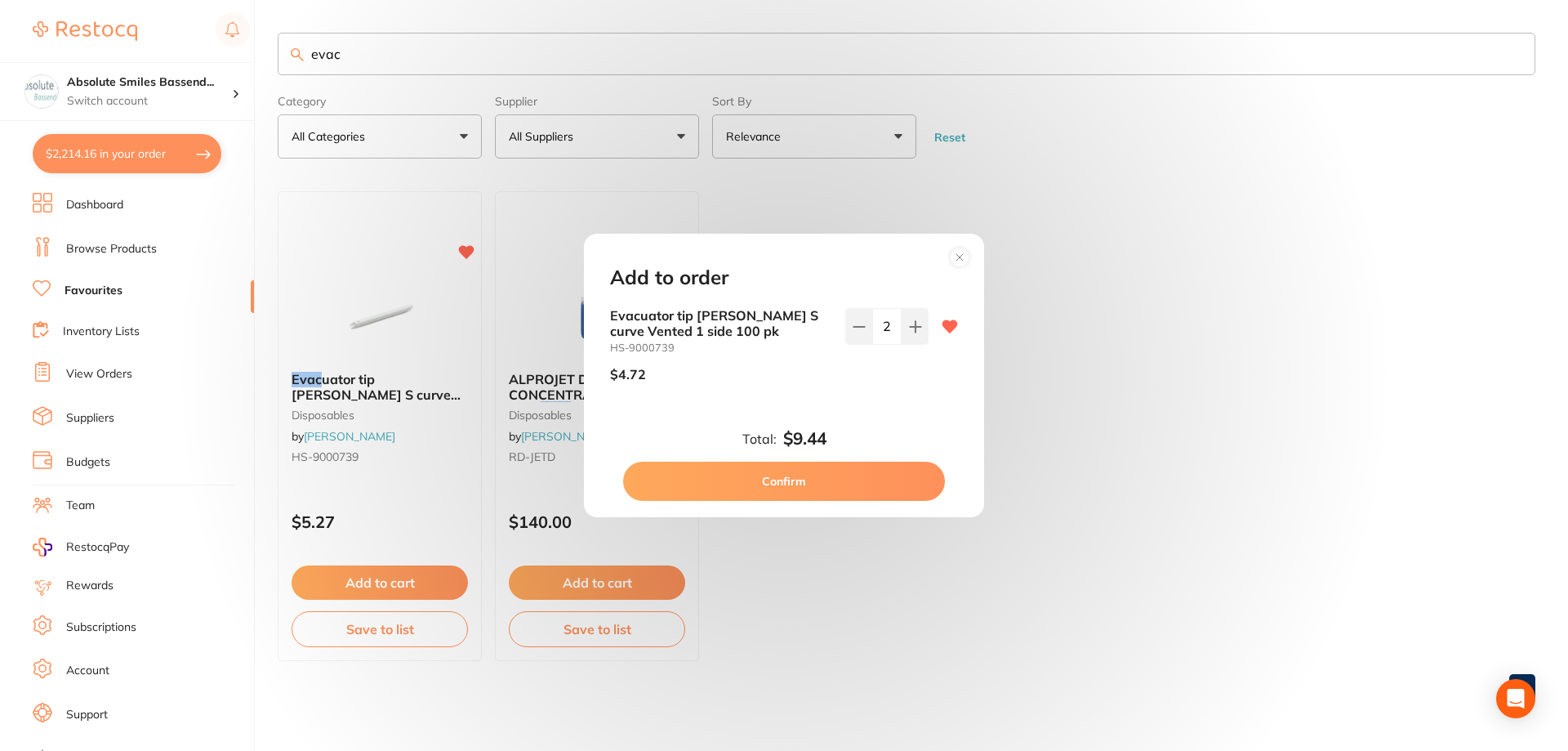
click at [833, 484] on button "Confirm" at bounding box center [783, 481] width 321 height 39
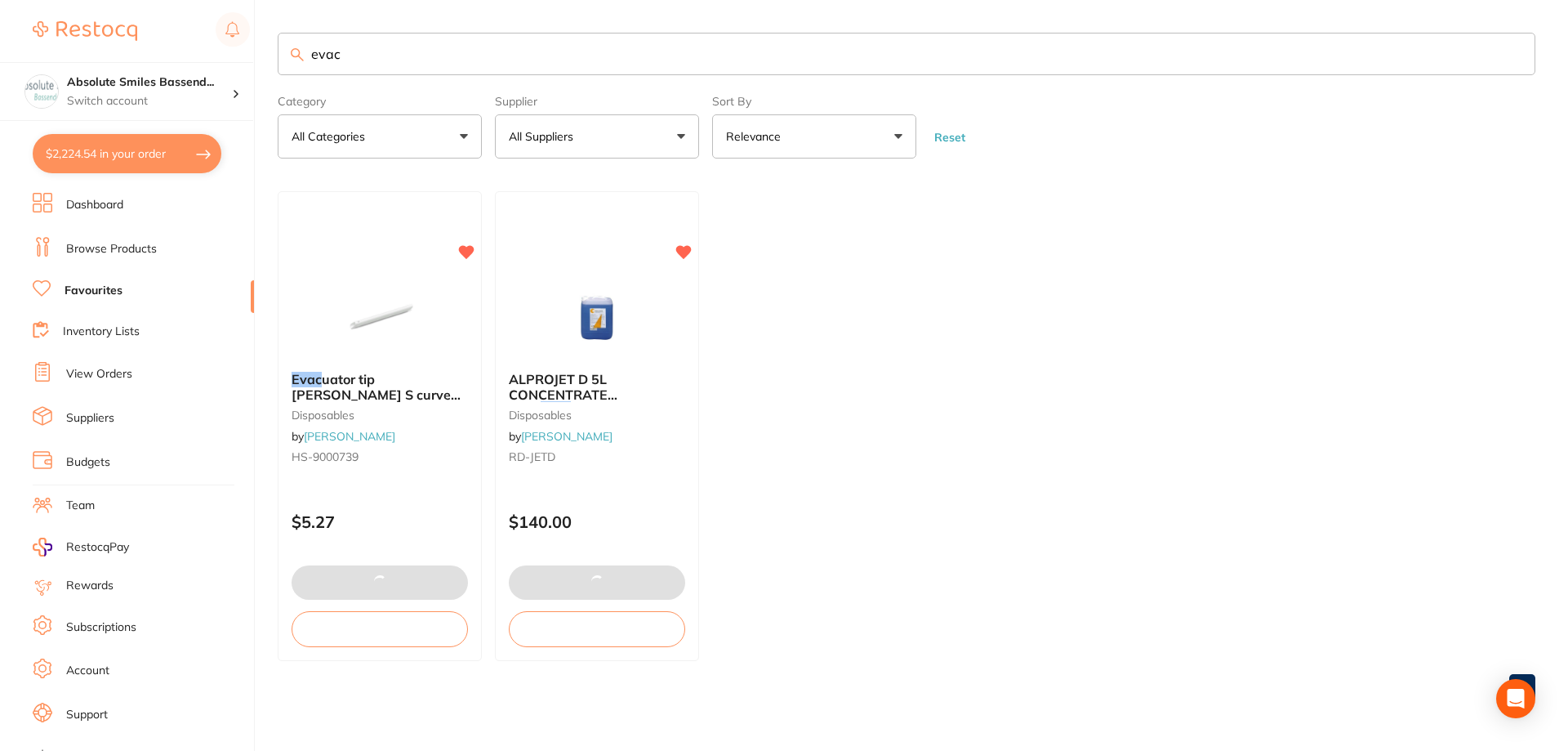
drag, startPoint x: 372, startPoint y: 61, endPoint x: 260, endPoint y: 67, distance: 112.2
click at [263, 67] on div "$2,224.54 Absolute Smiles Bassend... Switch account Absolute Smiles Bassendean …" at bounding box center [784, 375] width 1568 height 751
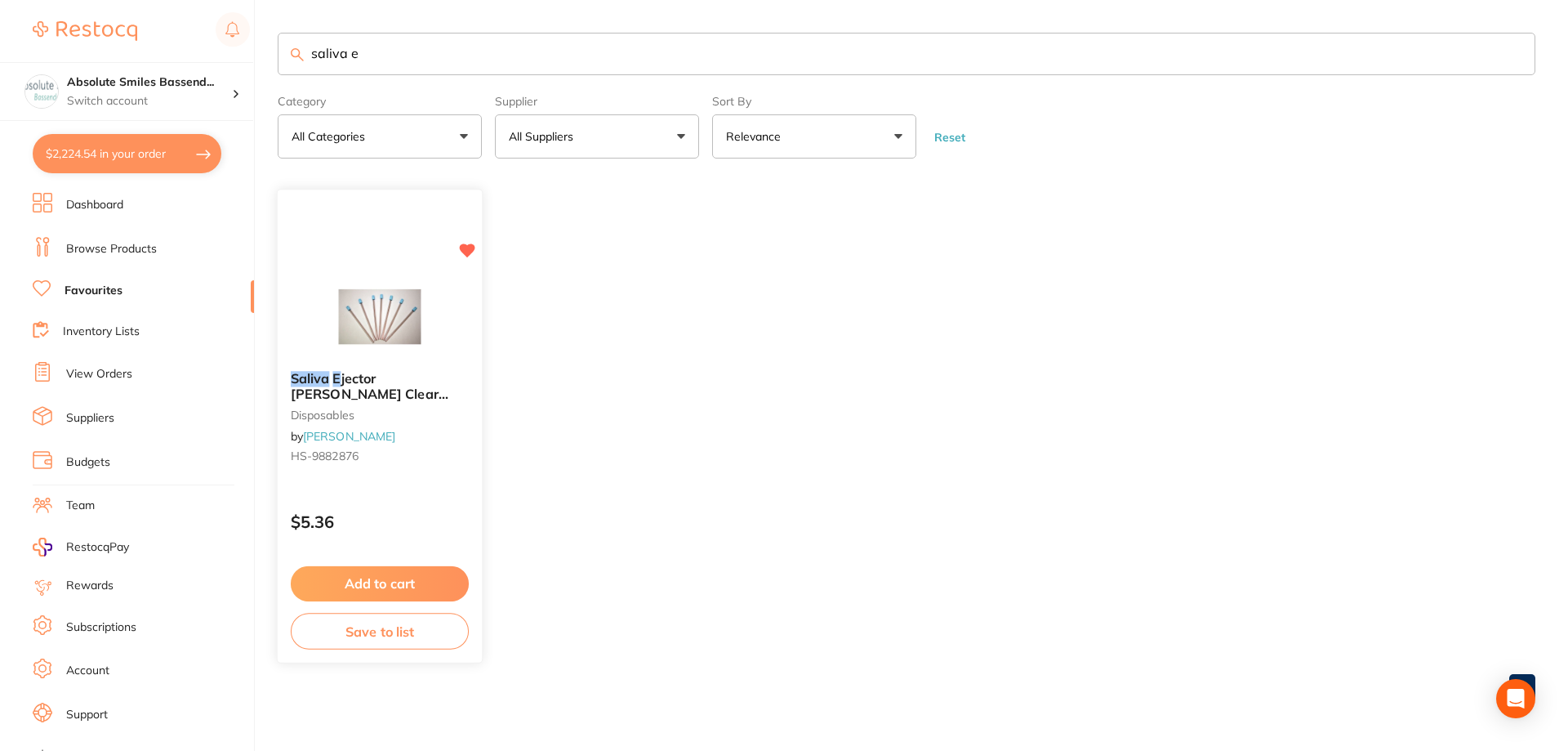
type input "saliva e"
click at [447, 576] on button "Add to cart" at bounding box center [379, 583] width 178 height 35
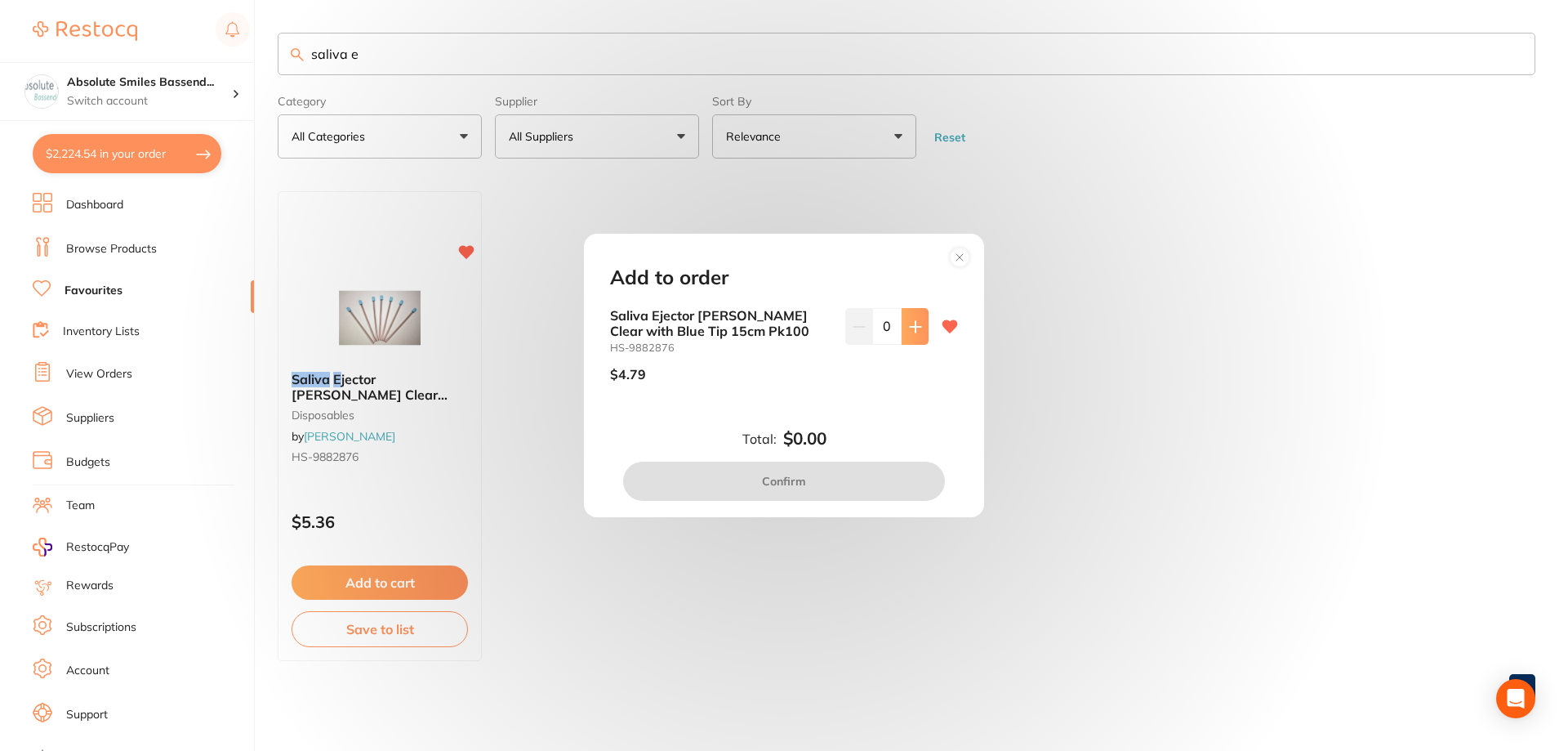
click at [912, 332] on icon at bounding box center [915, 326] width 11 height 11
click at [912, 331] on icon at bounding box center [915, 326] width 11 height 11
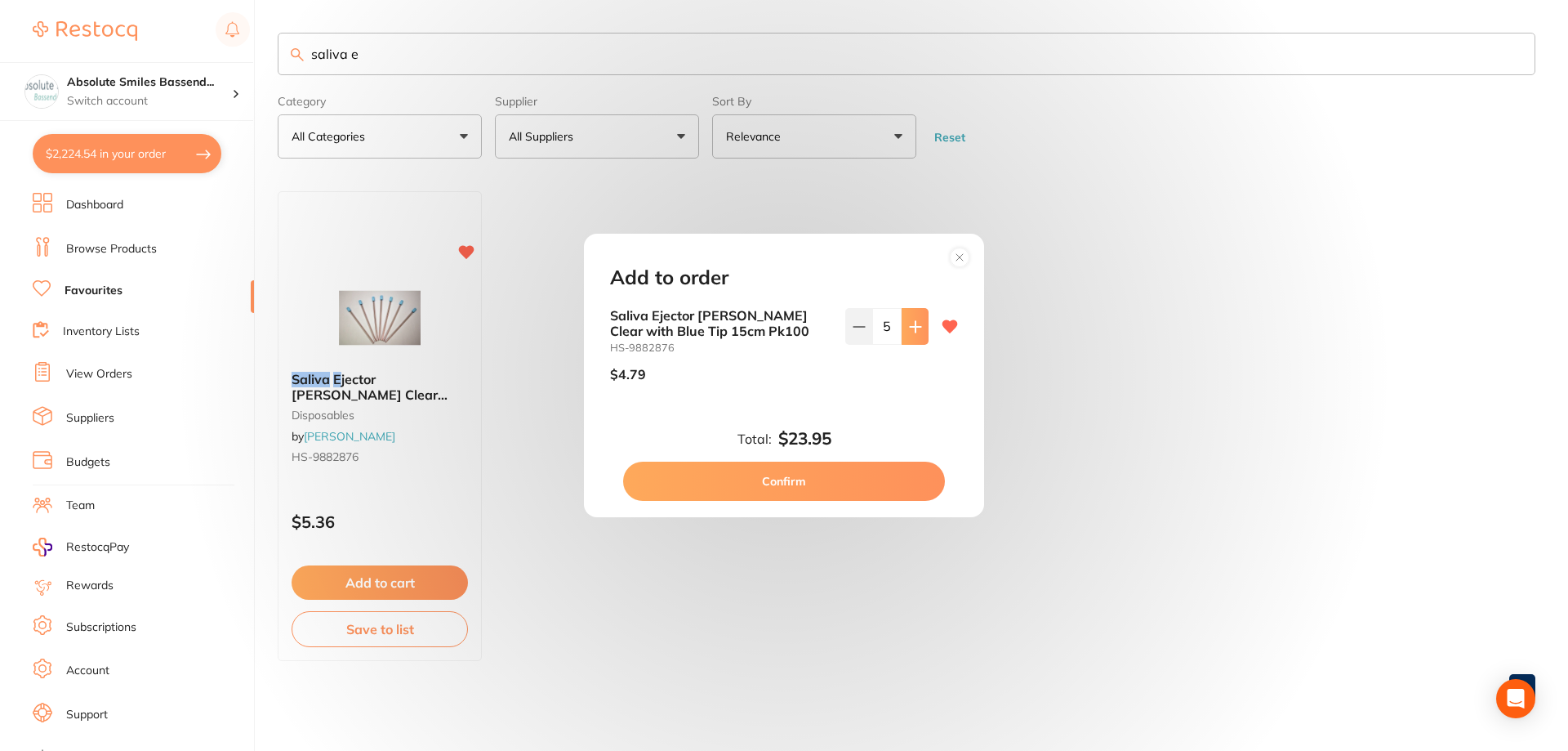
click at [912, 331] on icon at bounding box center [915, 326] width 11 height 11
type input "6"
click at [809, 471] on button "Confirm" at bounding box center [783, 481] width 321 height 39
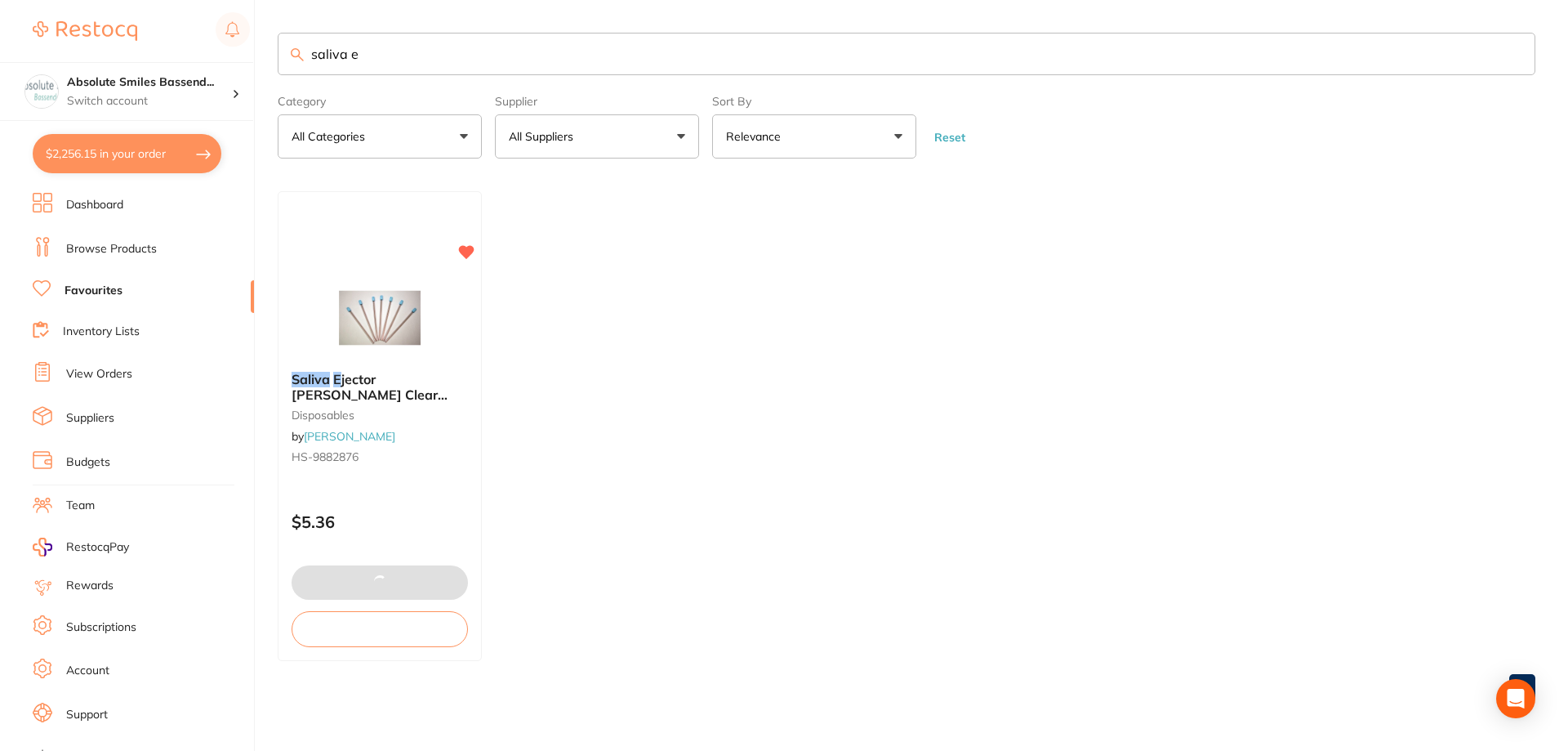
click at [424, 64] on input "saliva e" at bounding box center [906, 53] width 1257 height 43
type input "s"
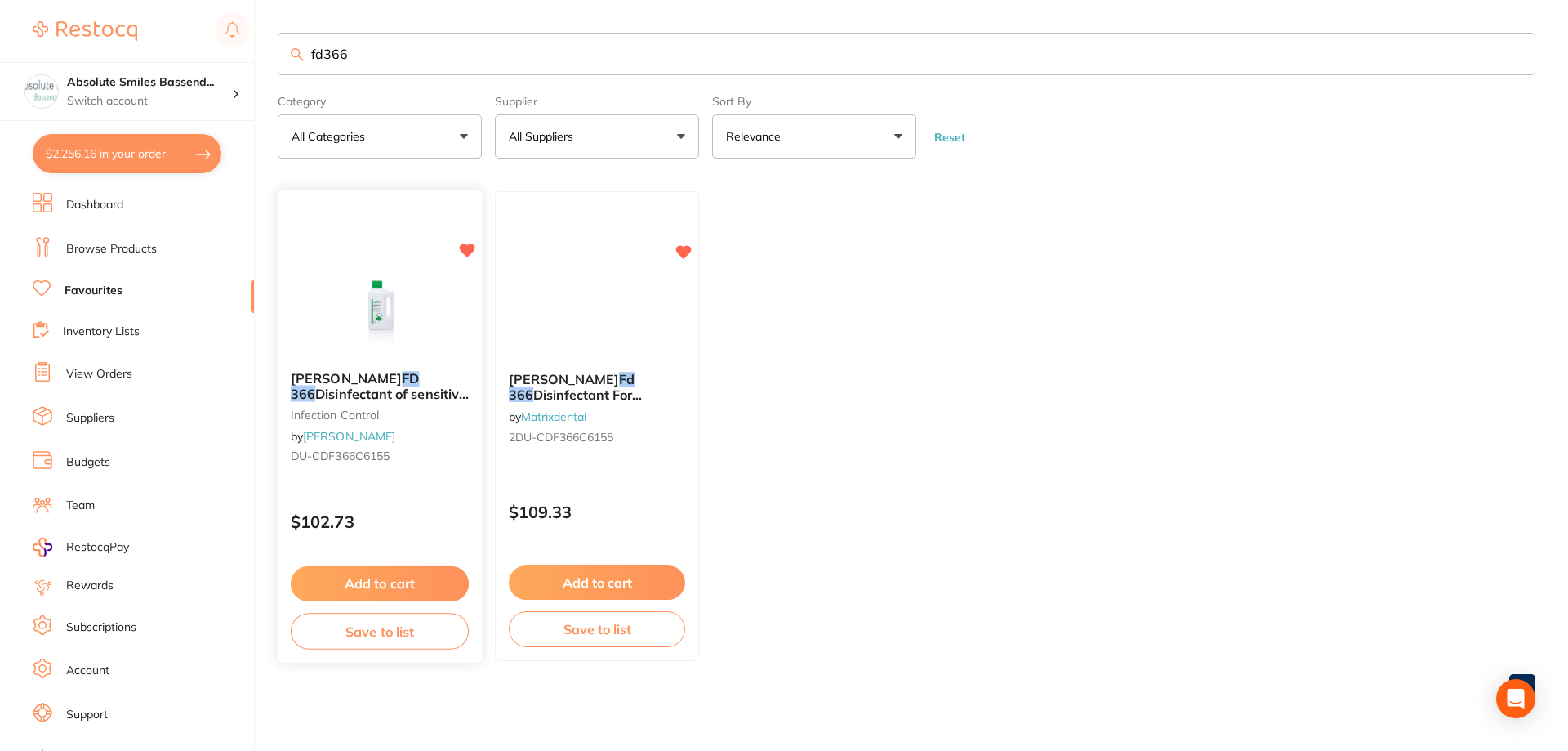
type input "fd366"
click at [410, 579] on button "Add to cart" at bounding box center [379, 583] width 177 height 34
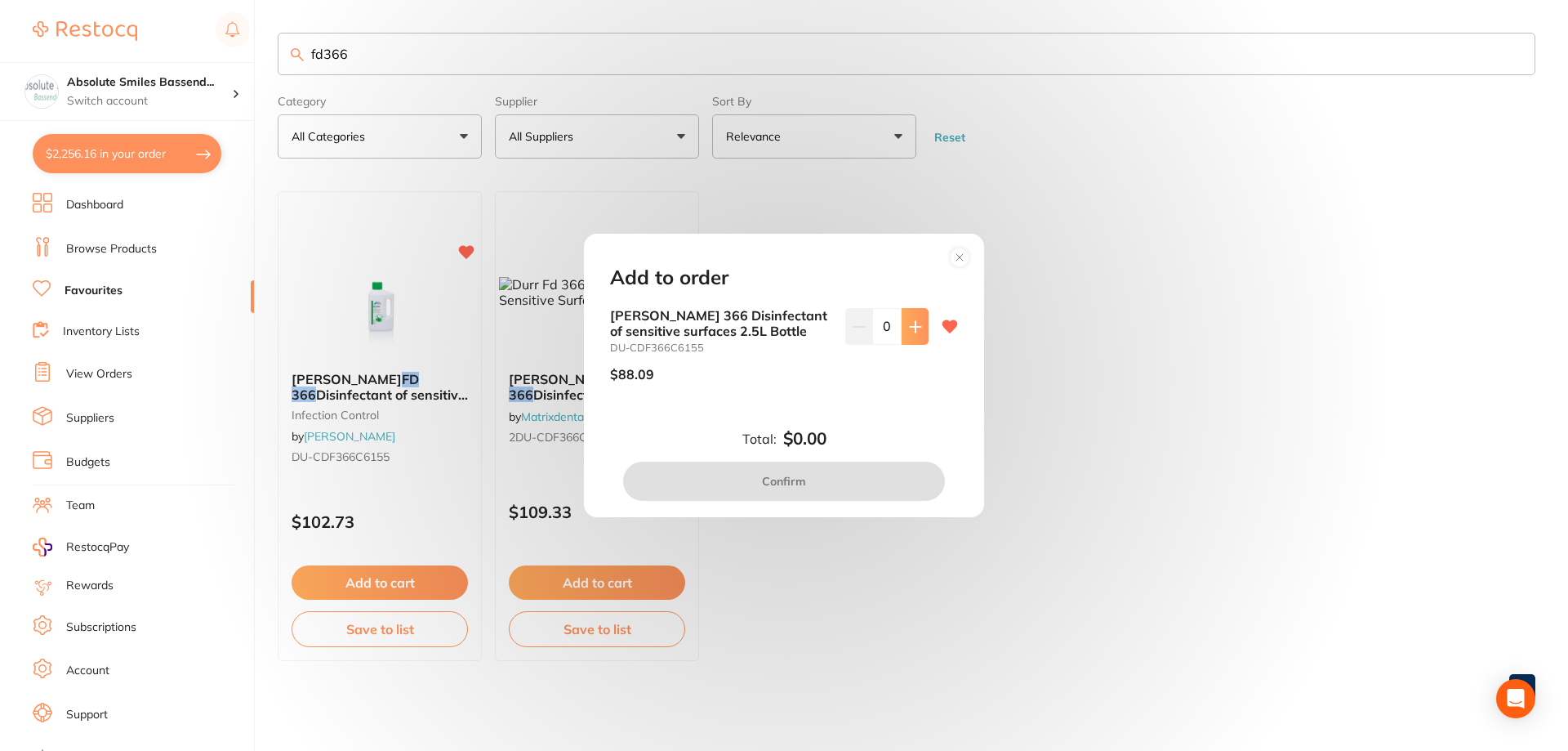
click at [909, 331] on icon at bounding box center [915, 327] width 13 height 13
type input "4"
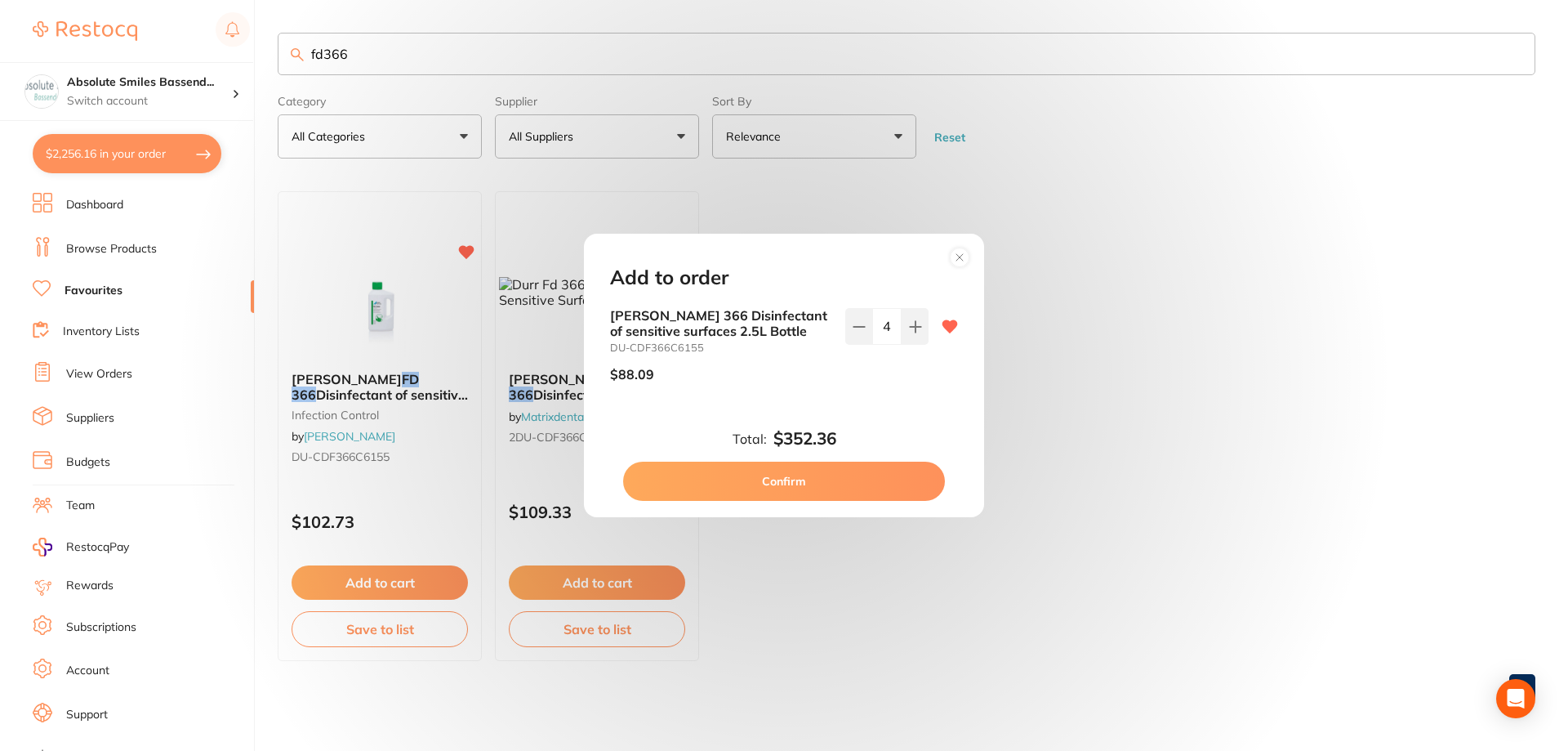
click at [827, 479] on button "Confirm" at bounding box center [783, 481] width 321 height 39
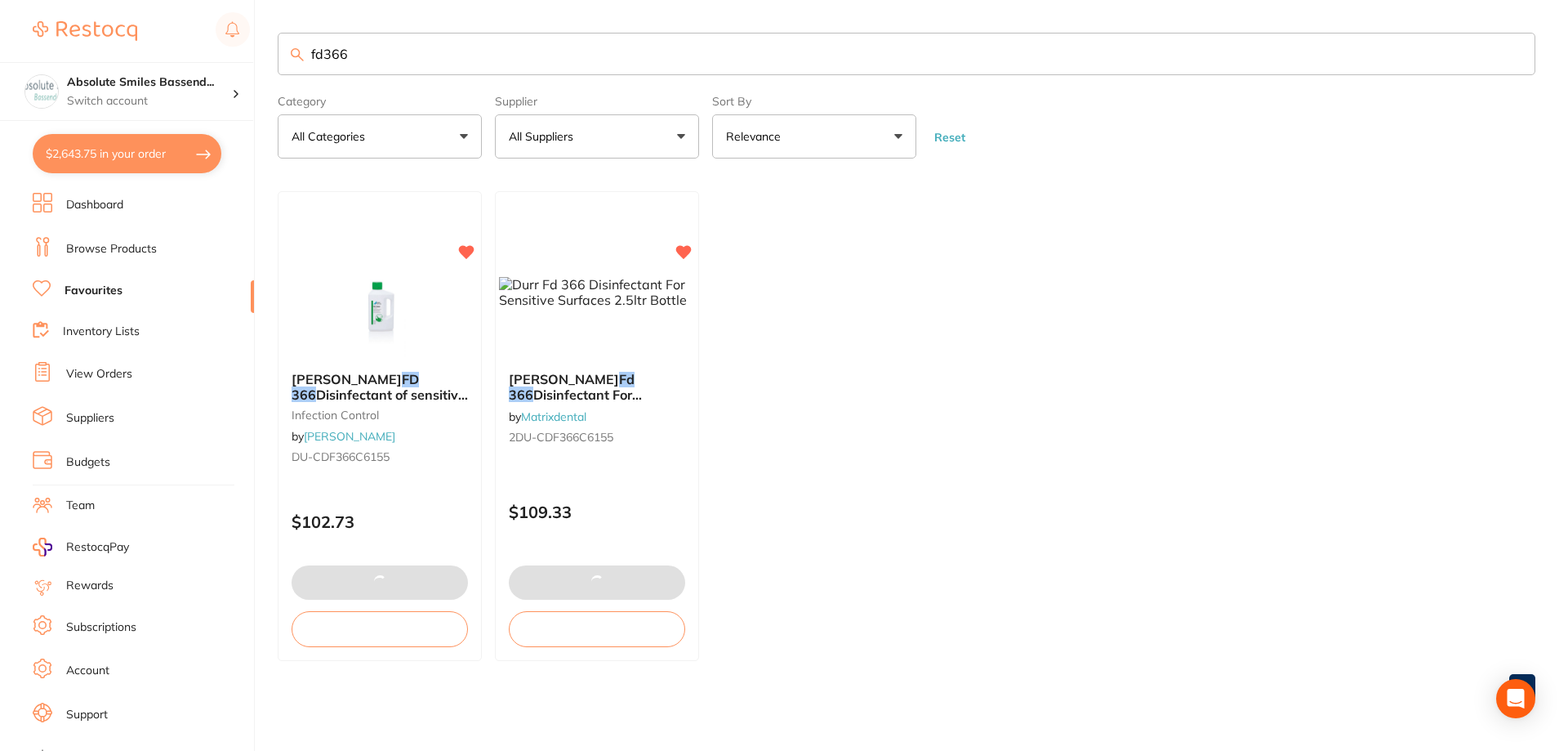
click at [403, 53] on input "fd366" at bounding box center [906, 53] width 1257 height 43
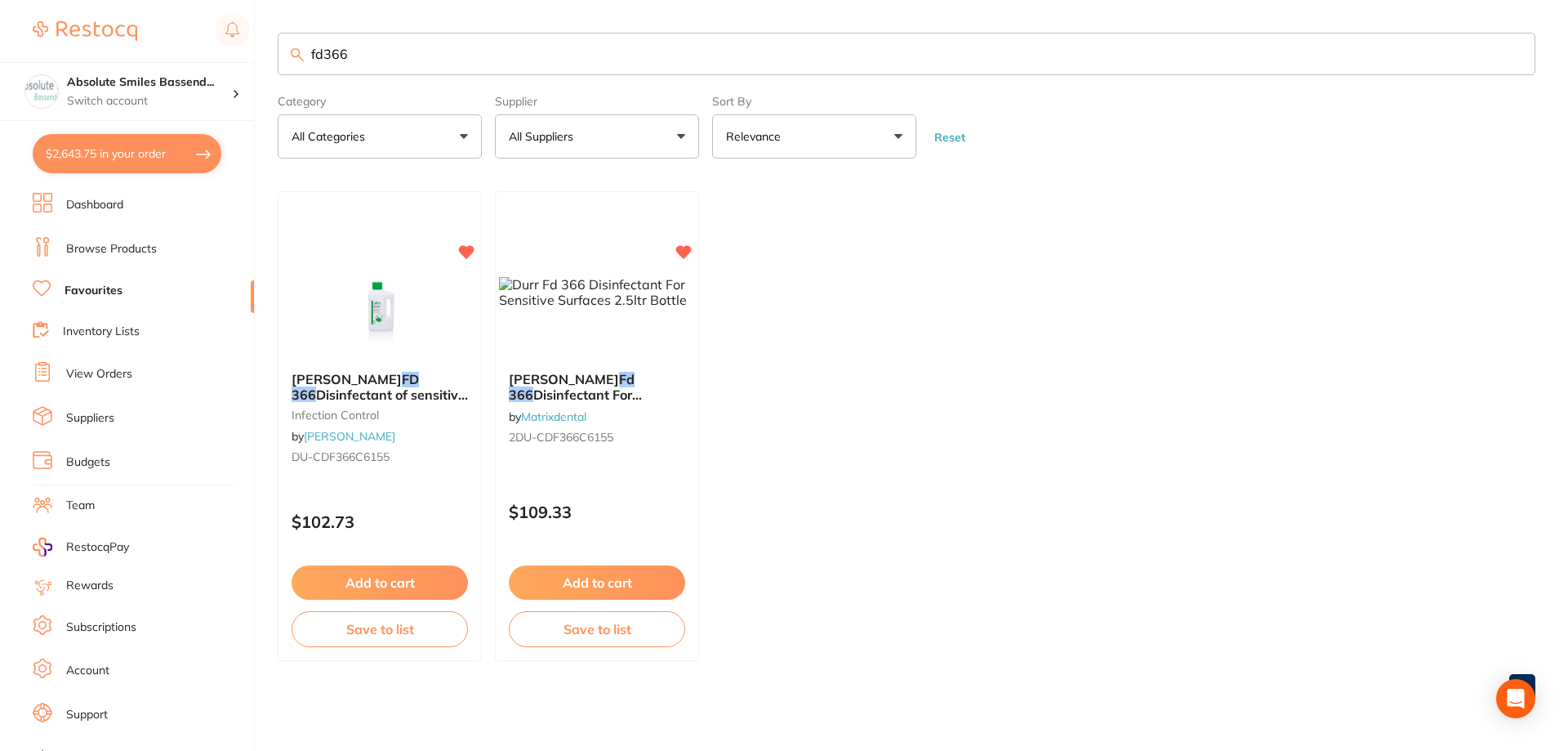
drag, startPoint x: 382, startPoint y: 53, endPoint x: 250, endPoint y: 54, distance: 132.0
click at [250, 54] on div "$2,643.75 Absolute Smiles Bassend... Switch account Absolute Smiles Bassendean …" at bounding box center [784, 375] width 1568 height 751
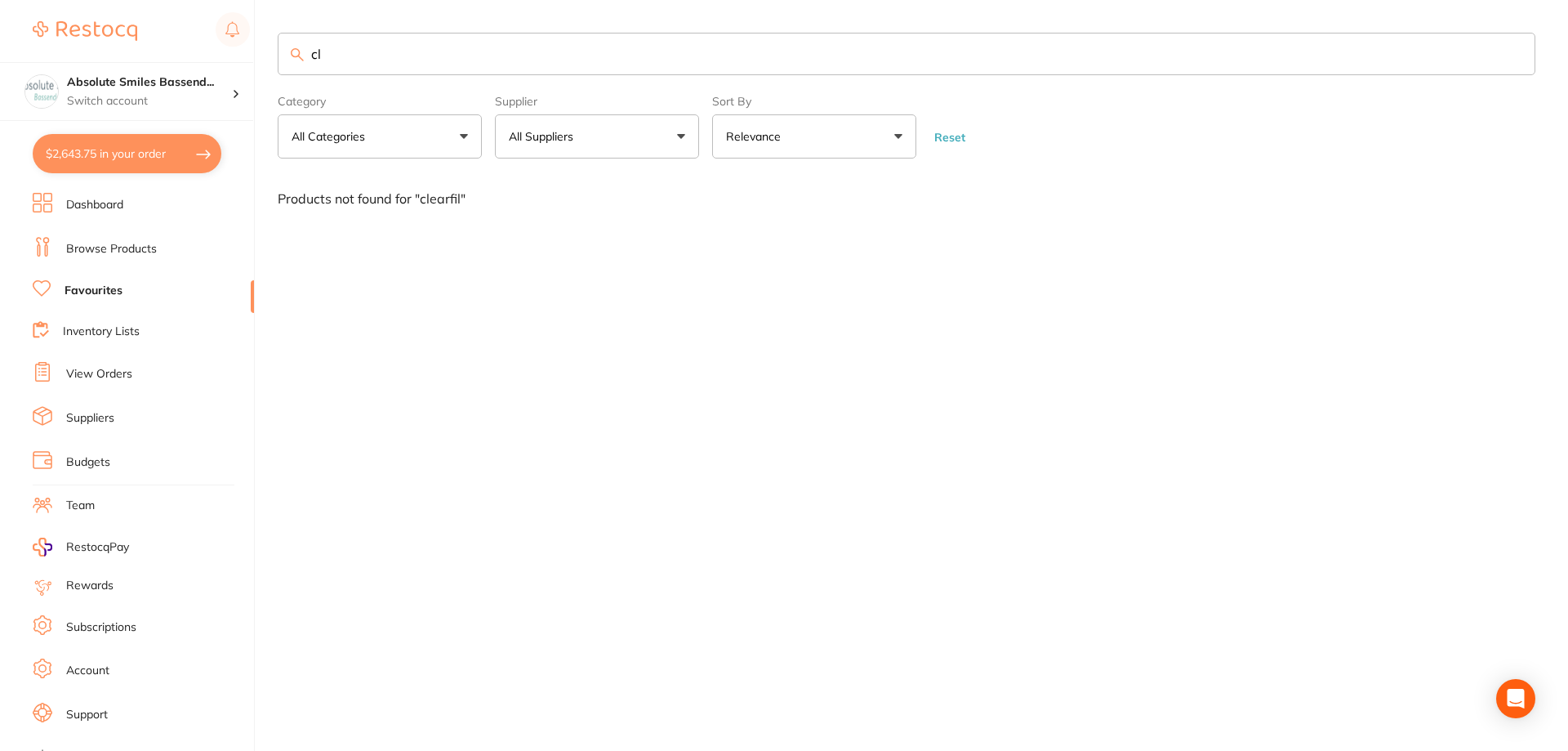
type input "c"
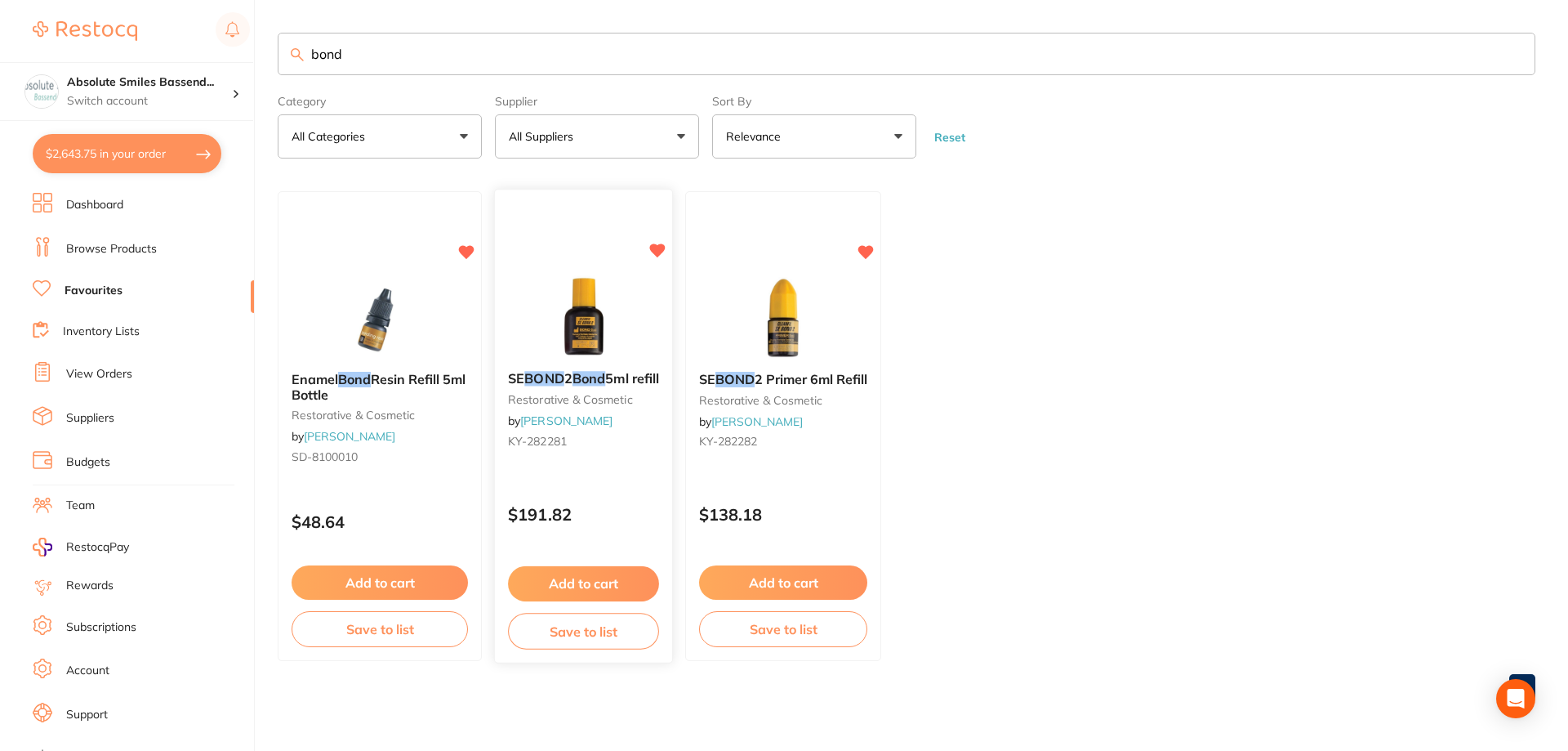
type input "bond"
click at [616, 579] on button "Add to cart" at bounding box center [583, 583] width 151 height 35
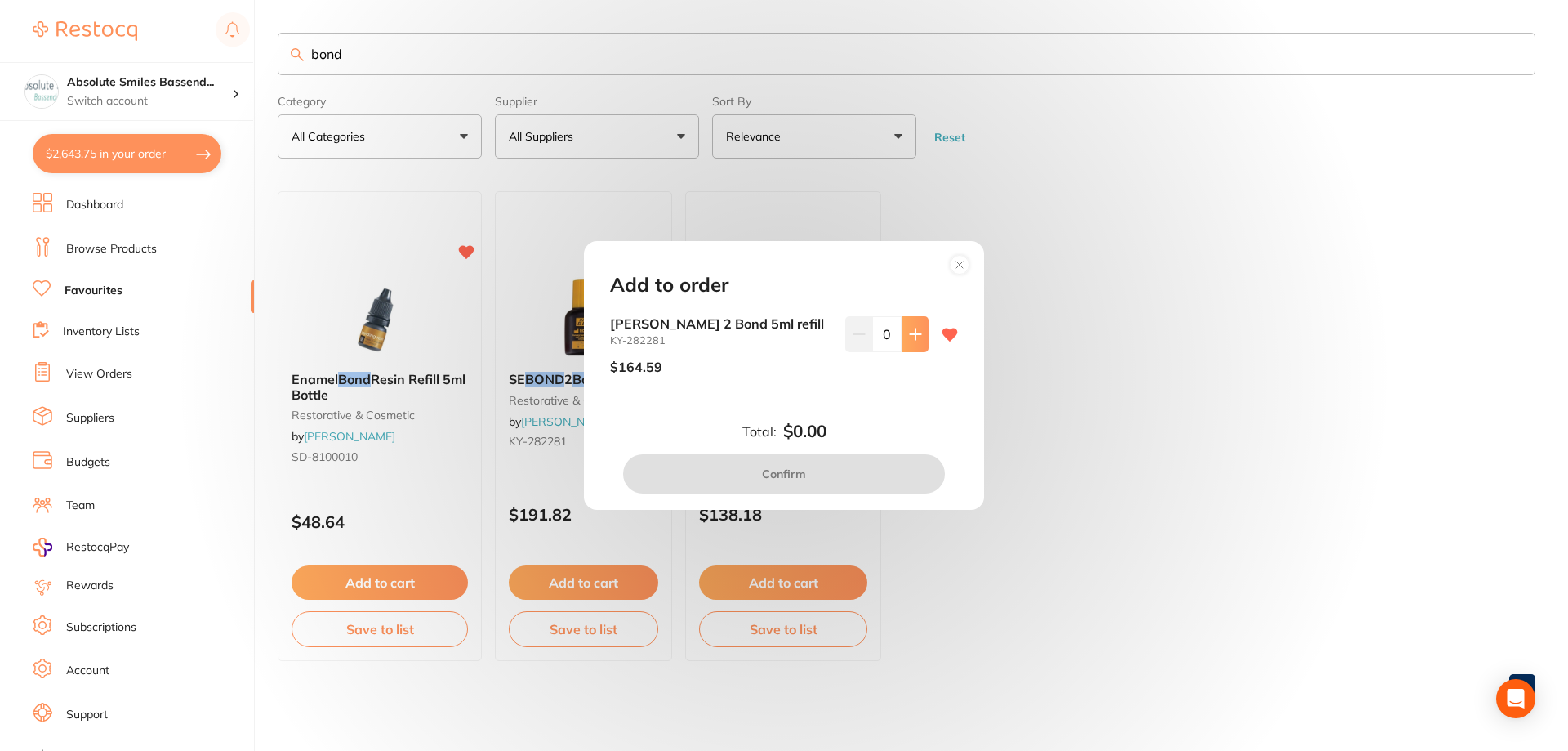
click at [909, 338] on icon at bounding box center [915, 334] width 13 height 13
type input "1"
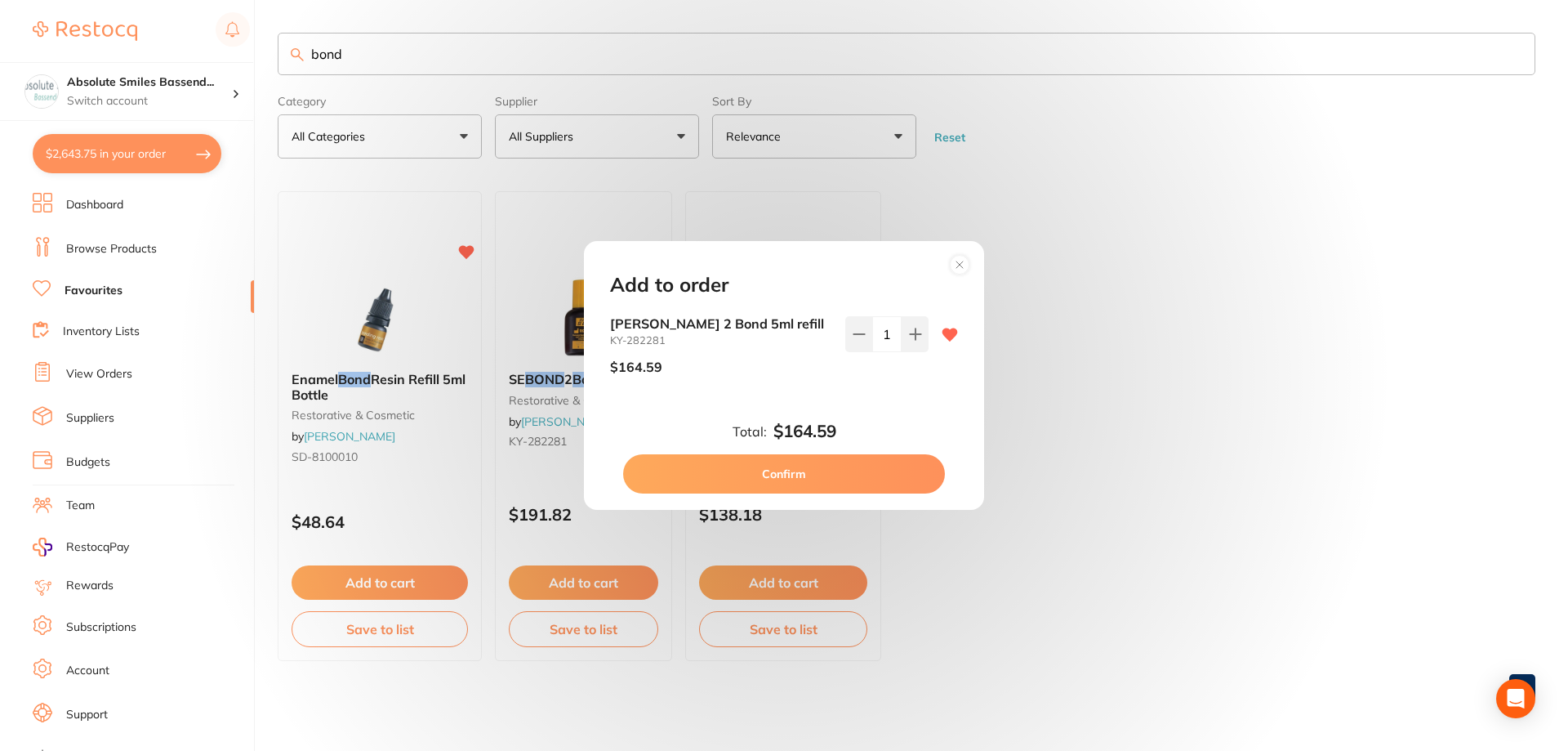
click at [796, 471] on button "Confirm" at bounding box center [783, 474] width 321 height 39
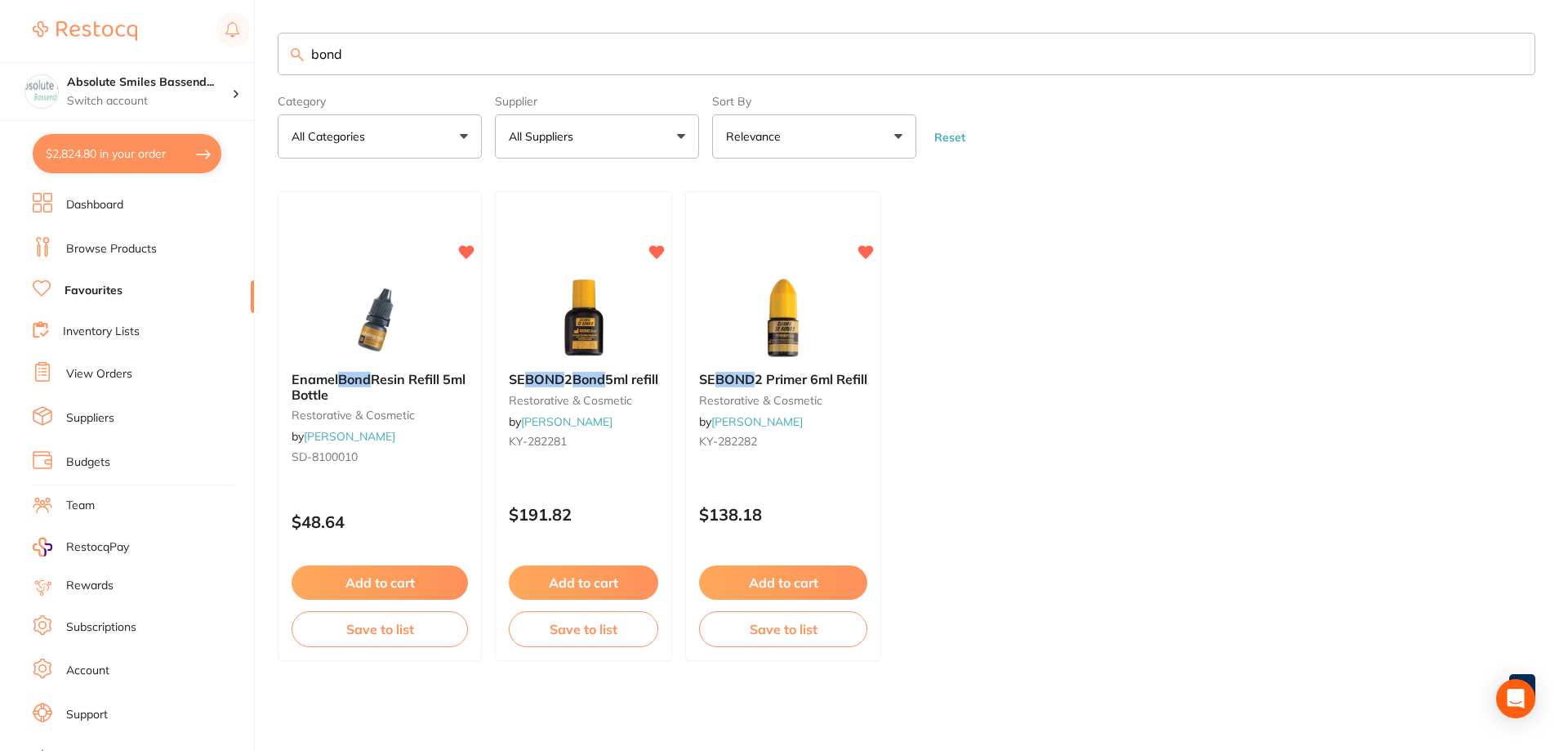
drag, startPoint x: 374, startPoint y: 54, endPoint x: 296, endPoint y: 62, distance: 78.4
click at [298, 61] on div "bond" at bounding box center [906, 53] width 1257 height 43
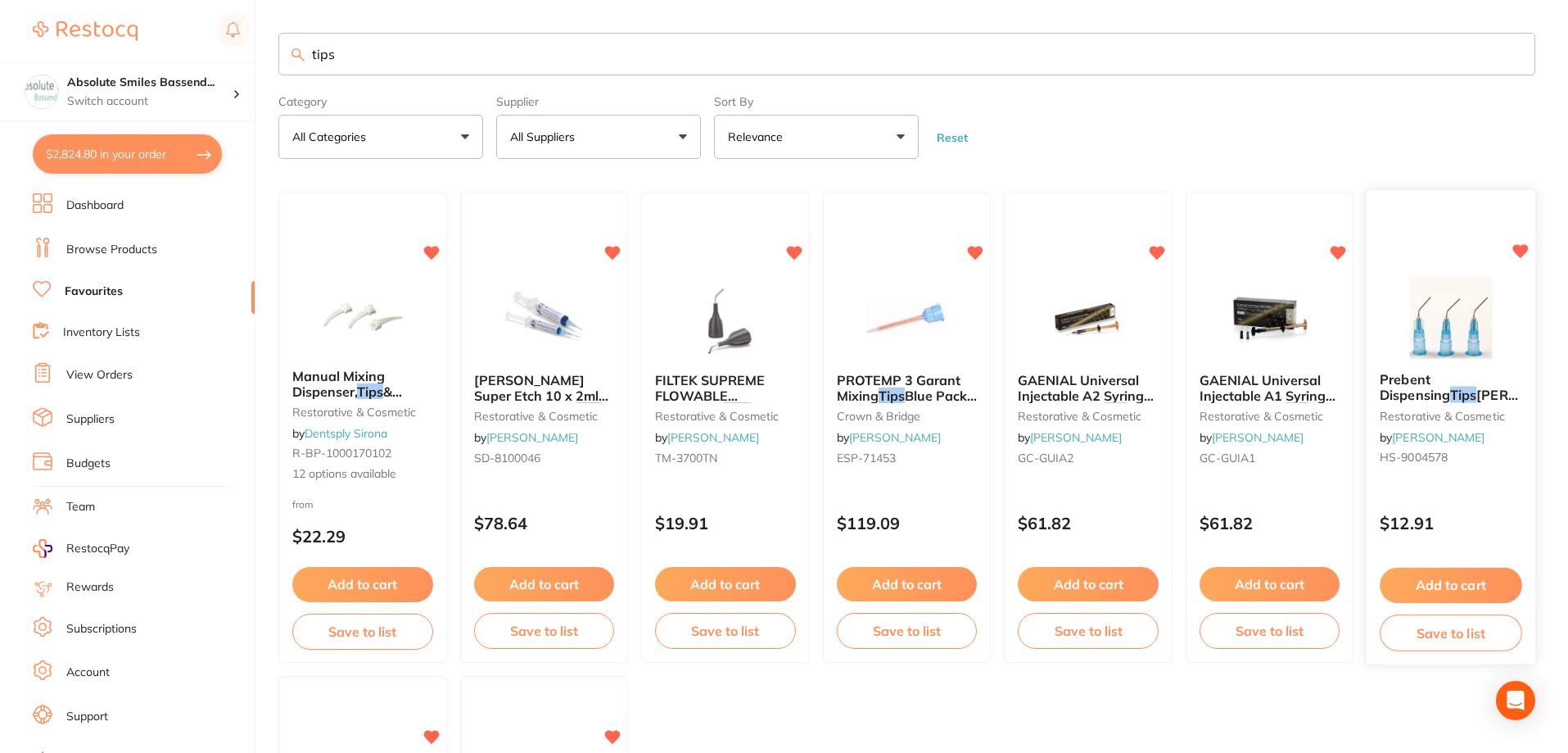
type input "tips"
click at [1469, 582] on button "Add to cart" at bounding box center [1452, 585] width 142 height 35
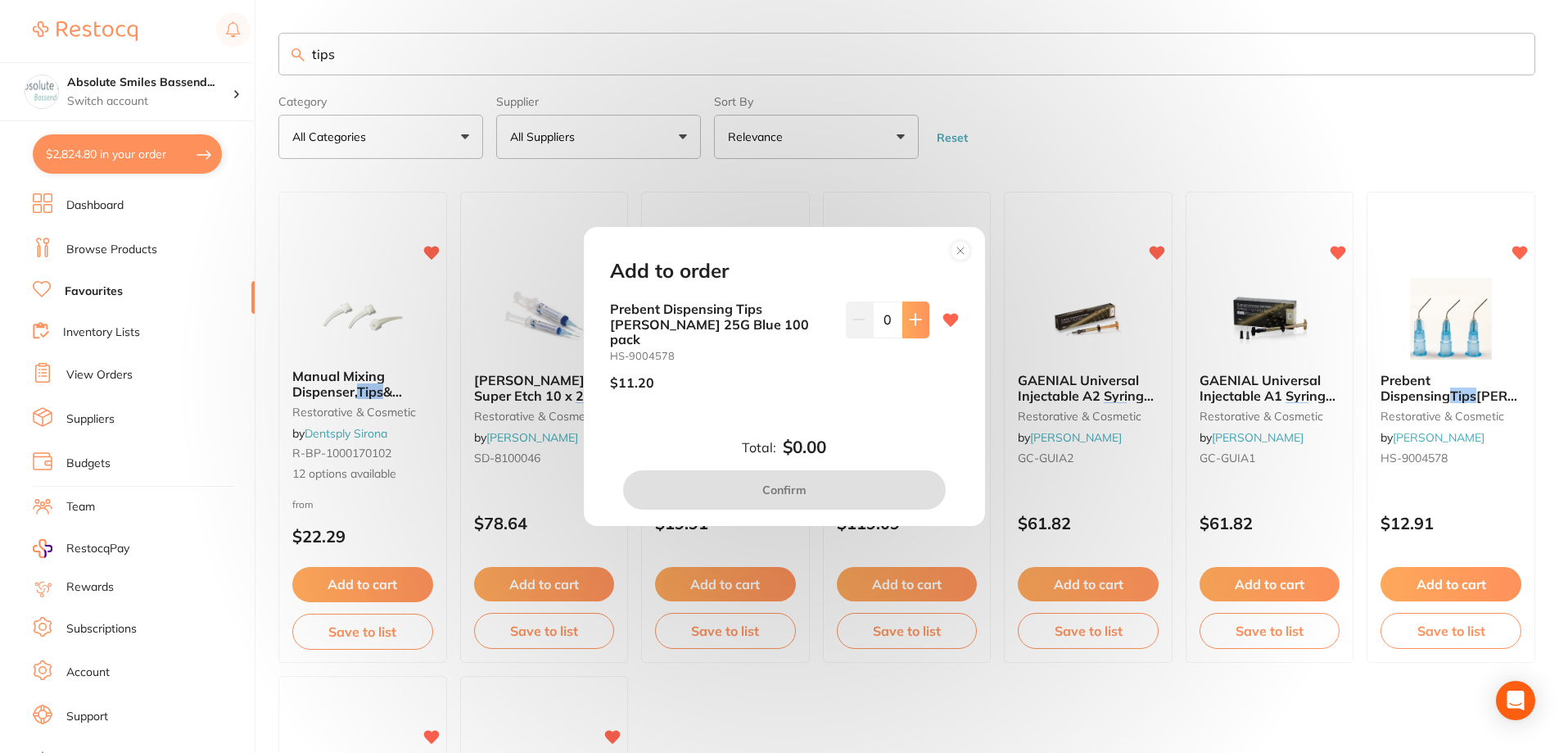
click at [910, 325] on icon at bounding box center [915, 320] width 11 height 11
type input "1"
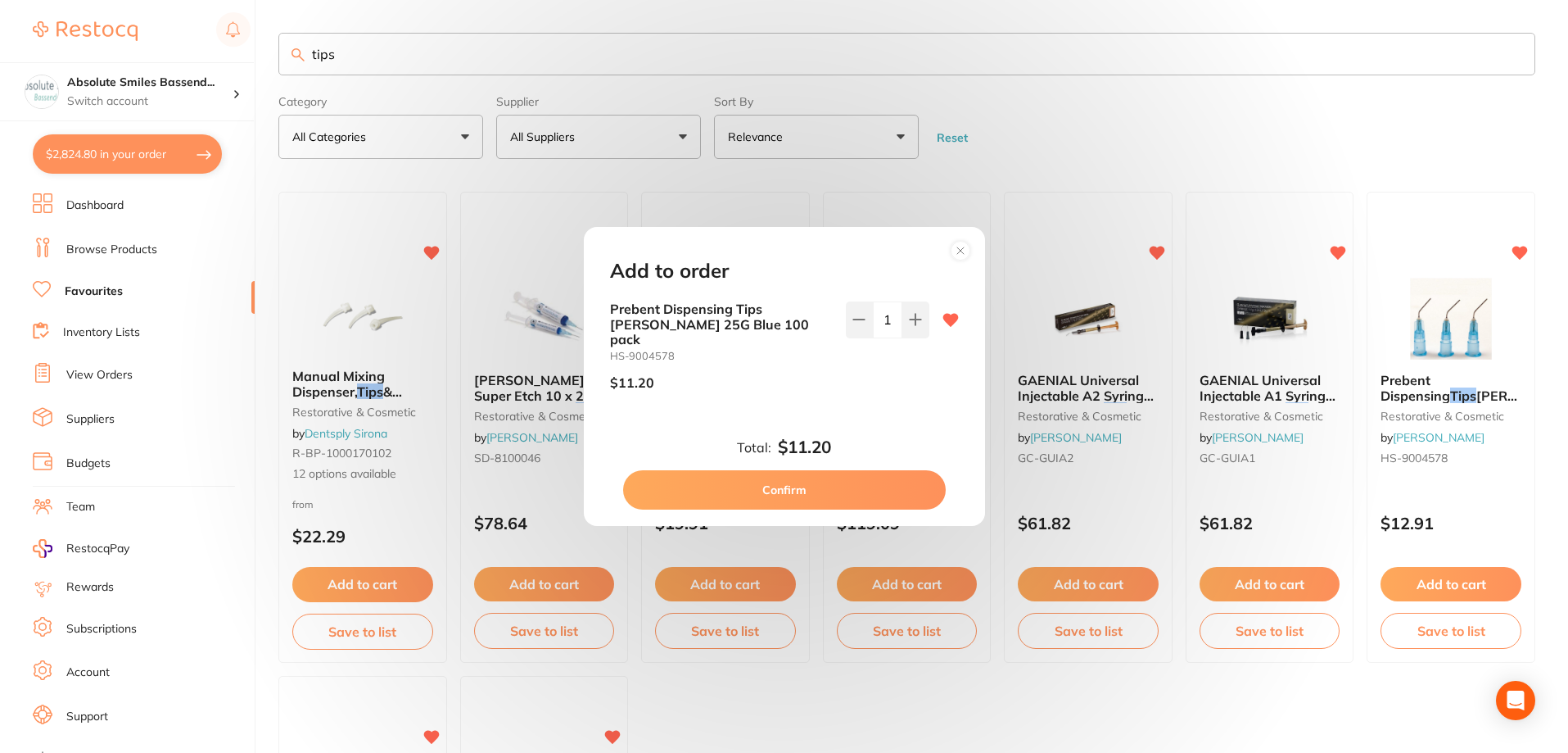
click at [814, 481] on button "Confirm" at bounding box center [784, 490] width 322 height 39
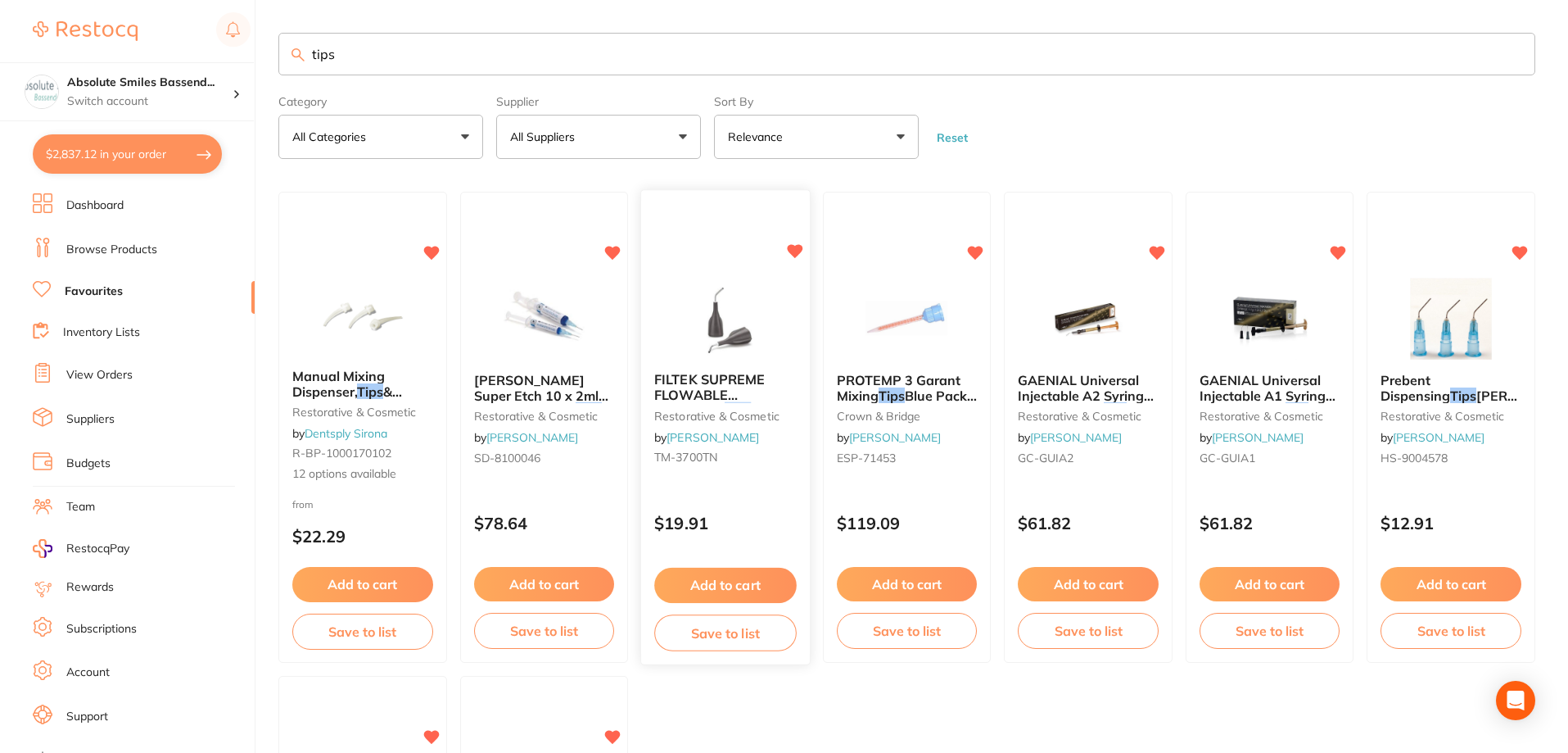
click at [719, 582] on button "Add to cart" at bounding box center [725, 585] width 142 height 35
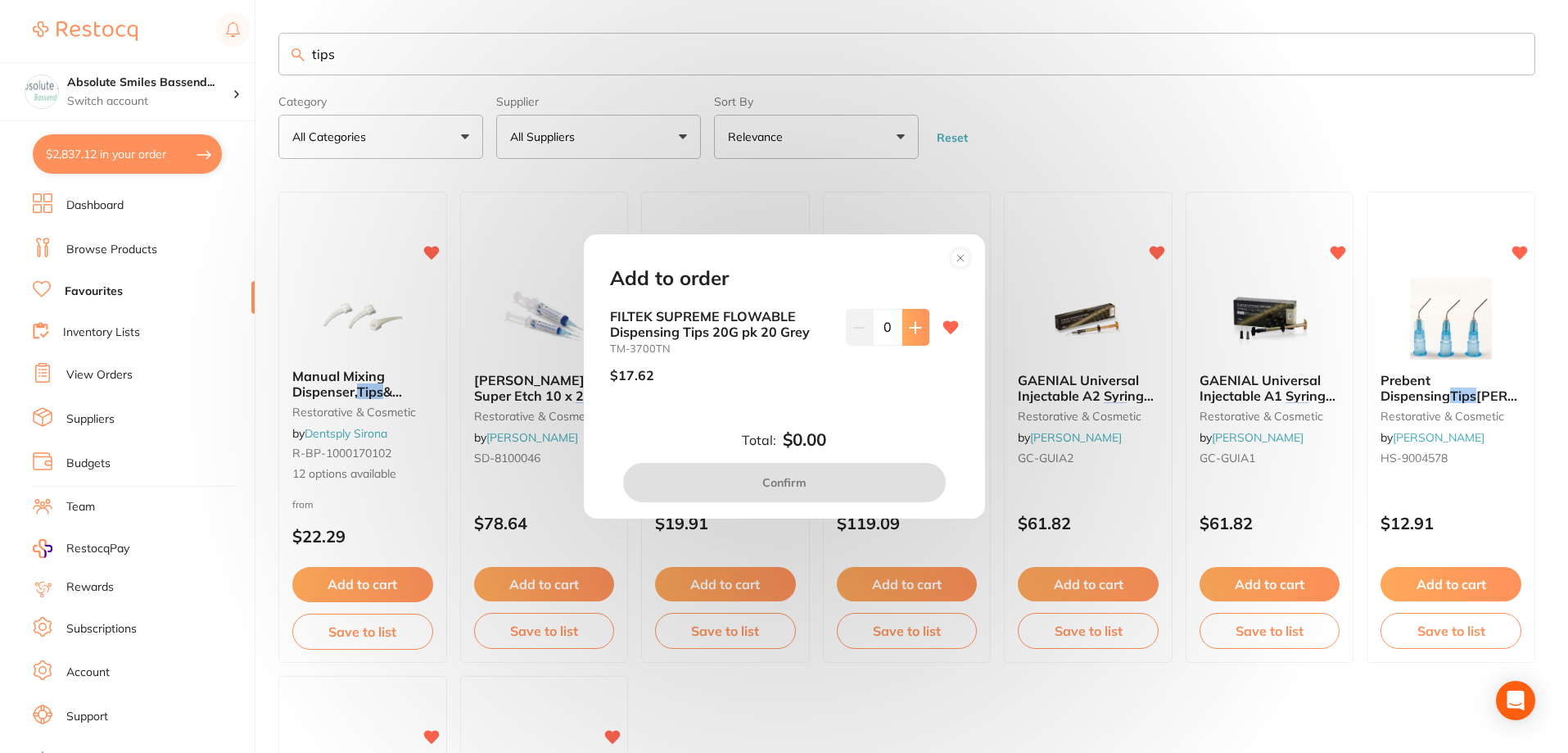
click at [909, 331] on icon at bounding box center [915, 328] width 13 height 13
type input "3"
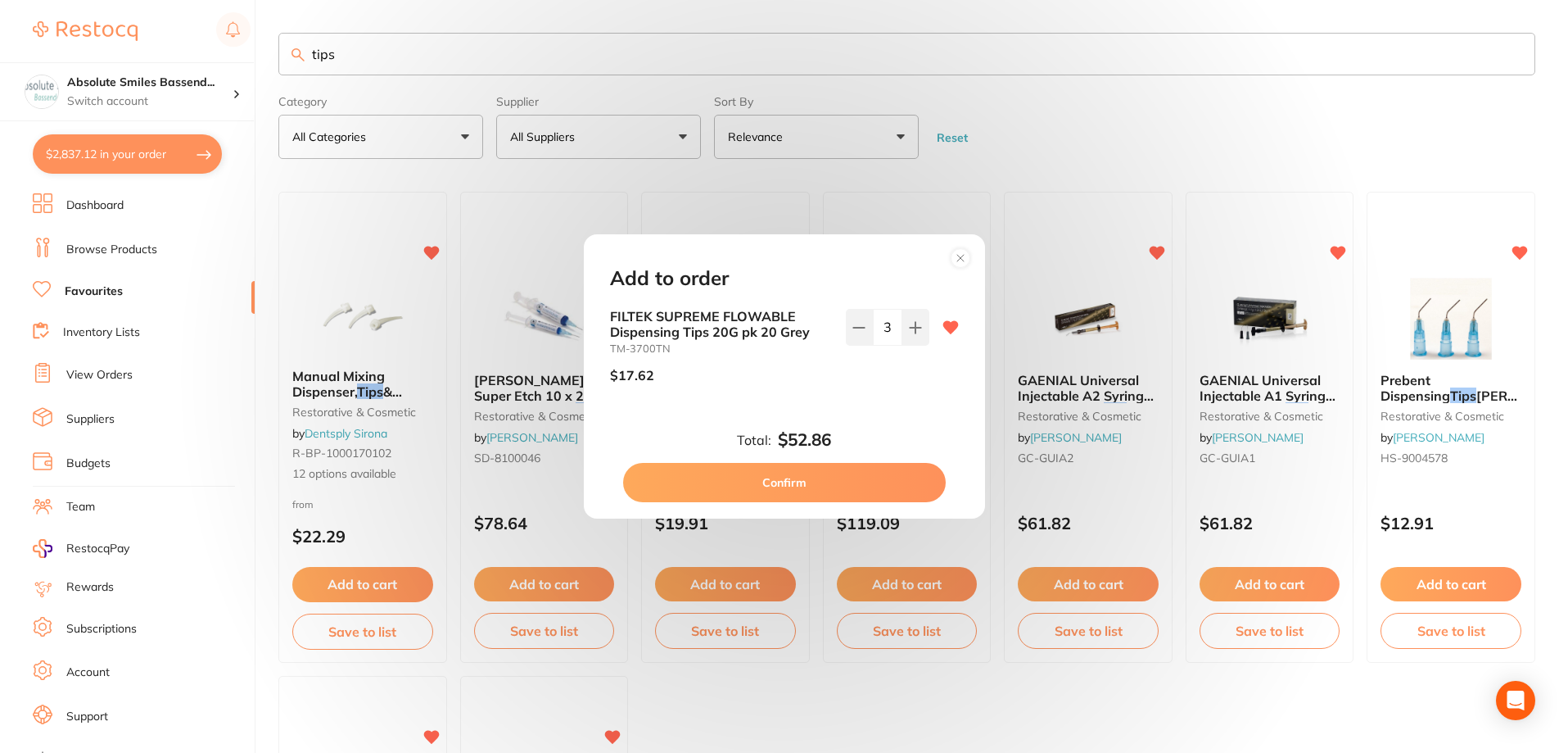
click at [833, 477] on button "Confirm" at bounding box center [784, 482] width 322 height 39
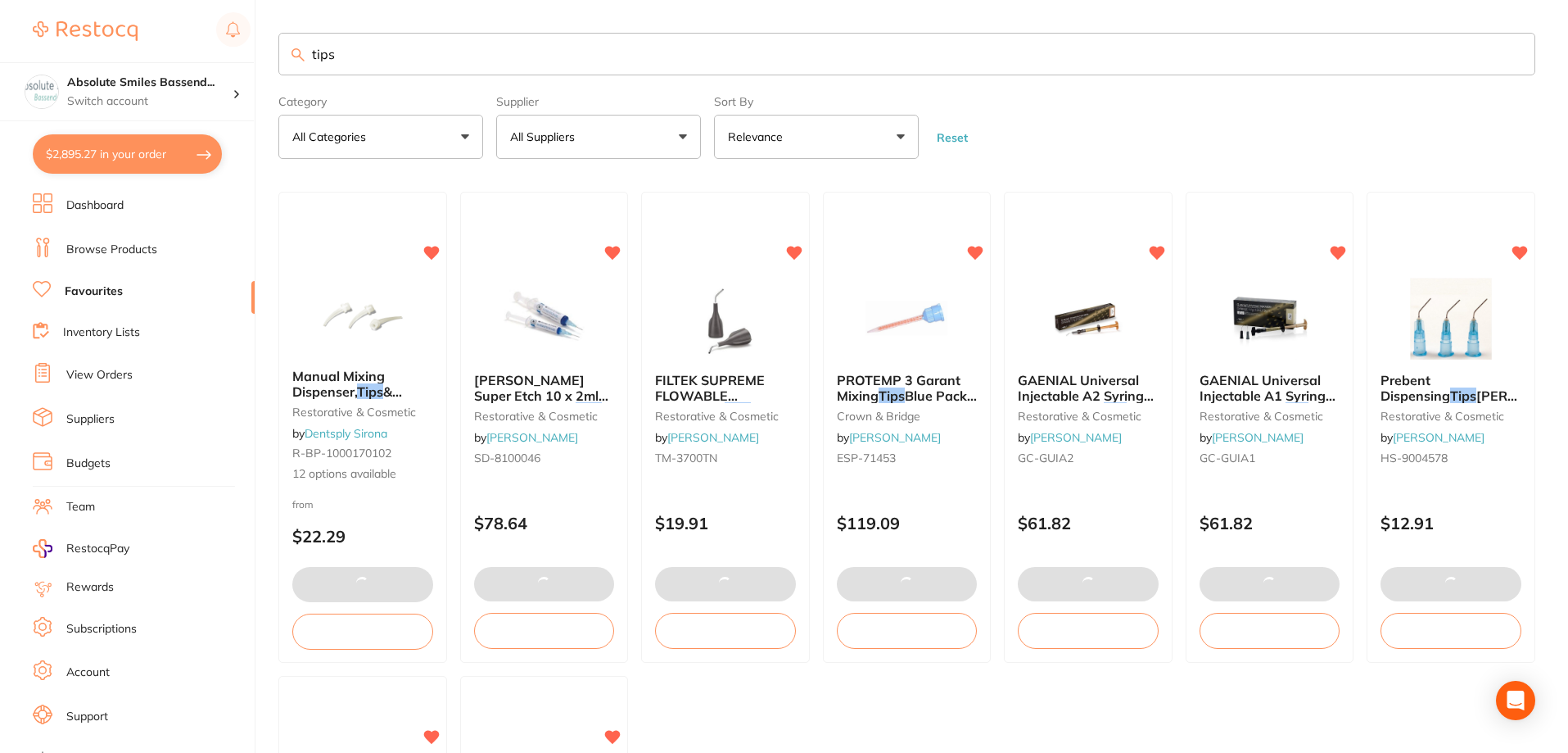
drag, startPoint x: 429, startPoint y: 57, endPoint x: 295, endPoint y: 45, distance: 134.5
click at [322, 54] on input "tips" at bounding box center [907, 54] width 1257 height 43
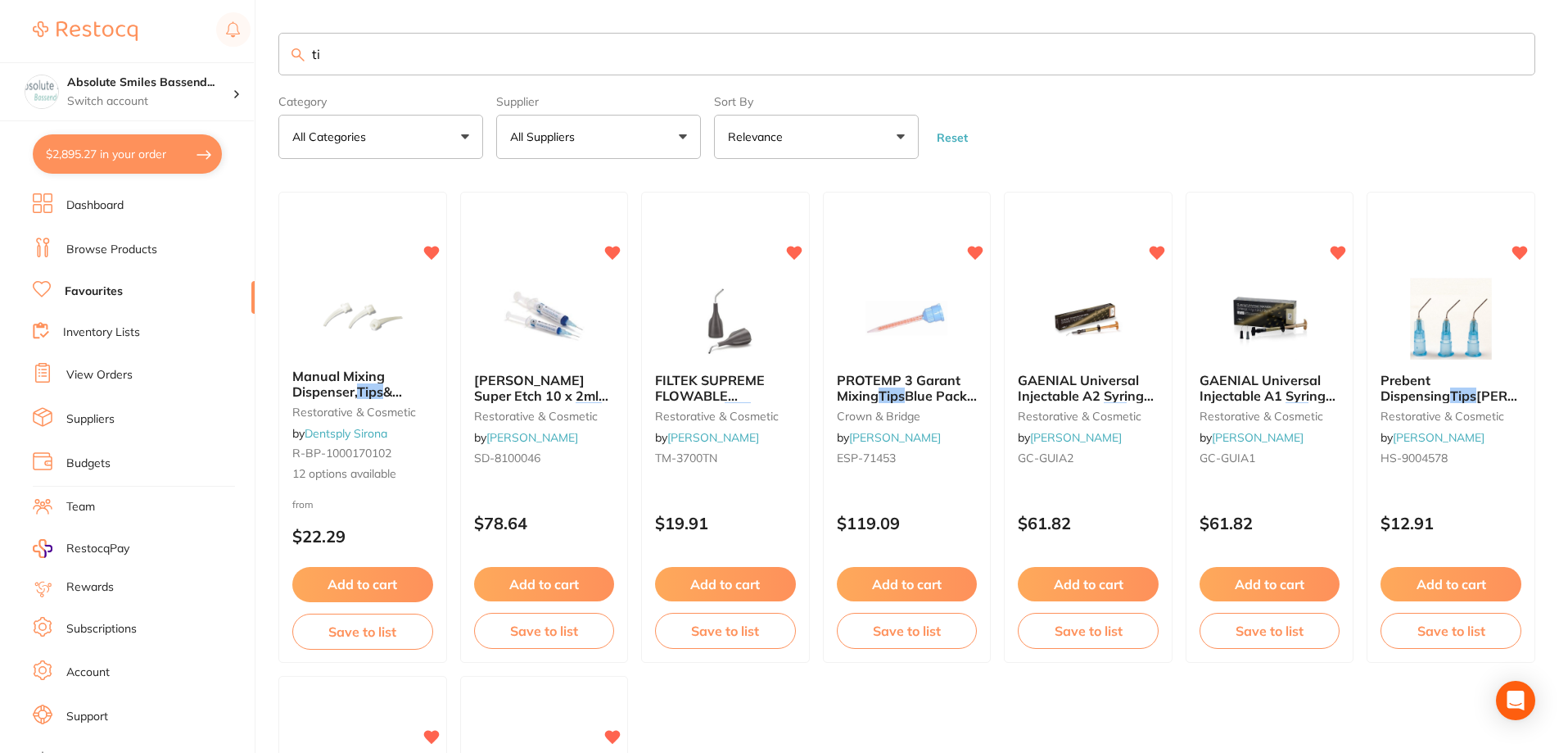
type input "t"
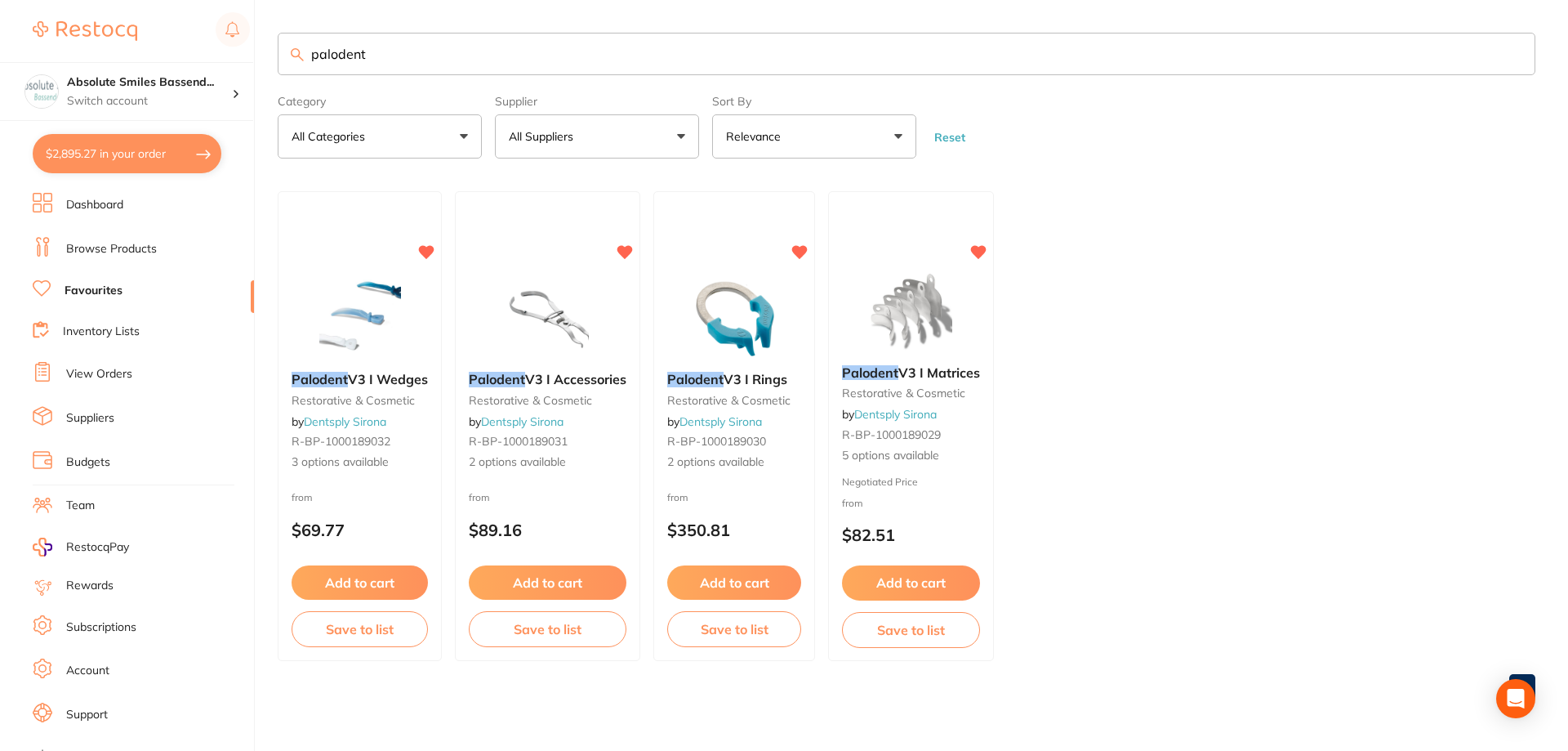
type input "palodent"
click at [371, 578] on button "Add to cart" at bounding box center [359, 583] width 137 height 34
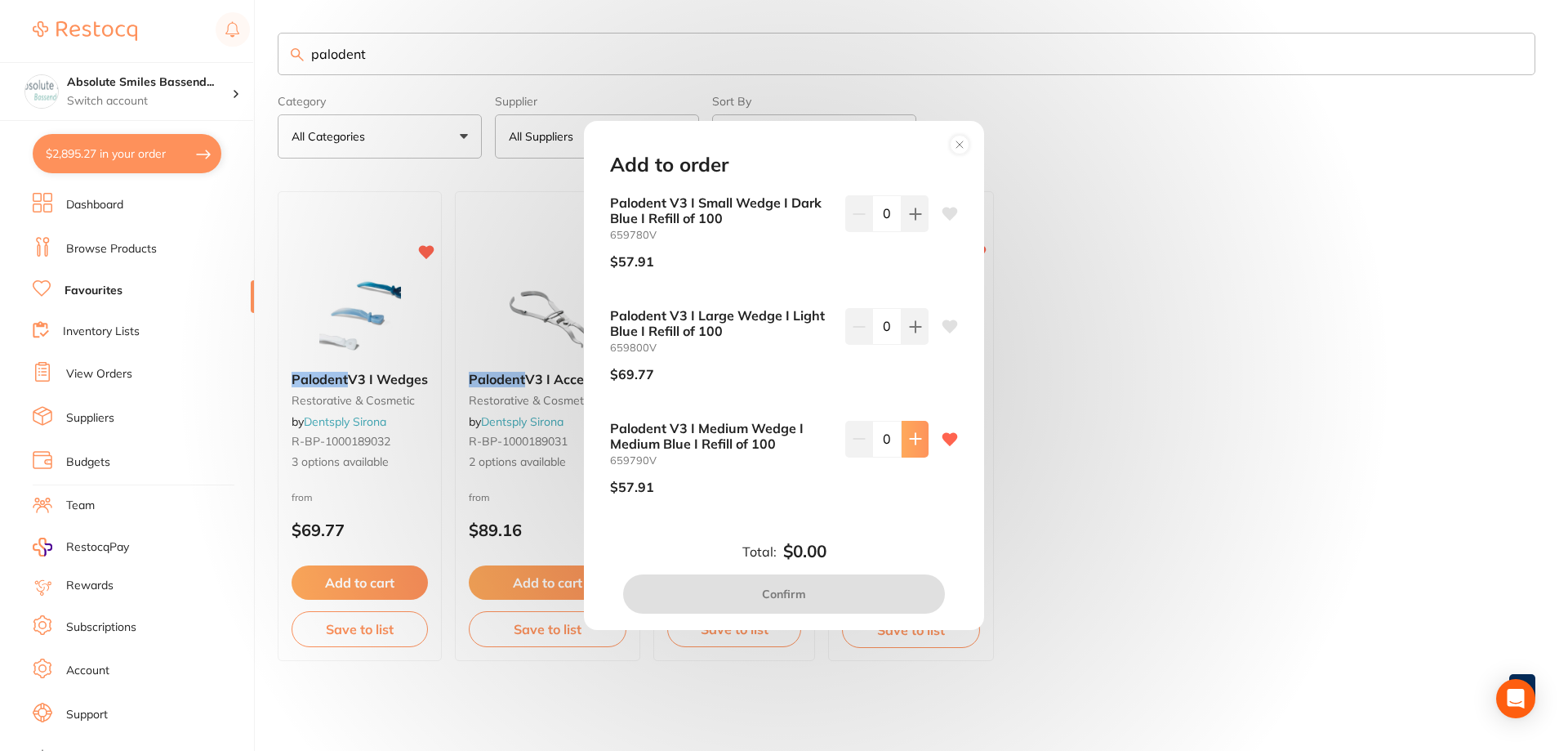
click at [916, 446] on button at bounding box center [915, 439] width 27 height 36
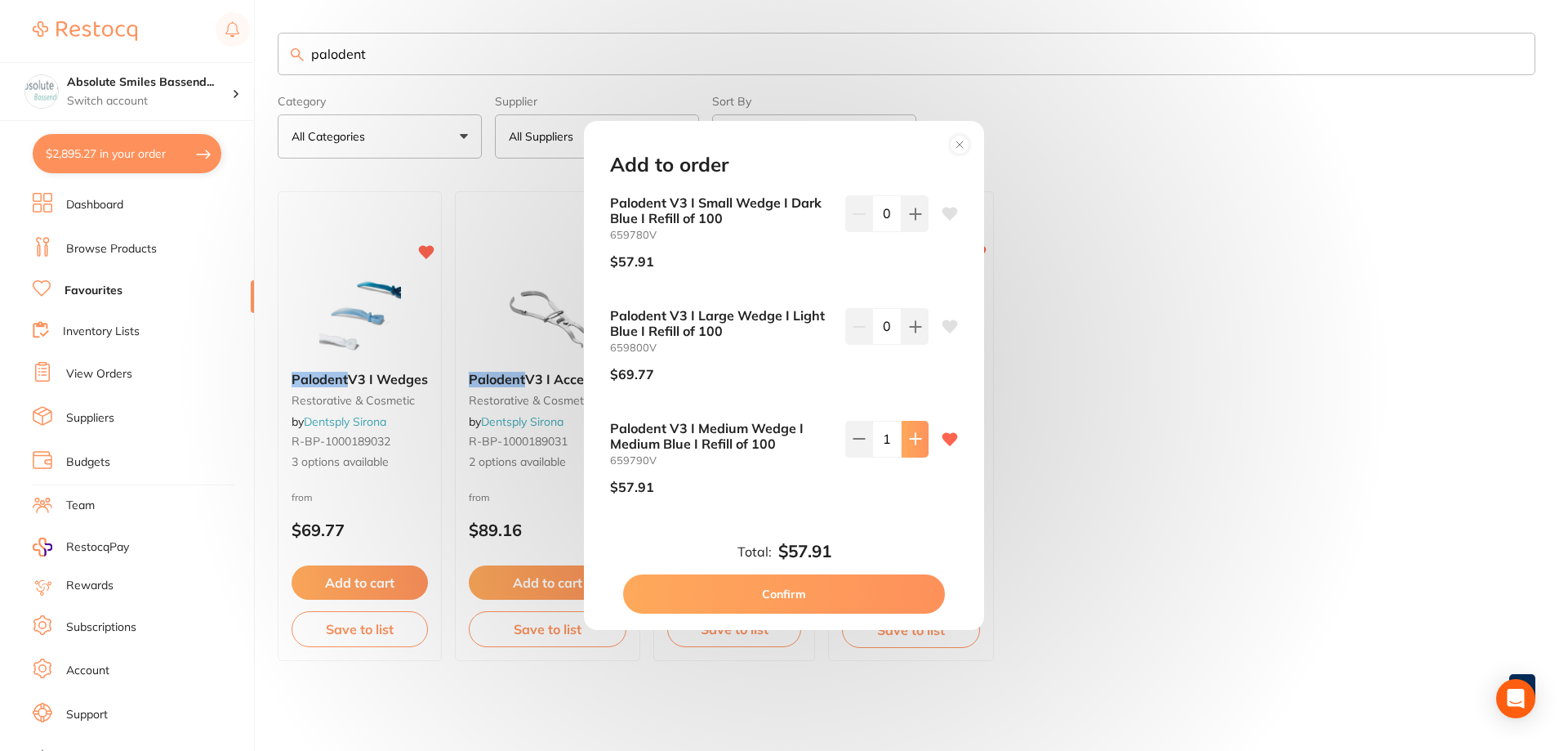
type input "1"
click at [846, 596] on button "Confirm" at bounding box center [783, 593] width 321 height 39
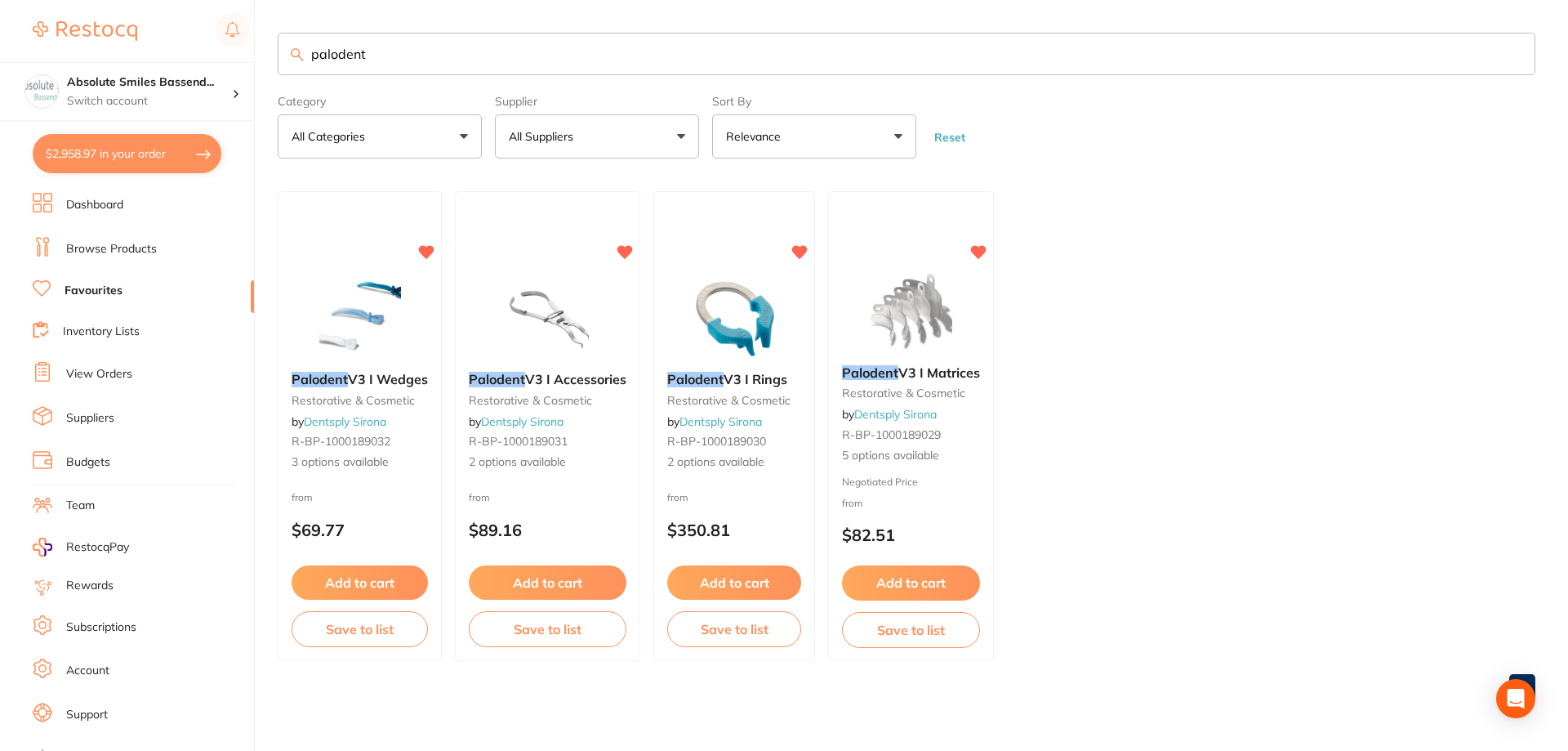
click at [492, 61] on input "palodent" at bounding box center [906, 53] width 1257 height 43
type input "p"
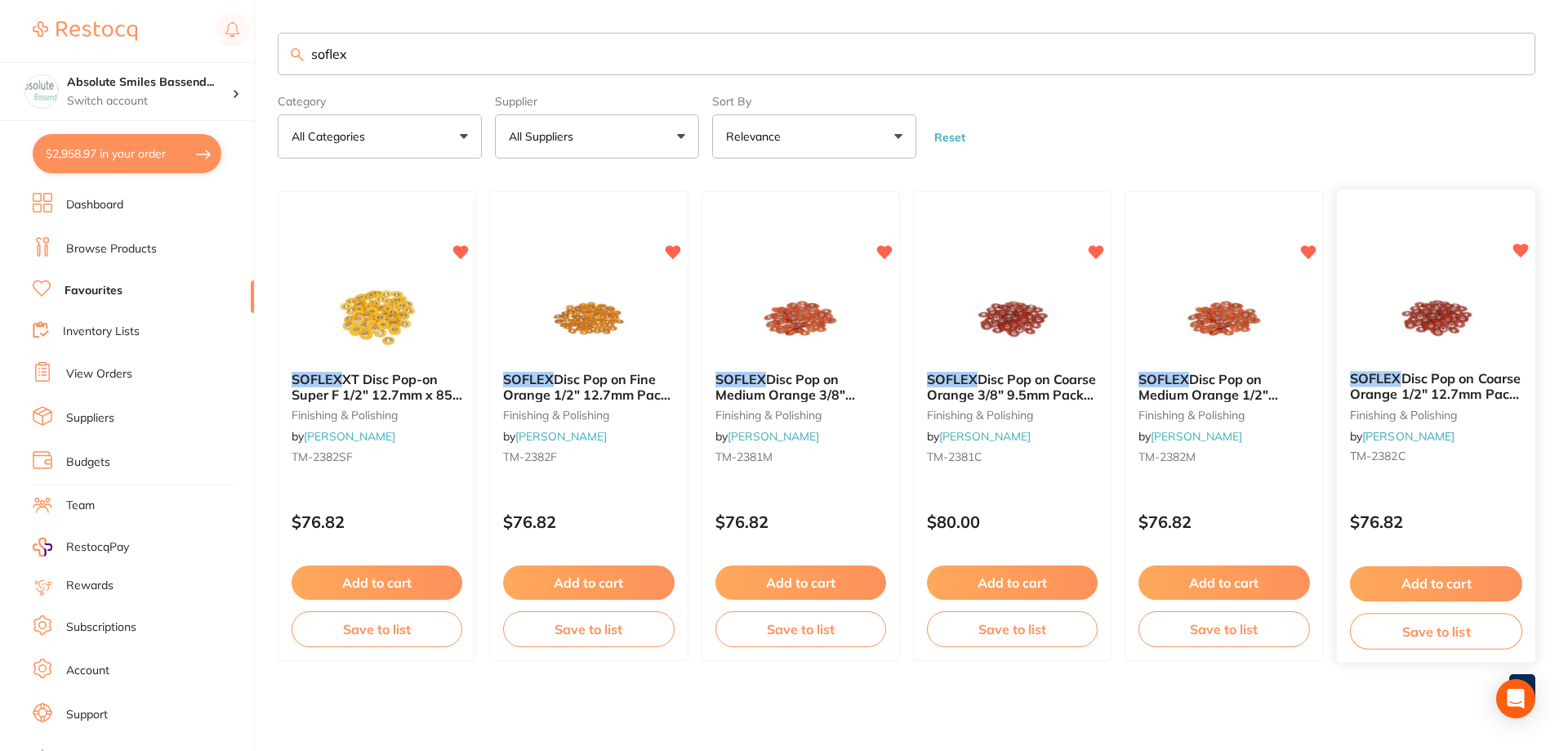
type input "soflex"
click at [1429, 487] on div "SOFLEX Disc Pop on Coarse Orange 1/2" 12.7mm Pack of 85 finishing & polishing b…" at bounding box center [1436, 427] width 201 height 475
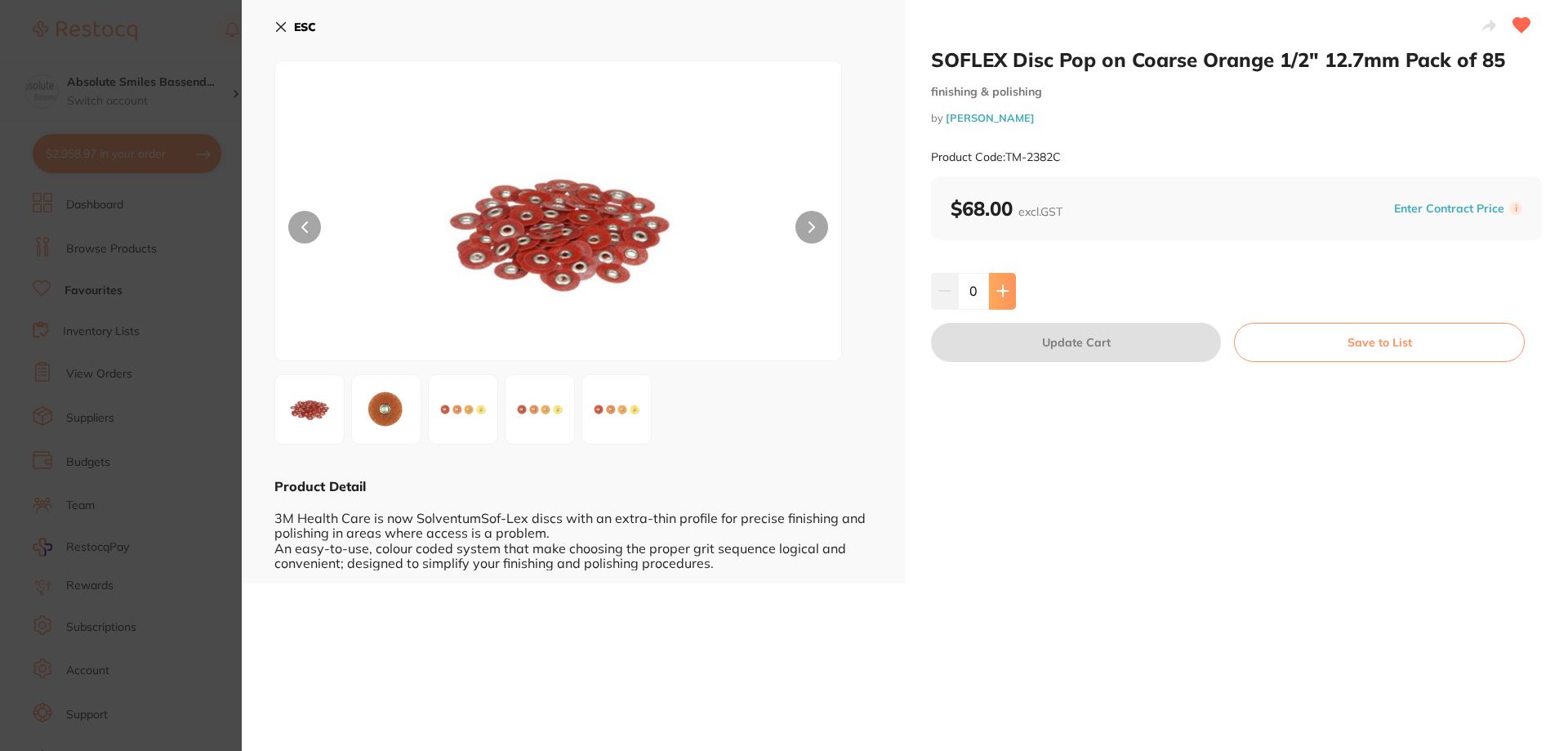
click at [1009, 302] on button at bounding box center [1002, 291] width 27 height 36
type input "1"
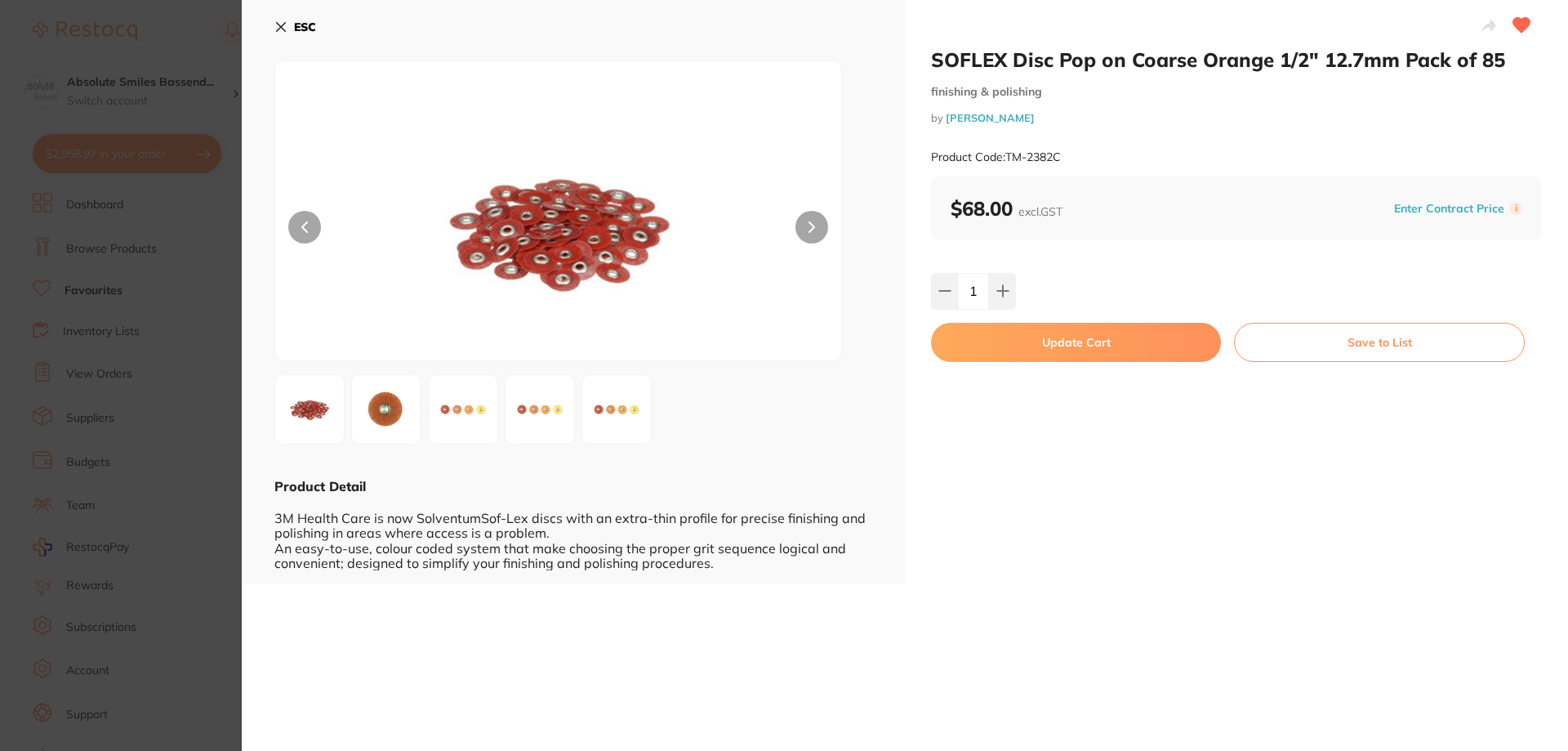
click at [1057, 338] on button "Update Cart" at bounding box center [1076, 342] width 290 height 39
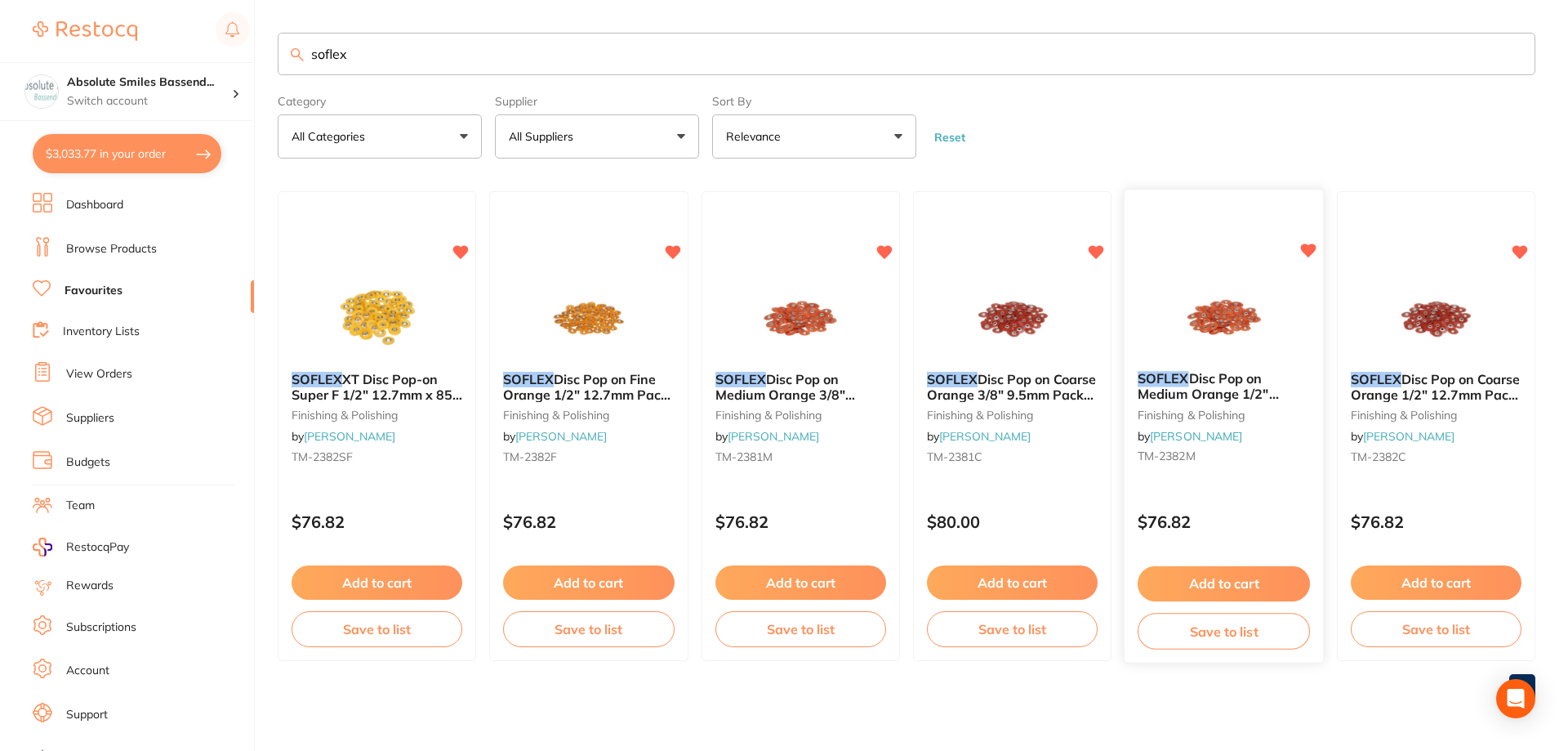
click at [1219, 578] on button "Add to cart" at bounding box center [1223, 583] width 172 height 35
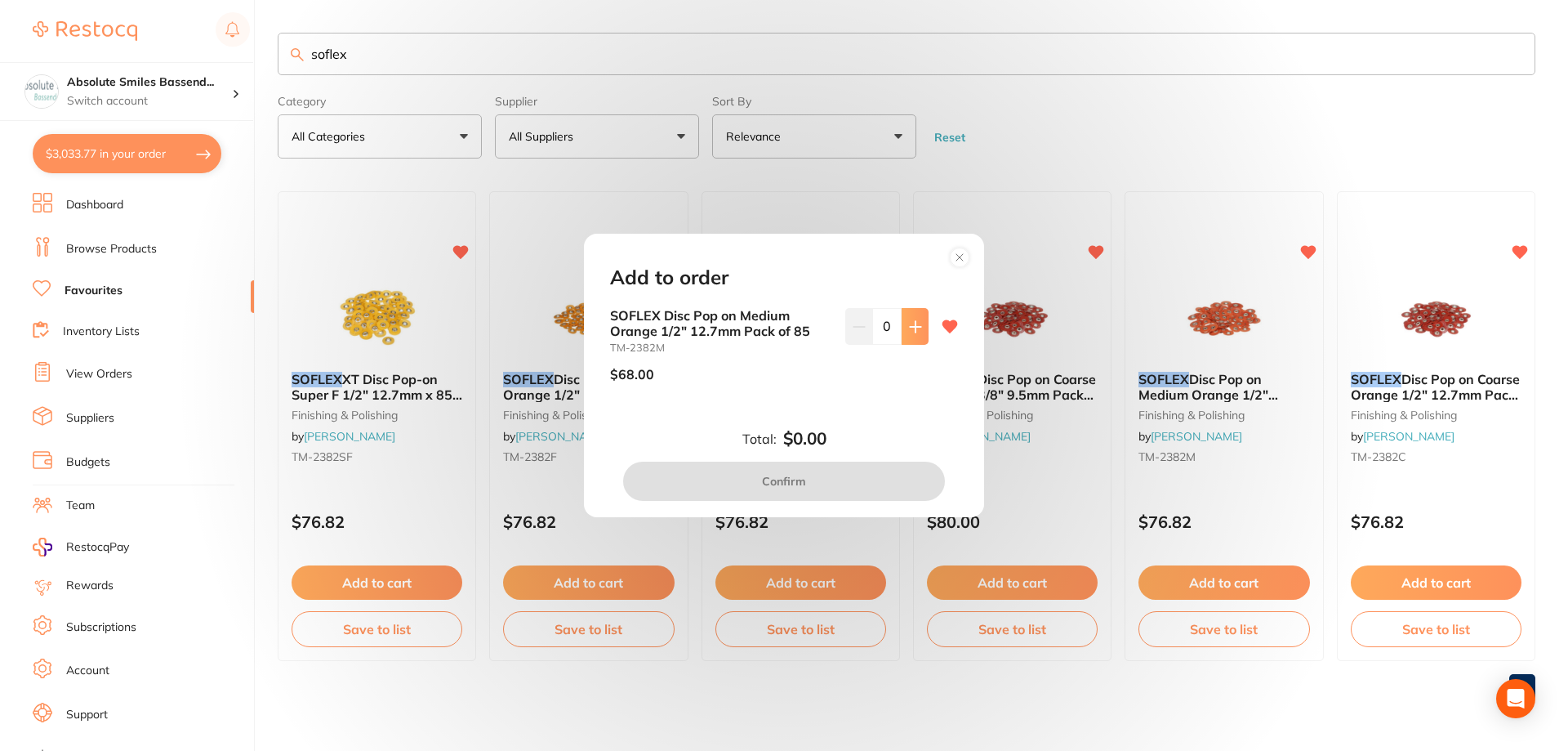
click at [909, 328] on icon at bounding box center [915, 327] width 13 height 13
type input "1"
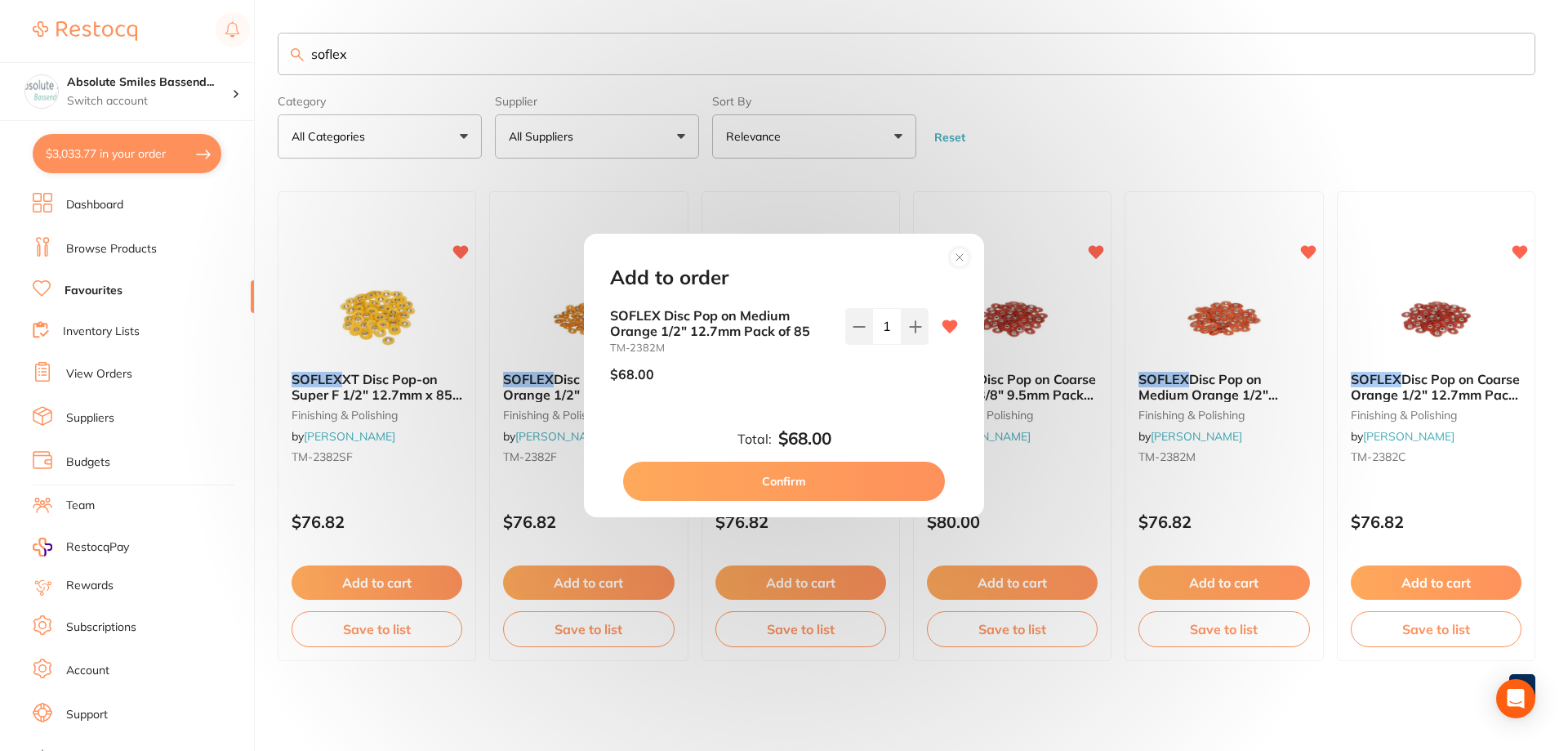
click at [846, 469] on button "Confirm" at bounding box center [783, 481] width 321 height 39
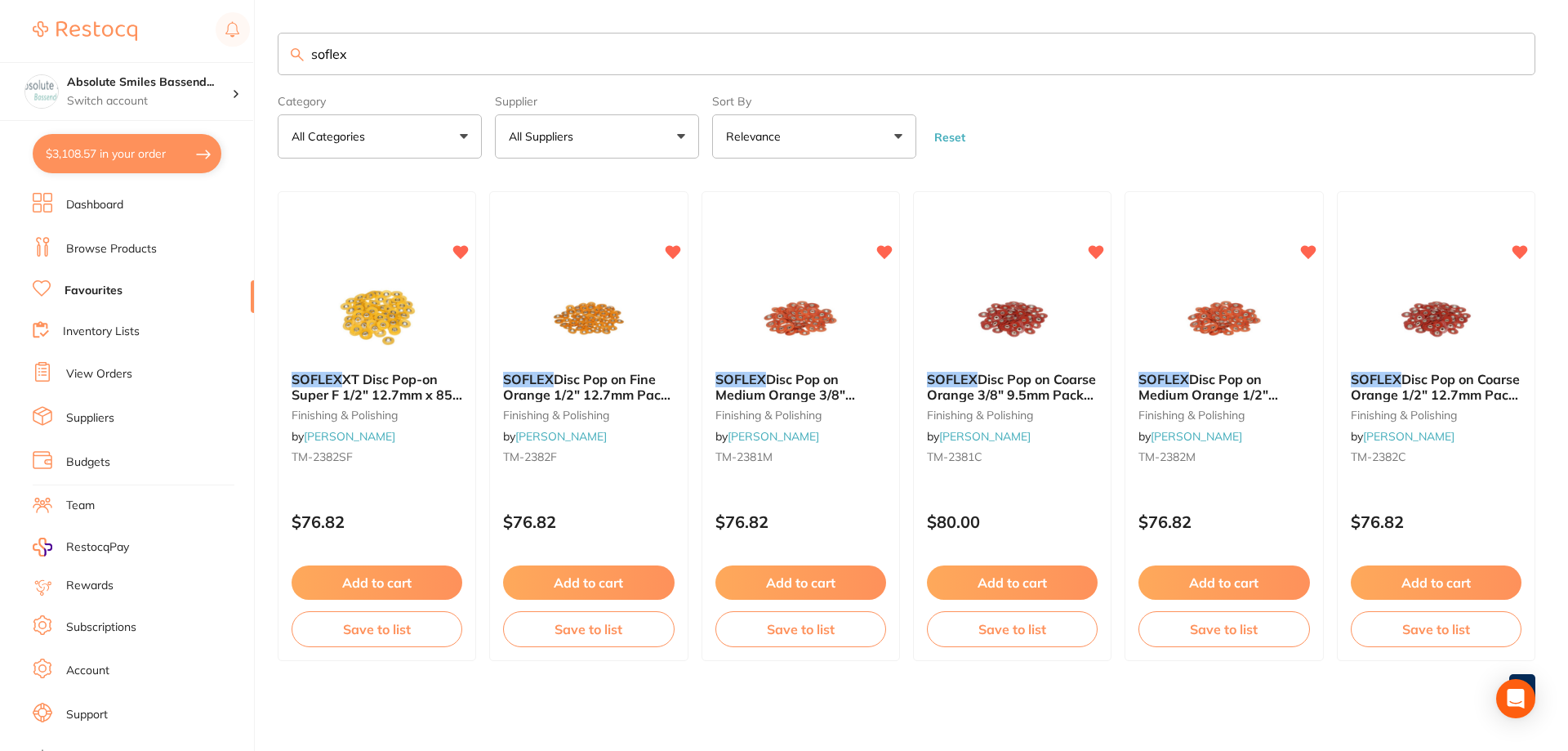
click at [621, 579] on button "Add to cart" at bounding box center [588, 583] width 171 height 34
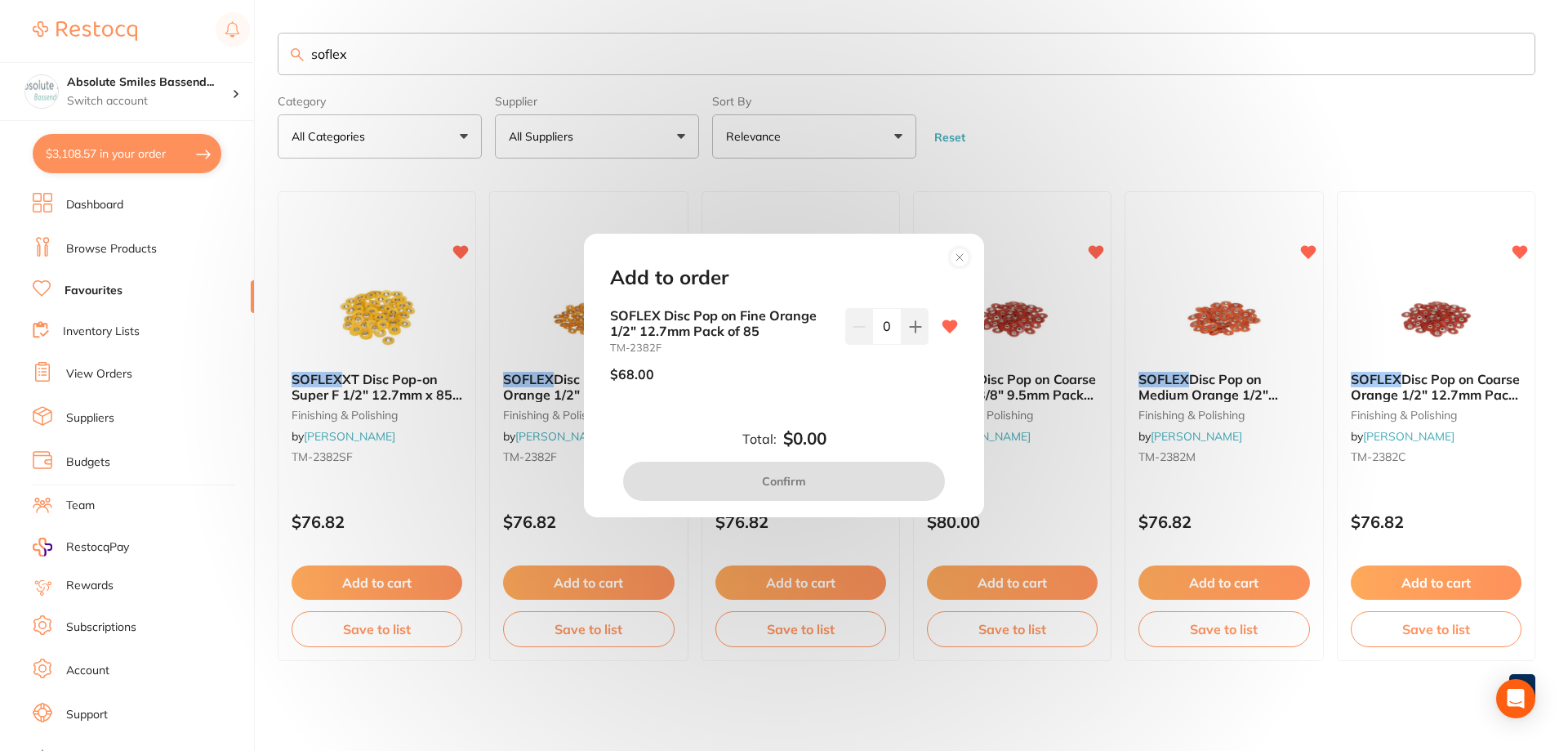
click at [925, 322] on div "SOFLEX Disc Pop on Fine Orange 1/2" 12.7mm Pack of 85 TM-2382F $68.00 0" at bounding box center [784, 351] width 348 height 87
click at [913, 323] on icon at bounding box center [915, 327] width 13 height 13
type input "1"
click at [841, 473] on button "Confirm" at bounding box center [783, 481] width 321 height 39
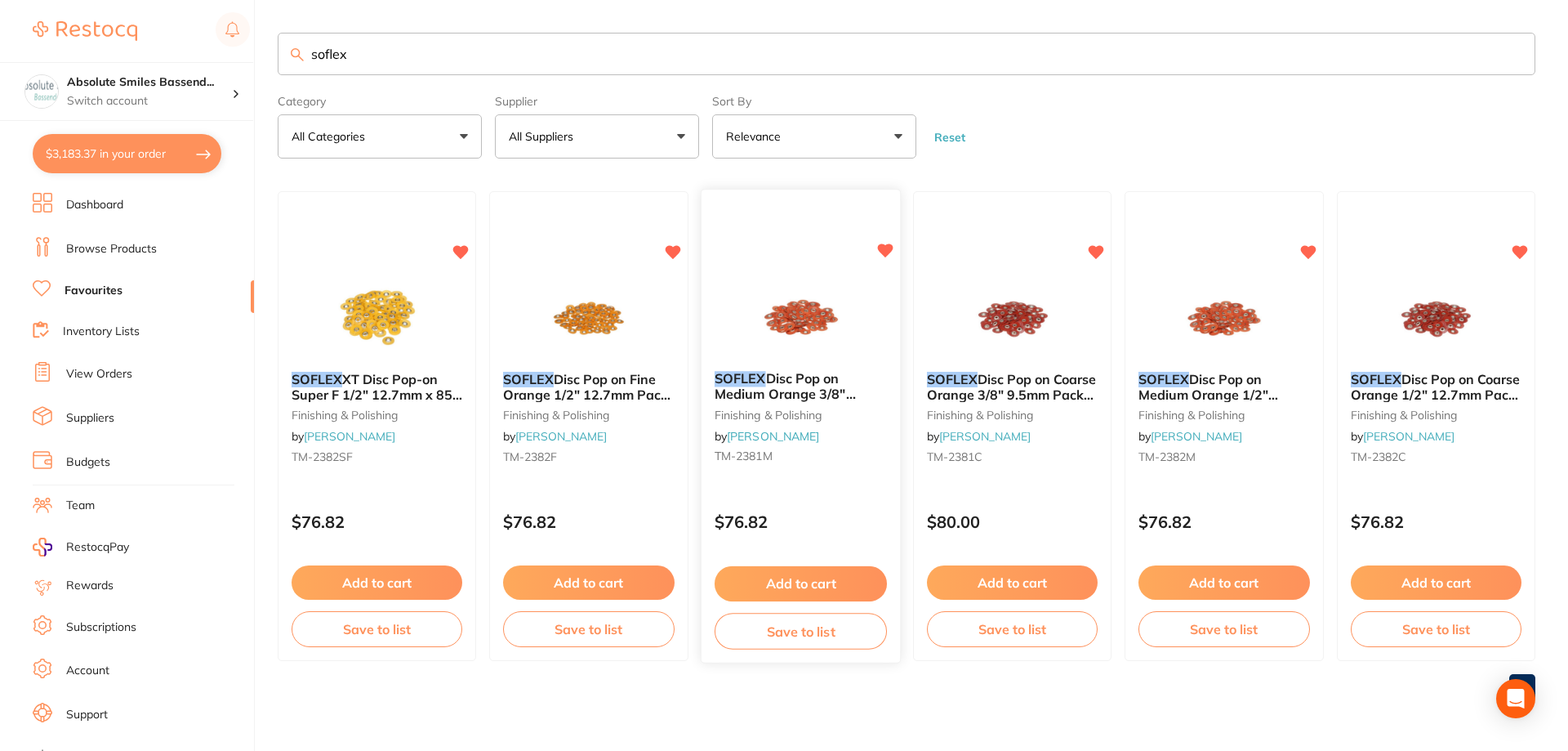
click at [810, 576] on button "Add to cart" at bounding box center [800, 583] width 172 height 35
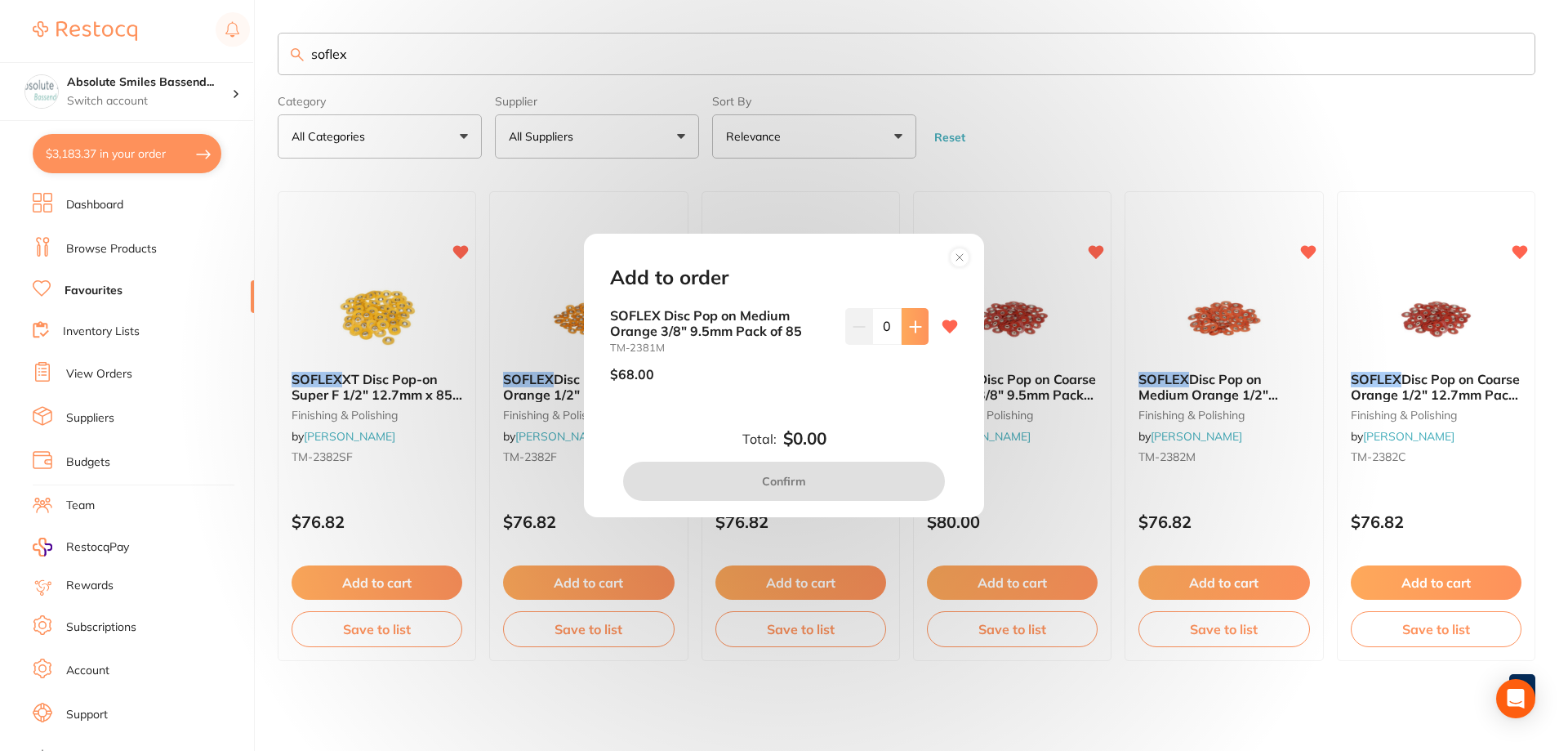
click at [918, 328] on button at bounding box center [915, 326] width 27 height 36
type input "1"
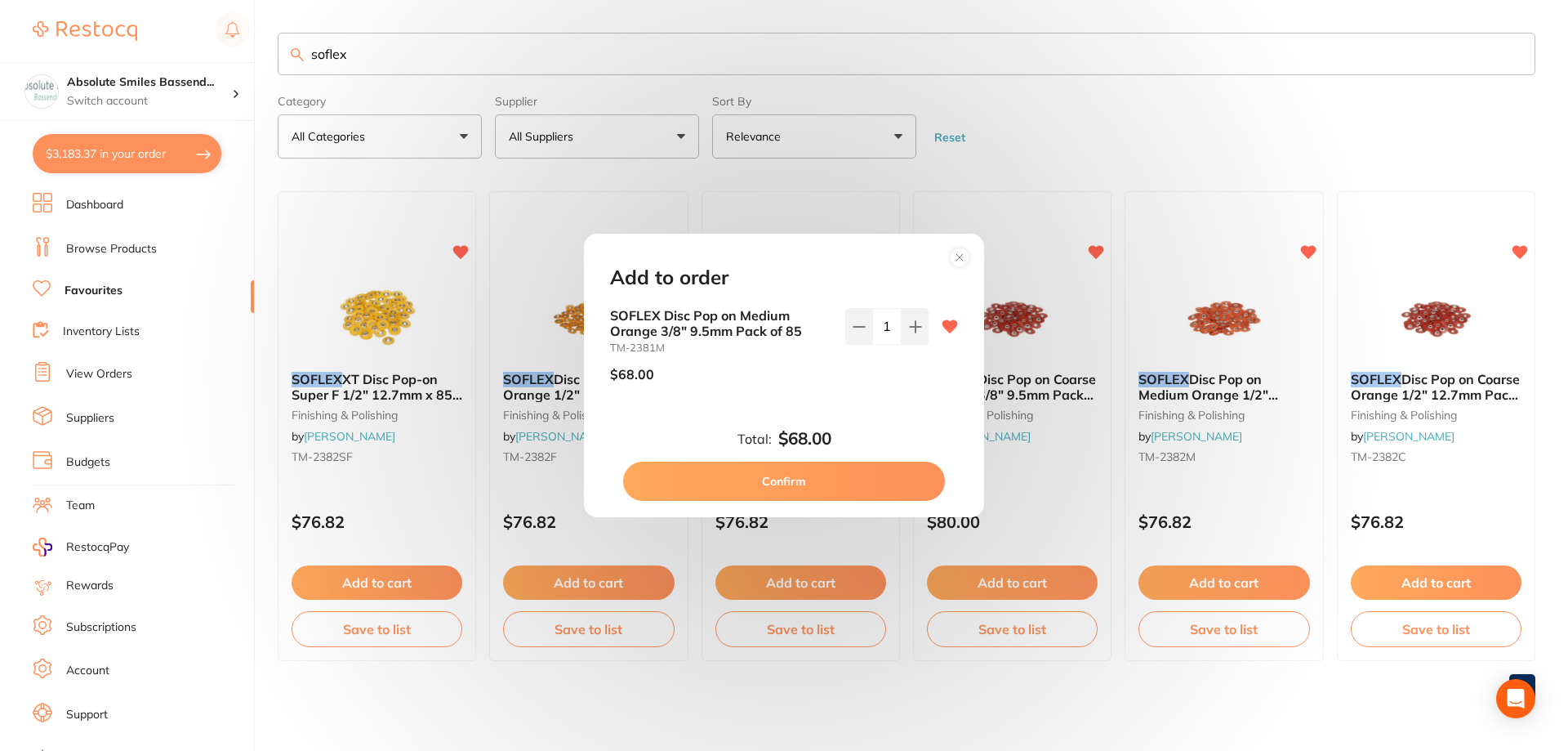
click at [870, 480] on button "Confirm" at bounding box center [783, 481] width 321 height 39
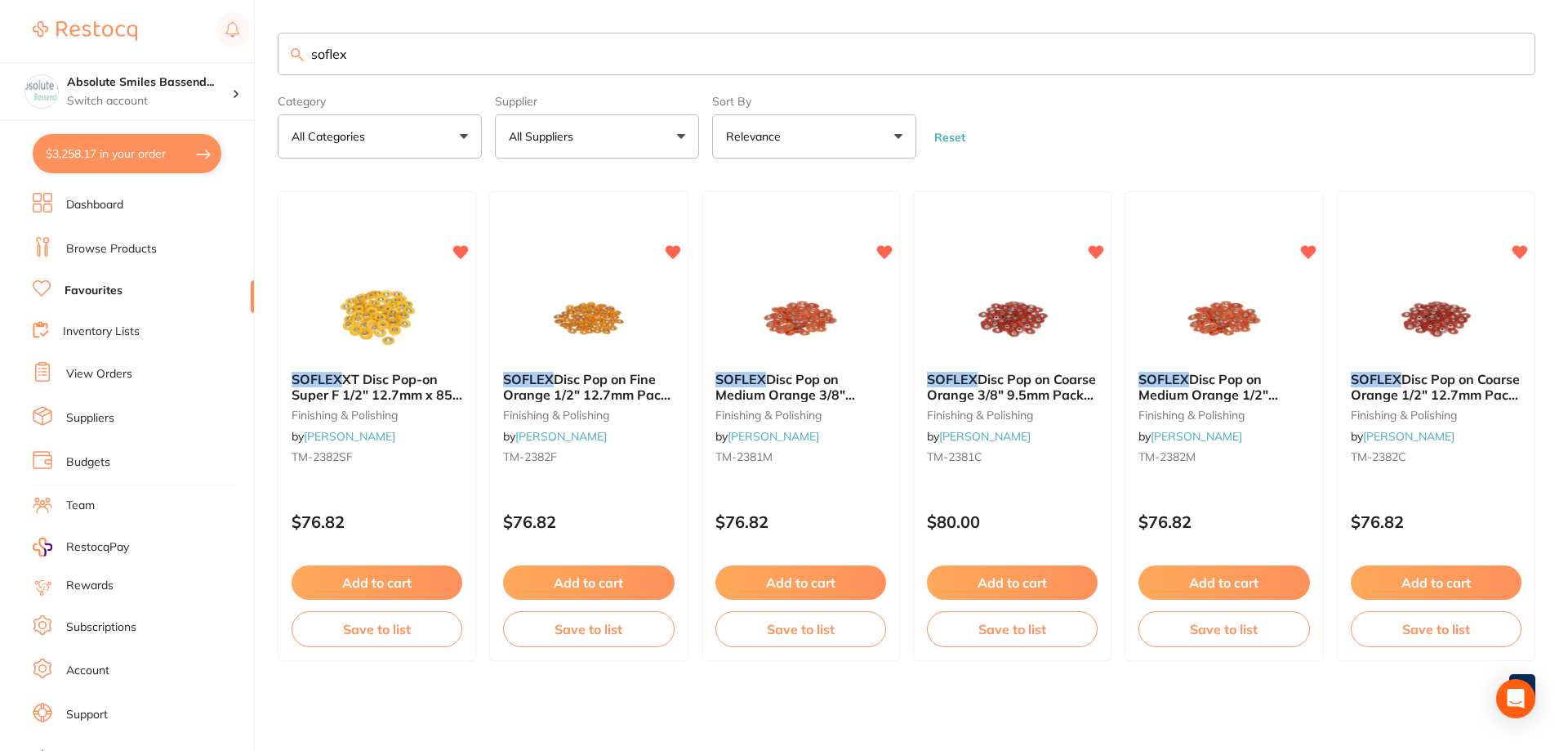
click at [368, 51] on input "soflex" at bounding box center [906, 53] width 1257 height 43
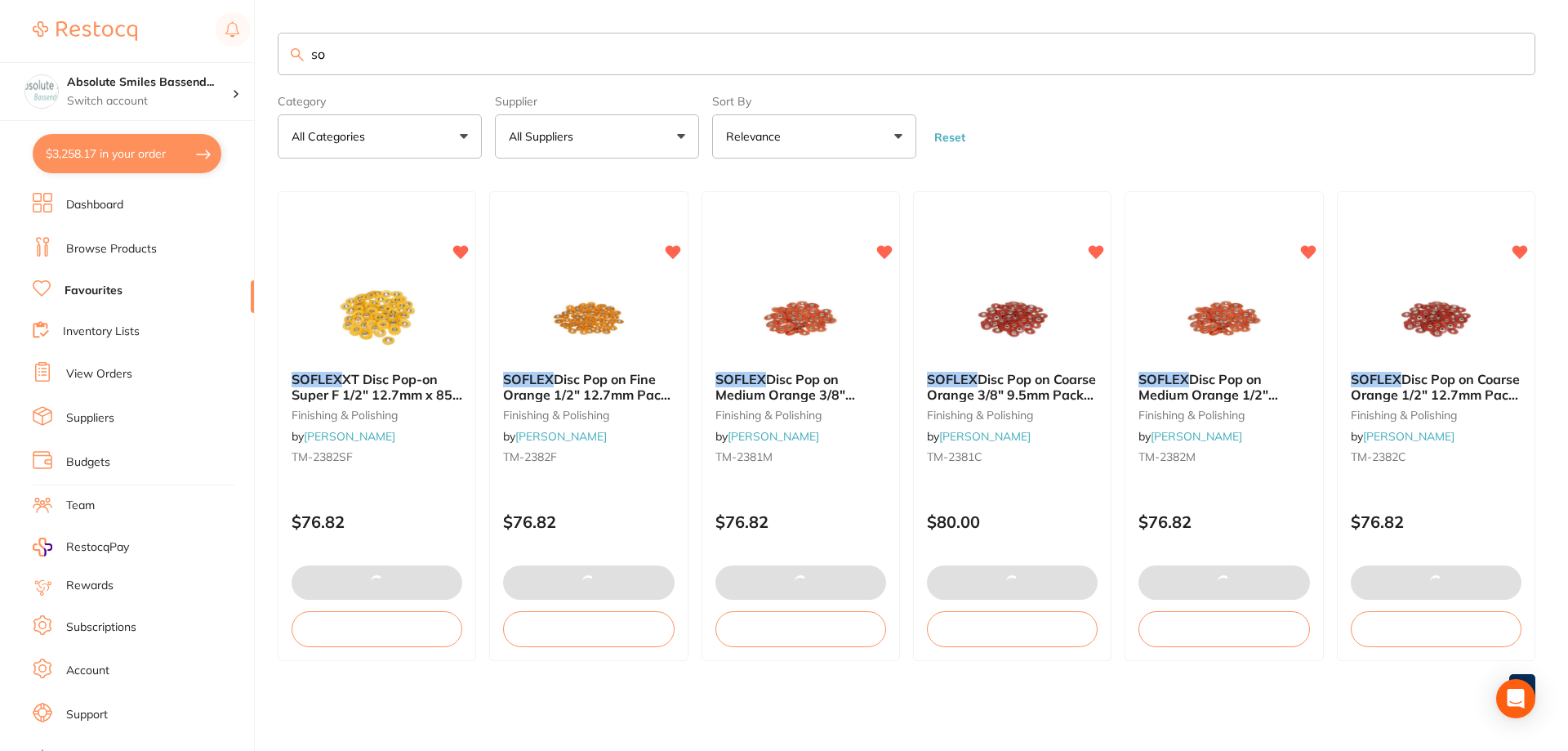
type input "s"
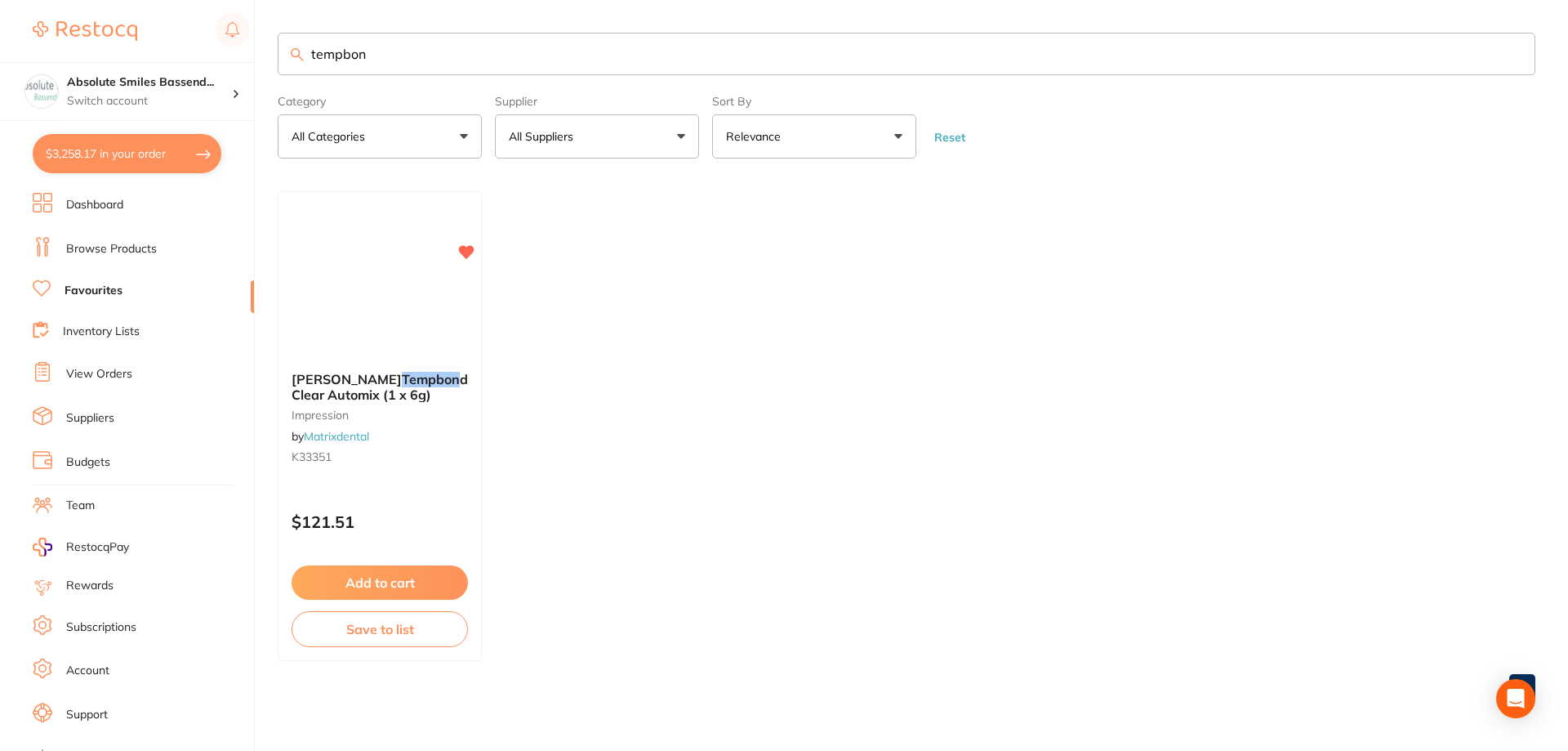
type input "tempbon"
click at [441, 586] on button "Add to cart" at bounding box center [379, 583] width 177 height 34
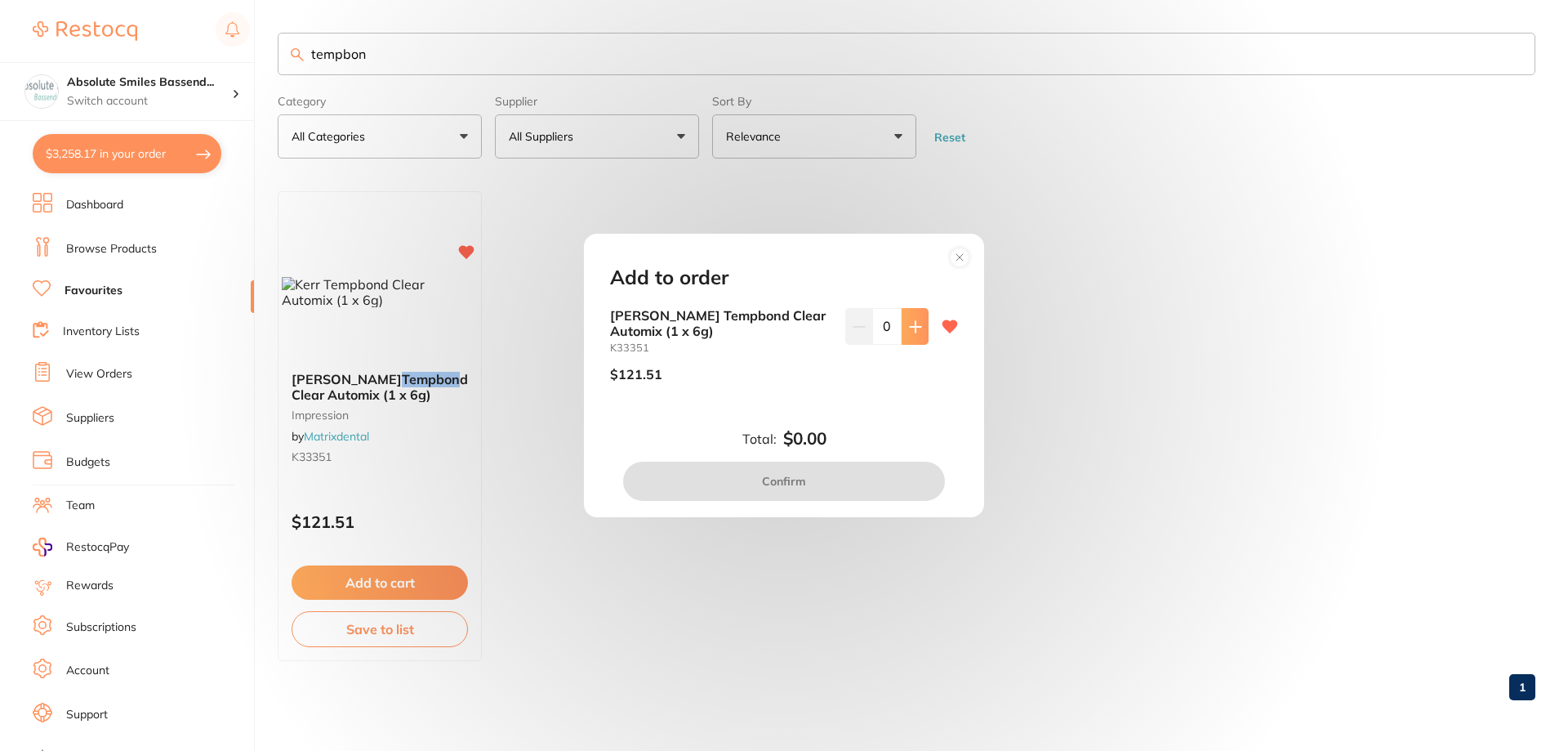
click at [913, 327] on icon at bounding box center [915, 327] width 13 height 13
type input "1"
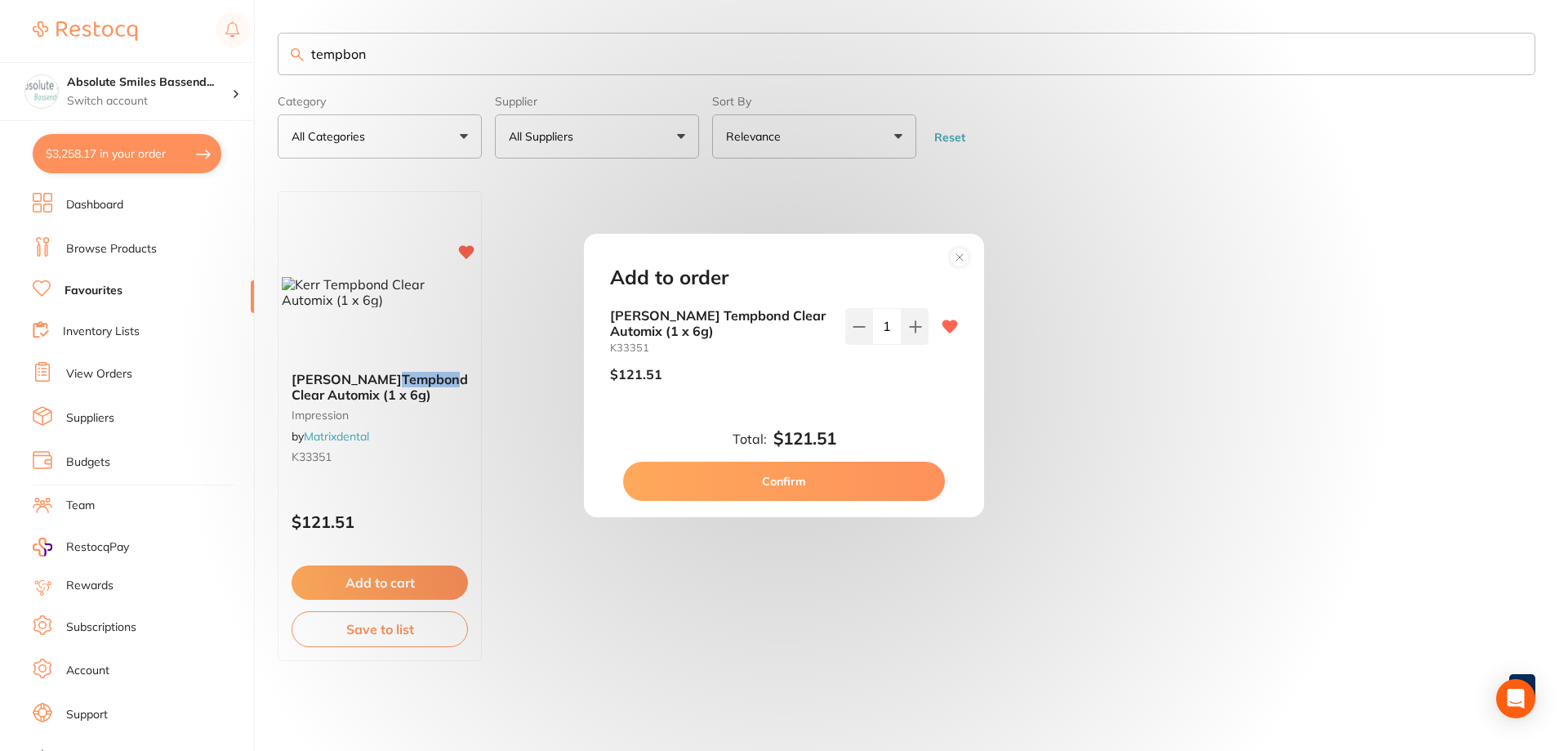
click at [858, 478] on button "Confirm" at bounding box center [783, 481] width 321 height 39
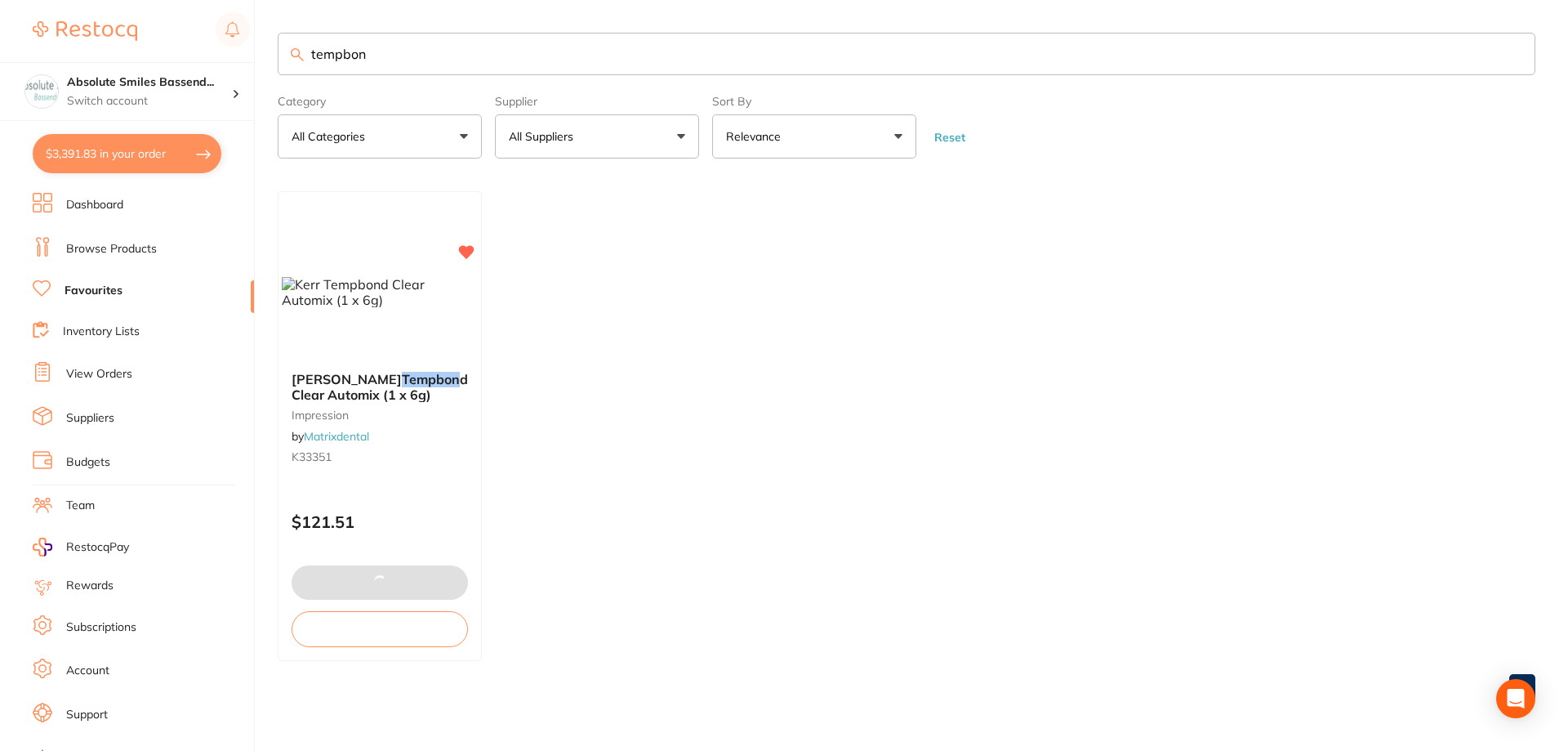
drag, startPoint x: 246, startPoint y: 49, endPoint x: 285, endPoint y: 46, distance: 39.1
click at [244, 48] on div "$3,391.83 Absolute Smiles Bassend... Switch account Absolute Smiles Bassendean …" at bounding box center [784, 375] width 1568 height 751
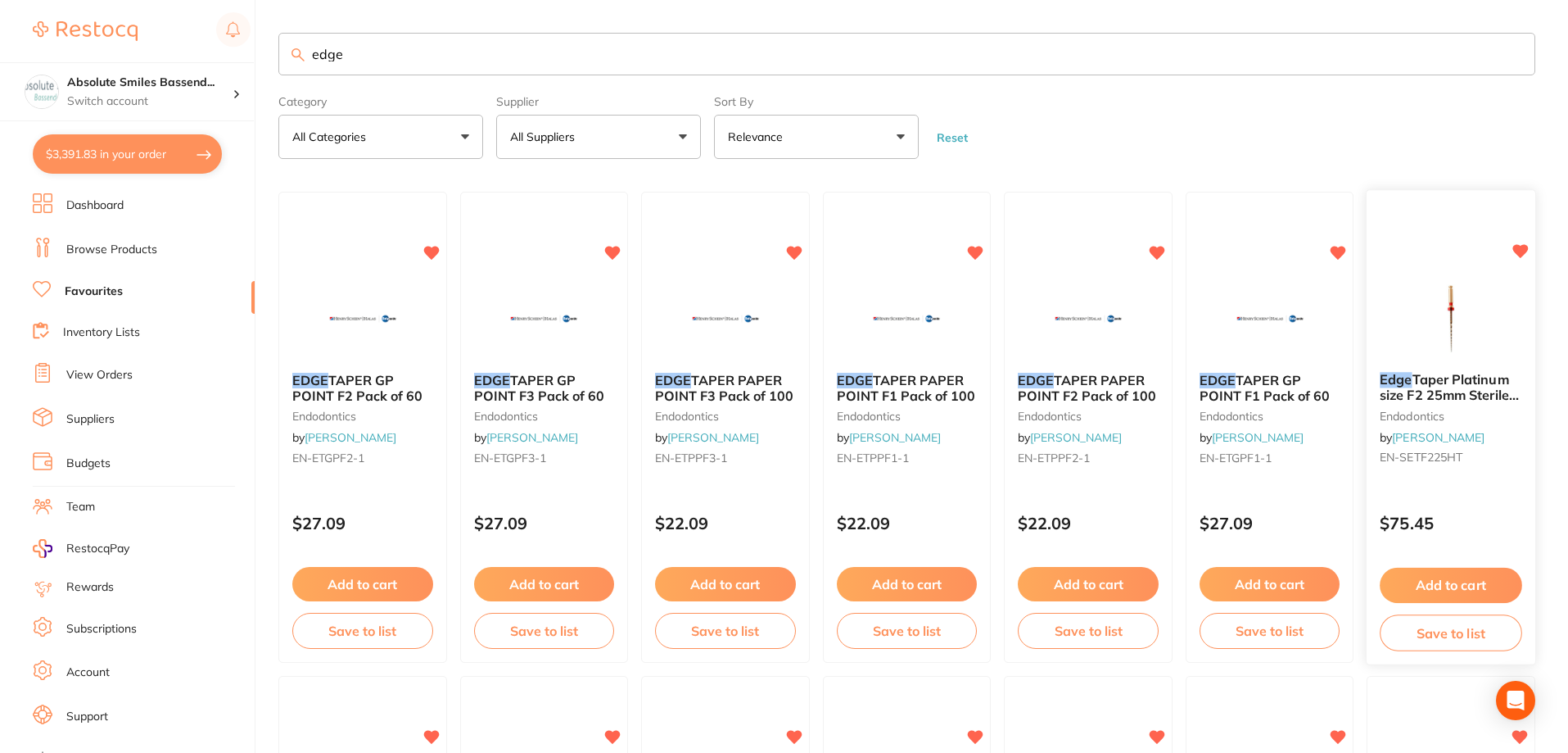
click at [1468, 513] on div "$75.45" at bounding box center [1451, 520] width 169 height 45
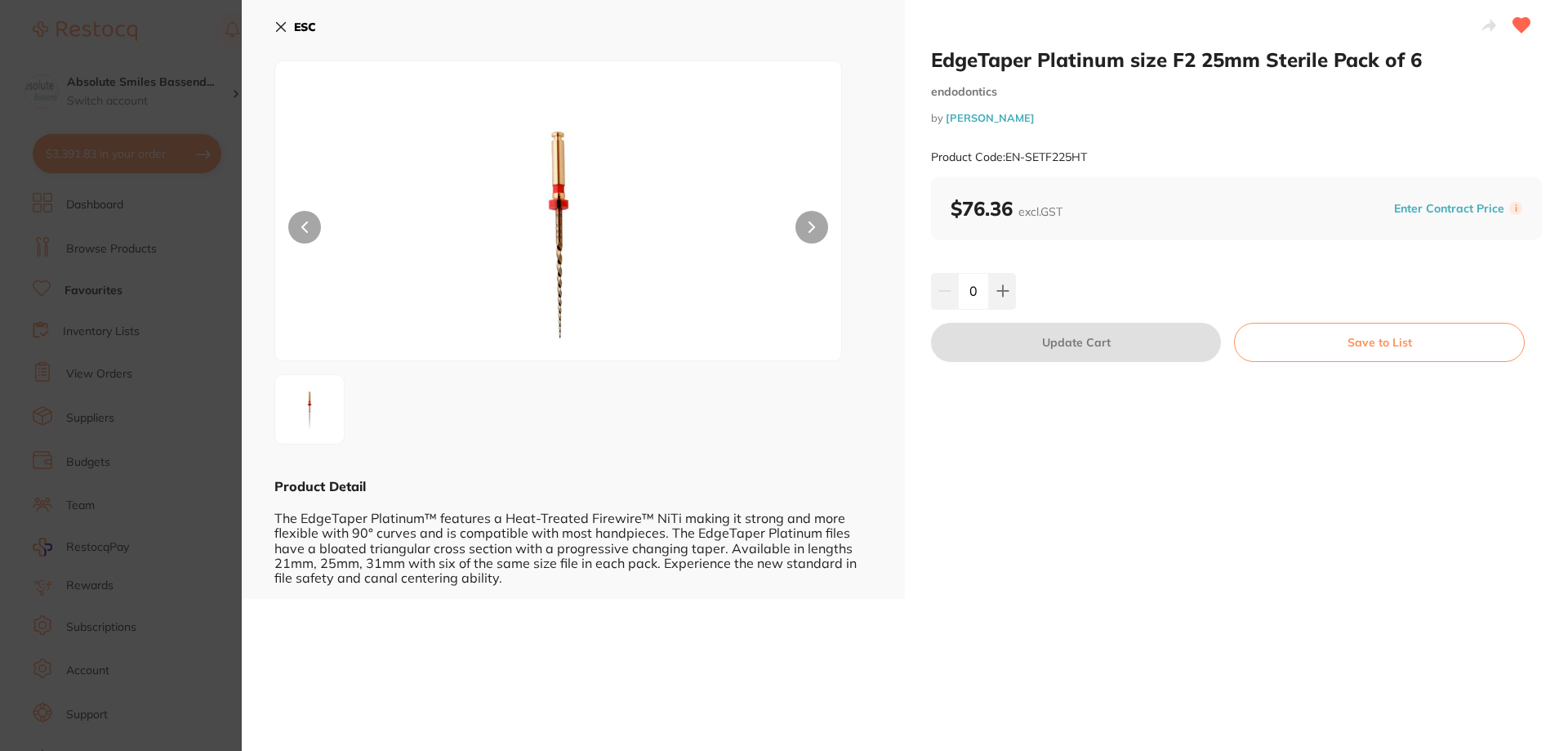
click at [292, 26] on button "ESC" at bounding box center [295, 26] width 42 height 28
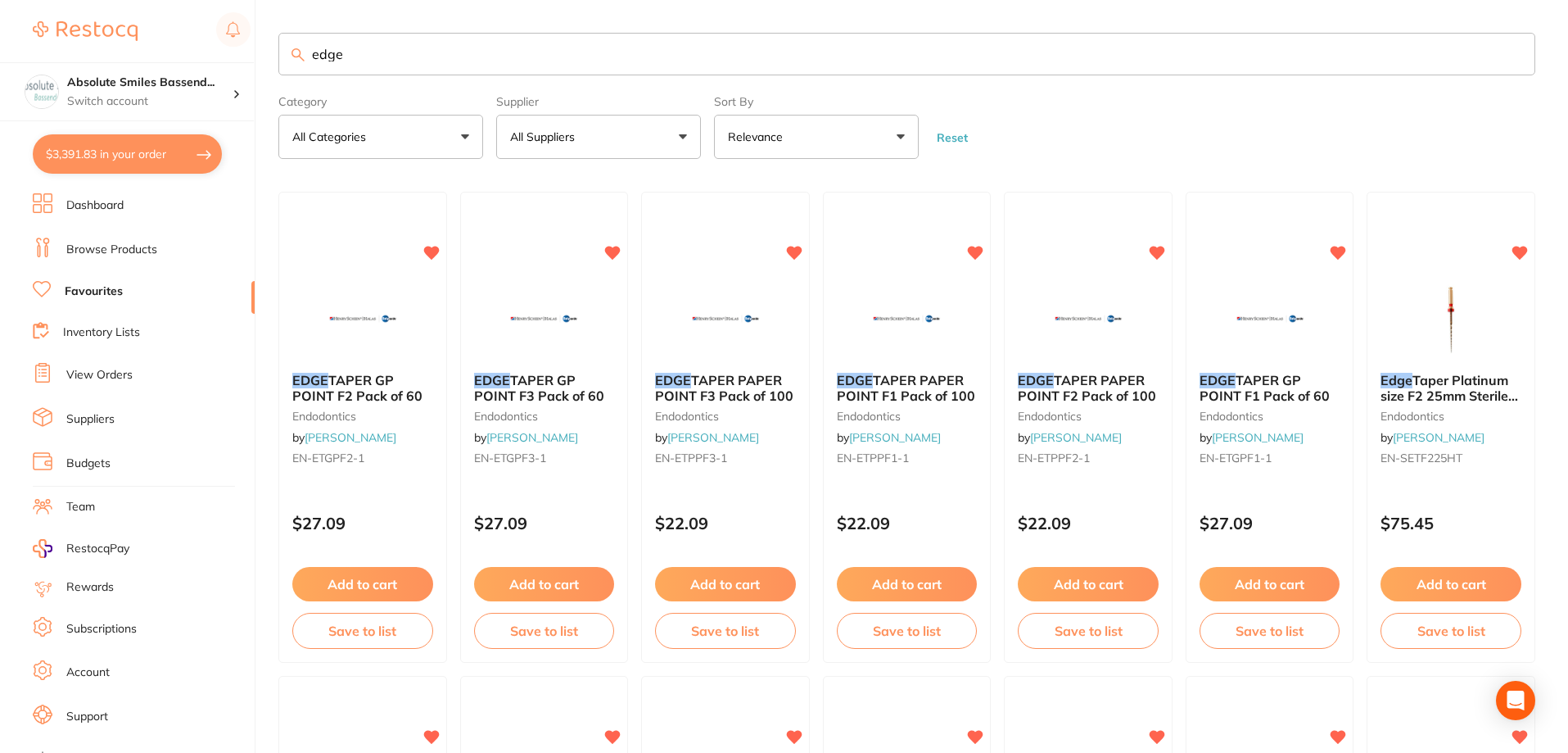
click at [537, 58] on input "edge" at bounding box center [907, 54] width 1257 height 43
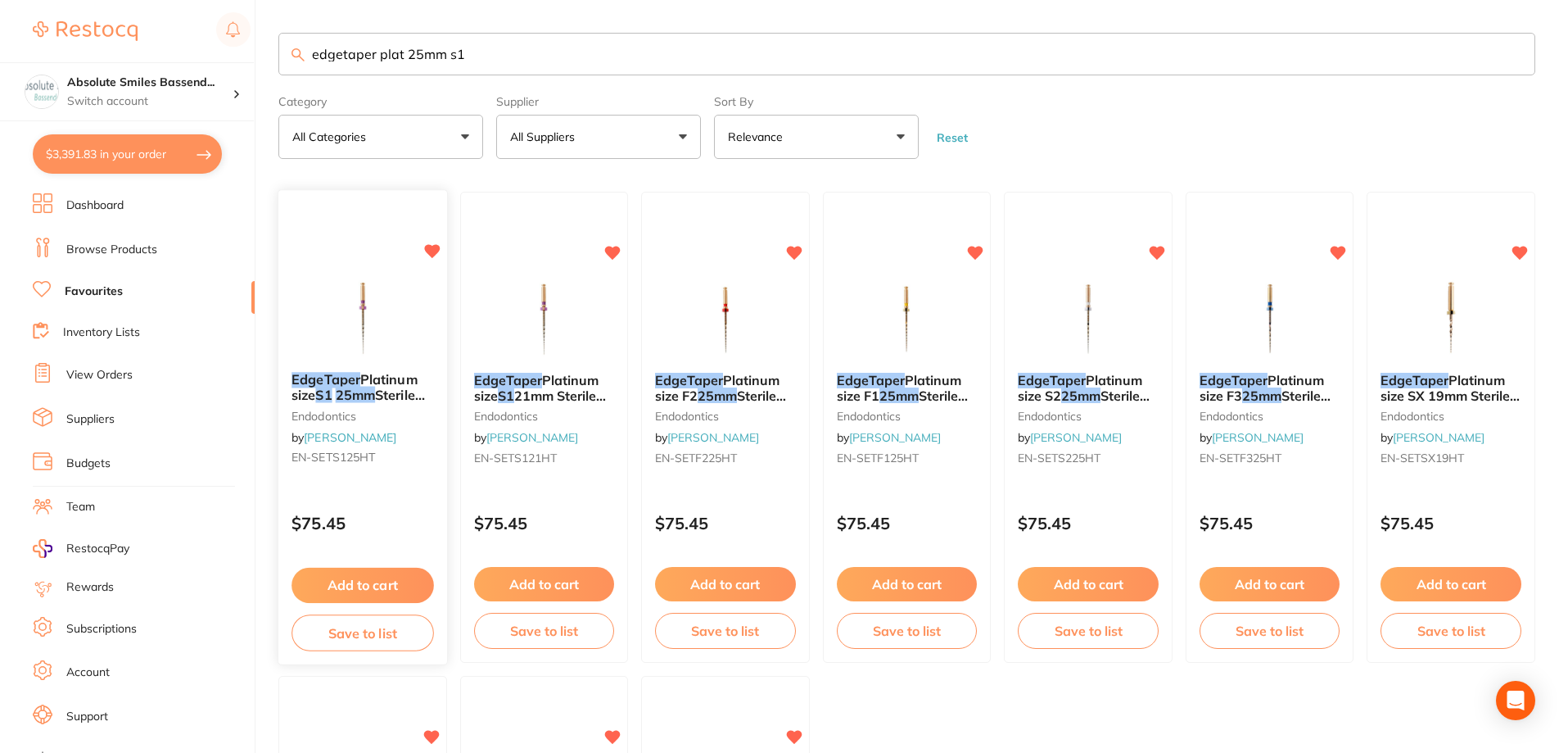
type input "edgetaper plat 25mm s1"
click at [378, 579] on button "Add to cart" at bounding box center [362, 585] width 142 height 35
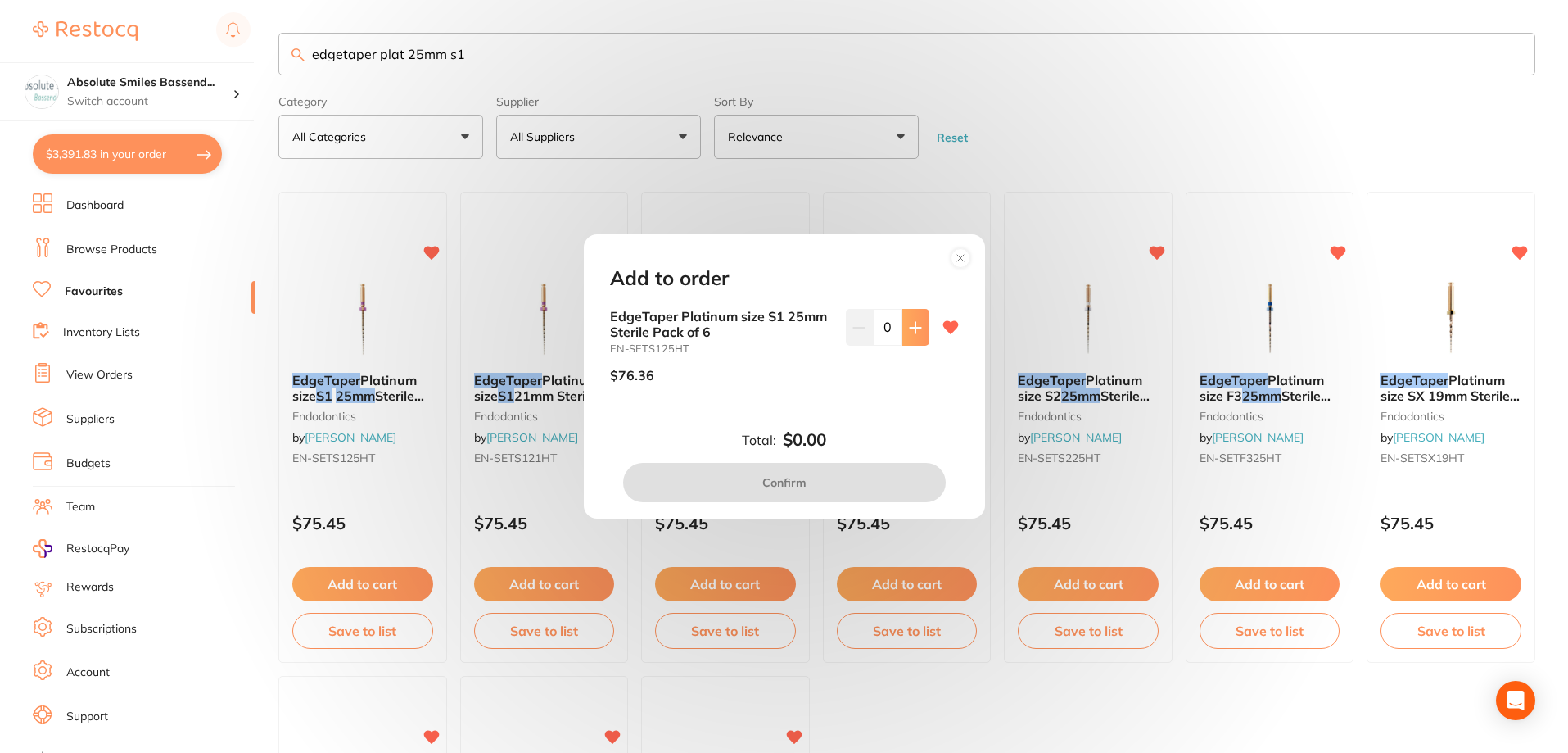
click at [909, 332] on icon at bounding box center [915, 328] width 13 height 13
type input "1"
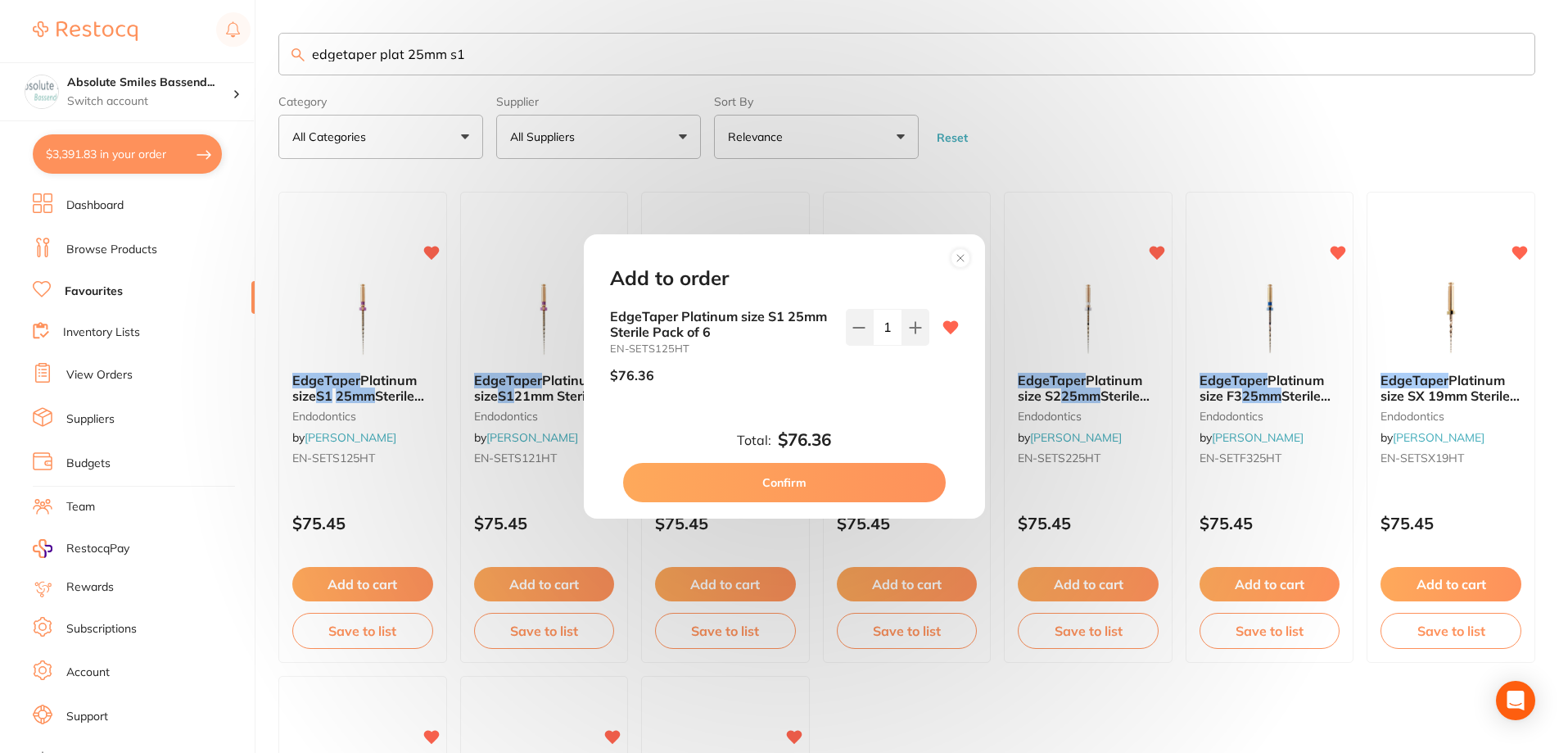
click at [823, 469] on button "Confirm" at bounding box center [784, 482] width 322 height 39
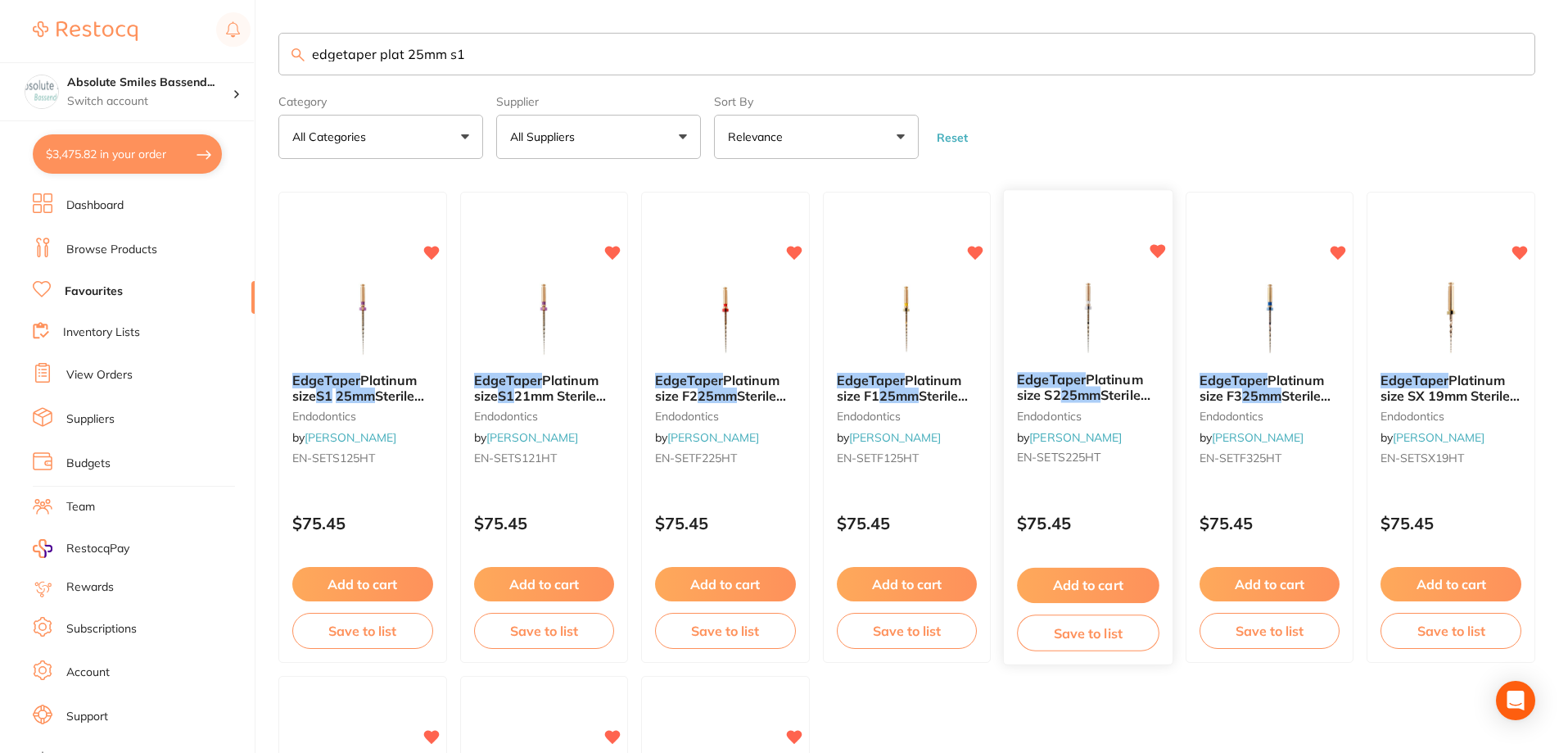
click at [1090, 585] on button "Add to cart" at bounding box center [1088, 585] width 142 height 35
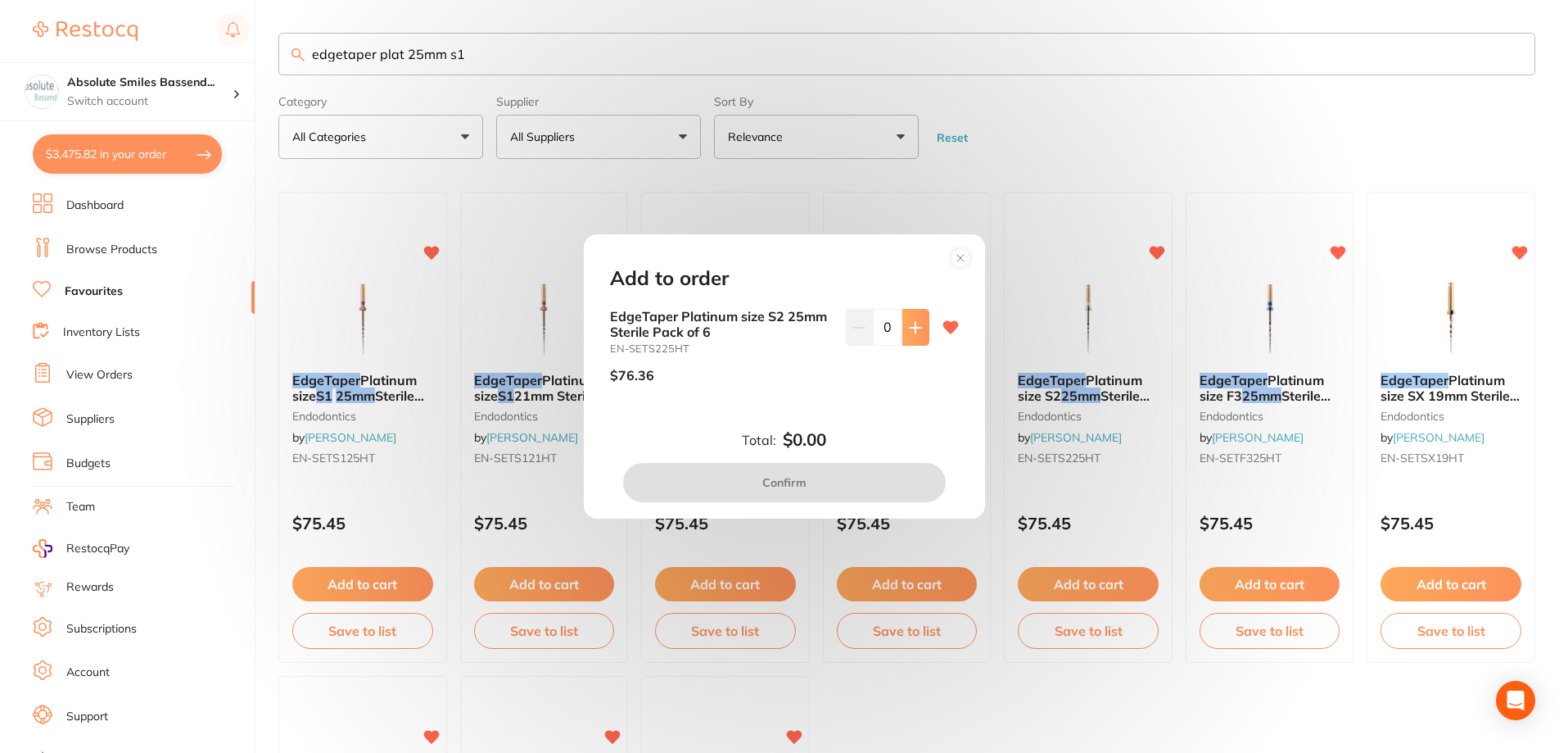
click at [902, 325] on button at bounding box center [916, 327] width 27 height 36
type input "1"
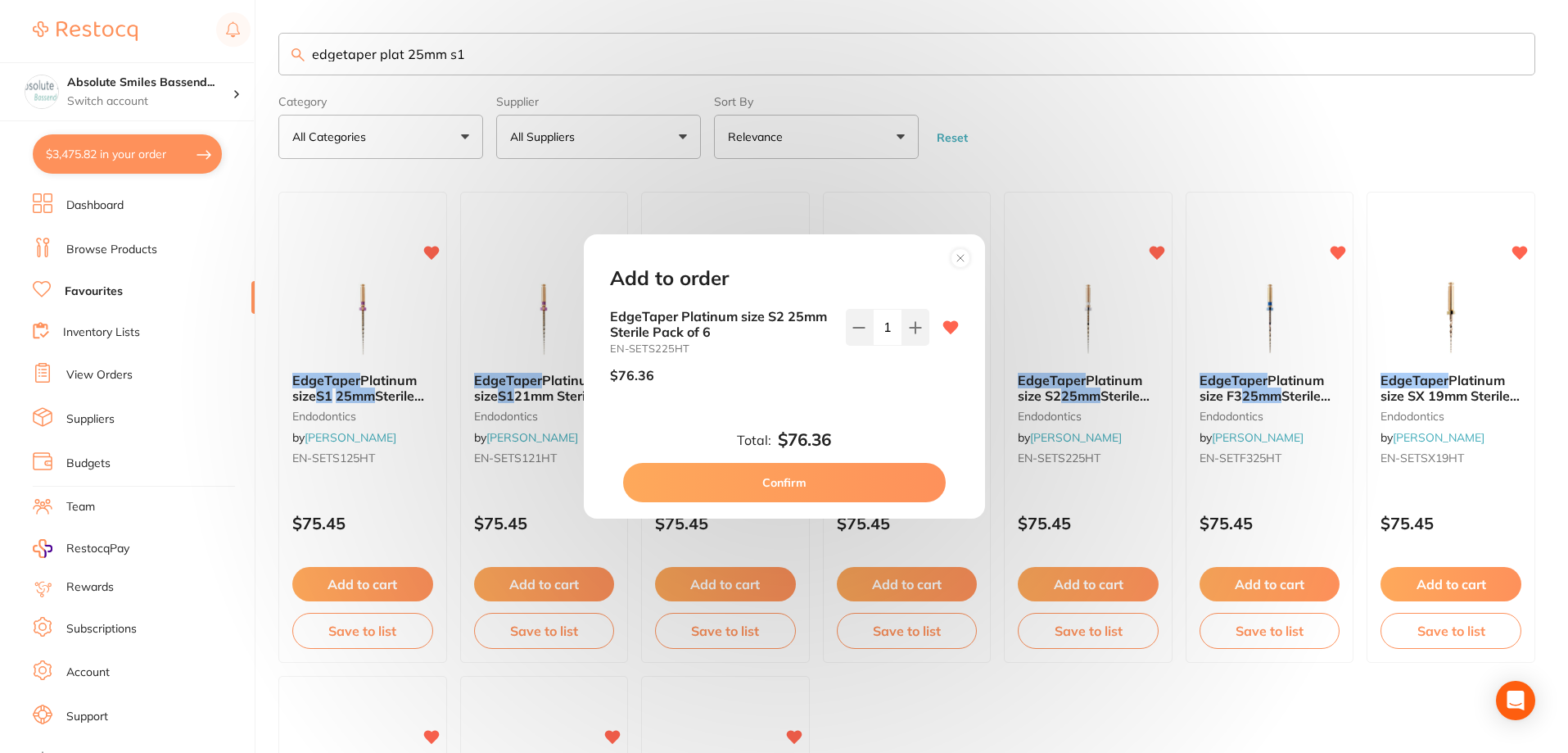
drag, startPoint x: 845, startPoint y: 473, endPoint x: 953, endPoint y: 146, distance: 344.4
click at [846, 473] on button "Confirm" at bounding box center [784, 482] width 322 height 39
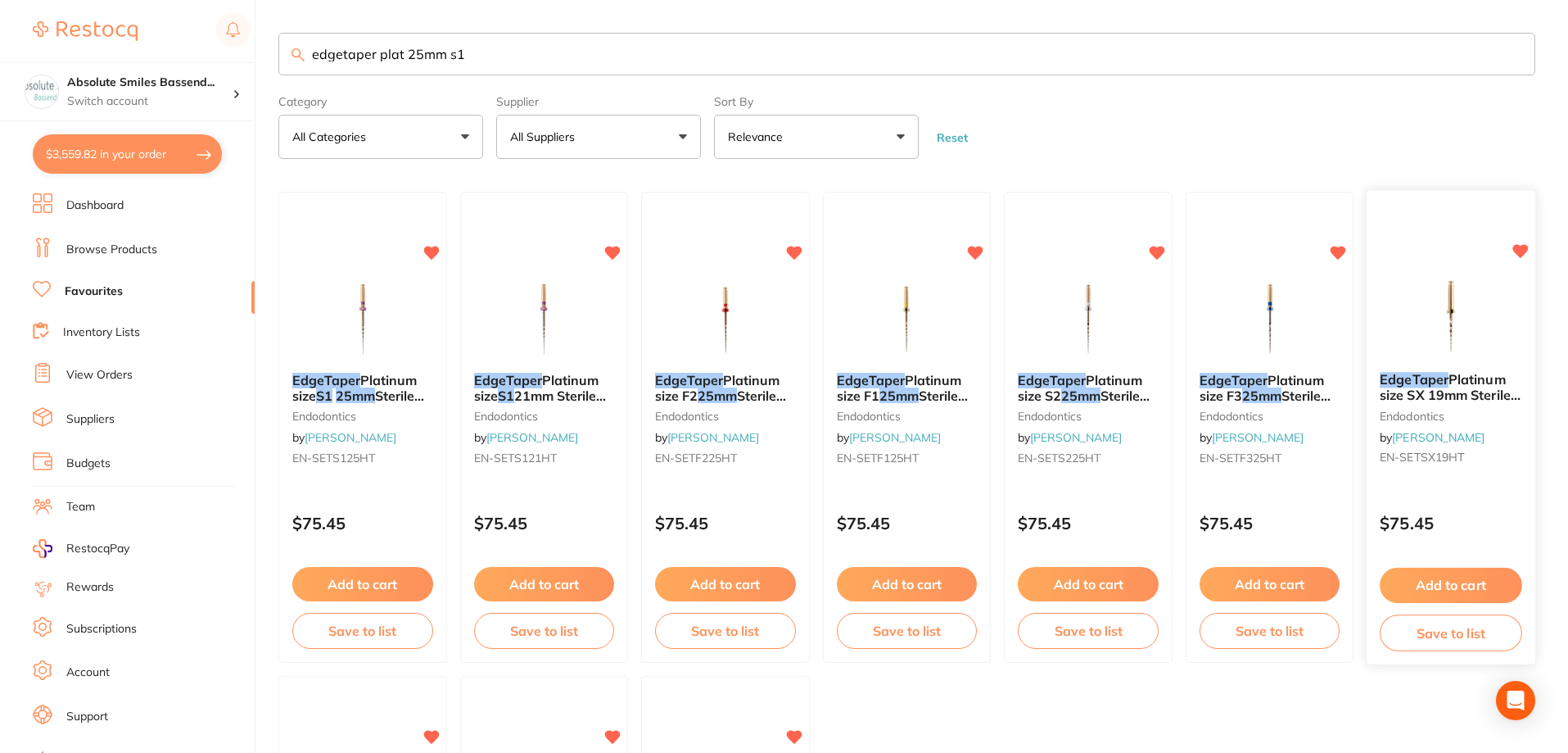
click at [1470, 578] on button "Add to cart" at bounding box center [1452, 585] width 142 height 35
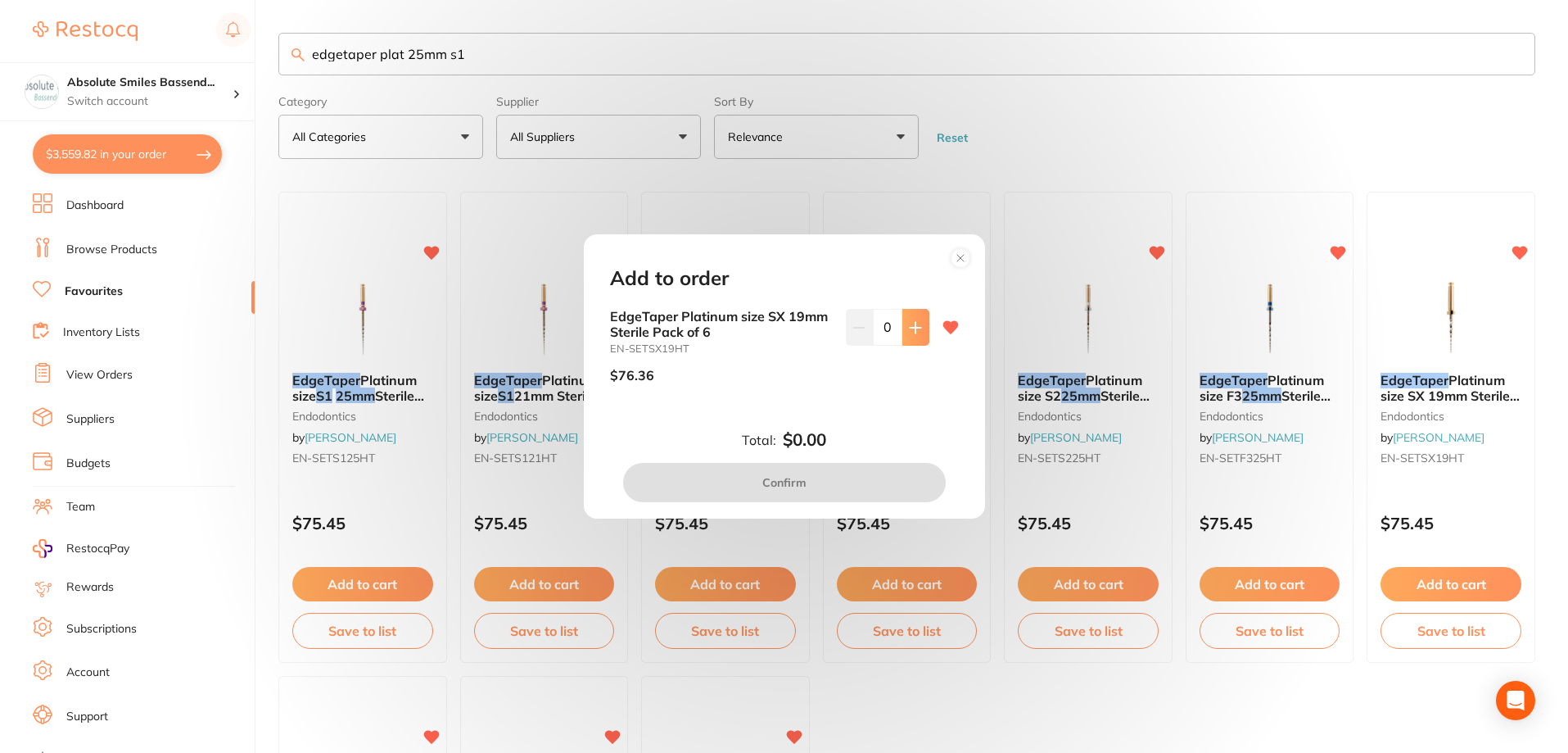
click at [909, 326] on icon at bounding box center [915, 328] width 13 height 13
type input "1"
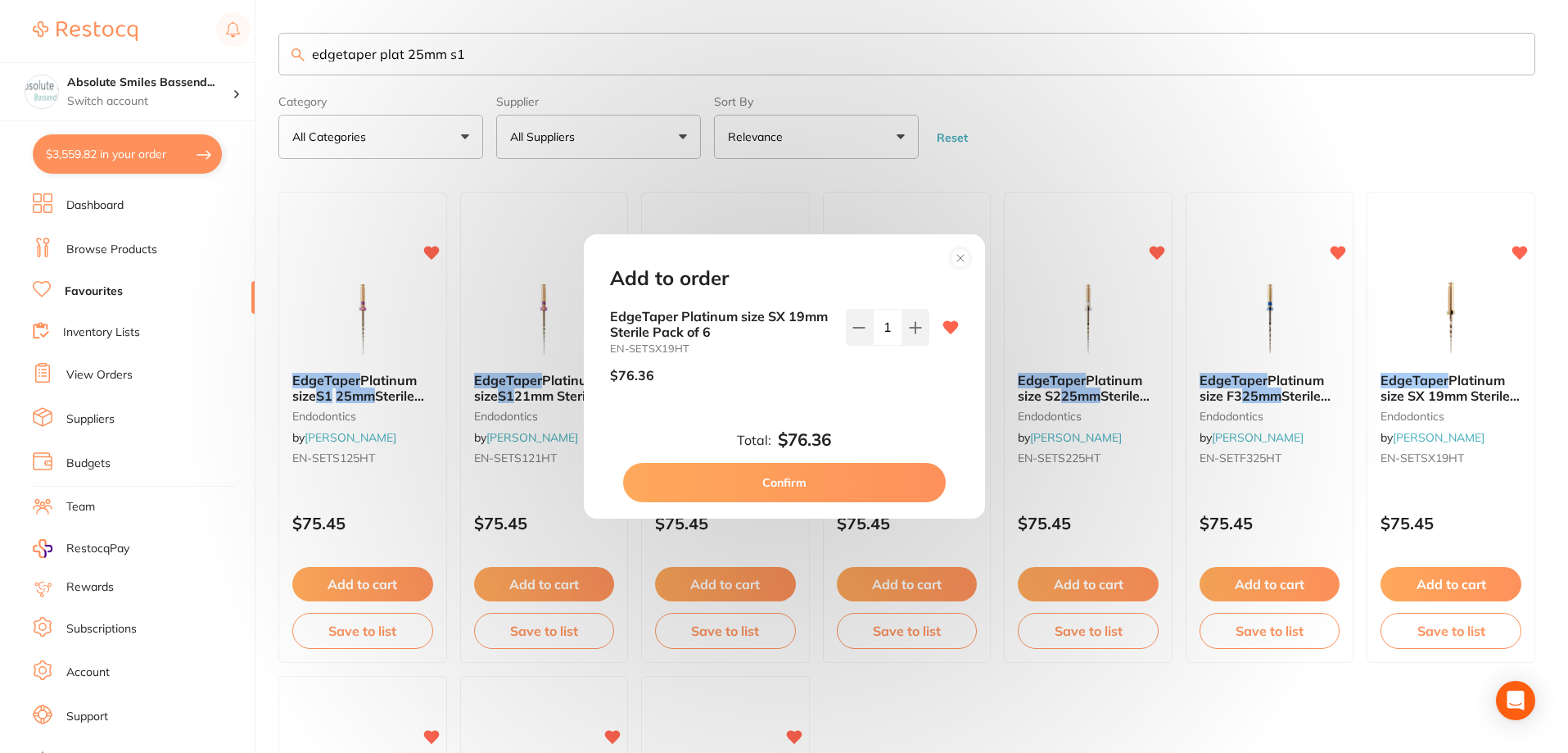
drag, startPoint x: 803, startPoint y: 481, endPoint x: 949, endPoint y: 134, distance: 376.5
click at [803, 480] on button "Confirm" at bounding box center [784, 482] width 322 height 39
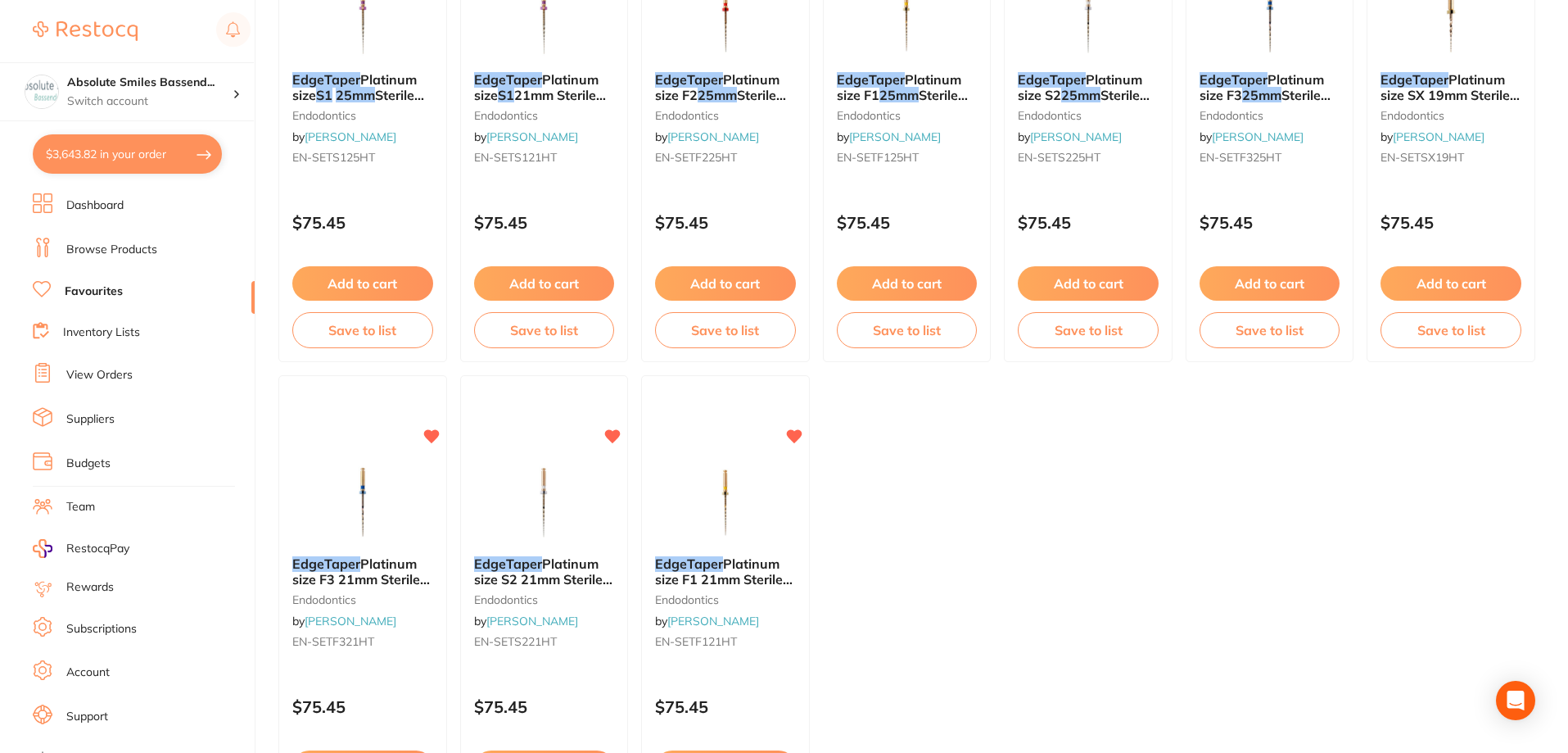
scroll to position [328, 0]
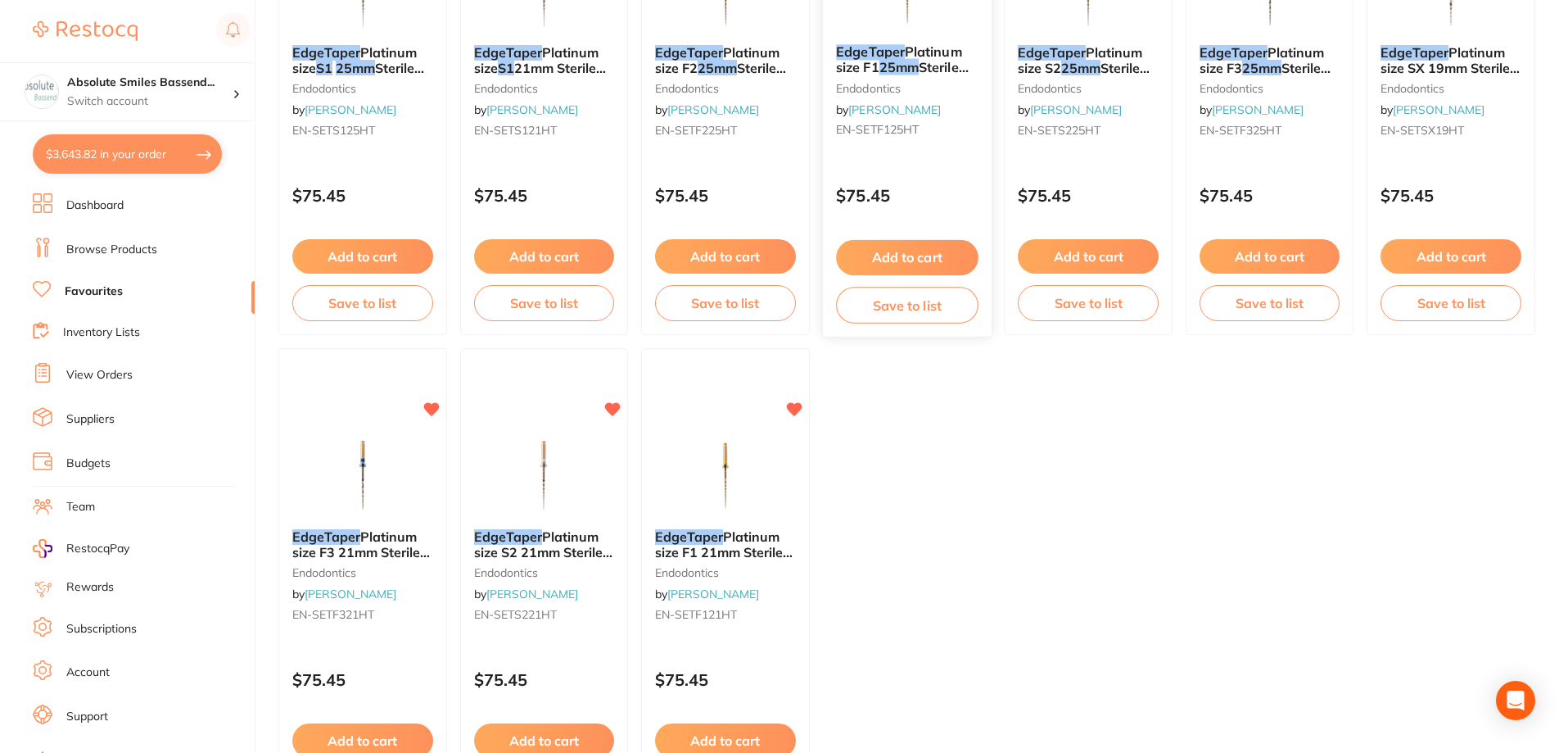
click at [915, 252] on button "Add to cart" at bounding box center [907, 257] width 142 height 35
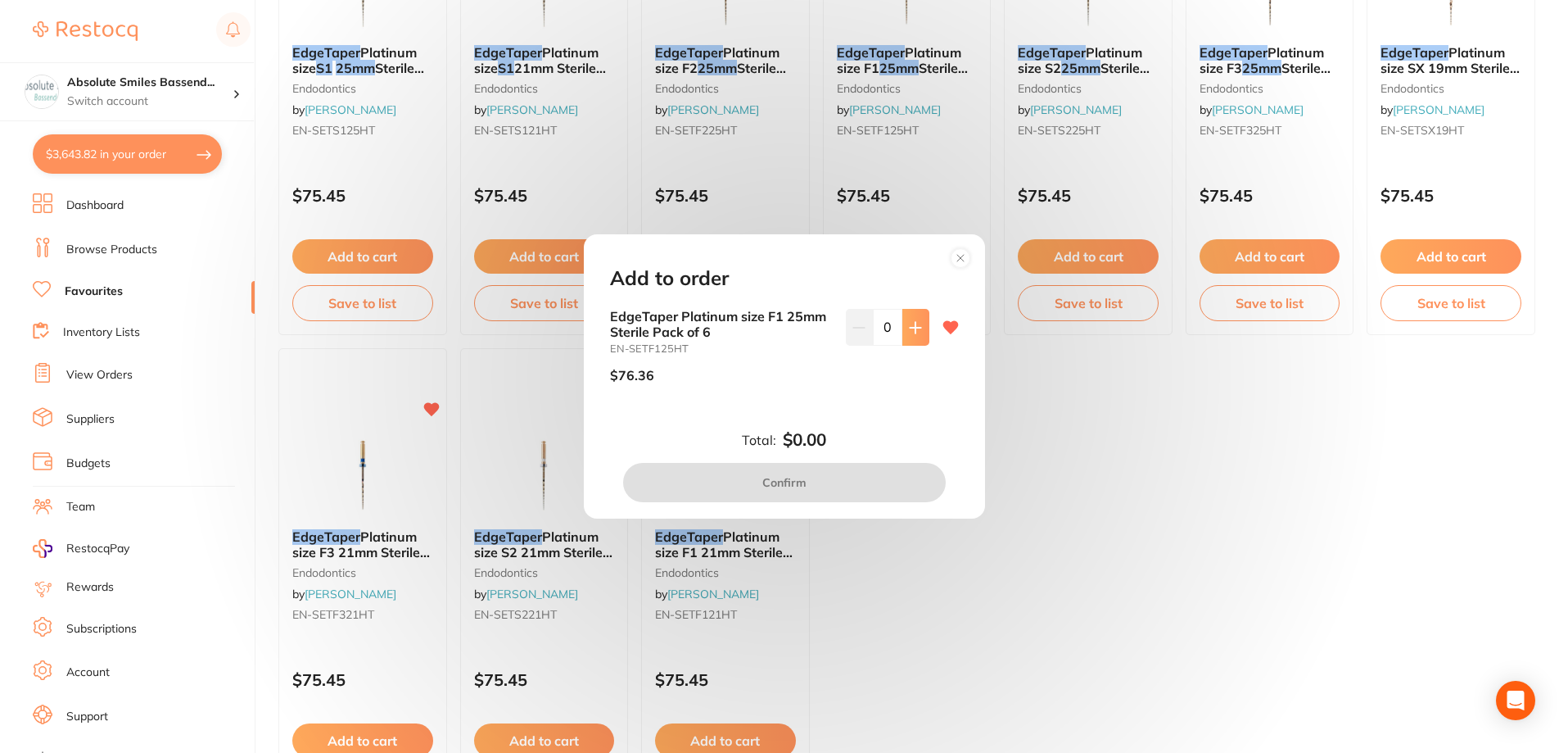
click at [913, 338] on button at bounding box center [916, 327] width 27 height 36
type input "1"
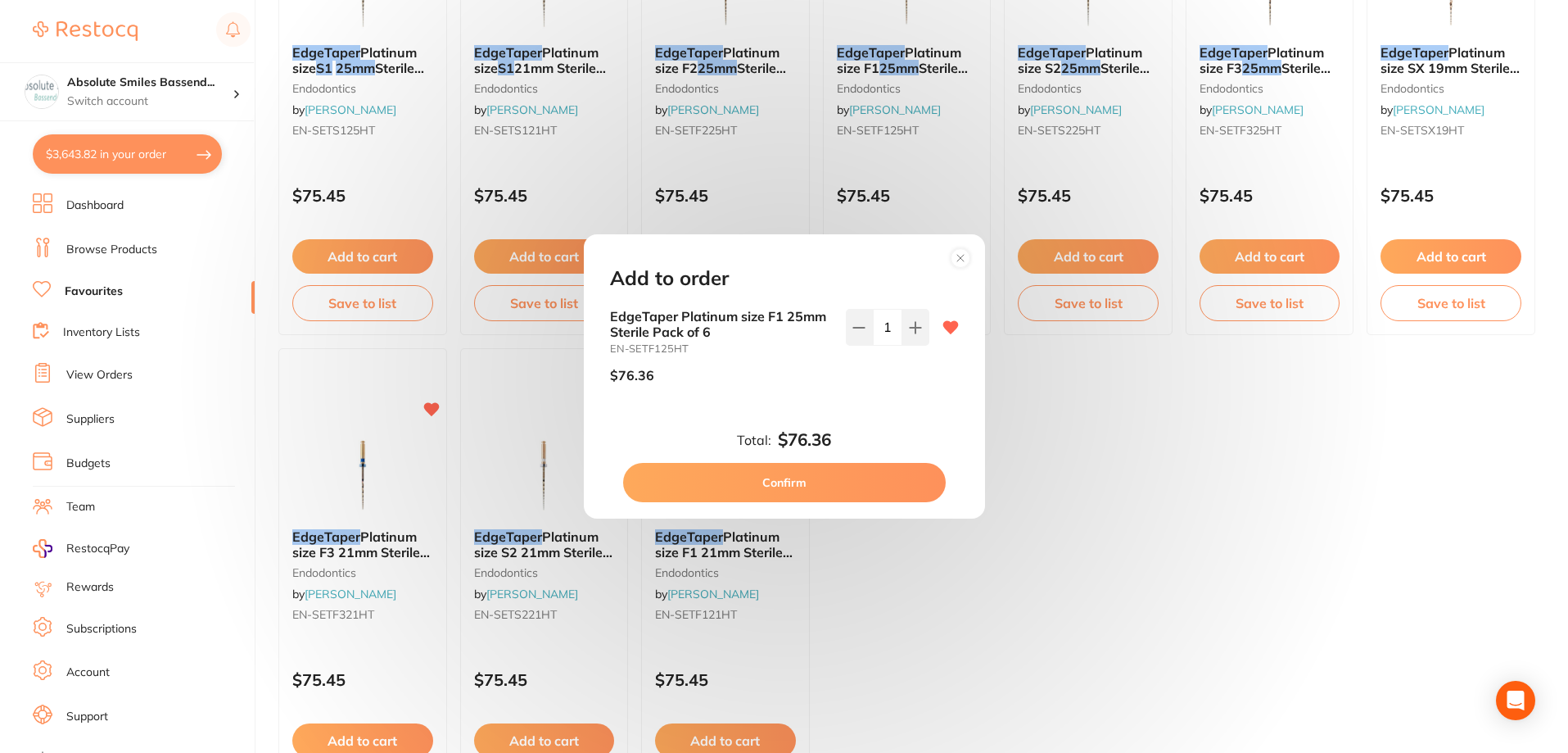
click at [850, 469] on button "Confirm" at bounding box center [784, 482] width 322 height 39
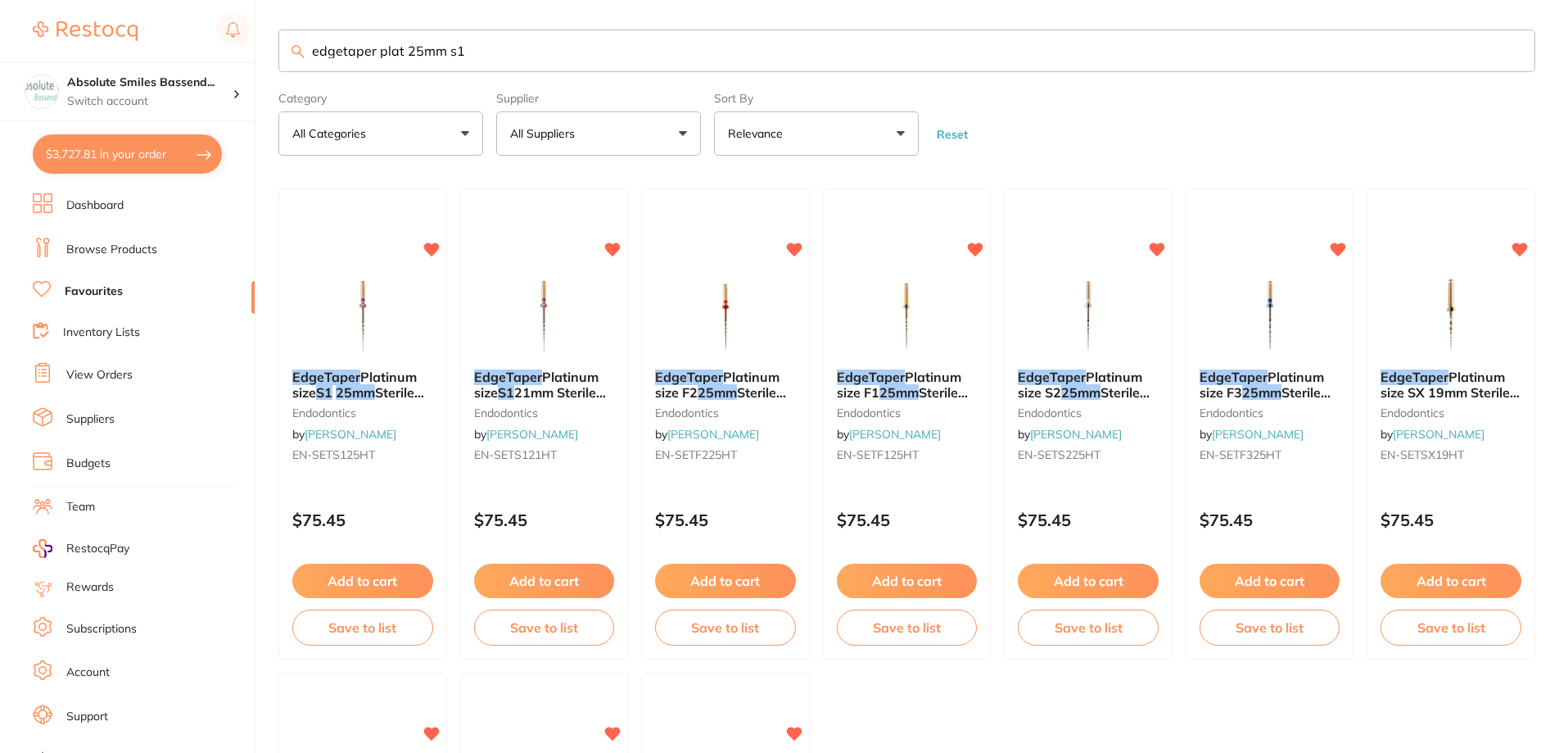
scroll to position [0, 0]
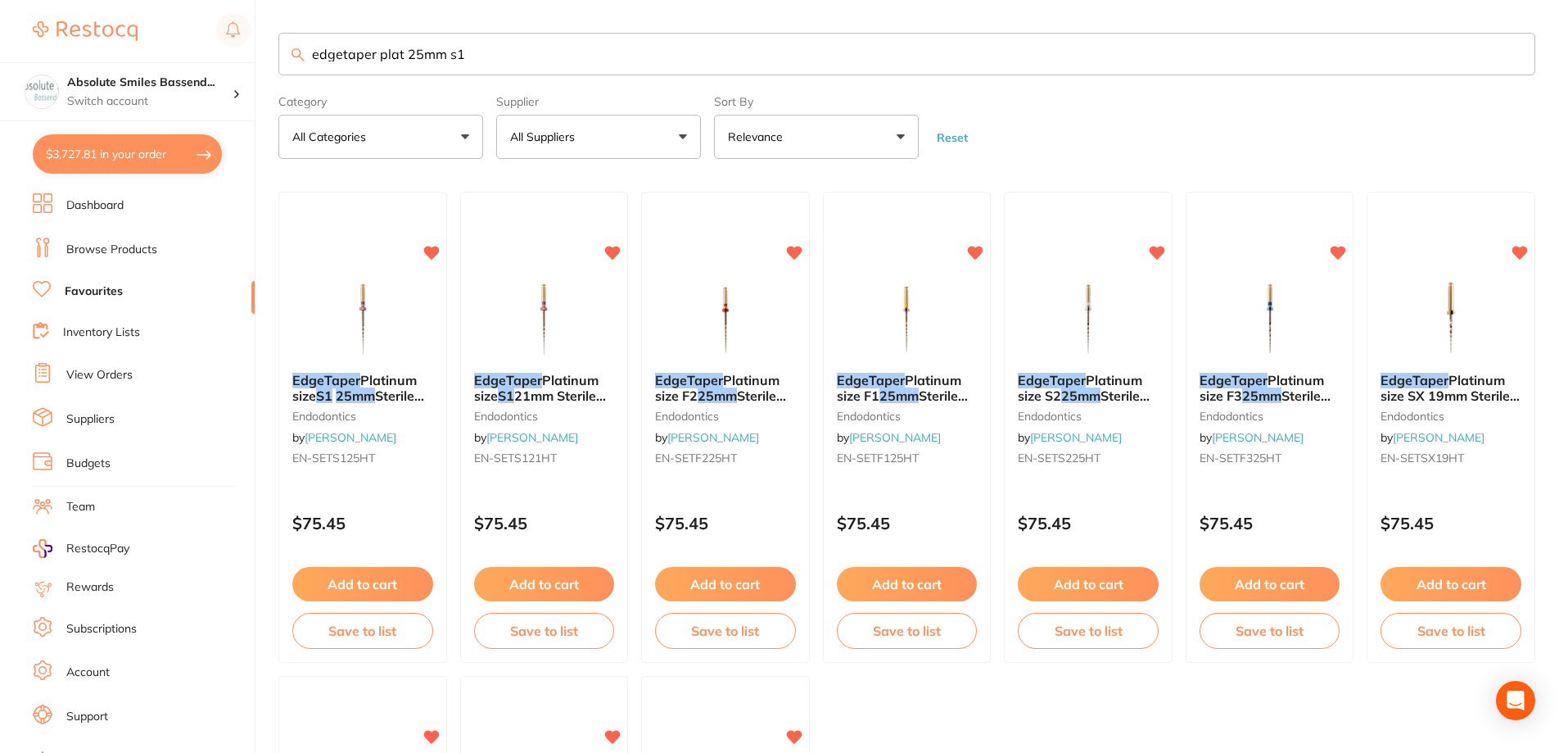
drag, startPoint x: 502, startPoint y: 55, endPoint x: 281, endPoint y: 54, distance: 221.0
click at [282, 54] on input "edgetaper plat 25mm s1" at bounding box center [907, 54] width 1257 height 43
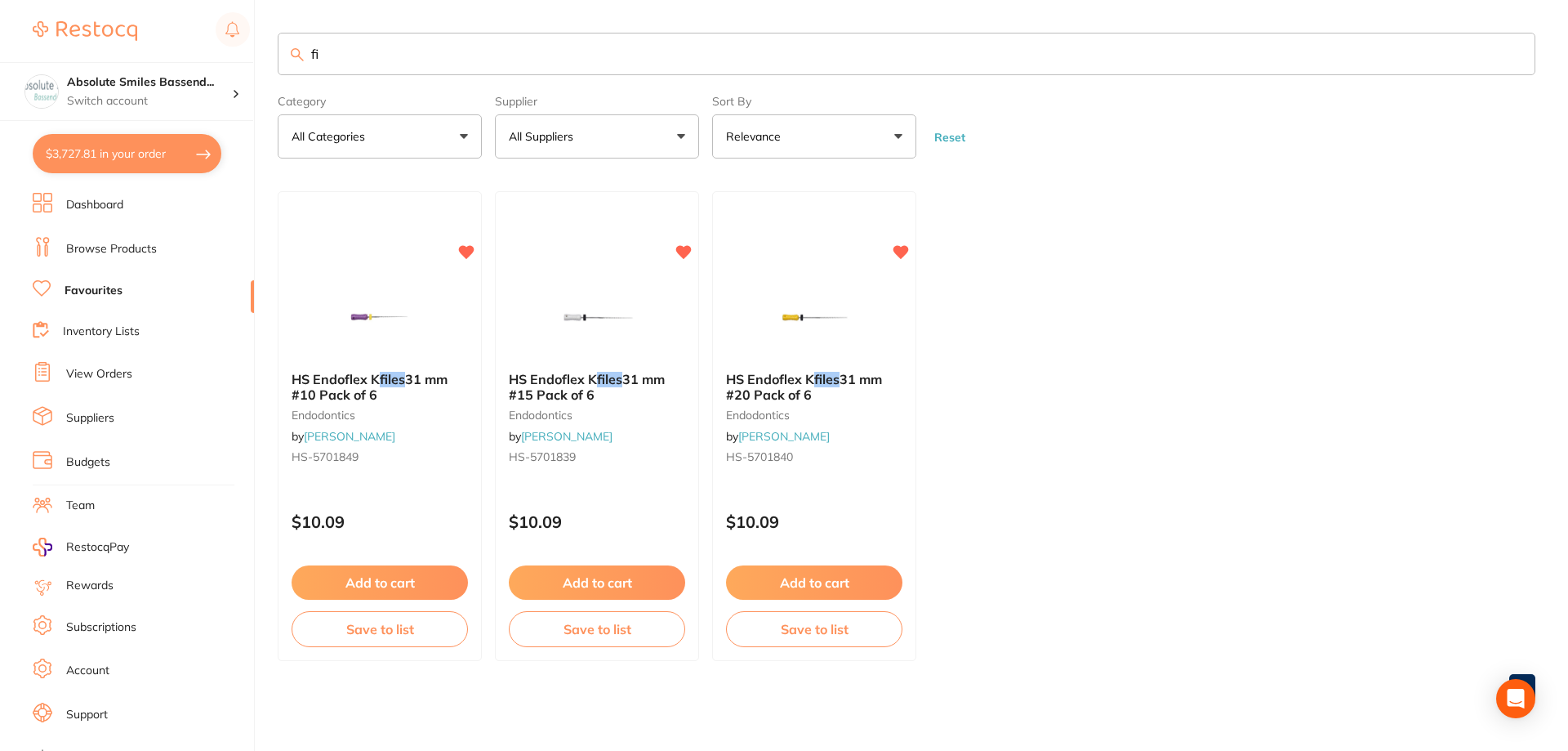
type input "f"
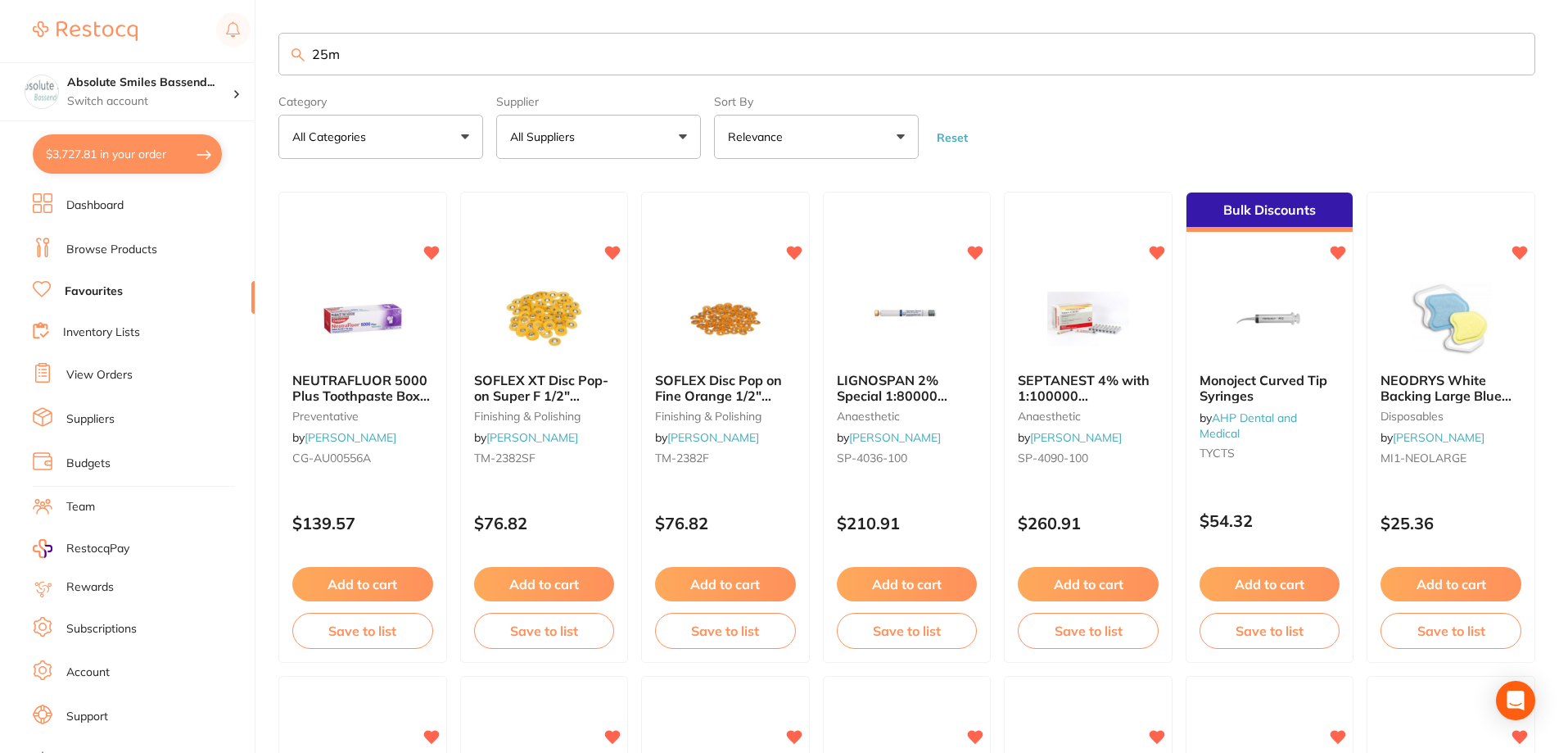
type input "25mm"
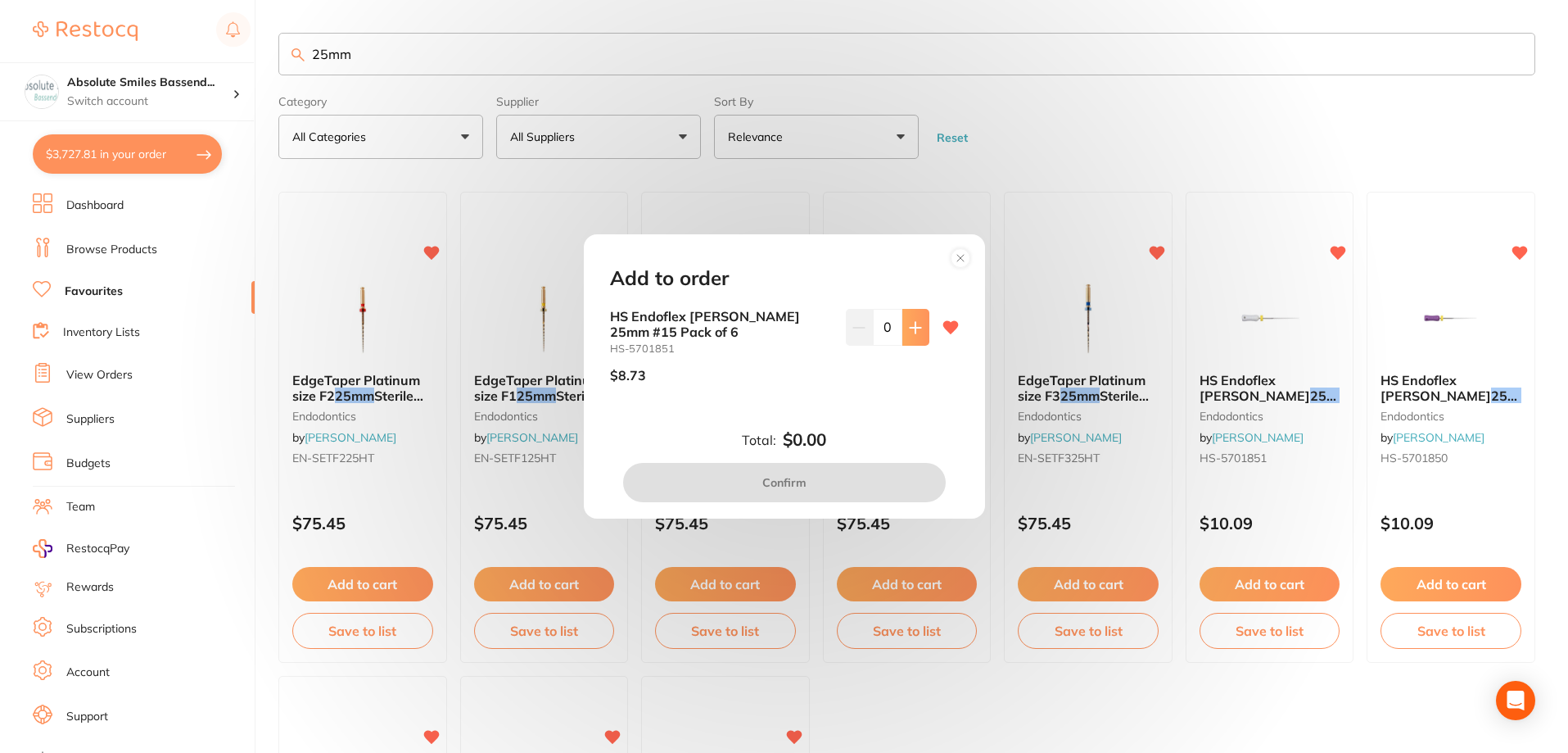
click at [912, 322] on icon at bounding box center [915, 327] width 11 height 11
type input "4"
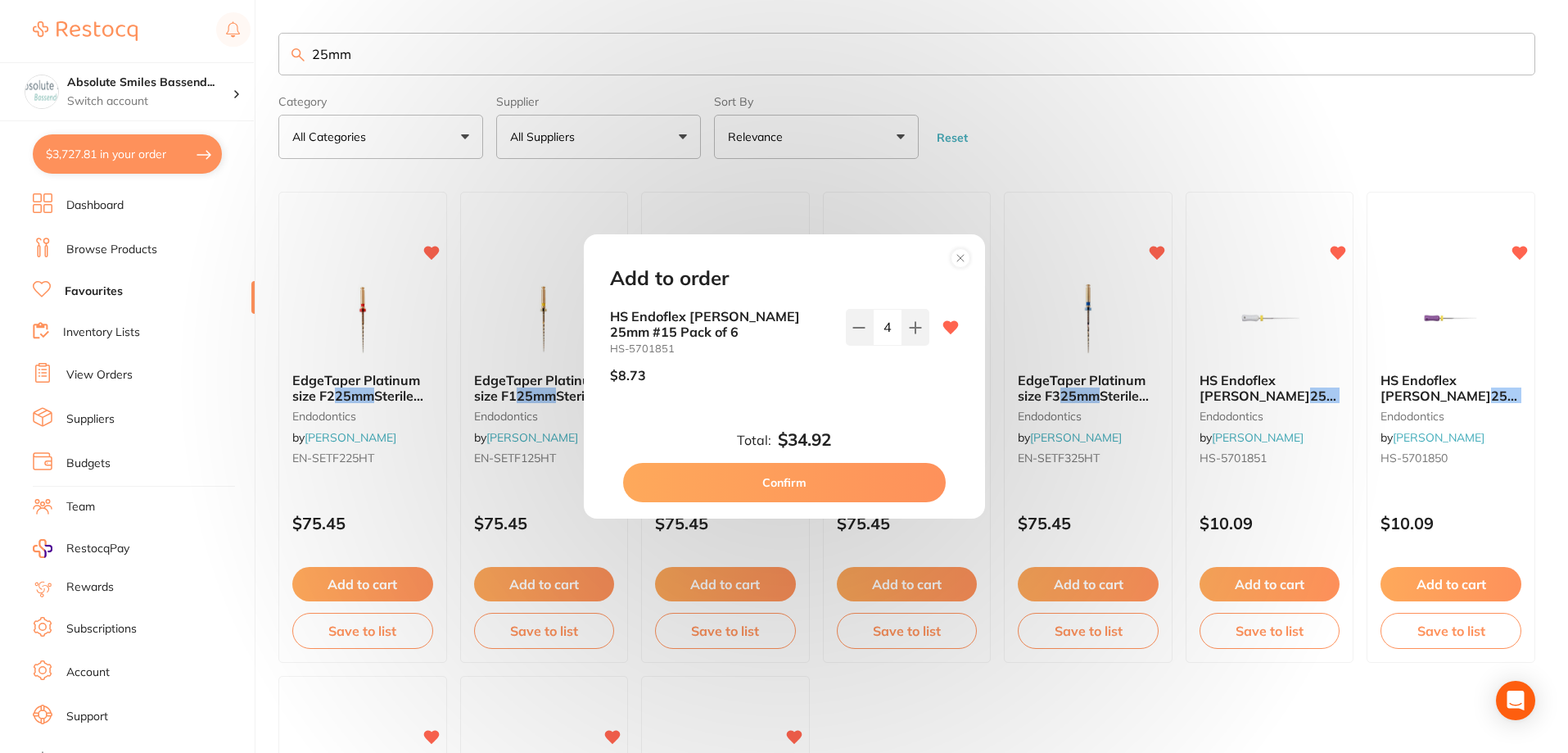
click at [825, 475] on button "Confirm" at bounding box center [784, 482] width 322 height 39
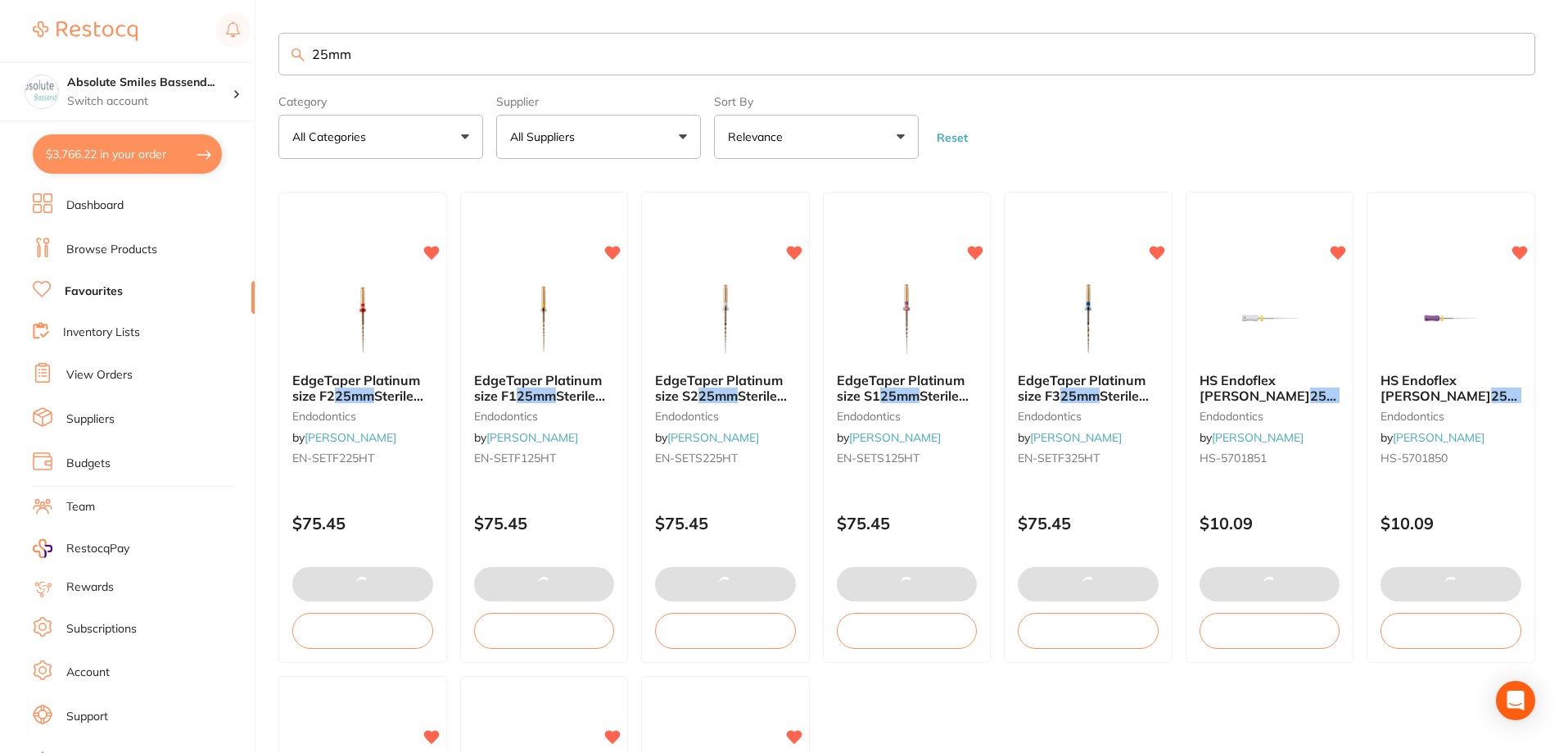
drag, startPoint x: 421, startPoint y: 54, endPoint x: 277, endPoint y: 59, distance: 144.1
click at [283, 58] on input "25mm" at bounding box center [907, 54] width 1257 height 43
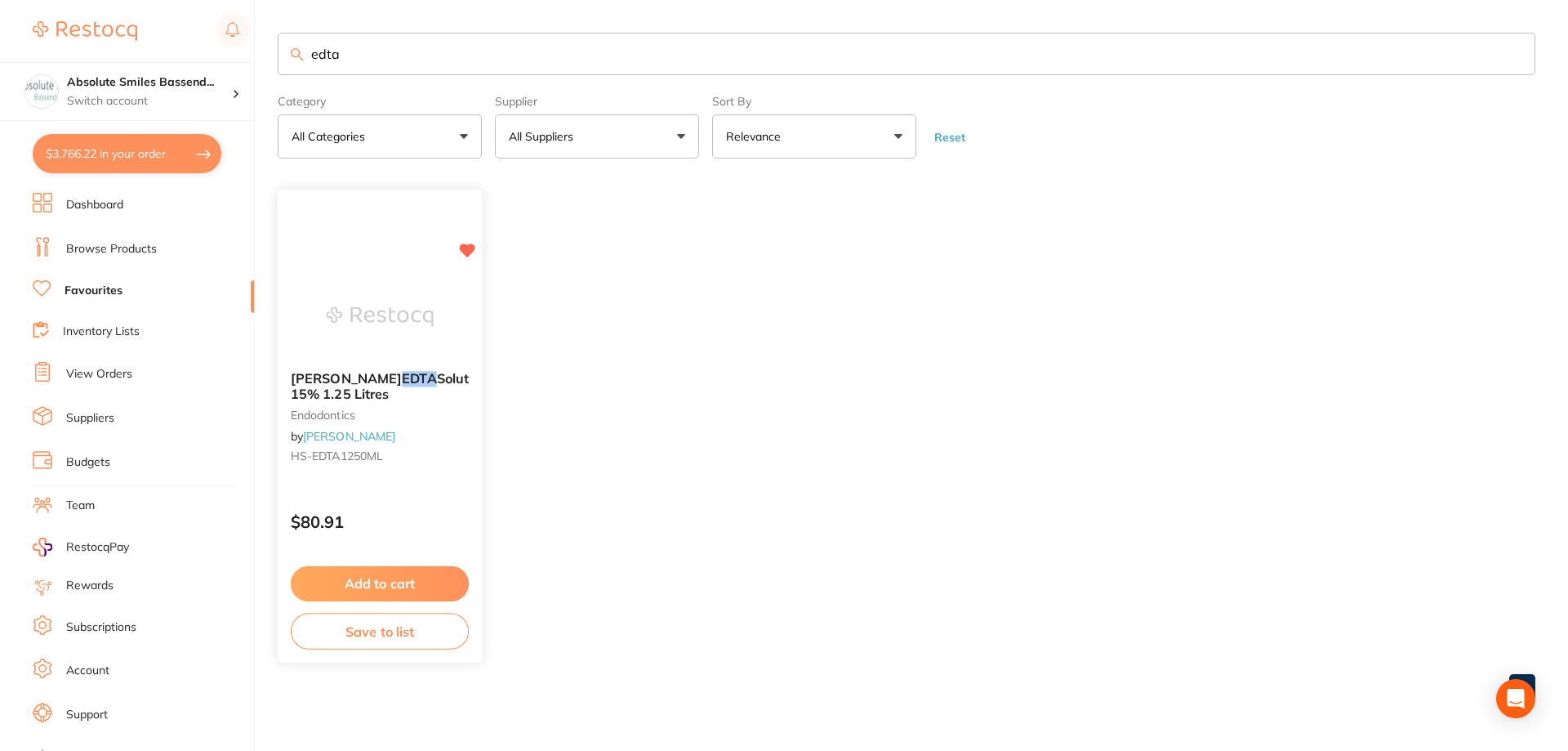
type input "edta"
click at [435, 580] on button "Add to cart" at bounding box center [379, 583] width 177 height 34
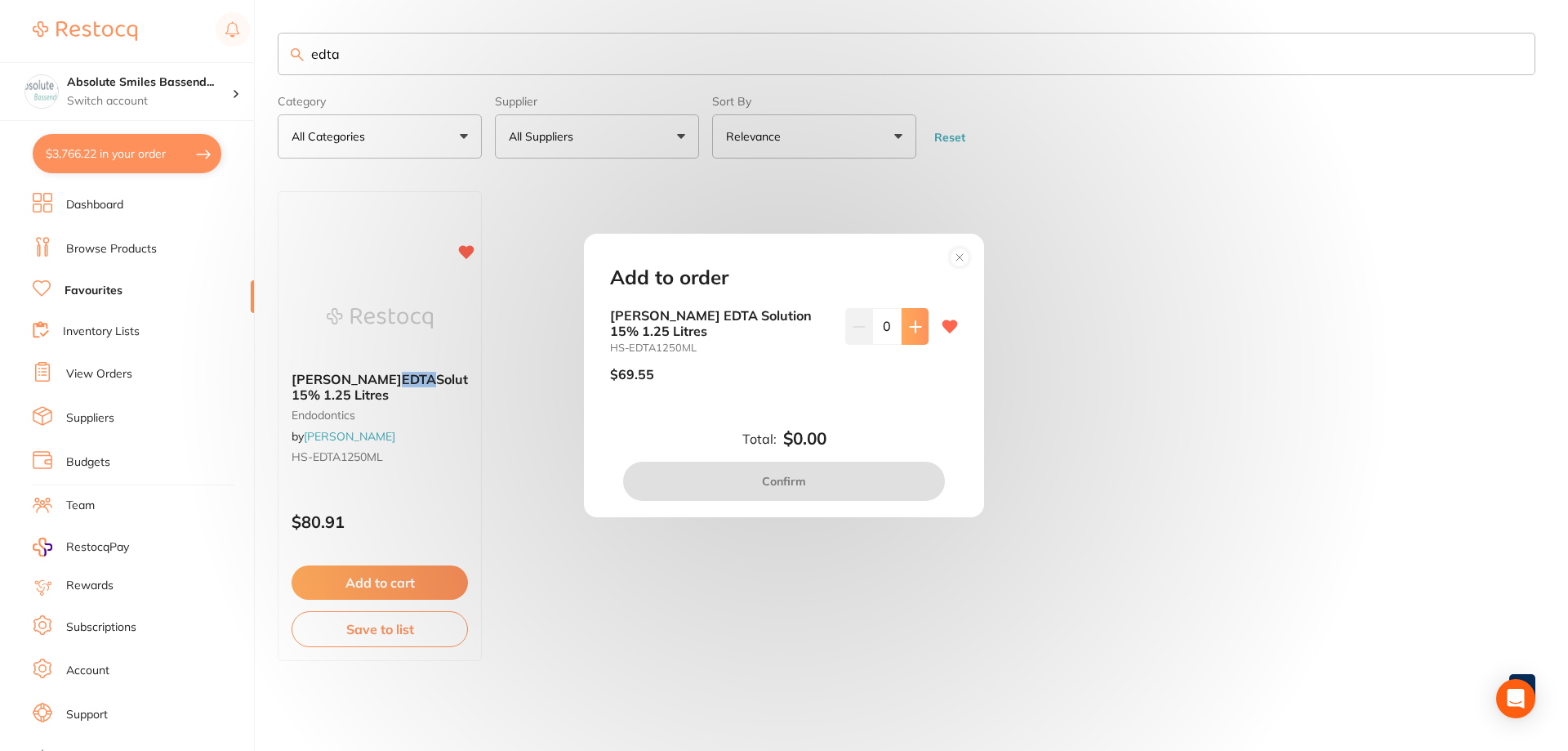
click at [903, 331] on button at bounding box center [915, 326] width 27 height 36
click at [904, 331] on button at bounding box center [915, 326] width 27 height 36
type input "2"
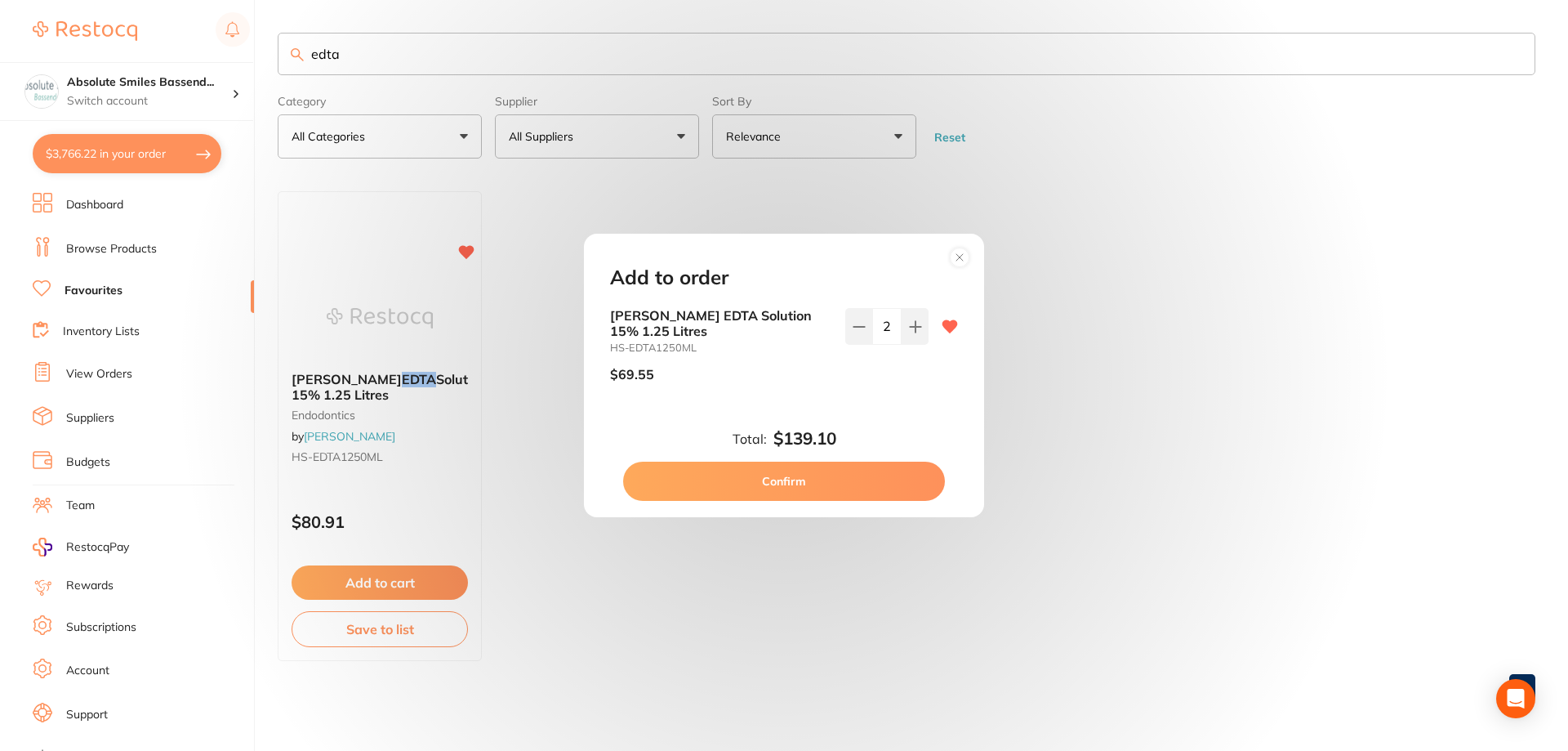
click at [795, 491] on button "Confirm" at bounding box center [783, 481] width 321 height 39
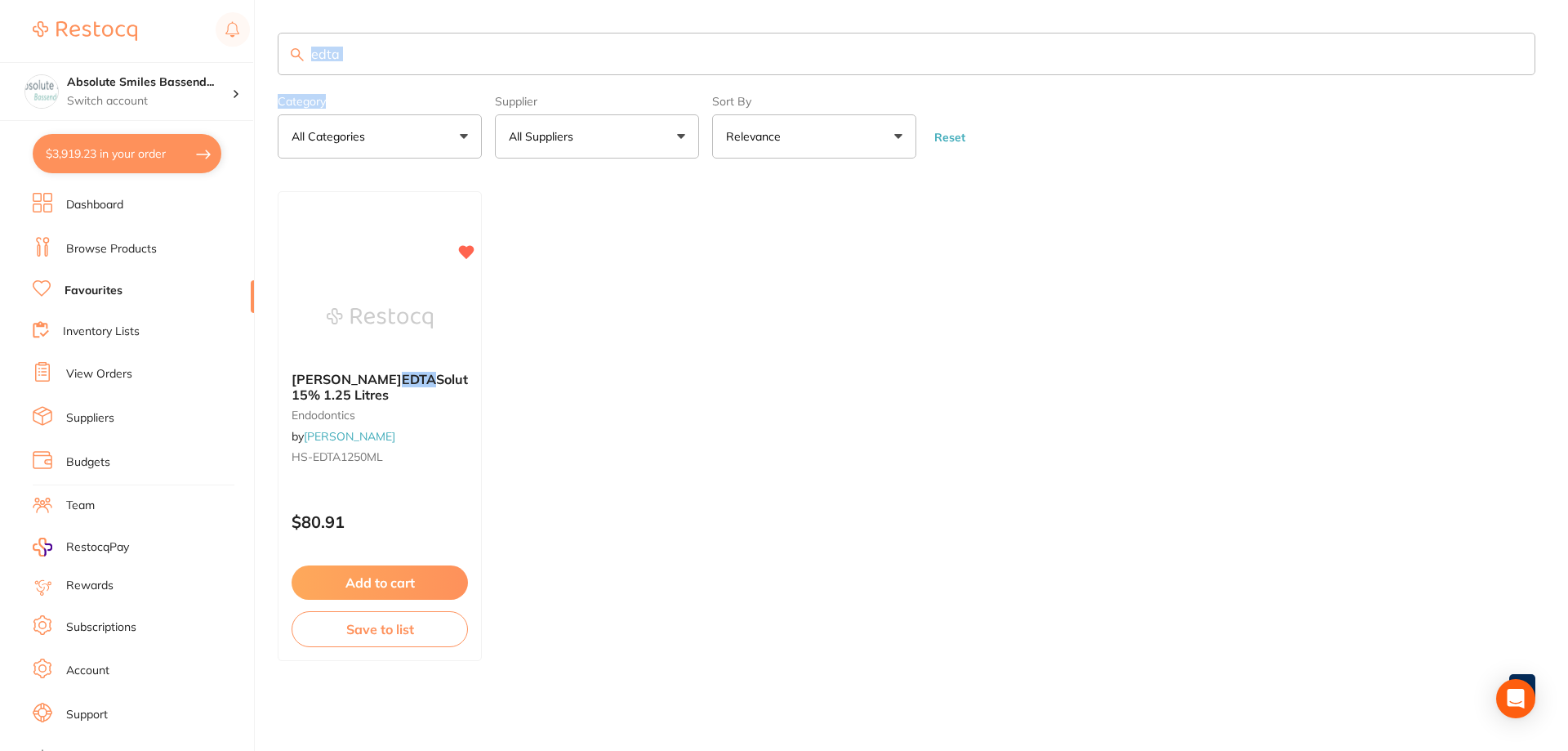
drag, startPoint x: 429, startPoint y: 78, endPoint x: 403, endPoint y: 71, distance: 26.9
click at [404, 71] on section "edta Category All Categories All Categories endodontics Clear Category false Al…" at bounding box center [906, 95] width 1257 height 126
drag, startPoint x: 389, startPoint y: 70, endPoint x: 381, endPoint y: 55, distance: 17.0
click at [386, 63] on input "edta" at bounding box center [906, 53] width 1257 height 43
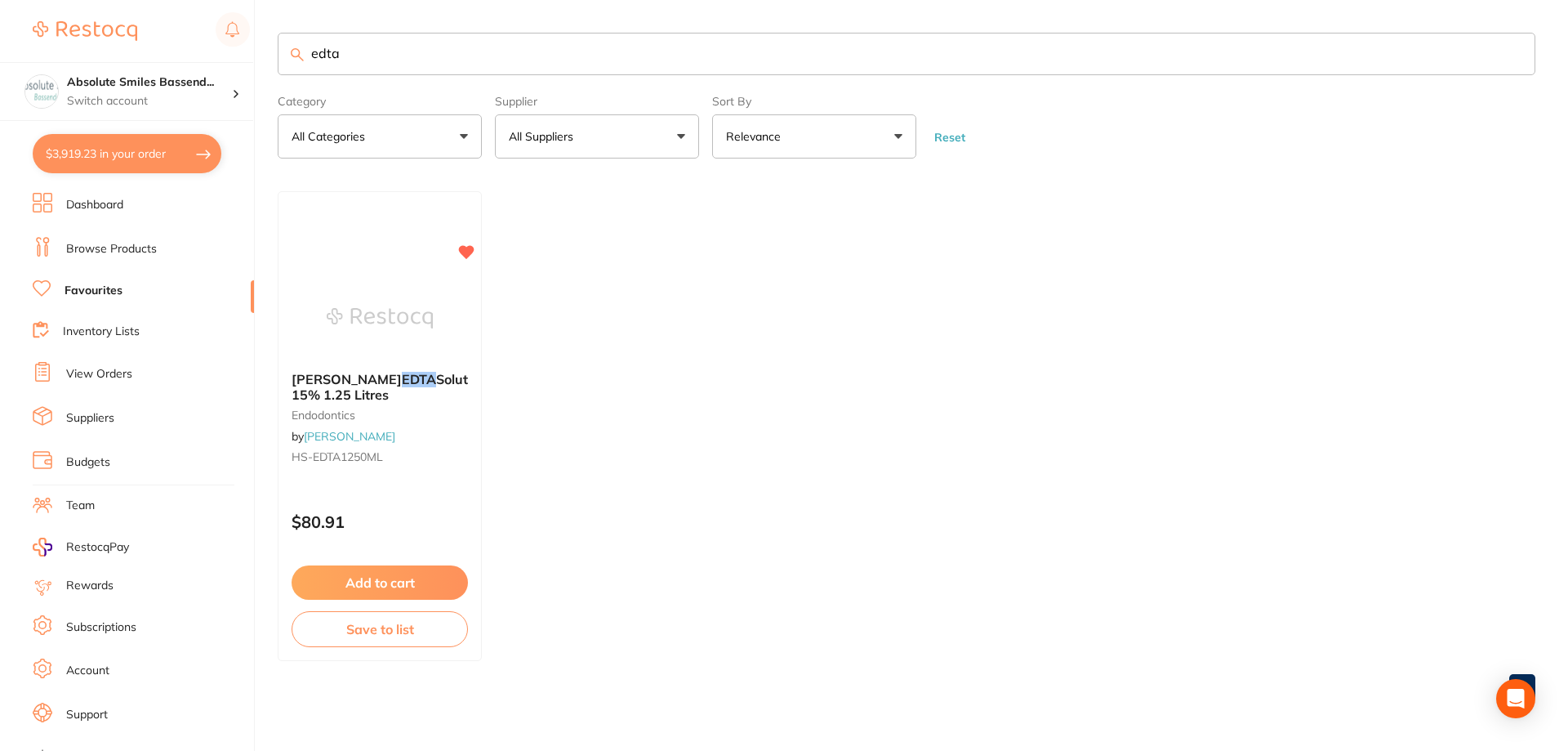
scroll to position [0, 0]
drag, startPoint x: 381, startPoint y: 53, endPoint x: 292, endPoint y: 61, distance: 89.4
click at [292, 61] on div "edta" at bounding box center [906, 53] width 1257 height 43
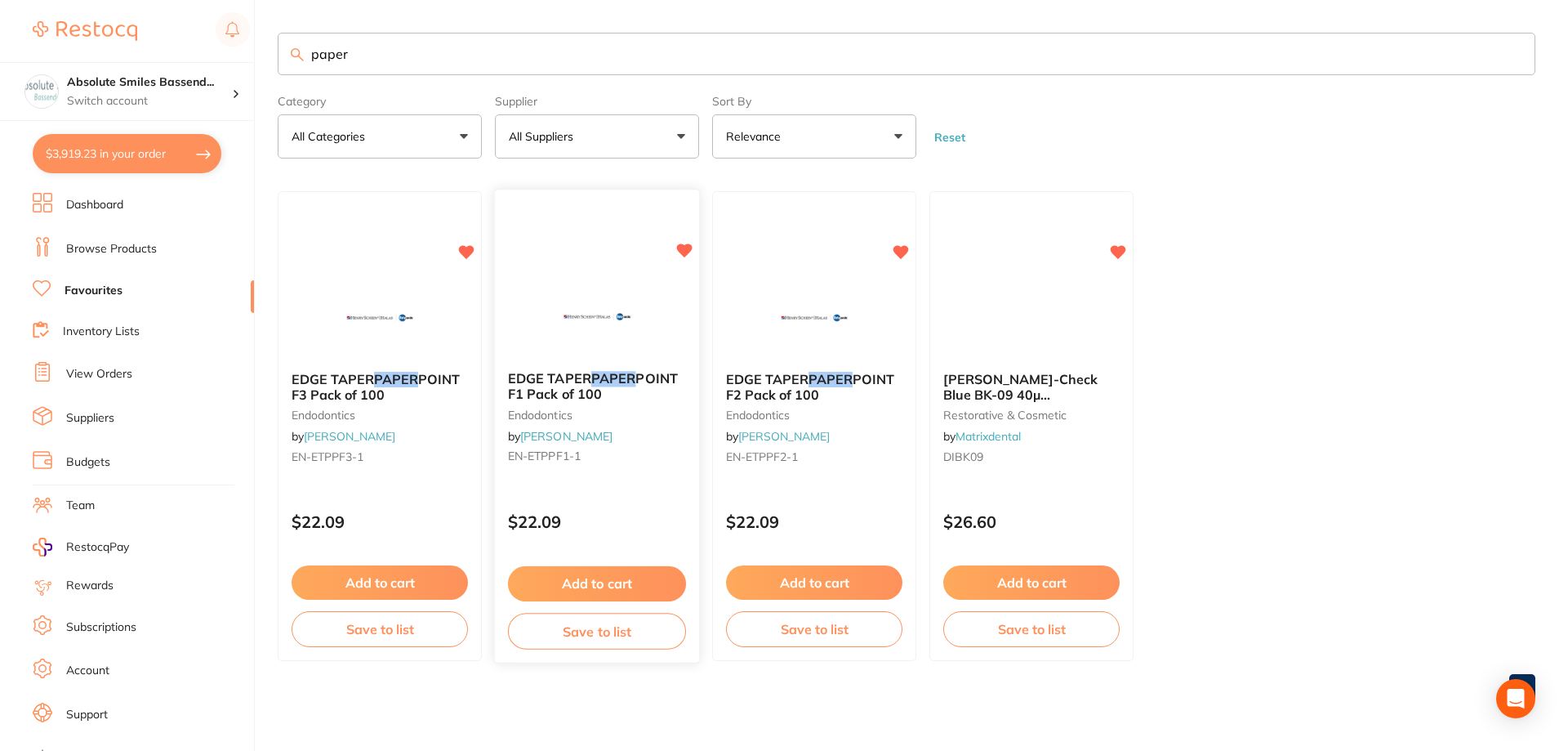
type input "paper"
click at [596, 579] on button "Add to cart" at bounding box center [597, 583] width 177 height 34
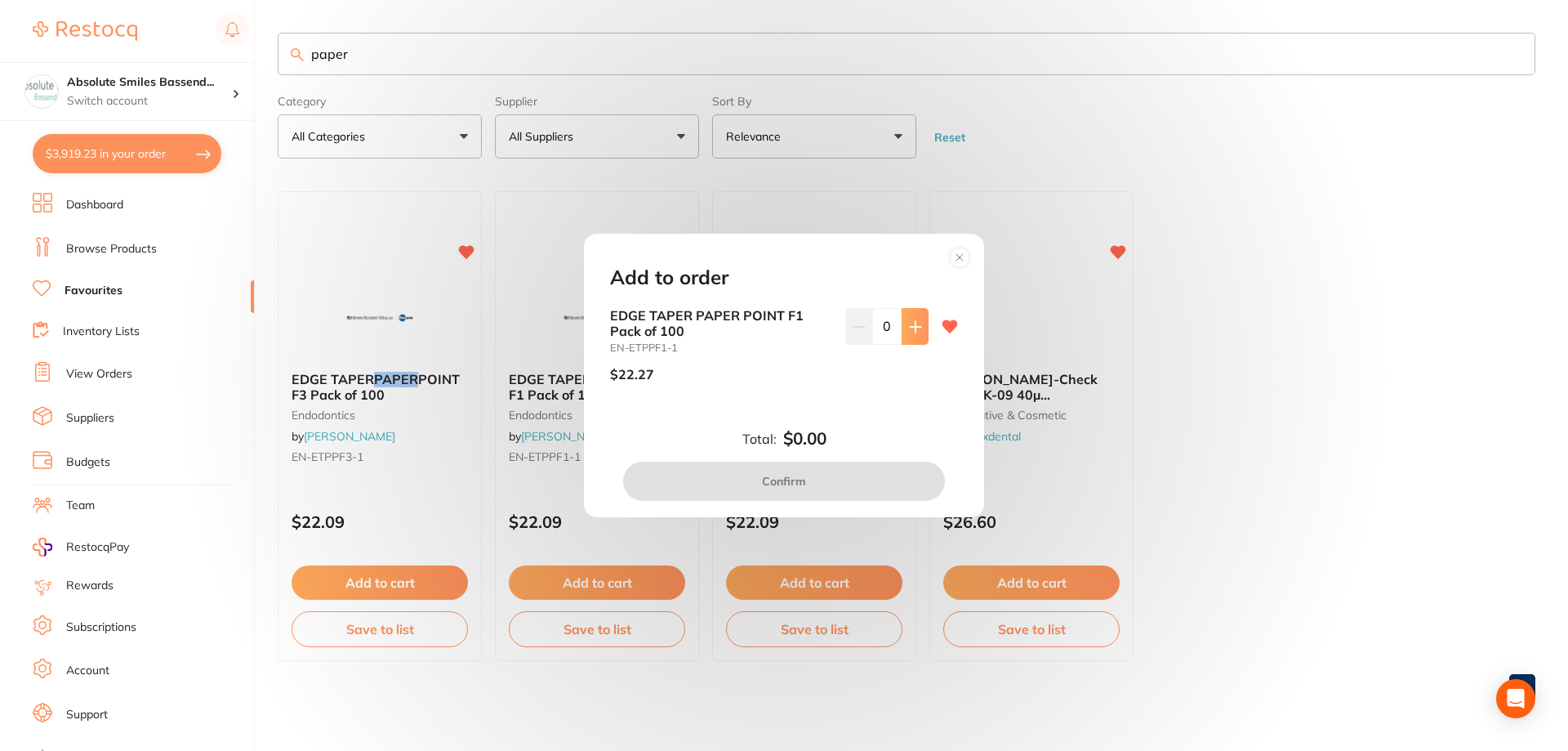
click at [915, 328] on icon at bounding box center [915, 327] width 13 height 13
type input "2"
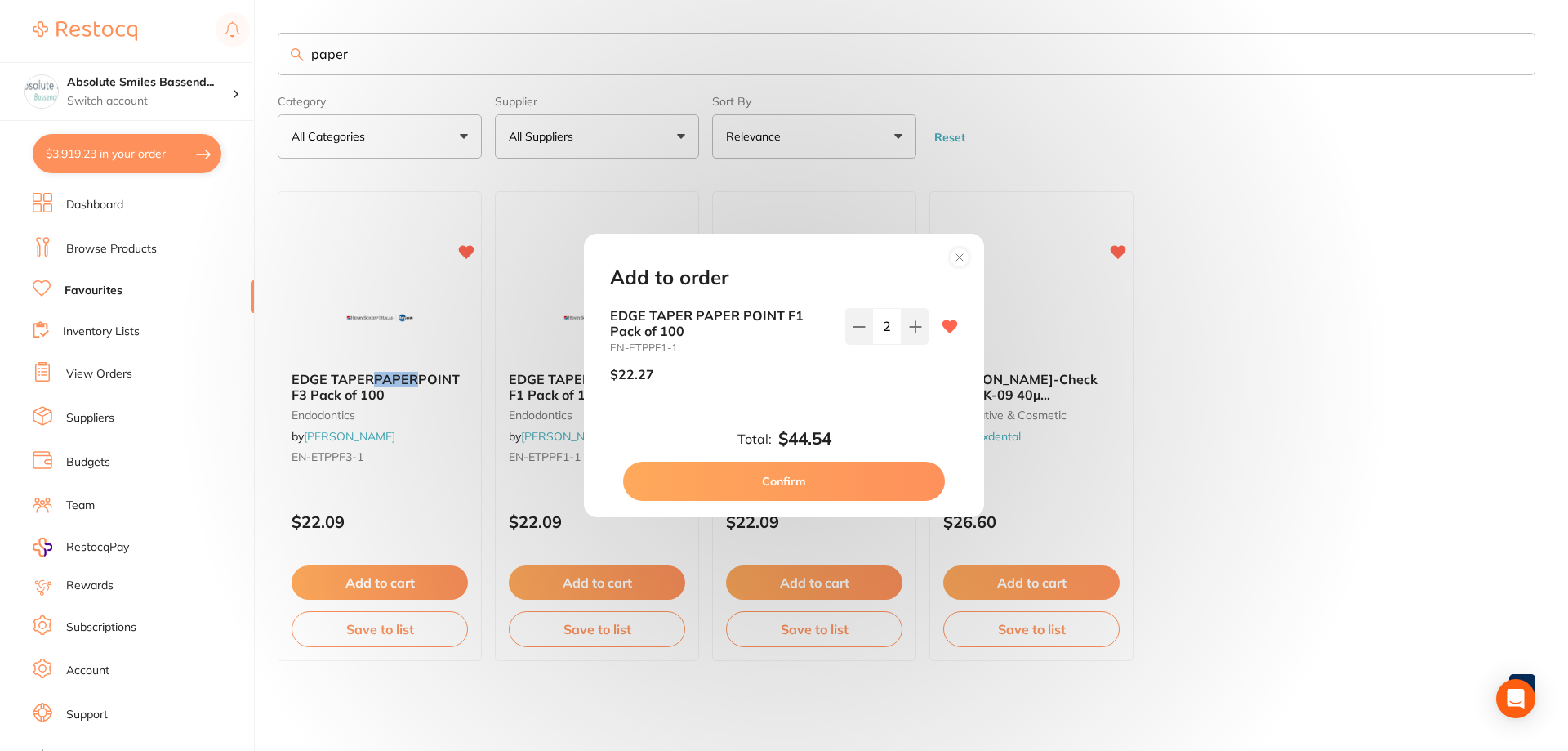
click at [837, 480] on button "Confirm" at bounding box center [783, 481] width 321 height 39
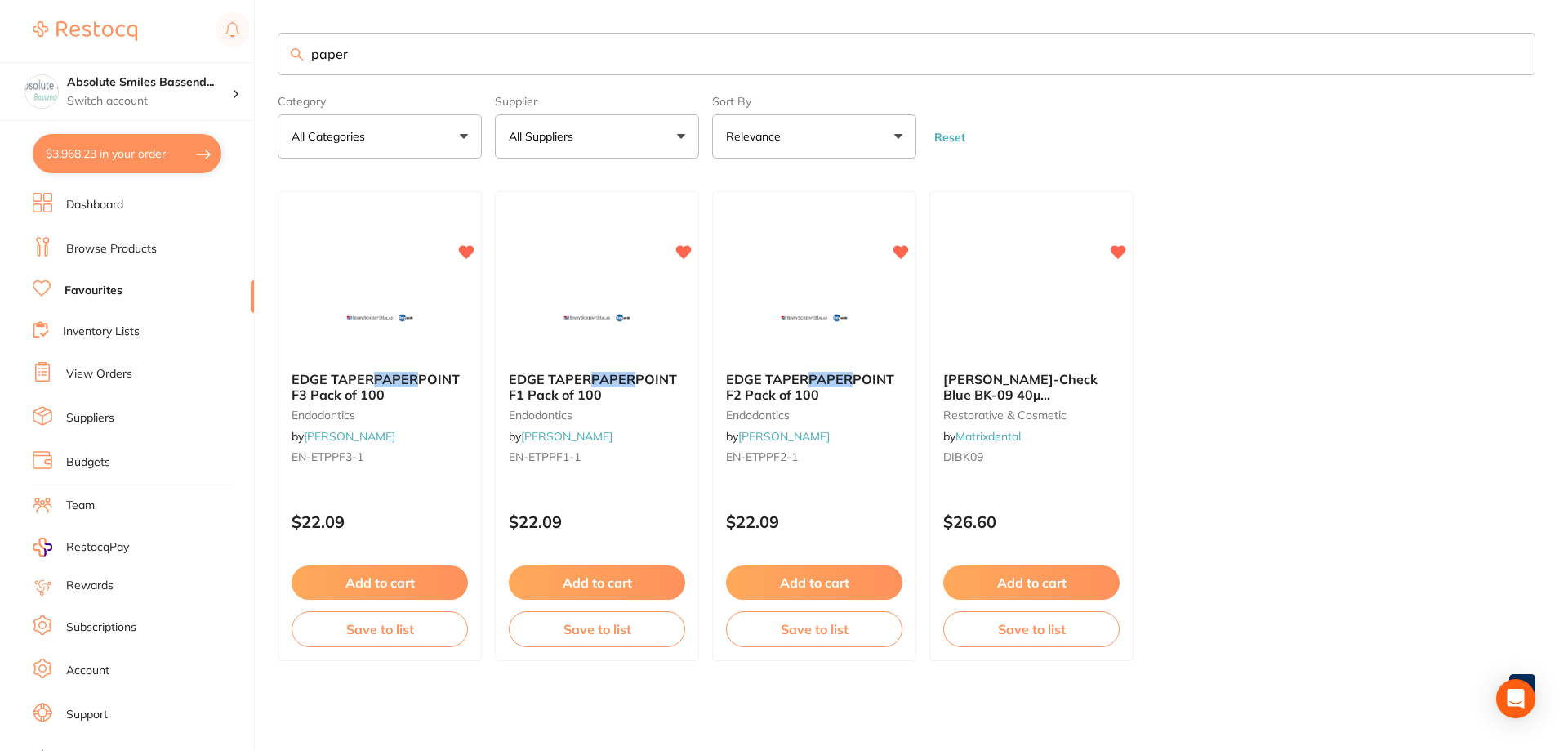
drag, startPoint x: 363, startPoint y: 55, endPoint x: 301, endPoint y: 56, distance: 62.0
click at [296, 58] on div "paper" at bounding box center [906, 53] width 1257 height 43
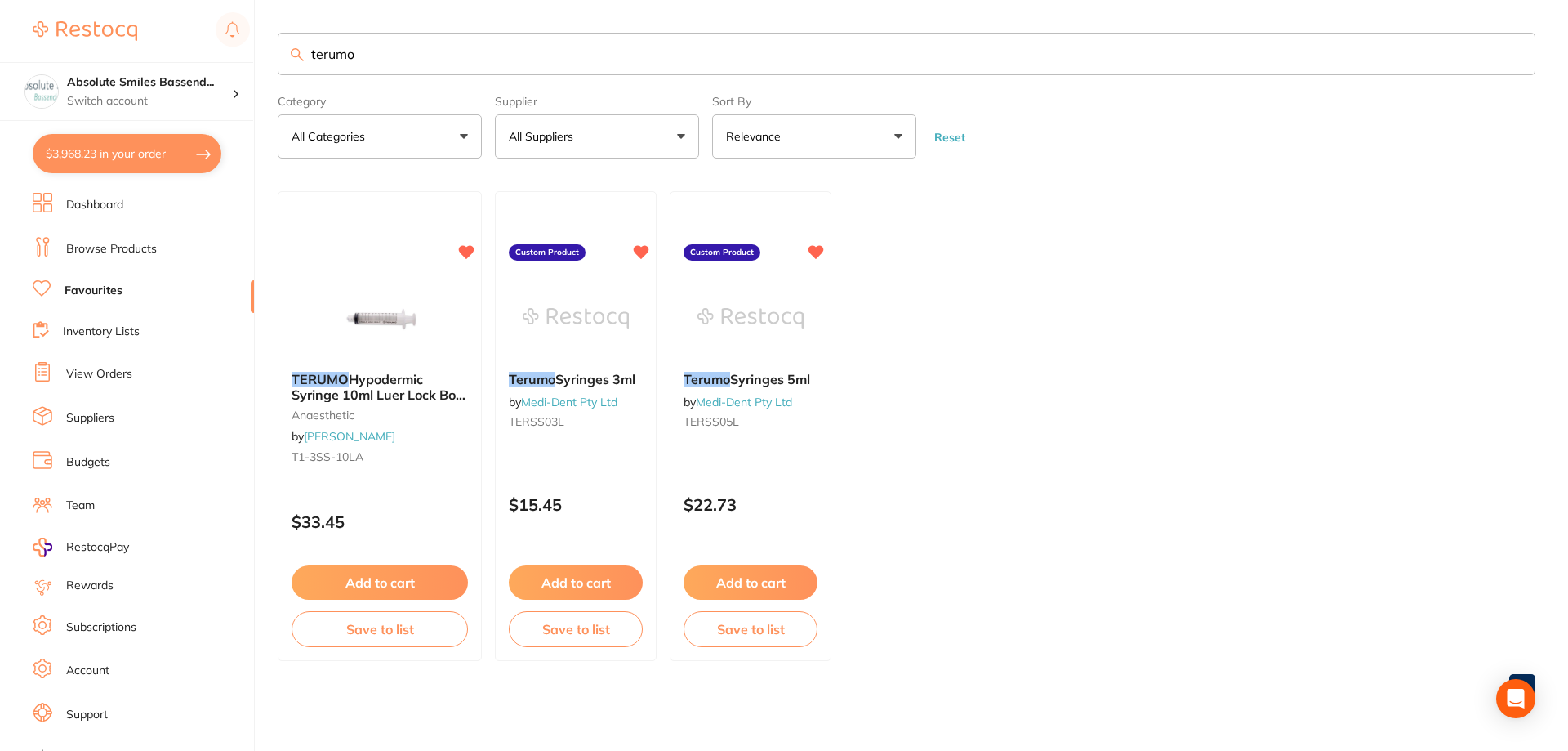
type input "terumo"
click at [375, 580] on button "Add to cart" at bounding box center [379, 583] width 177 height 34
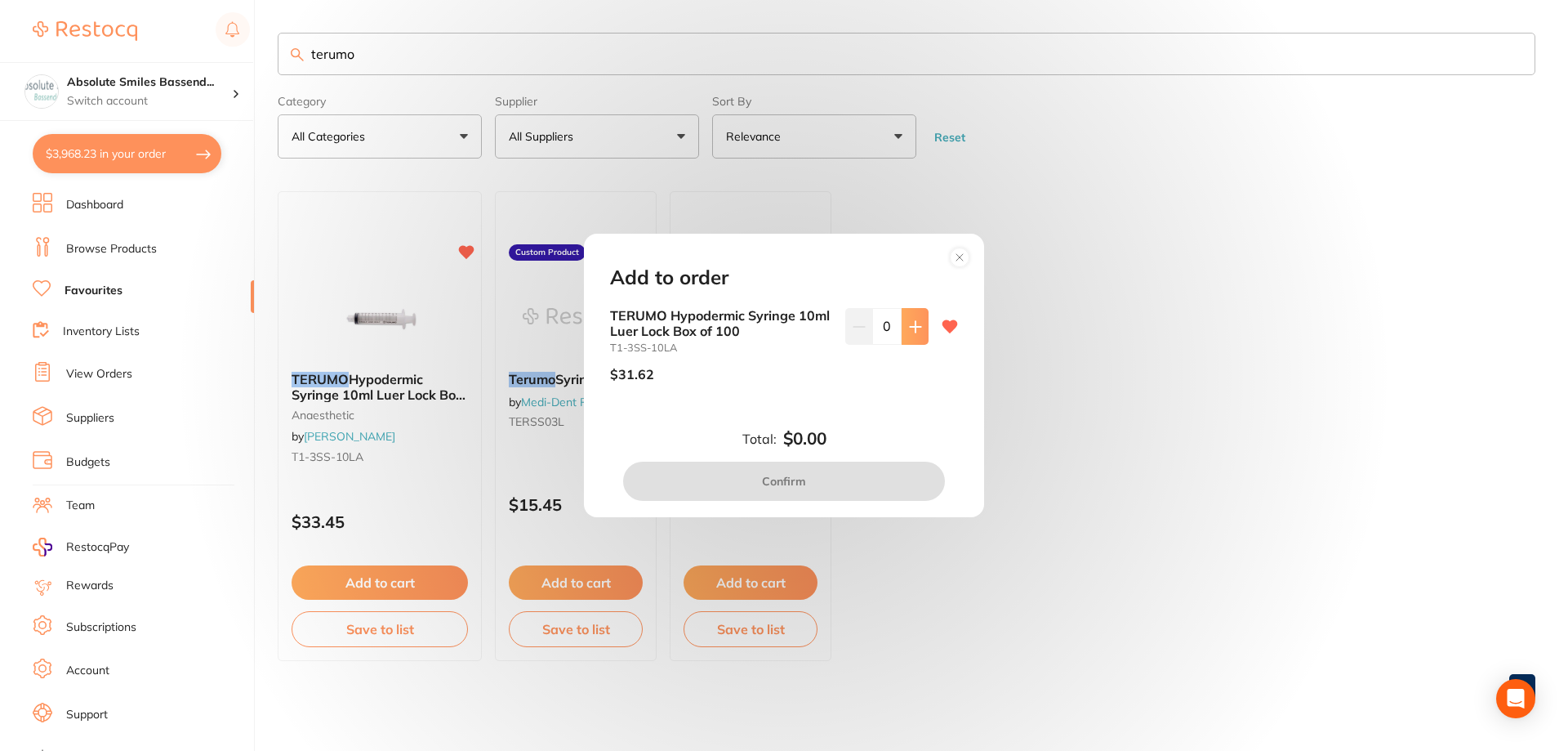
click at [916, 330] on icon at bounding box center [915, 327] width 13 height 13
type input "1"
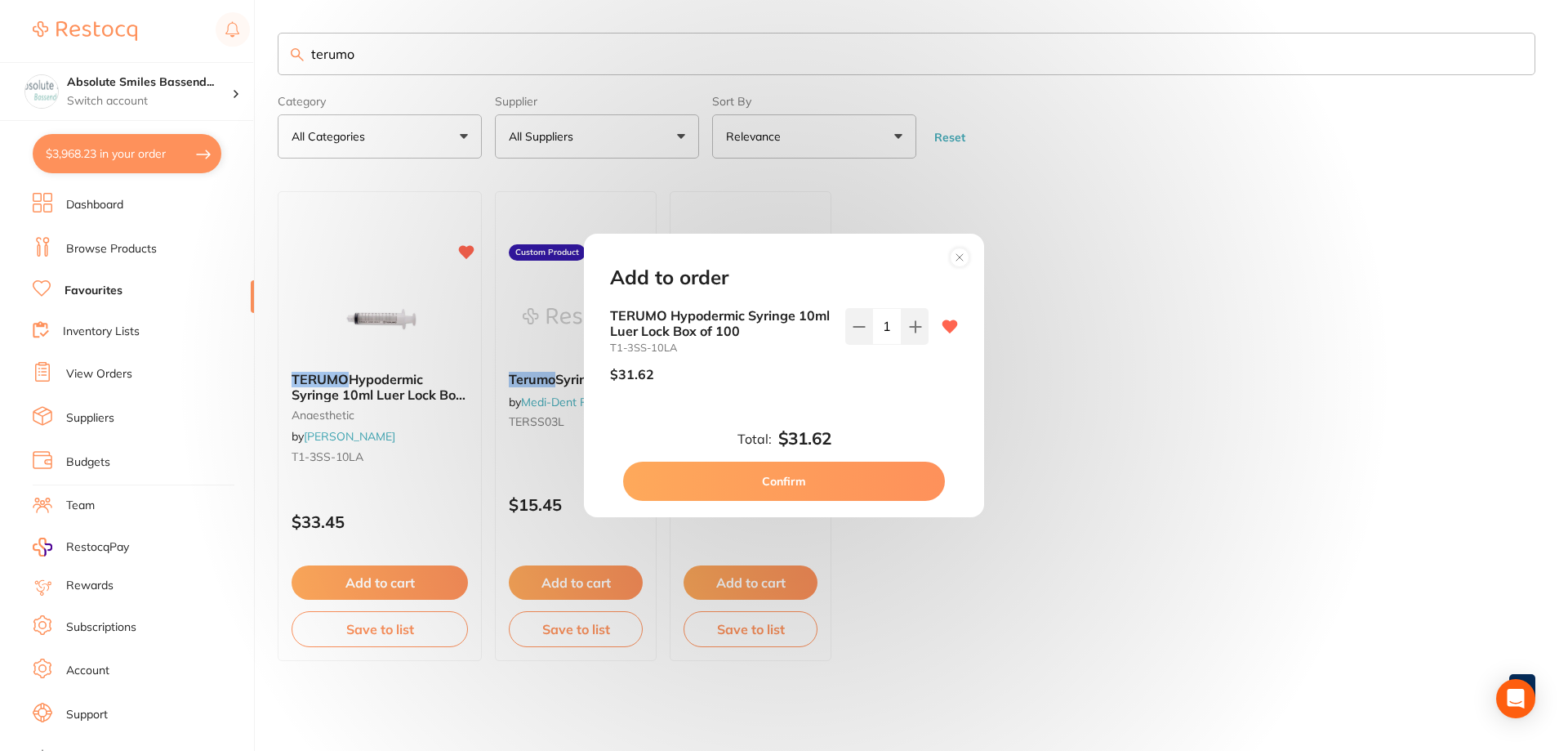
click at [848, 475] on button "Confirm" at bounding box center [783, 481] width 321 height 39
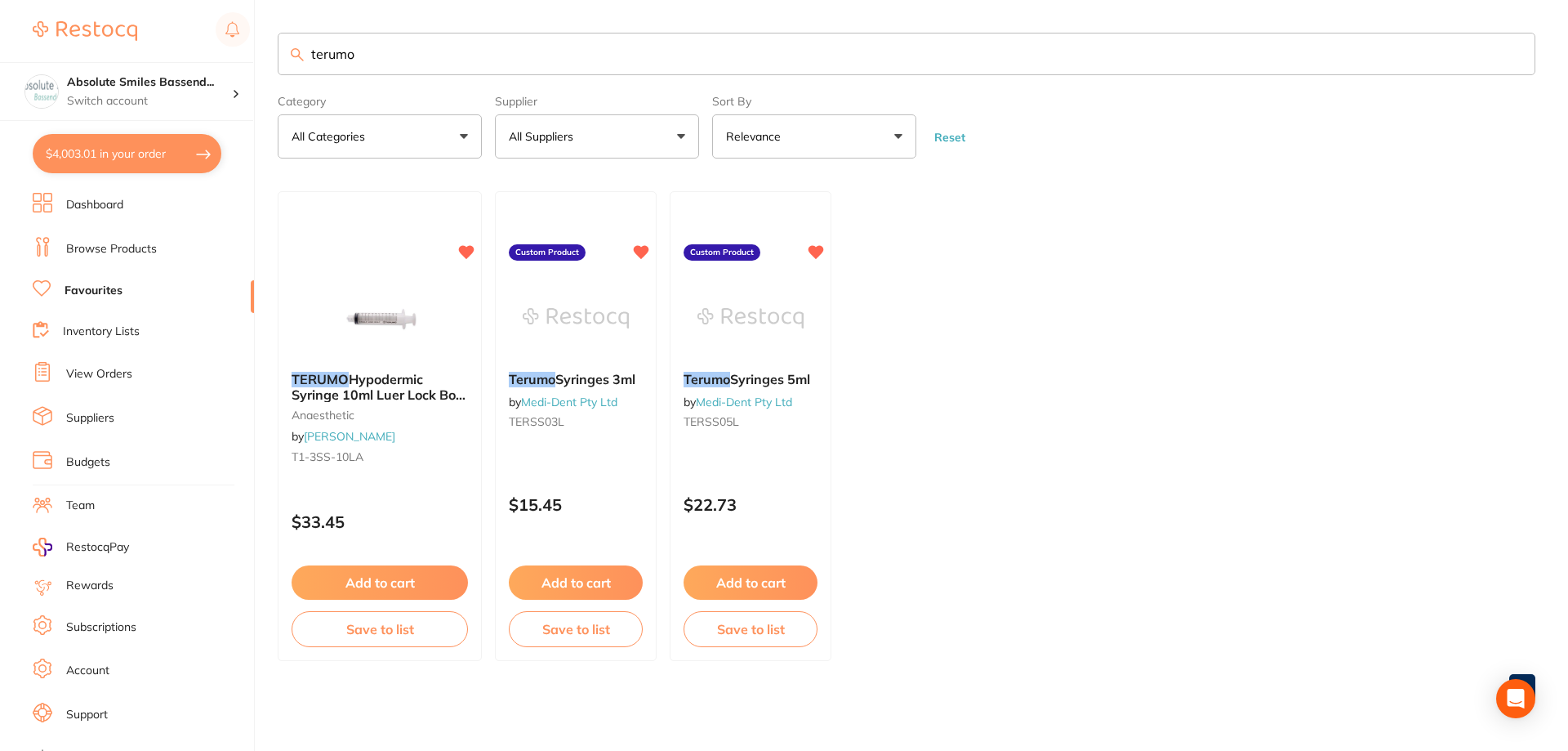
click at [370, 57] on input "terumo" at bounding box center [906, 53] width 1257 height 43
type input "t"
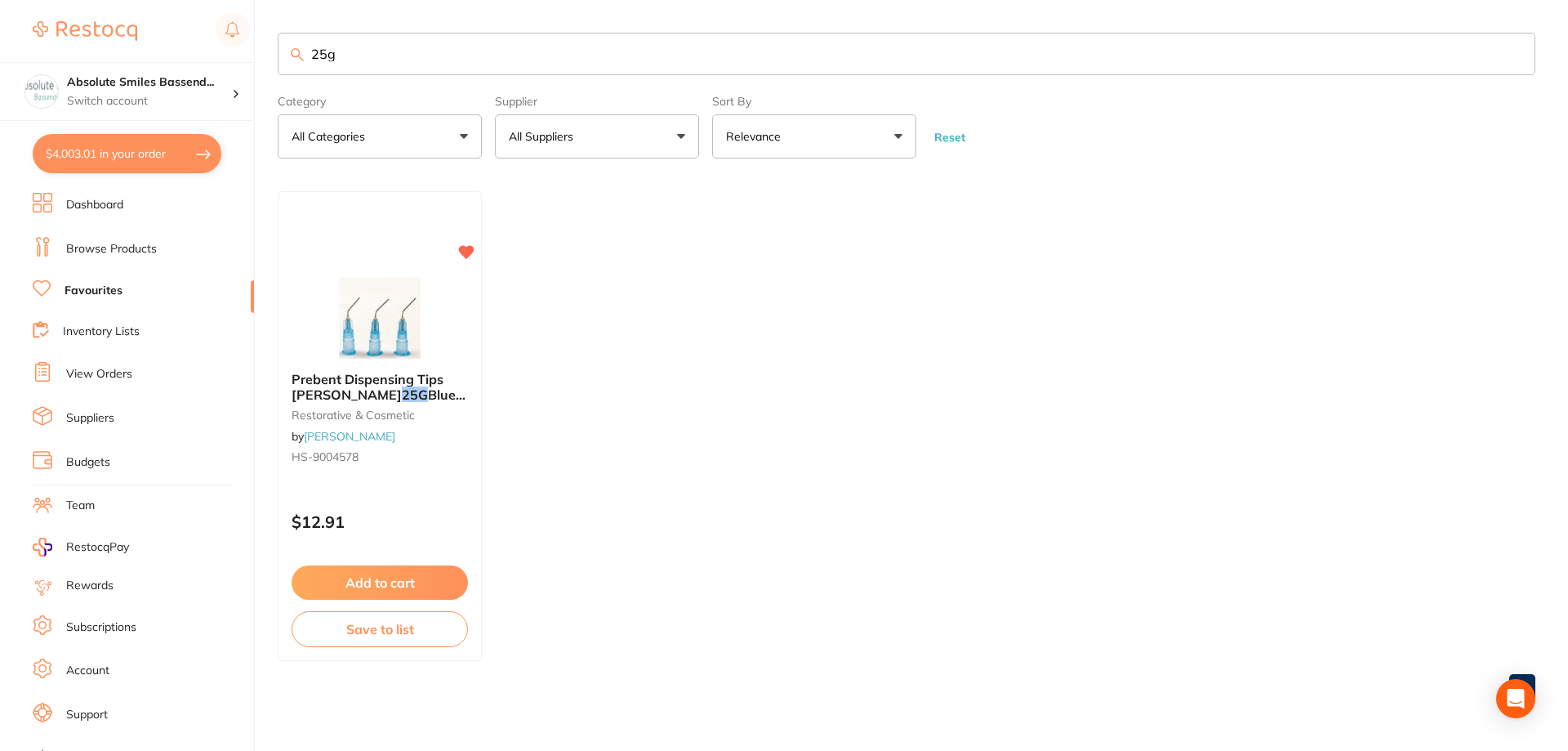
drag, startPoint x: 348, startPoint y: 49, endPoint x: 311, endPoint y: 55, distance: 37.5
click at [311, 53] on input "25g" at bounding box center [906, 53] width 1257 height 43
type input "clinell"
click at [451, 575] on button "Add to cart" at bounding box center [379, 583] width 178 height 35
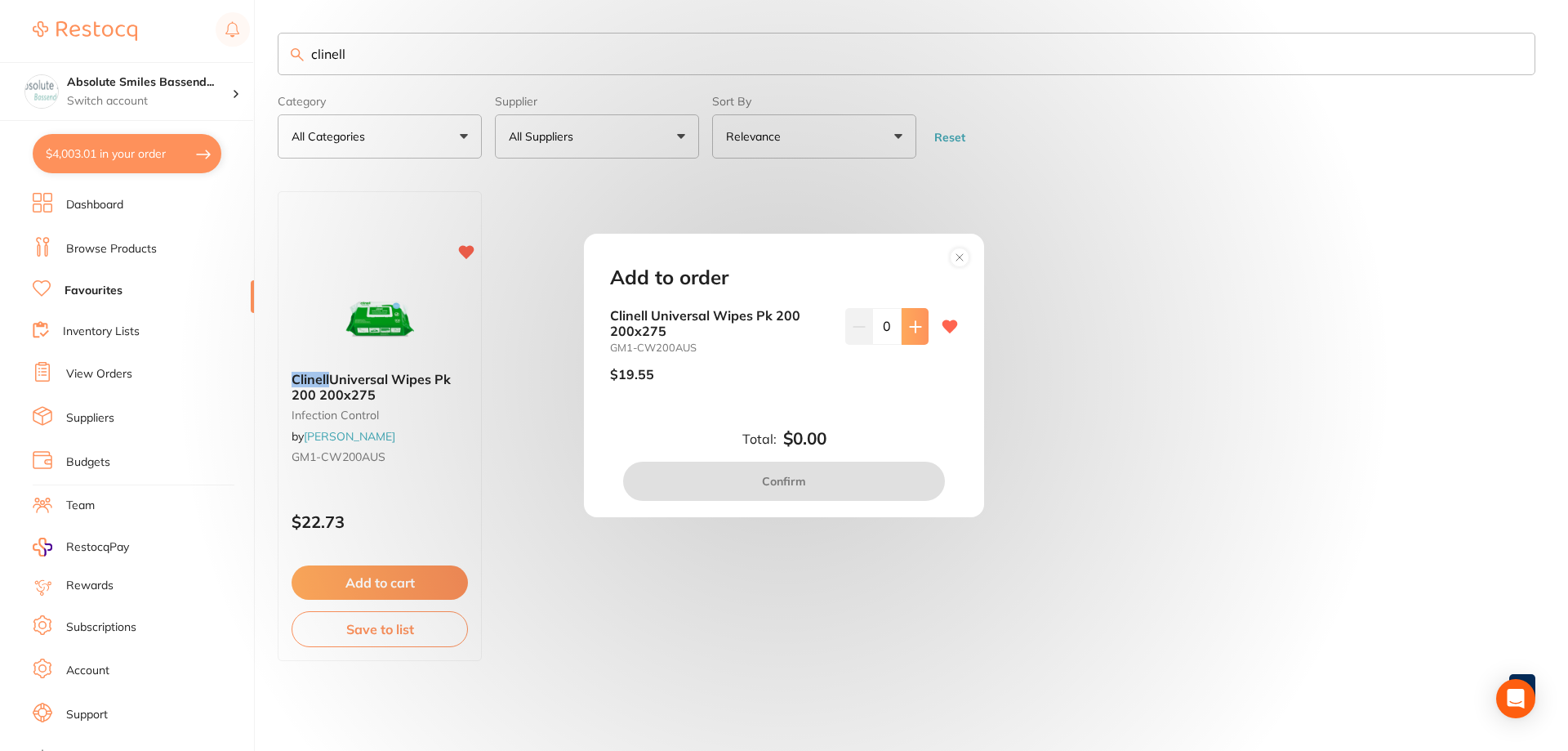
click at [909, 331] on icon at bounding box center [915, 327] width 13 height 13
type input "4"
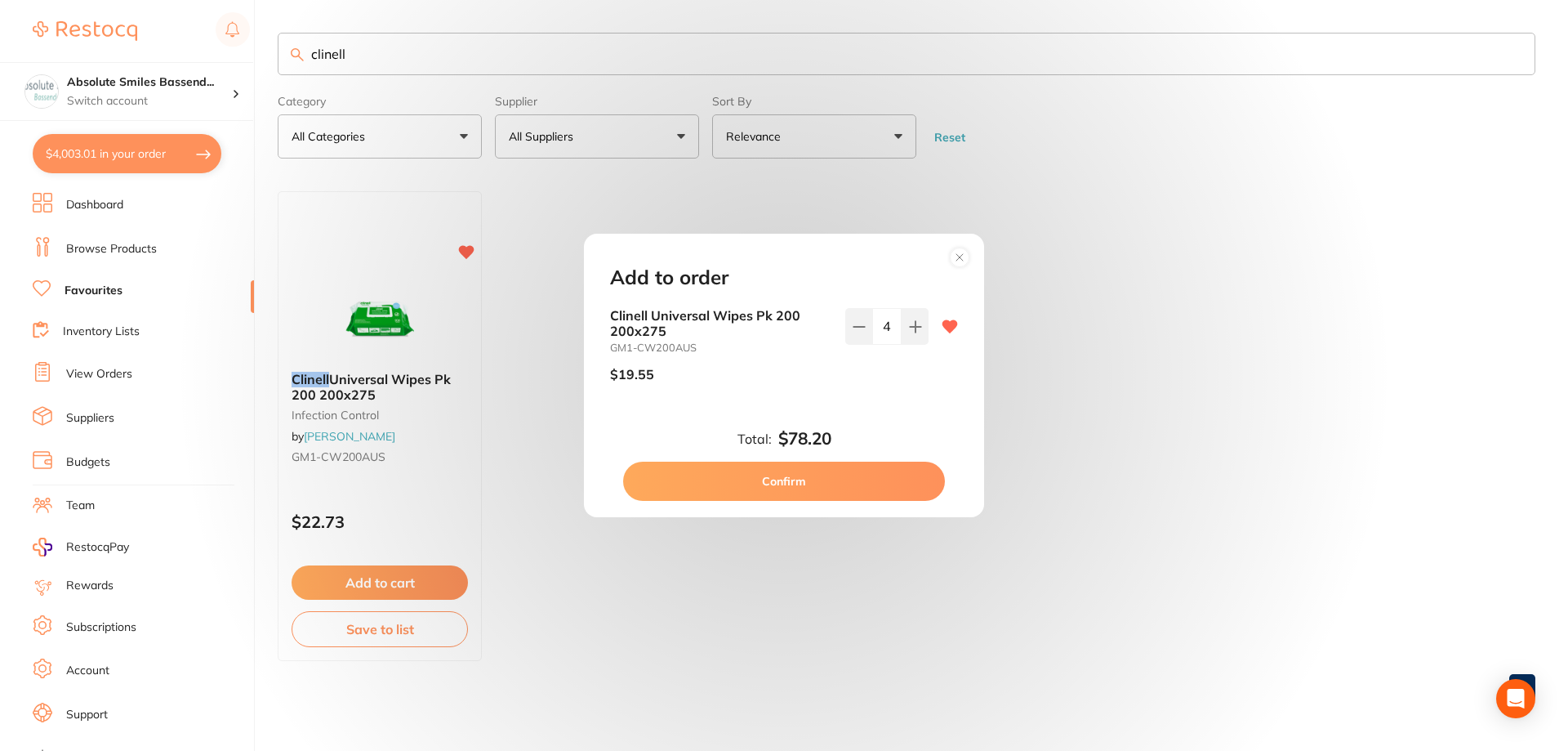
click at [823, 483] on button "Confirm" at bounding box center [783, 481] width 321 height 39
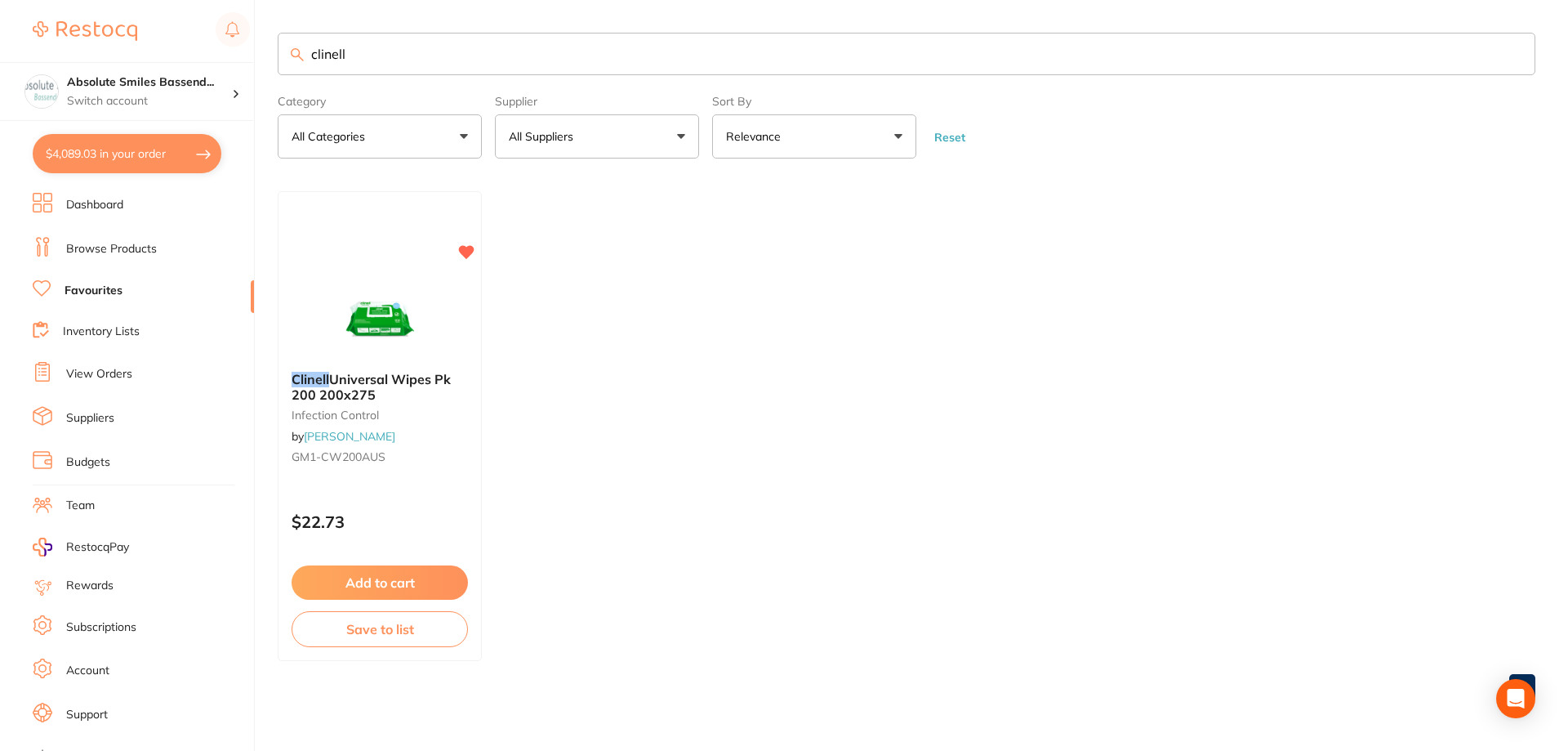
click at [149, 154] on button "$4,089.03 in your order" at bounding box center [127, 153] width 188 height 39
checkbox input "true"
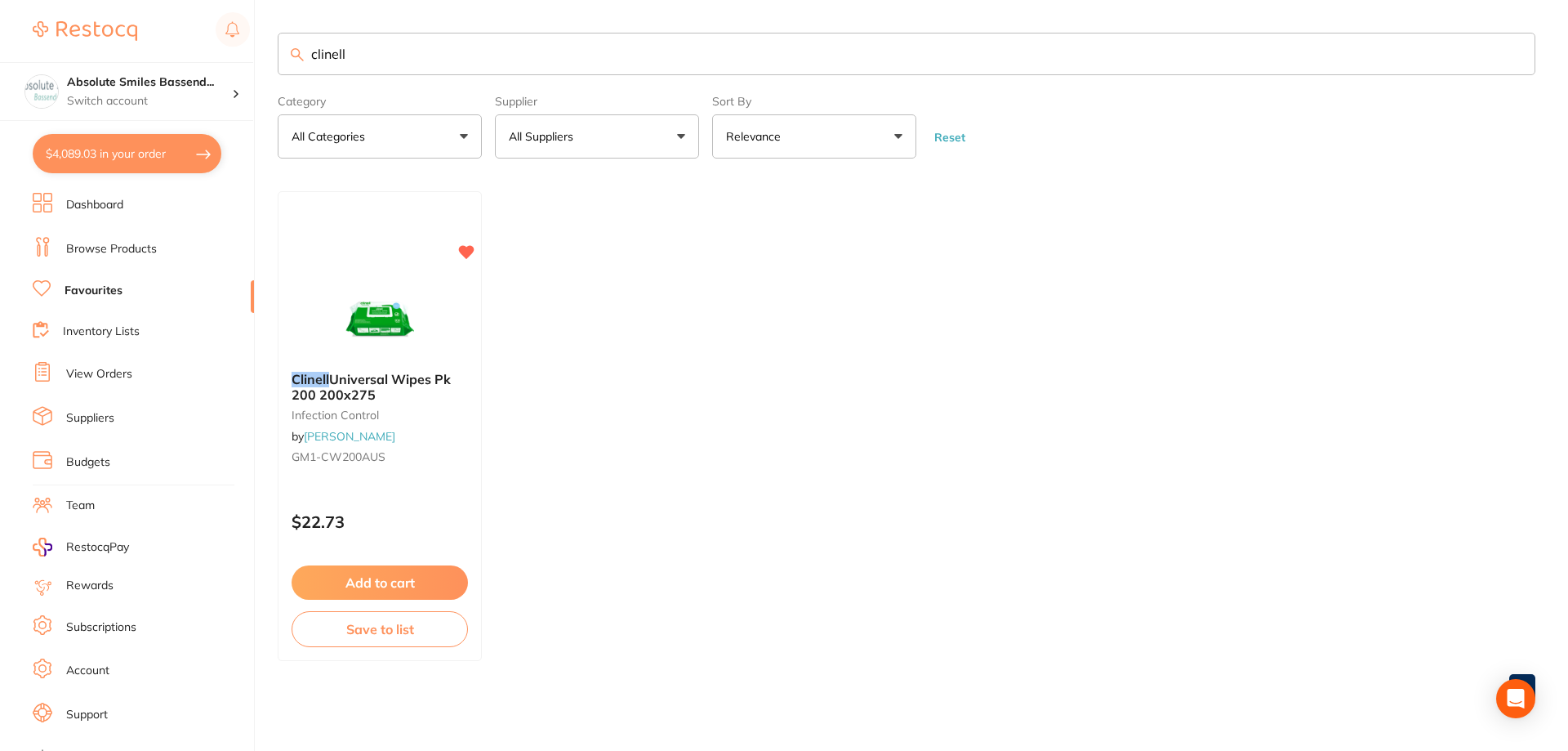
checkbox input "true"
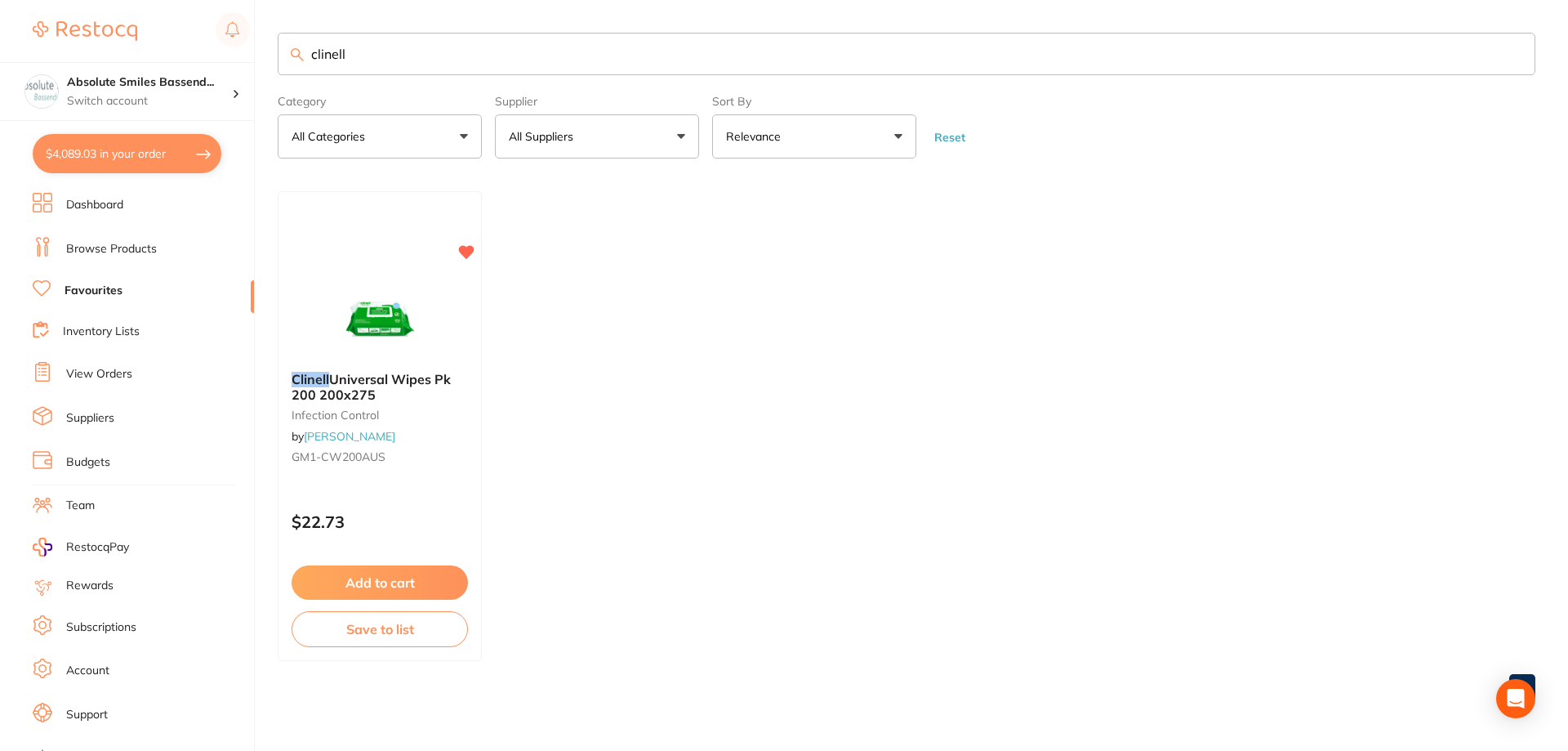
checkbox input "true"
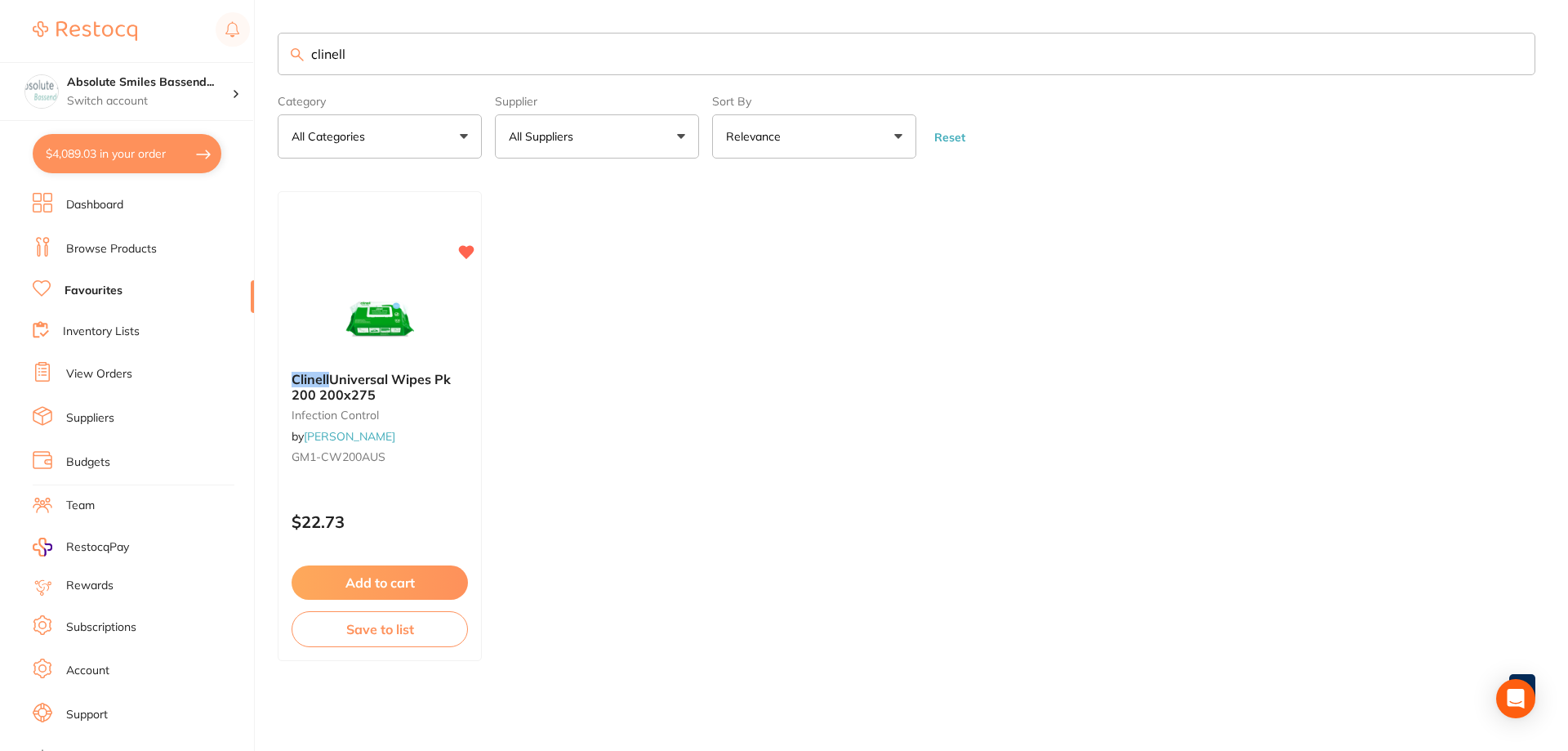
checkbox input "true"
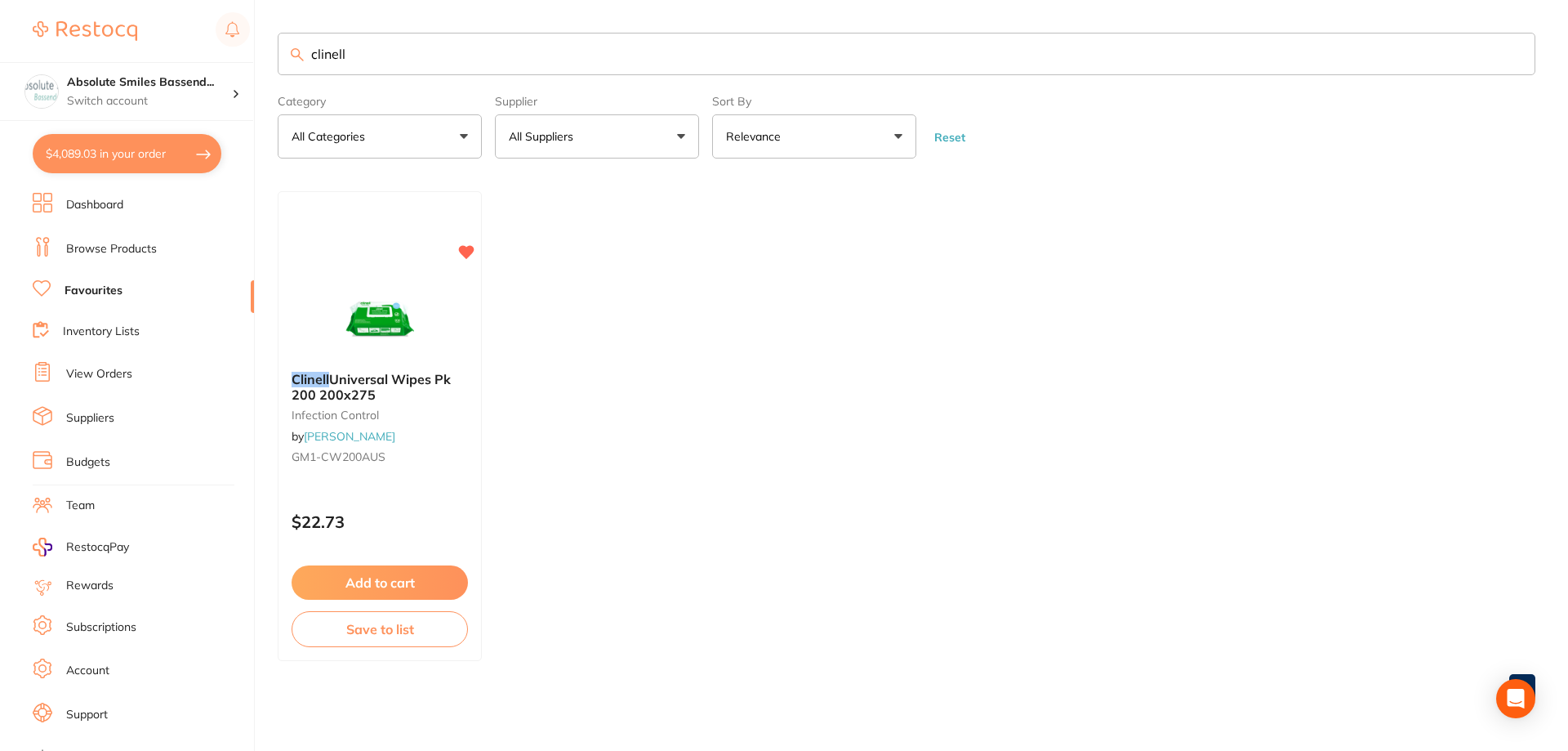
checkbox input "true"
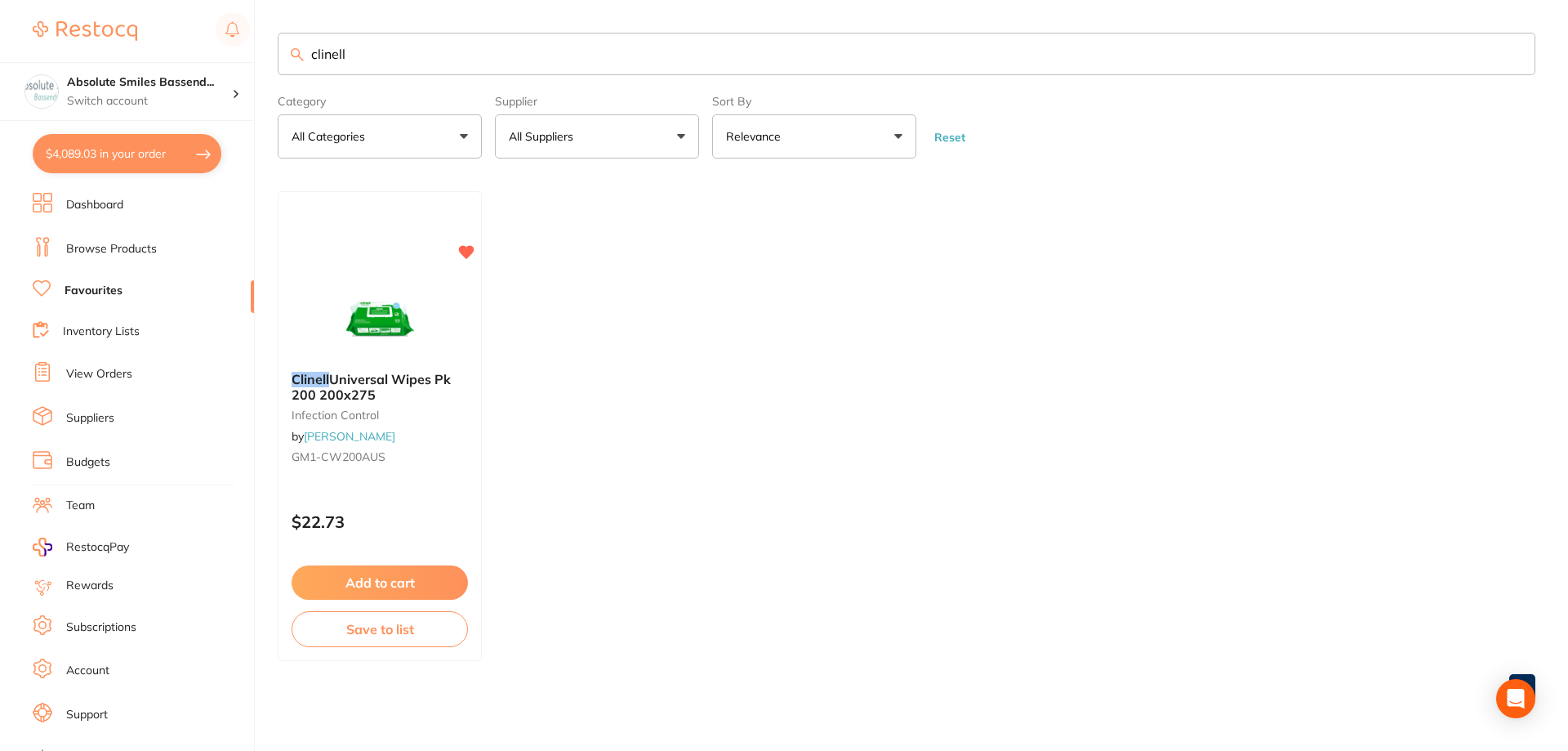
checkbox input "true"
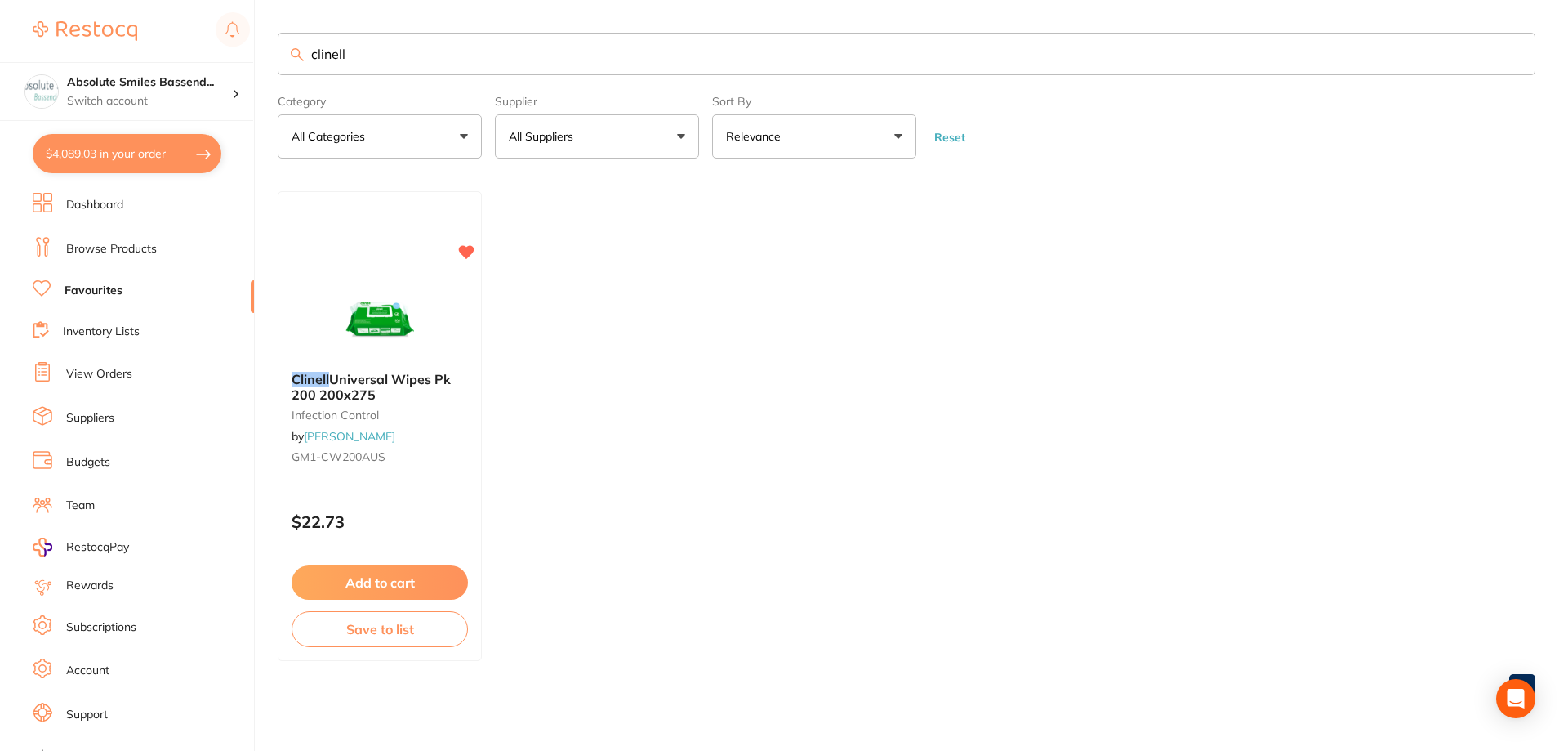
checkbox input "true"
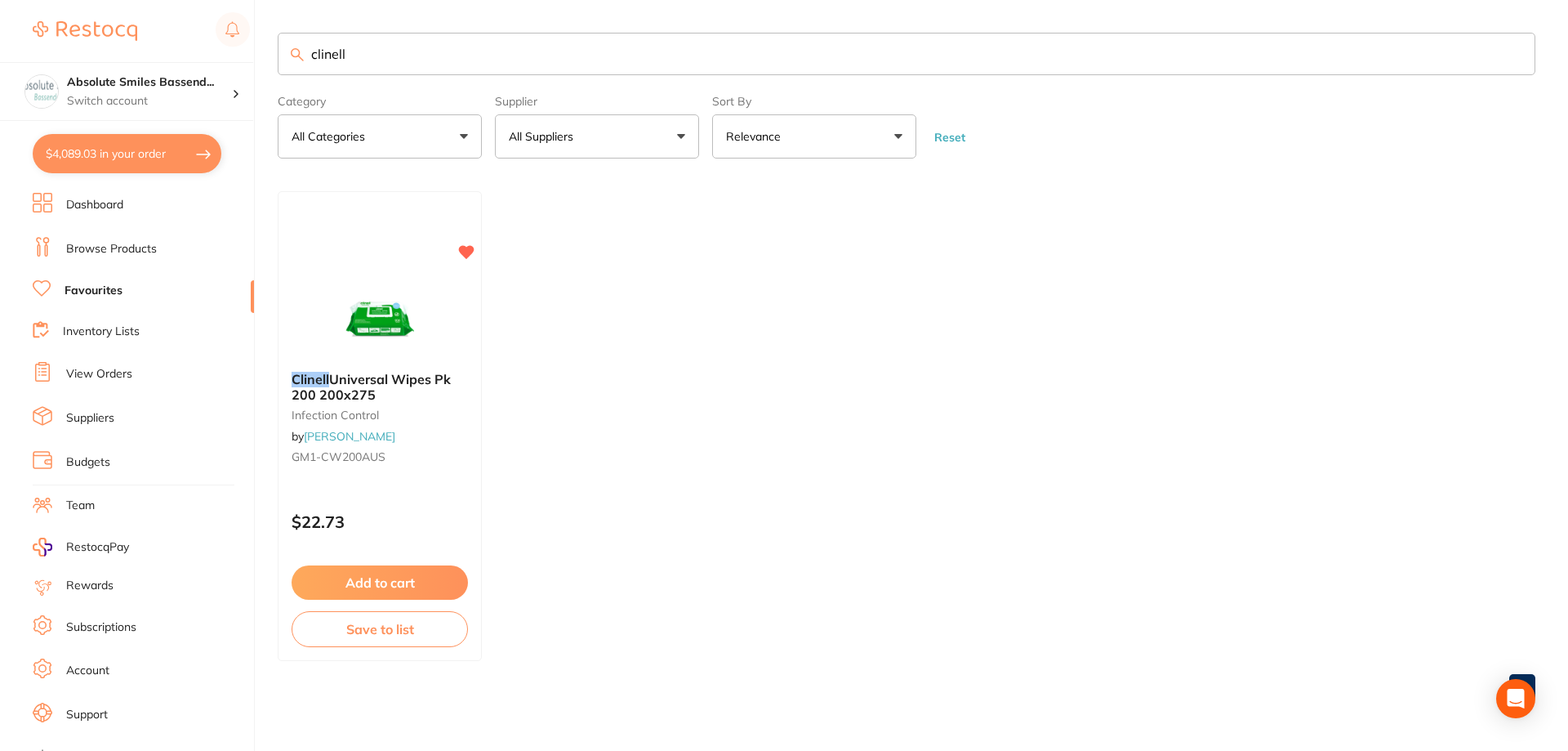
checkbox input "true"
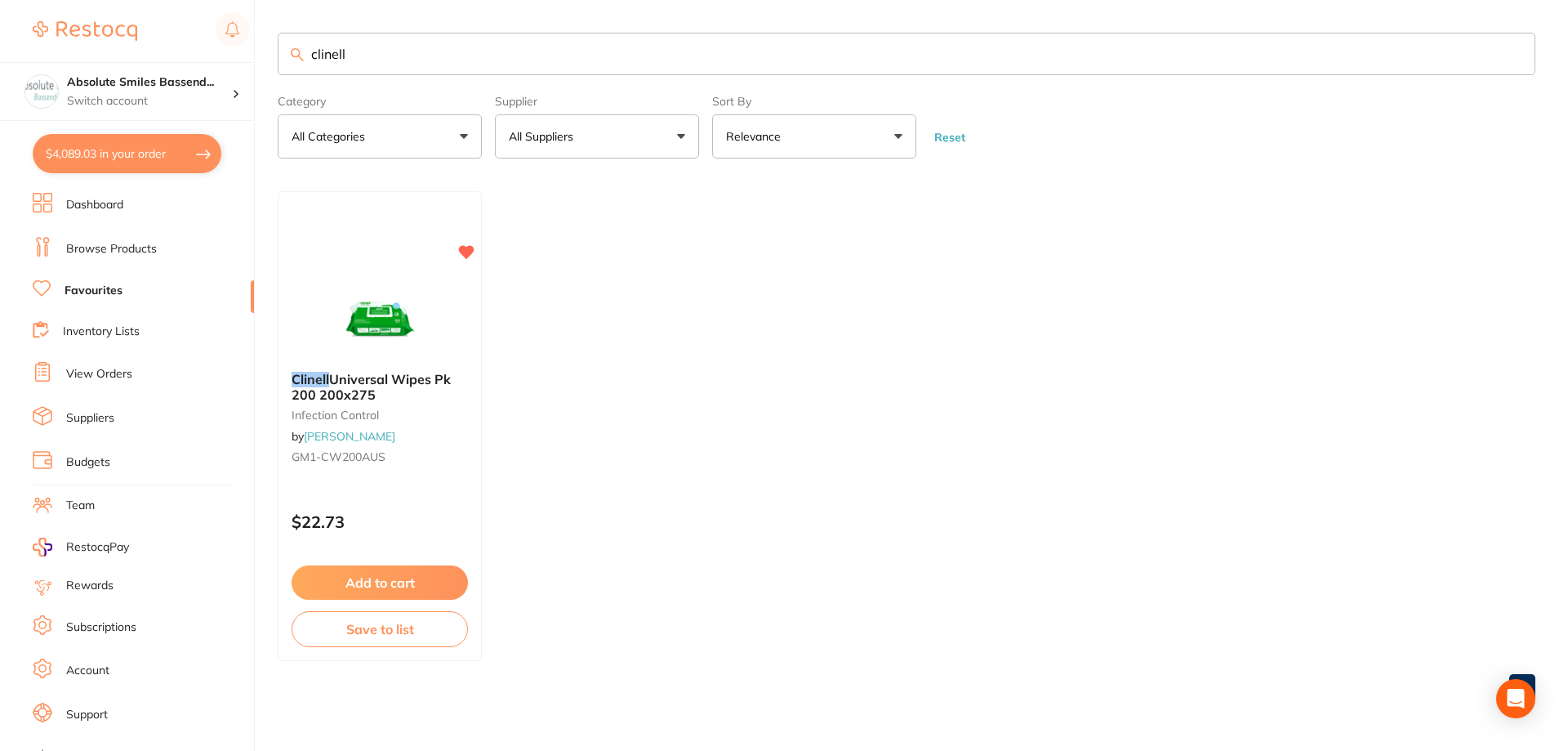
checkbox input "true"
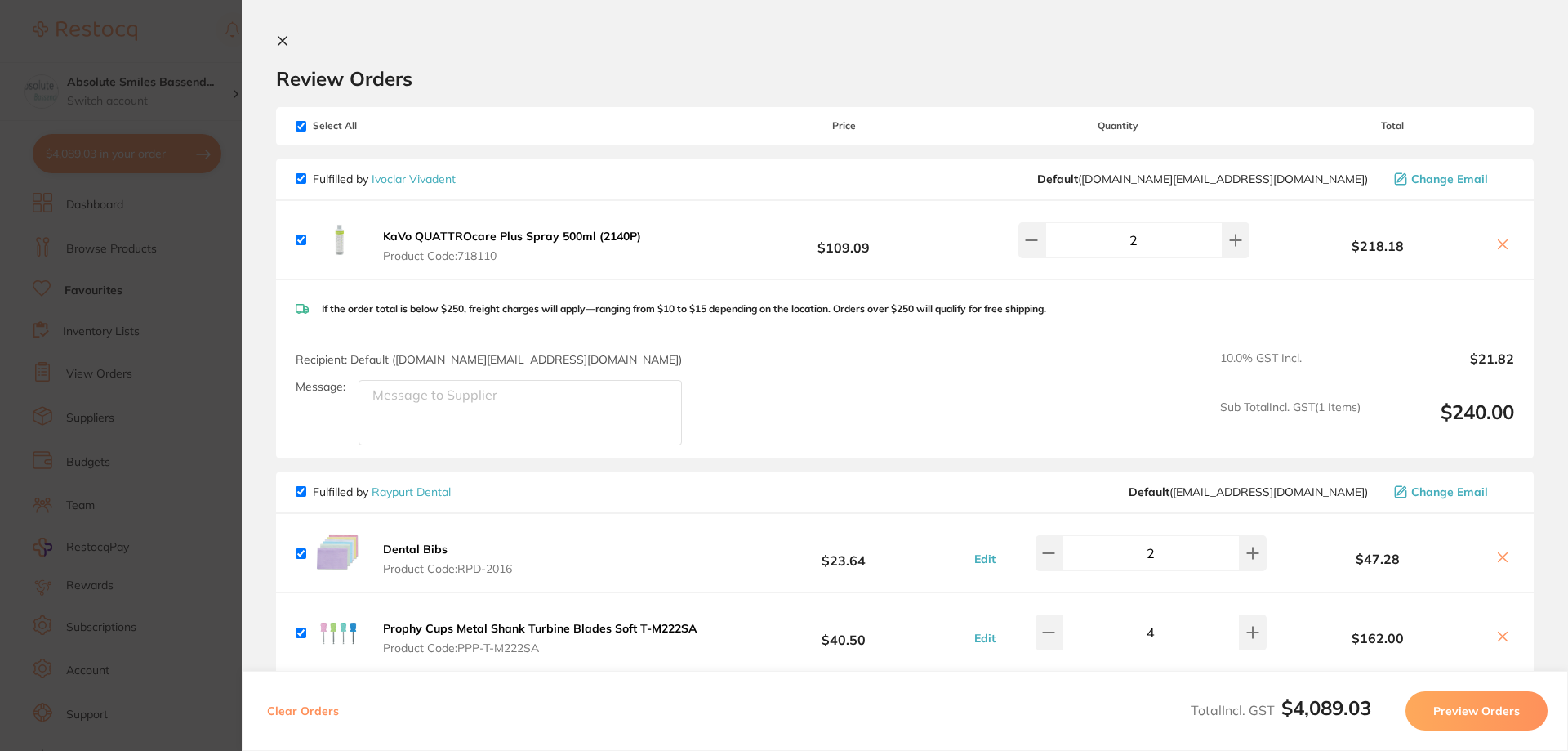
click at [282, 40] on icon at bounding box center [283, 42] width 9 height 9
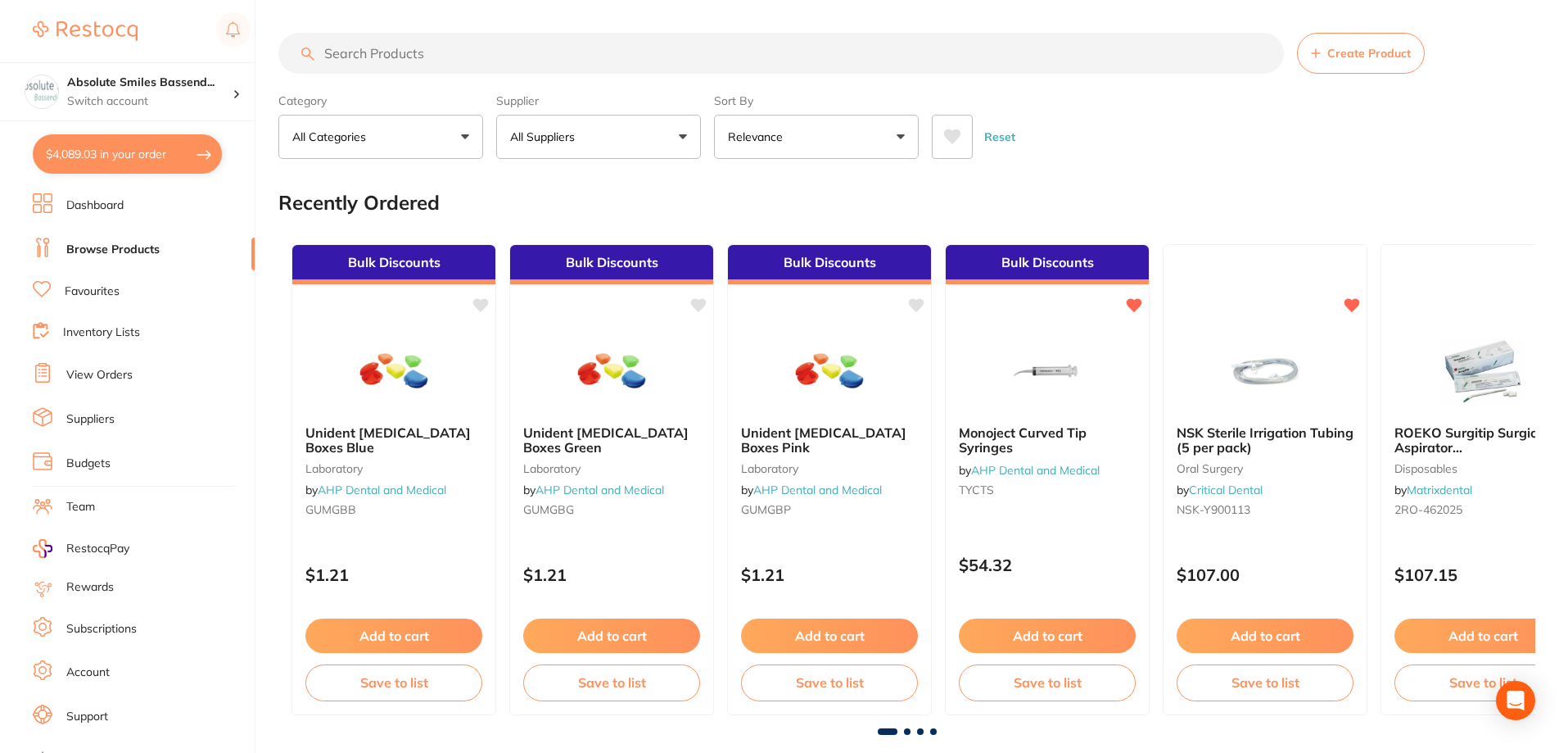
click at [439, 54] on input "search" at bounding box center [782, 53] width 1006 height 41
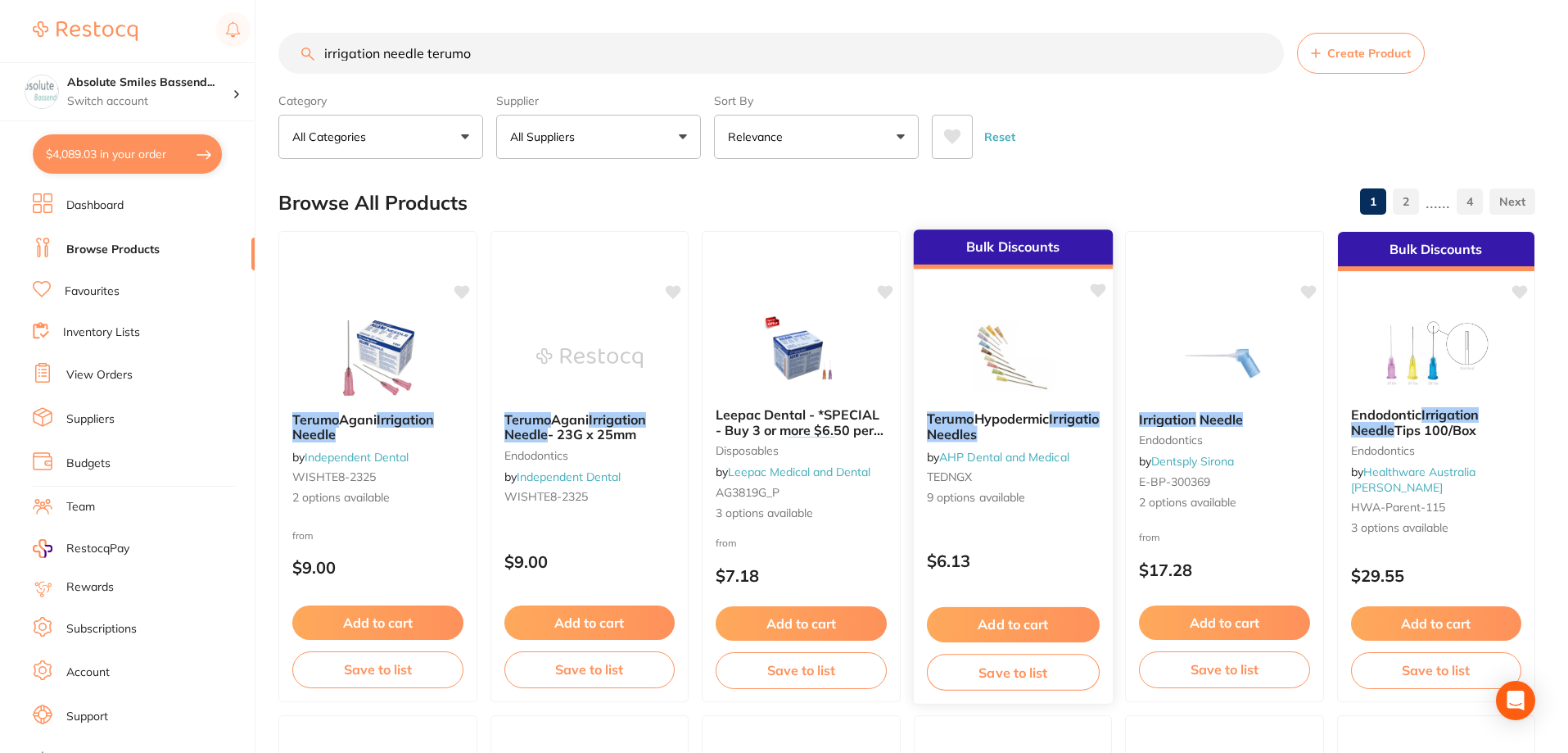
type input "irrigation needle terumo"
click at [1034, 527] on div "Bulk Discounts Terumo Hypodermic Irrigation Needles by AHP Dental and Medical T…" at bounding box center [1012, 467] width 201 height 476
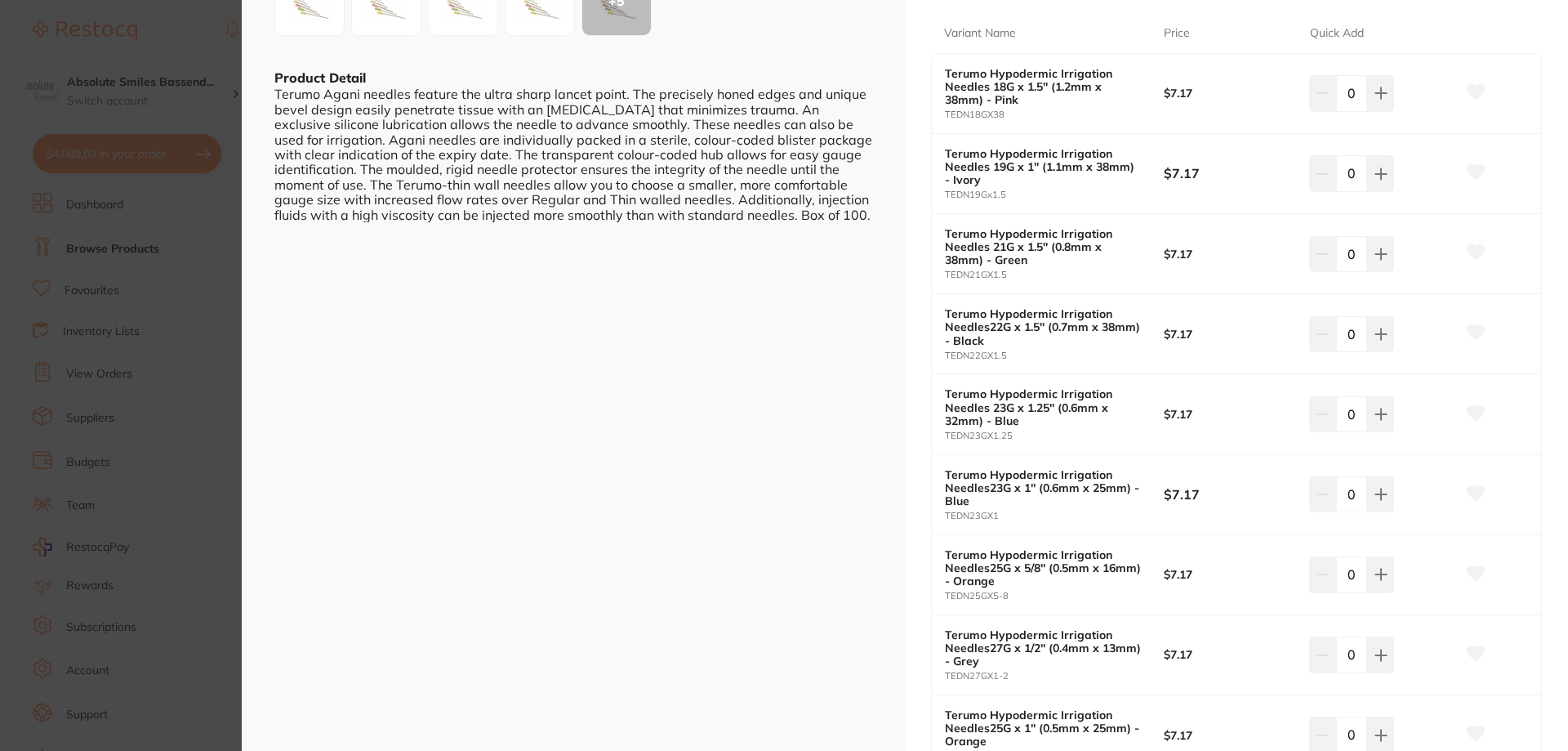
scroll to position [490, 0]
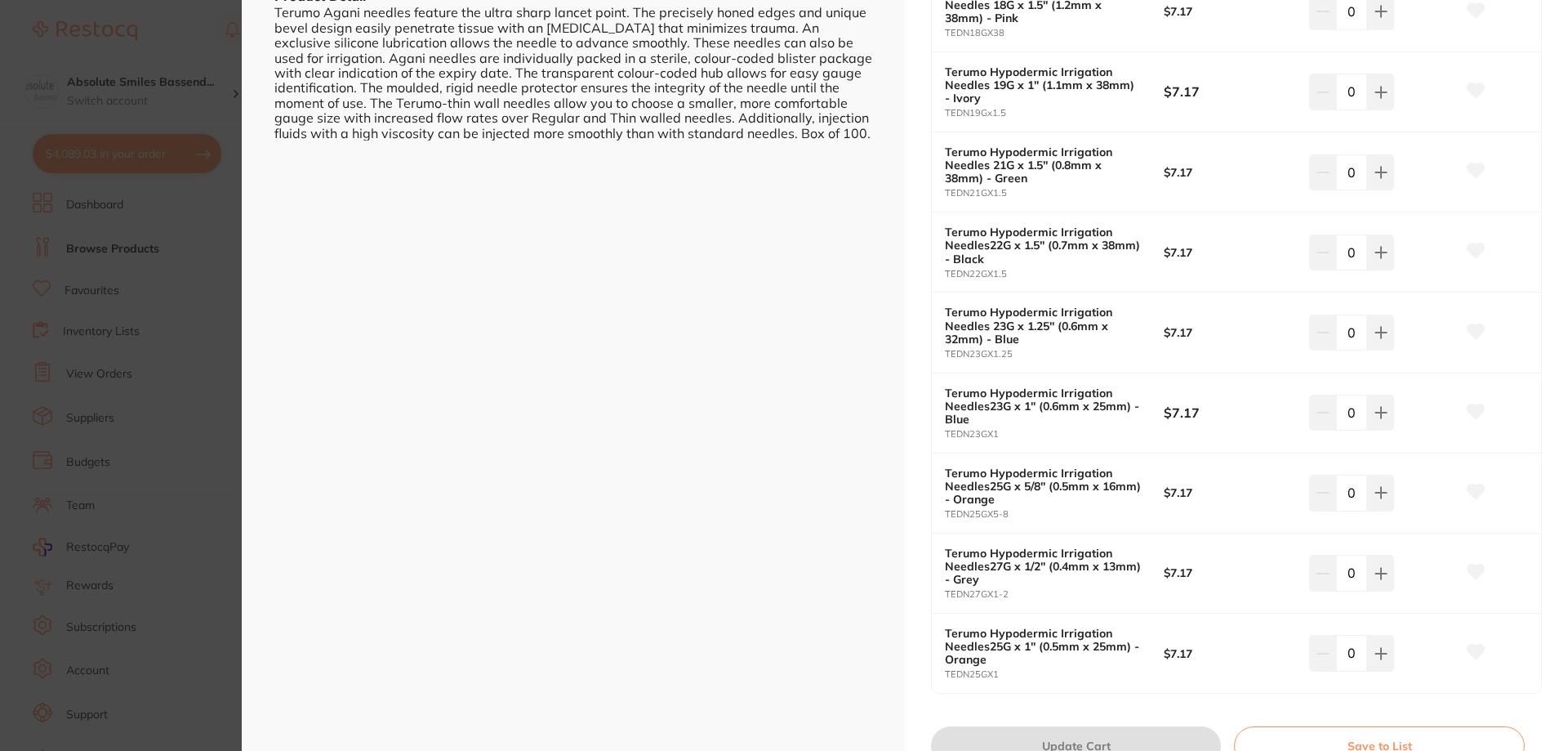
click at [1480, 650] on icon at bounding box center [1476, 652] width 18 height 16
drag, startPoint x: 1377, startPoint y: 650, endPoint x: 1200, endPoint y: 655, distance: 177.1
click at [1376, 650] on icon at bounding box center [1381, 653] width 13 height 13
type input "1"
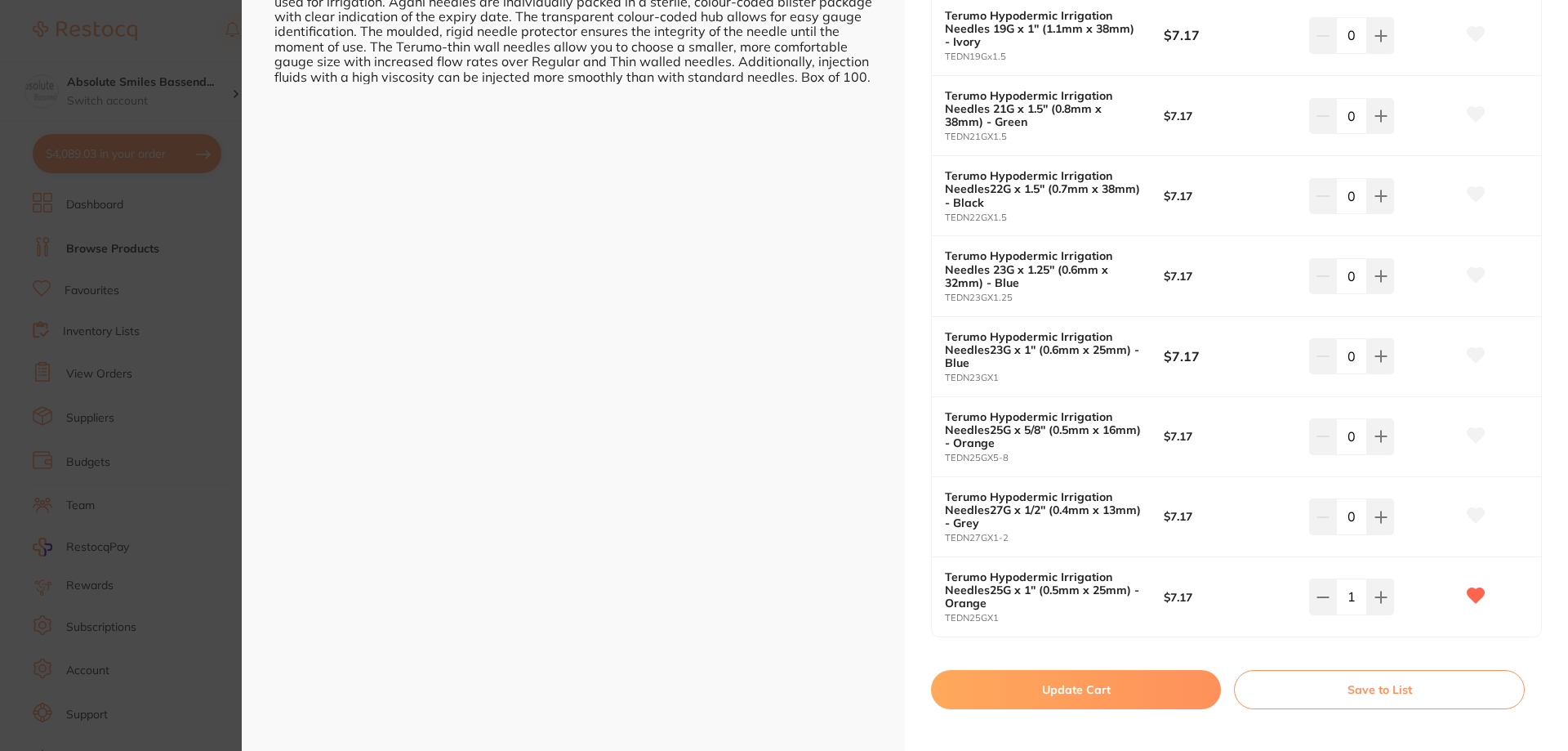
scroll to position [572, 0]
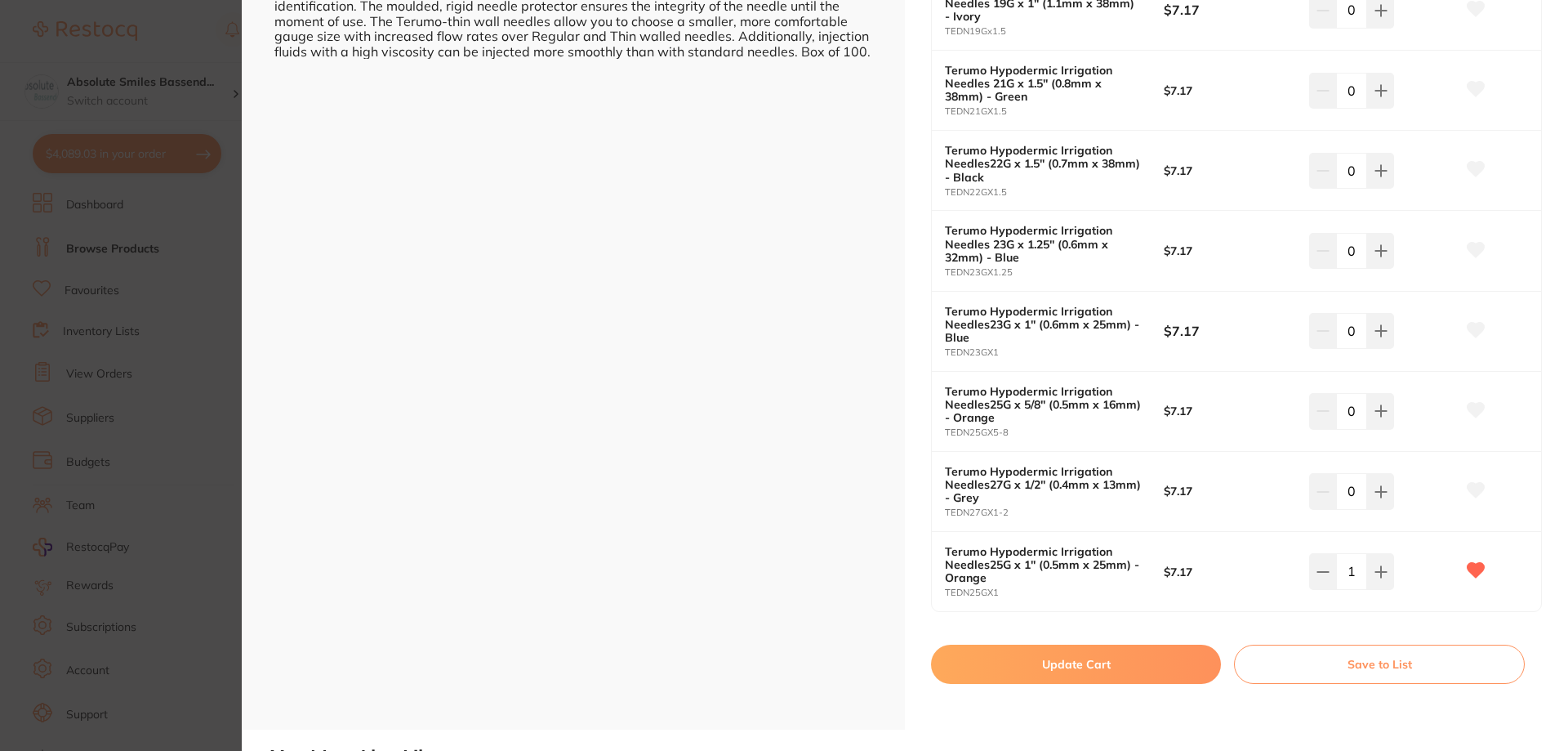
click at [1038, 659] on button "Update Cart" at bounding box center [1076, 664] width 290 height 39
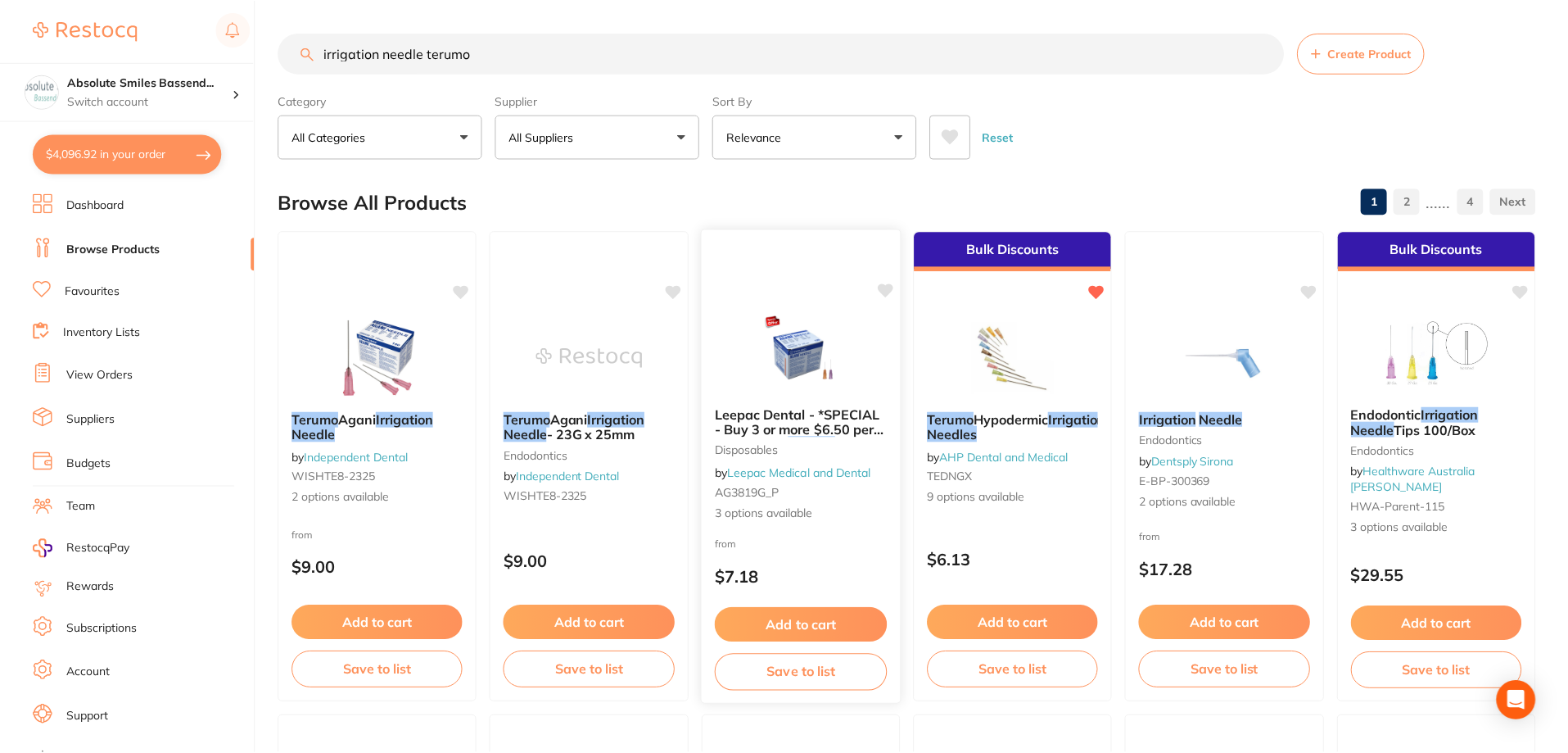
scroll to position [4, 0]
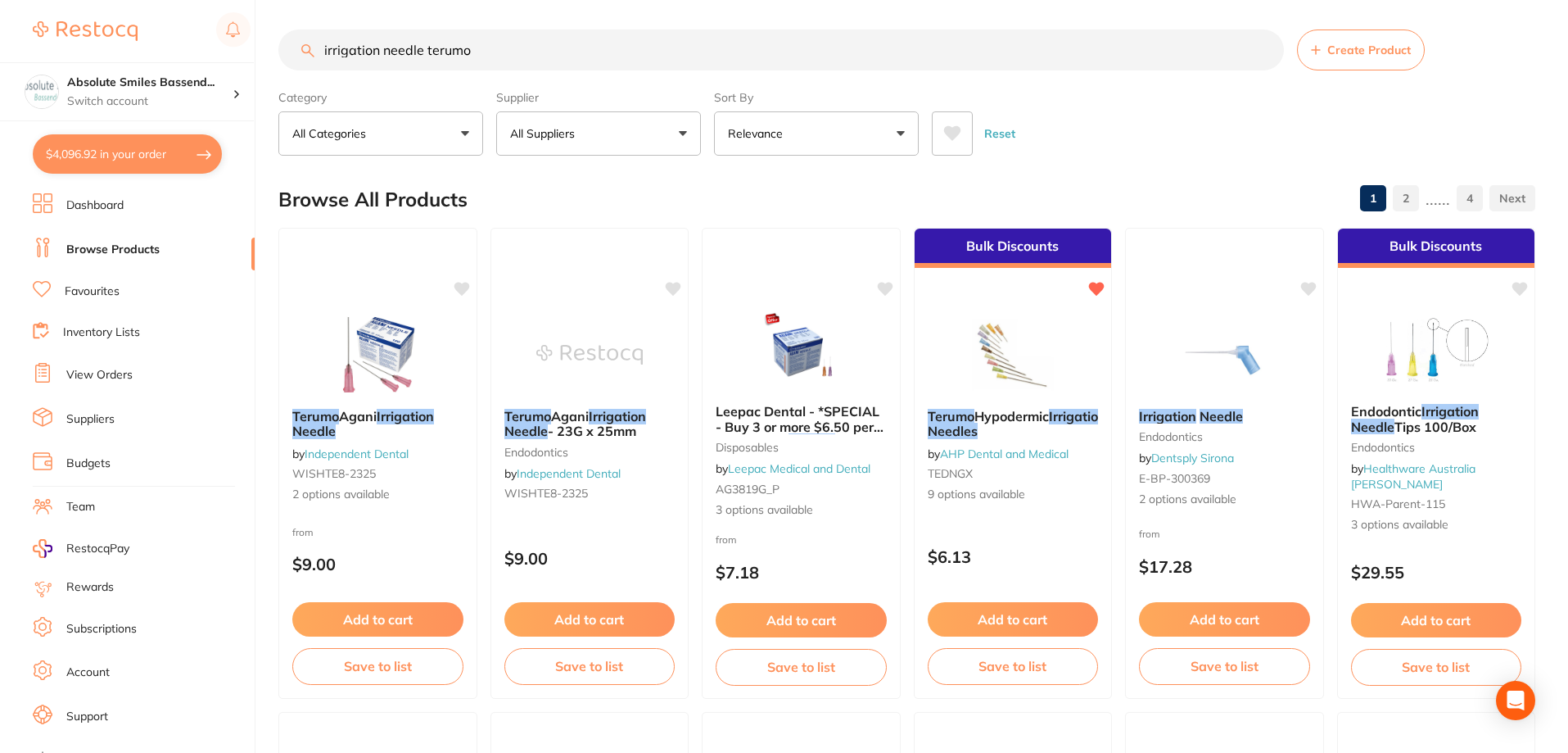
click at [168, 150] on button "$4,096.92 in your order" at bounding box center [127, 154] width 189 height 39
checkbox input "true"
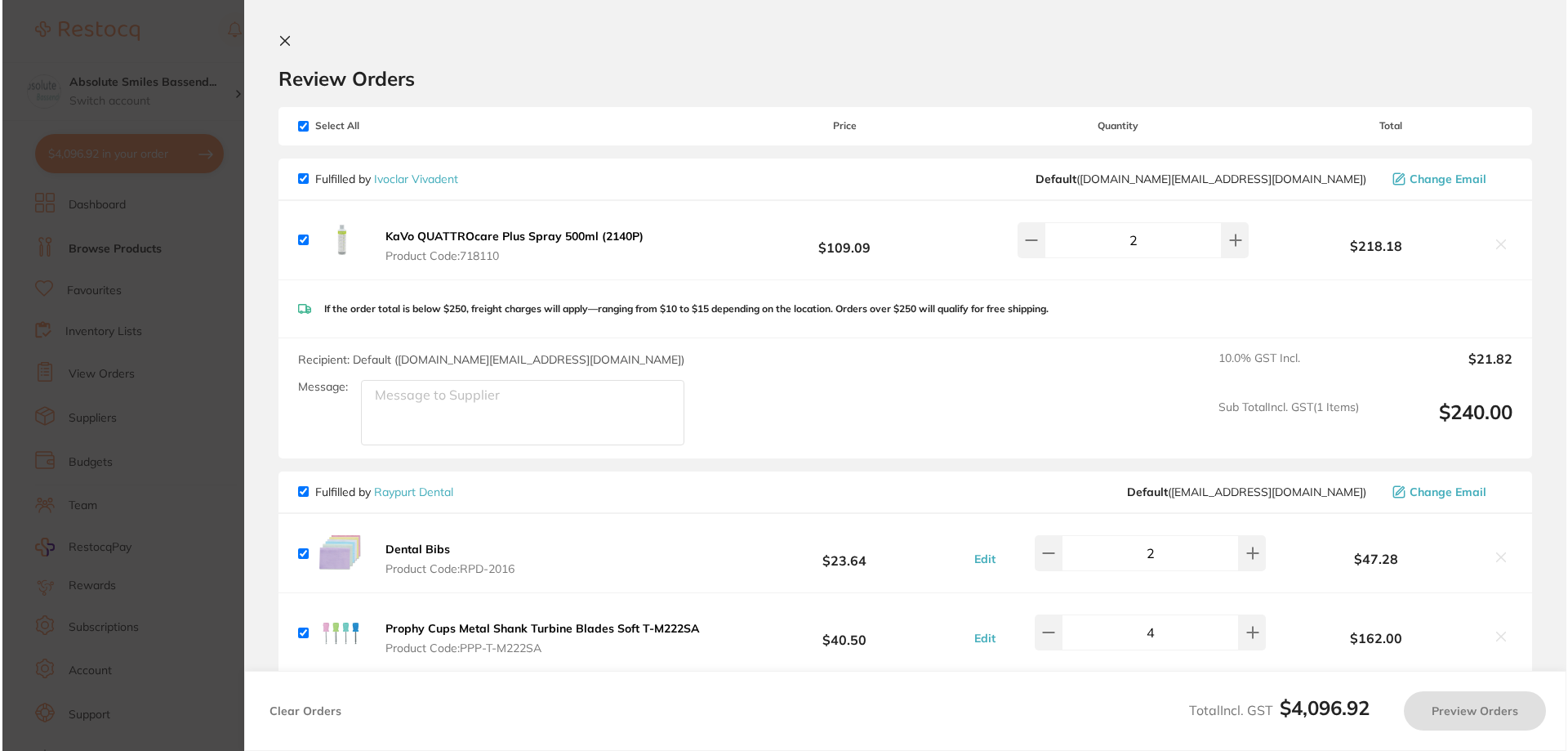
scroll to position [0, 0]
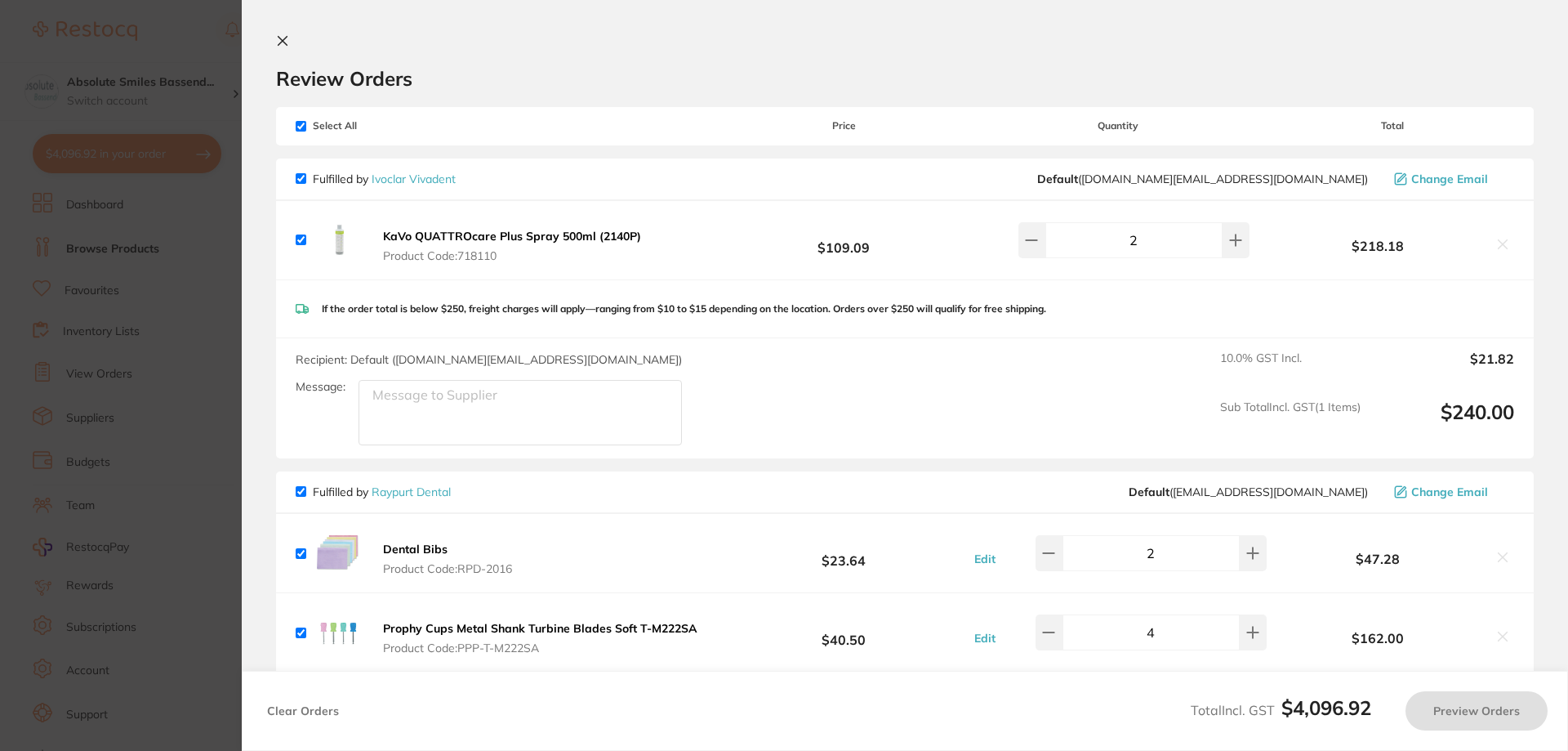
checkbox input "false"
checkbox input "true"
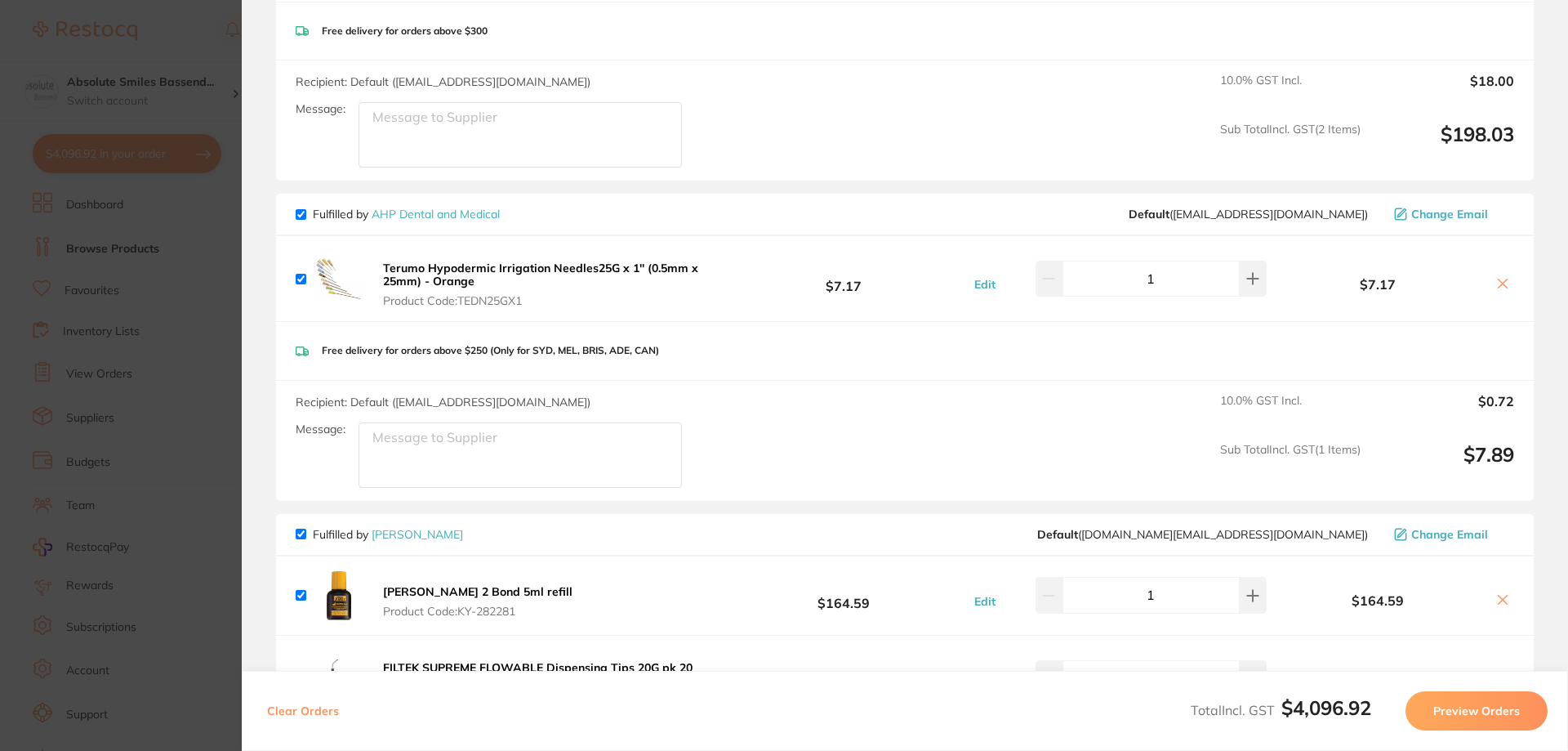
scroll to position [1716, 0]
click at [1496, 713] on button "Preview Orders" at bounding box center [1476, 710] width 142 height 39
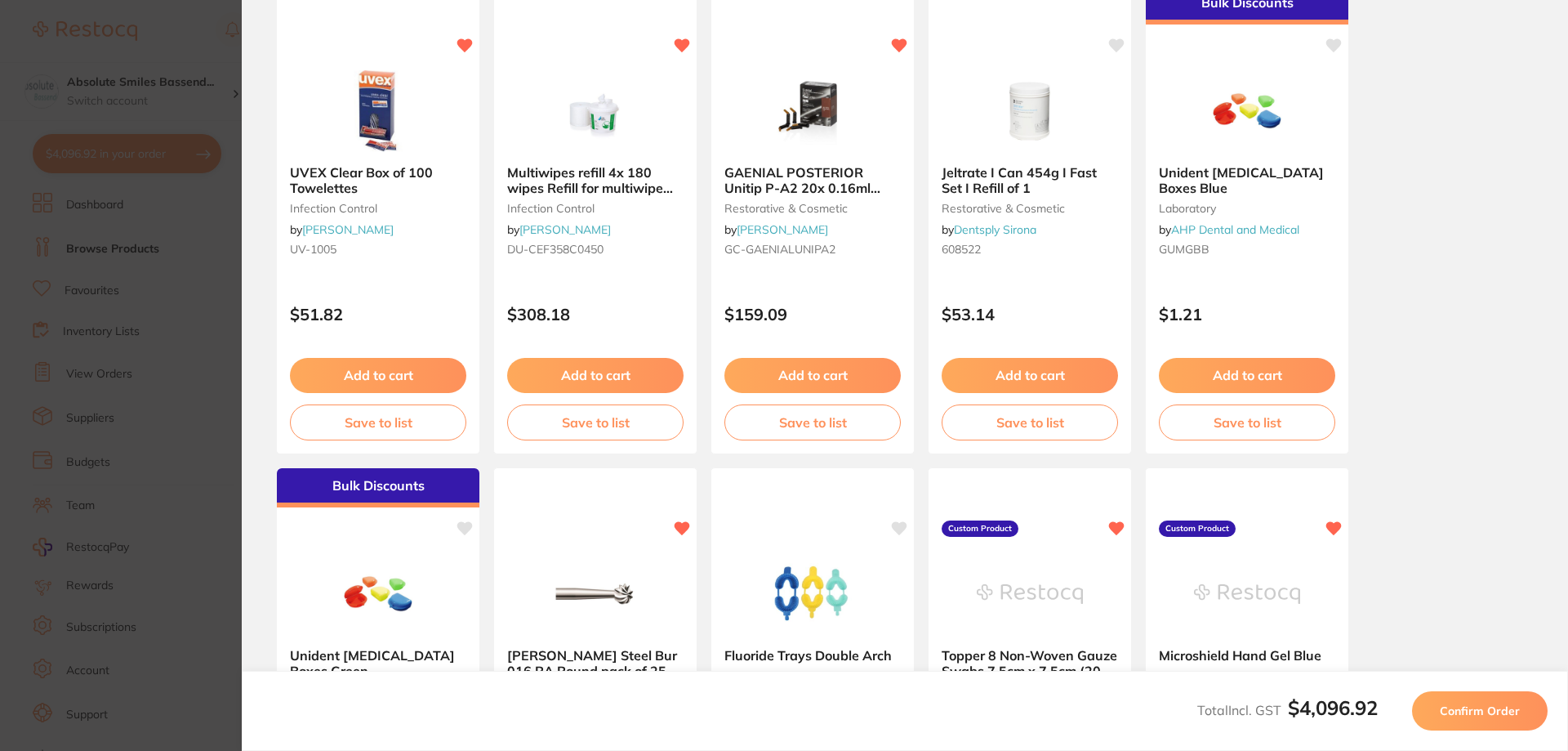
scroll to position [47, 0]
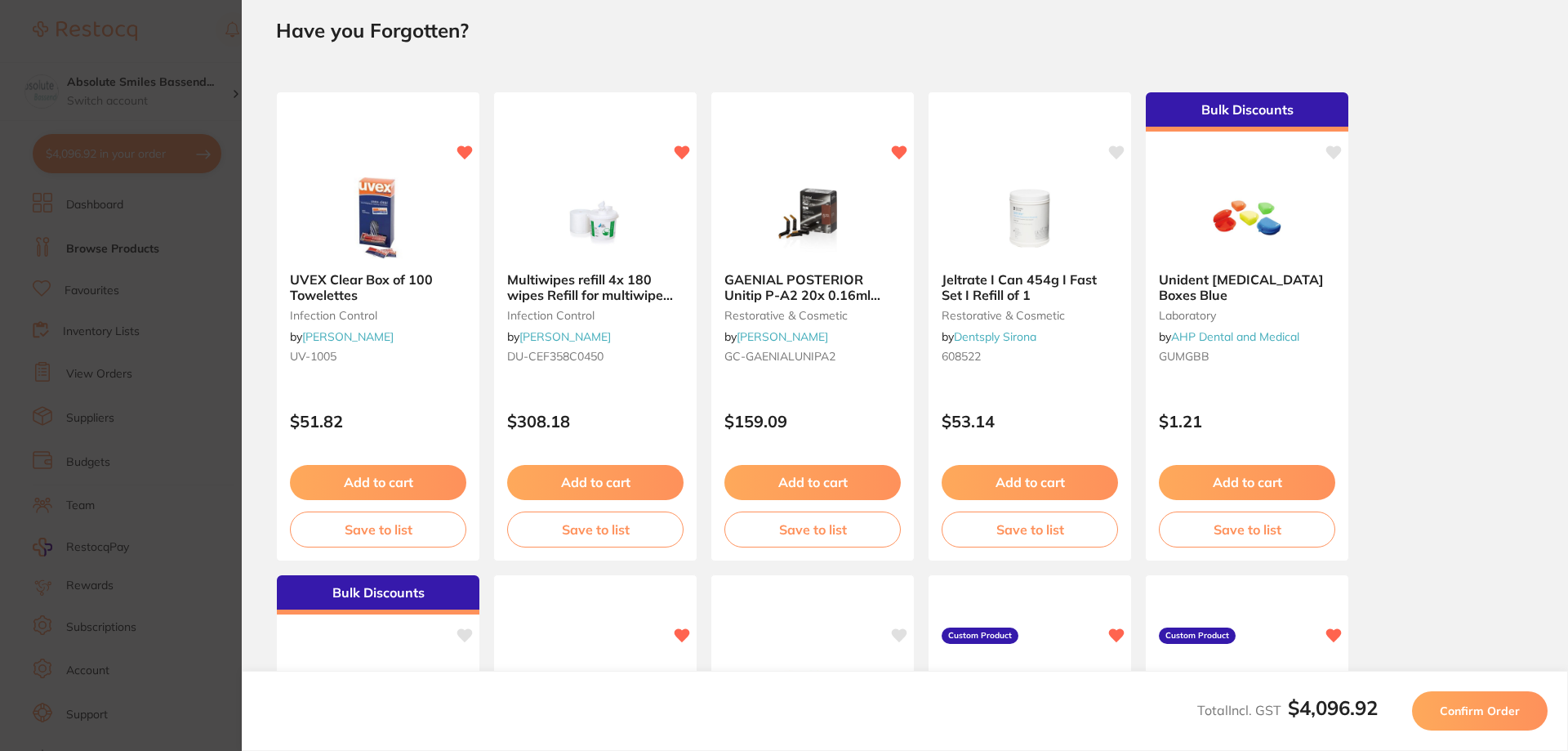
click at [1470, 710] on span "Confirm Order" at bounding box center [1479, 711] width 80 height 14
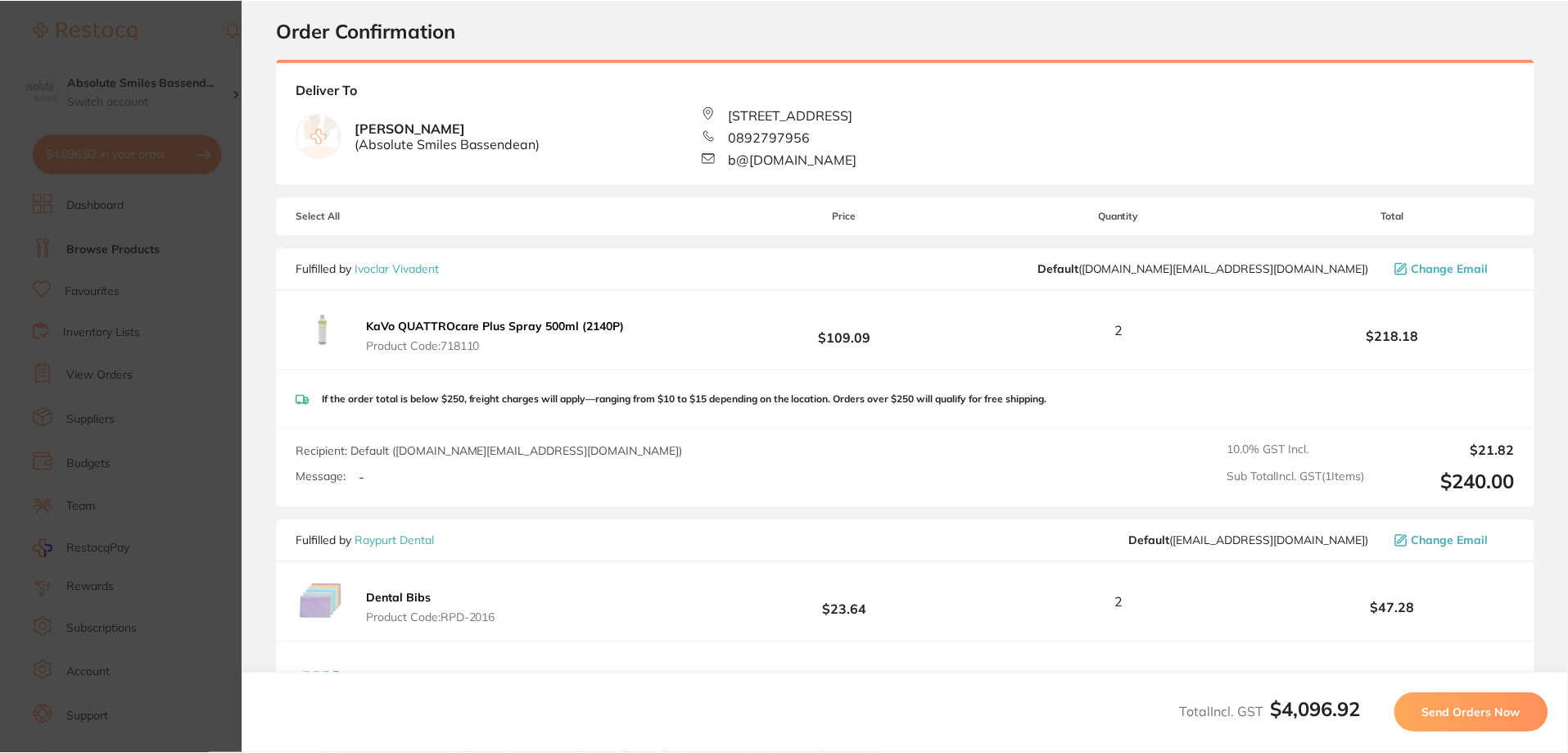
scroll to position [0, 0]
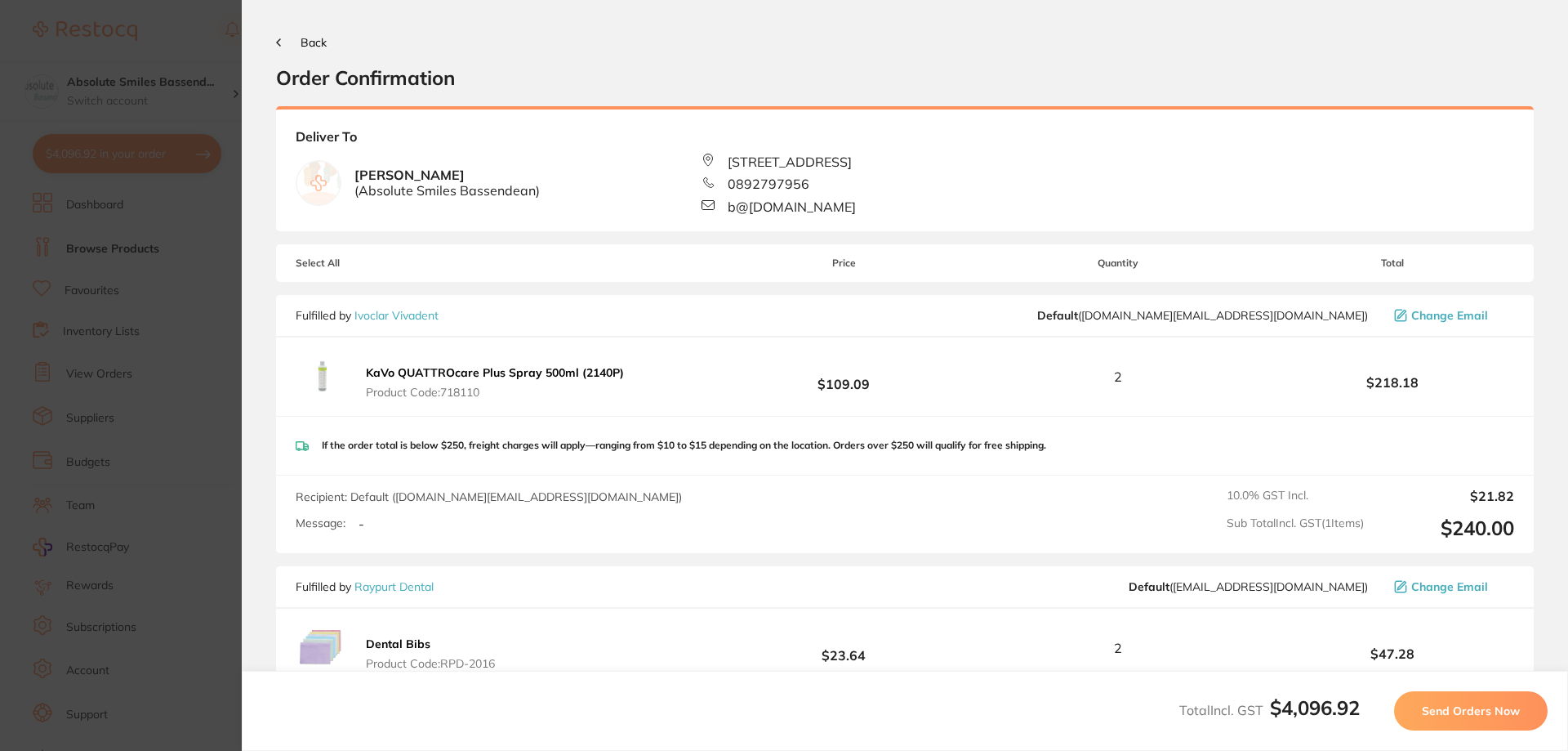
click at [1424, 707] on span "Send Orders Now" at bounding box center [1470, 711] width 98 height 14
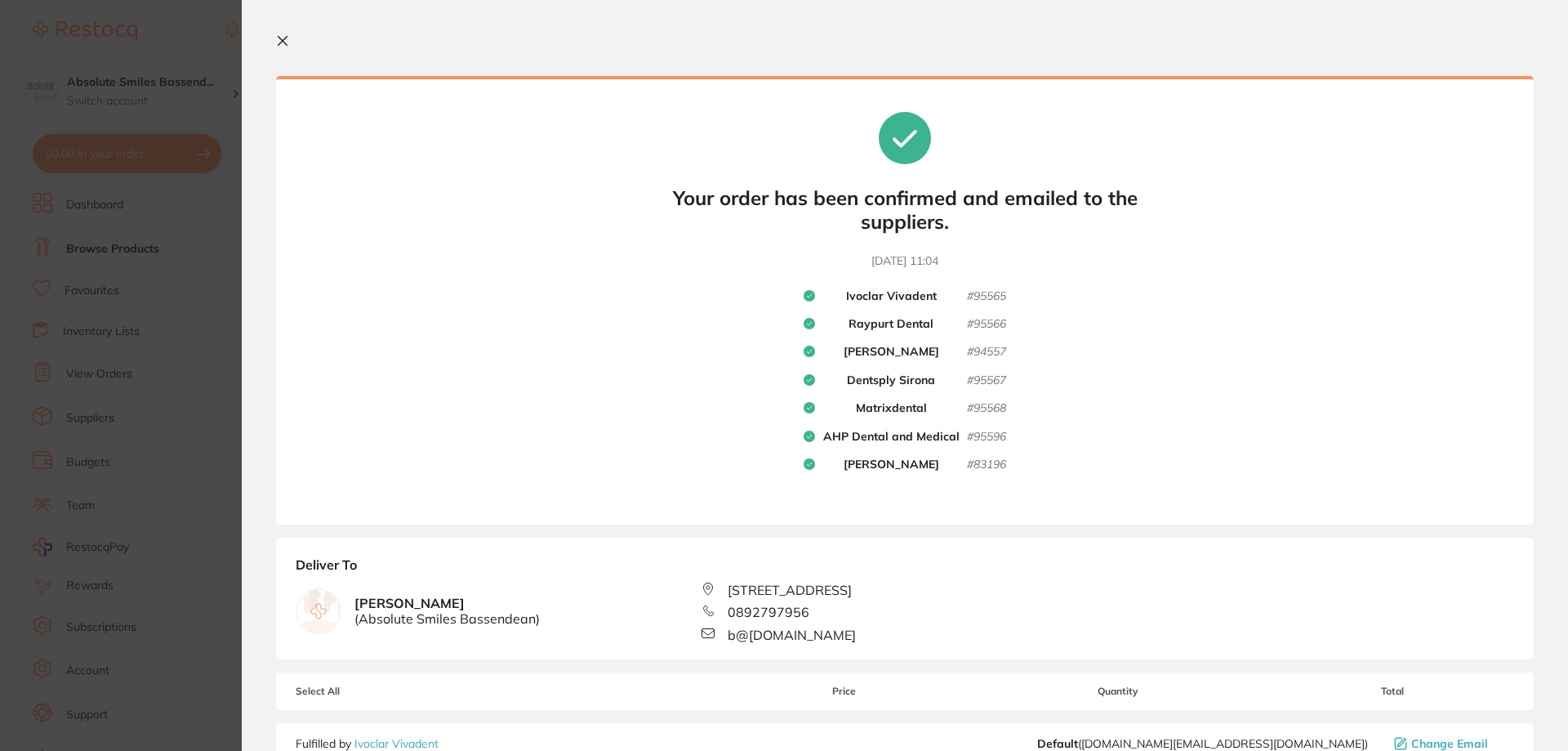
click at [284, 38] on icon at bounding box center [283, 42] width 9 height 9
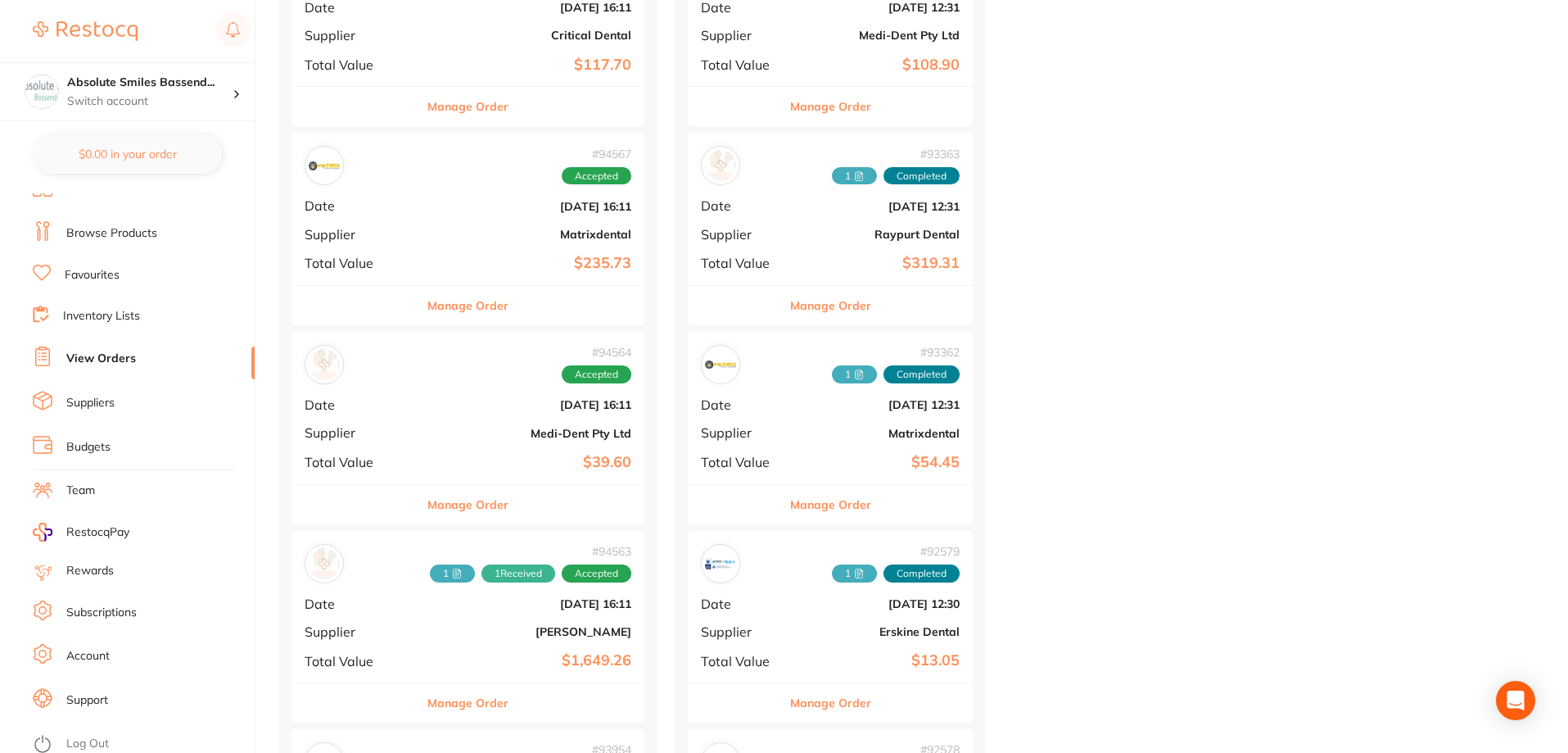
scroll to position [21, 0]
click at [79, 734] on link "Log Out" at bounding box center [87, 739] width 43 height 16
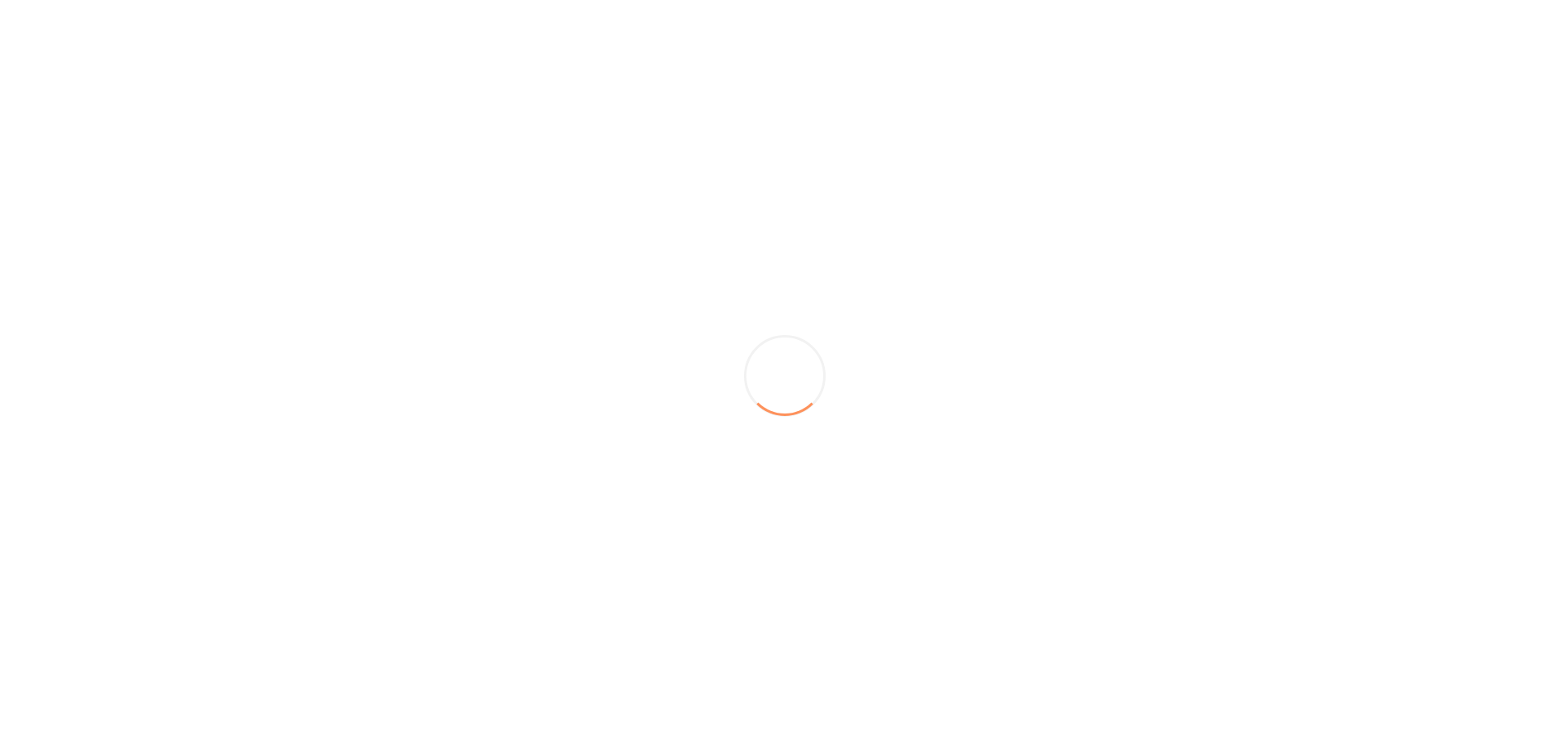
scroll to position [0, 0]
